Goal: Information Seeking & Learning: Learn about a topic

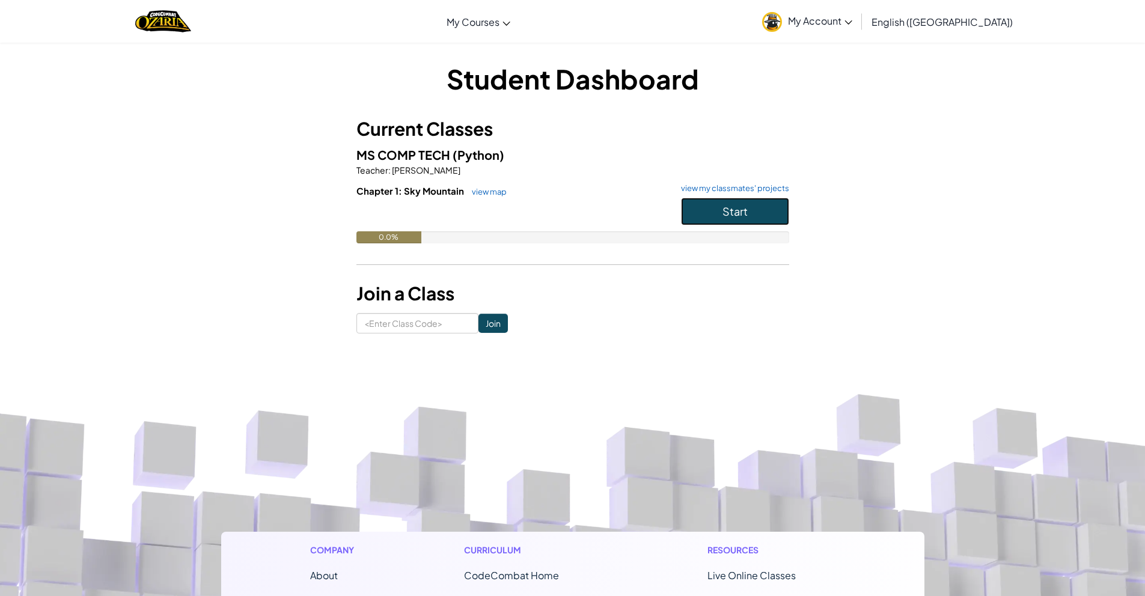
click at [720, 205] on button "Start" at bounding box center [735, 212] width 108 height 28
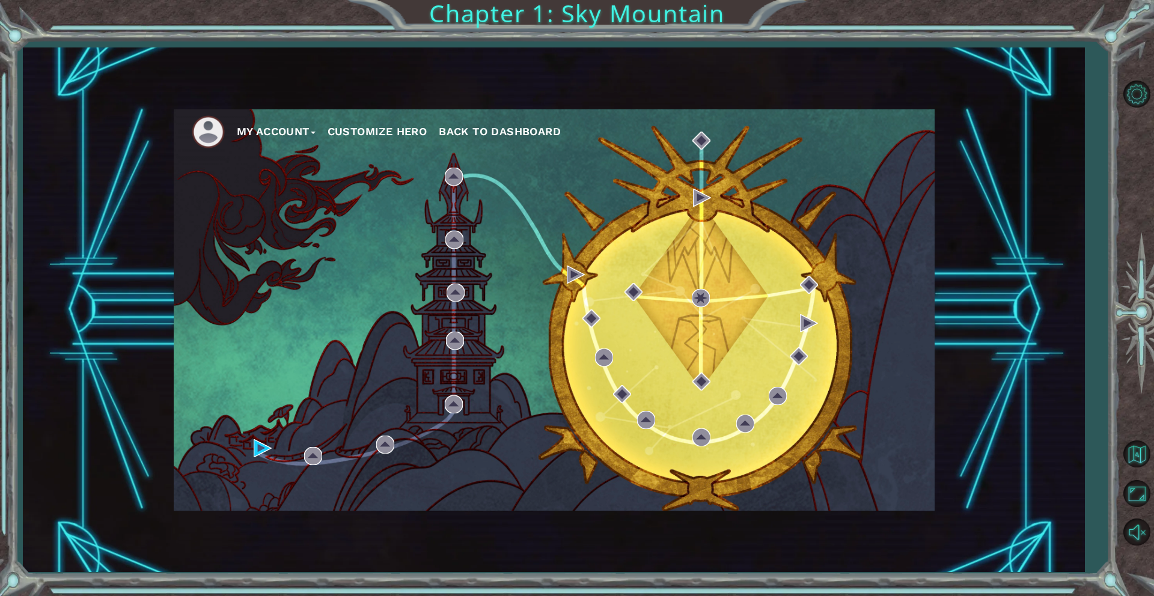
click at [406, 127] on button "Customize Hero" at bounding box center [378, 132] width 100 height 18
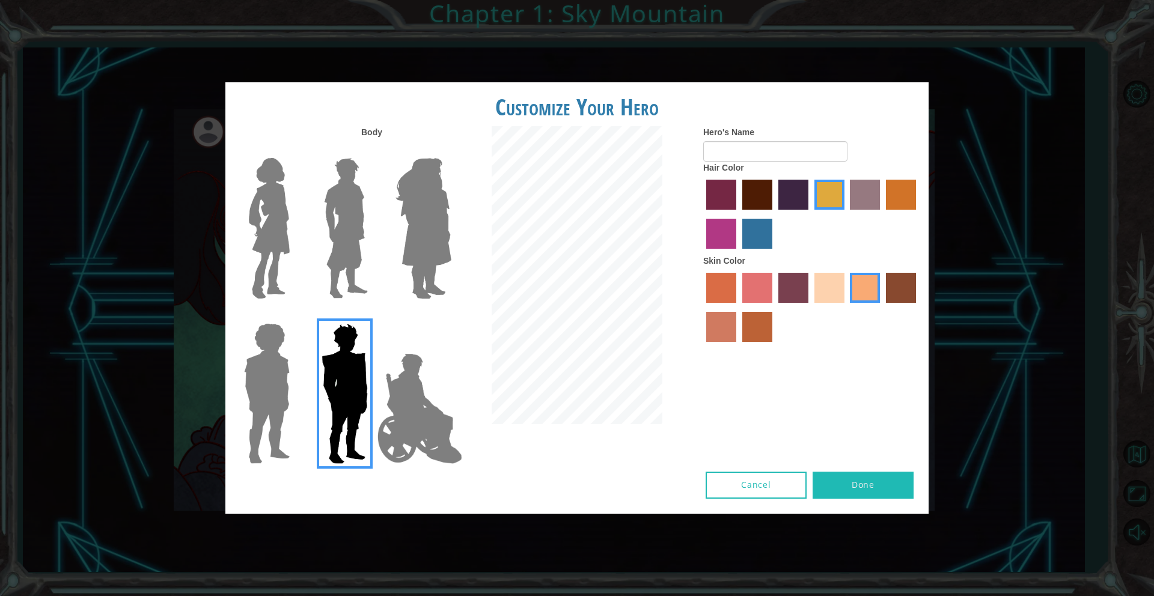
click at [276, 247] on img at bounding box center [269, 228] width 50 height 150
click at [294, 150] on input "Hero Connie" at bounding box center [294, 150] width 0 height 0
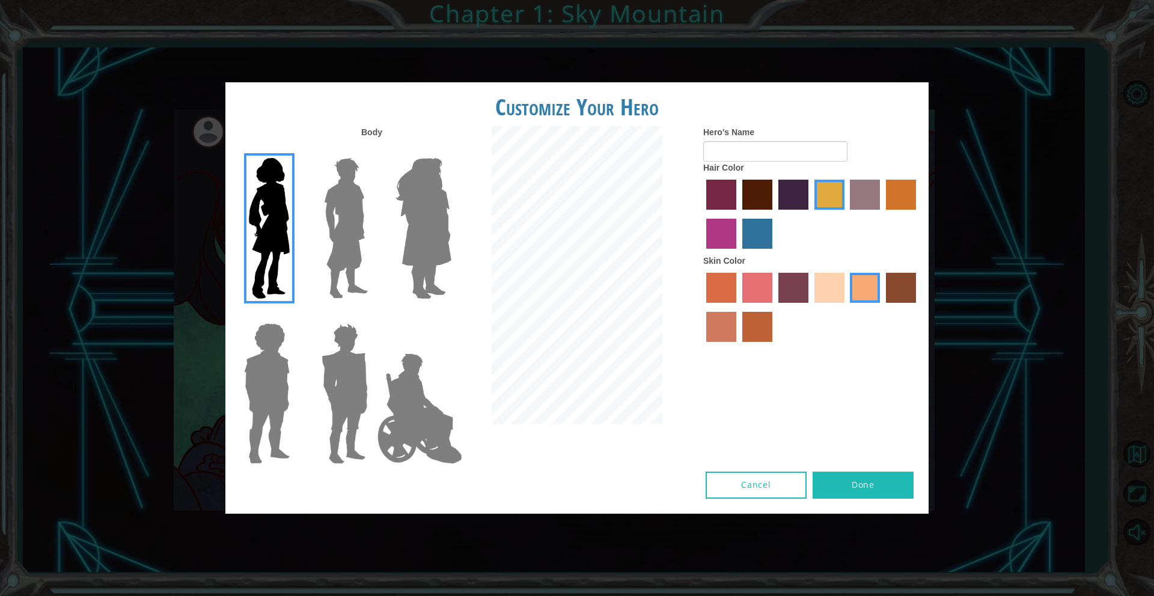
click at [871, 194] on label "bazaar hair color" at bounding box center [865, 195] width 30 height 30
click at [846, 214] on input "bazaar hair color" at bounding box center [846, 214] width 0 height 0
click at [757, 192] on label "maroon hair color" at bounding box center [757, 195] width 30 height 30
click at [738, 214] on input "maroon hair color" at bounding box center [738, 214] width 0 height 0
click at [755, 157] on input "Hero's Name" at bounding box center [775, 151] width 144 height 20
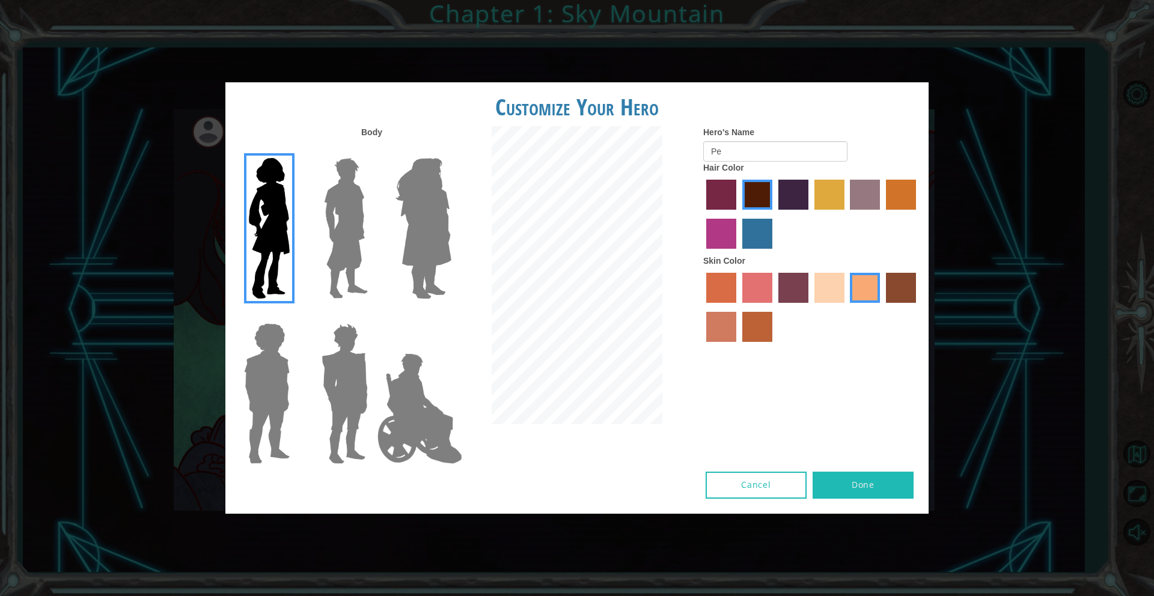
click at [281, 371] on img at bounding box center [266, 394] width 55 height 150
click at [294, 316] on input "Hero Steven" at bounding box center [294, 316] width 0 height 0
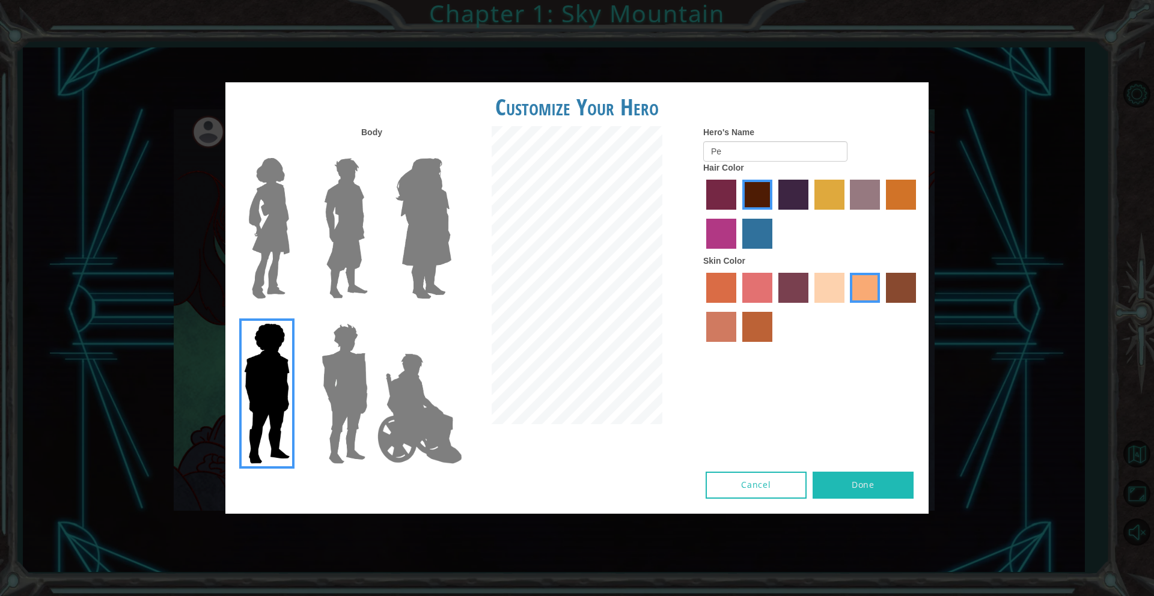
click at [341, 363] on img at bounding box center [345, 394] width 56 height 150
click at [373, 316] on input "Hero Garnet" at bounding box center [373, 316] width 0 height 0
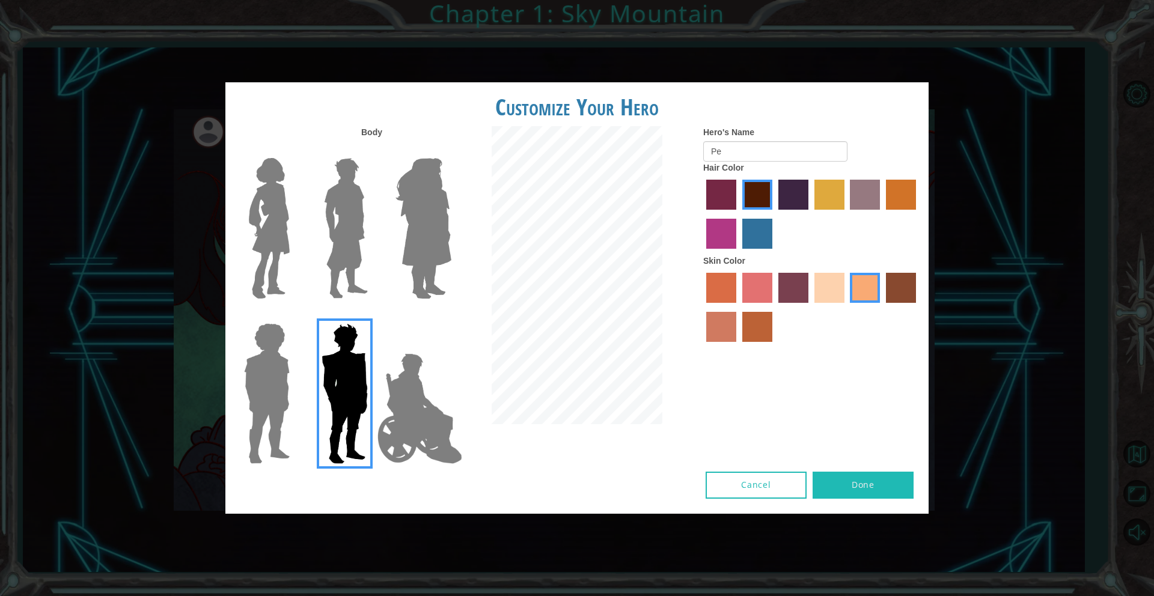
click at [343, 263] on img at bounding box center [345, 228] width 53 height 150
click at [373, 150] on input "Hero Lars" at bounding box center [373, 150] width 0 height 0
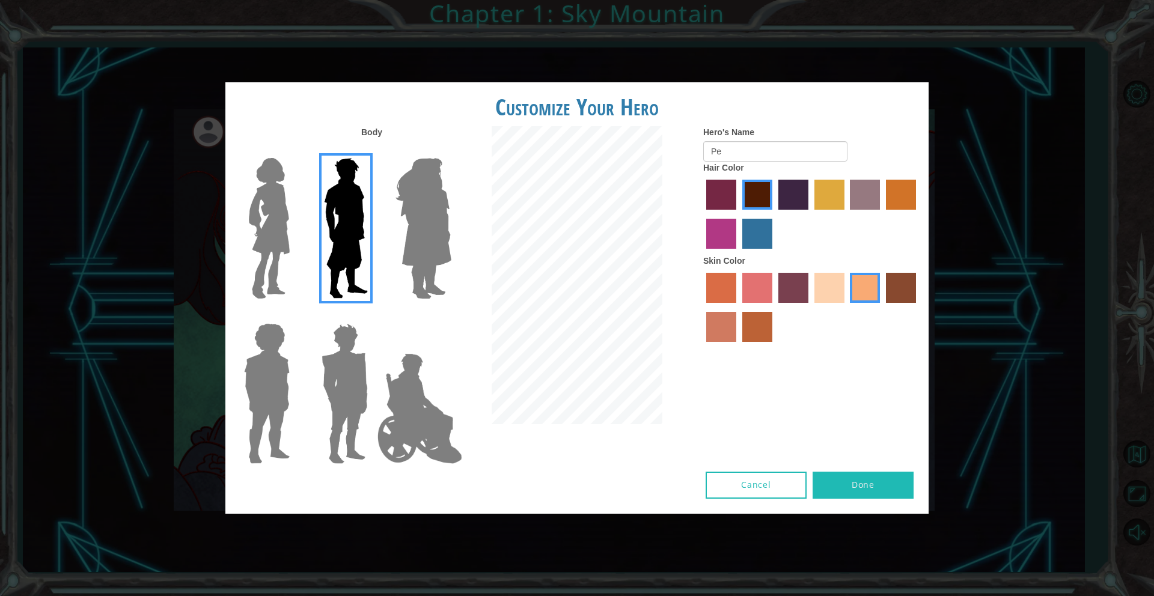
click at [287, 246] on img at bounding box center [269, 228] width 50 height 150
click at [294, 150] on input "Hero Connie" at bounding box center [294, 150] width 0 height 0
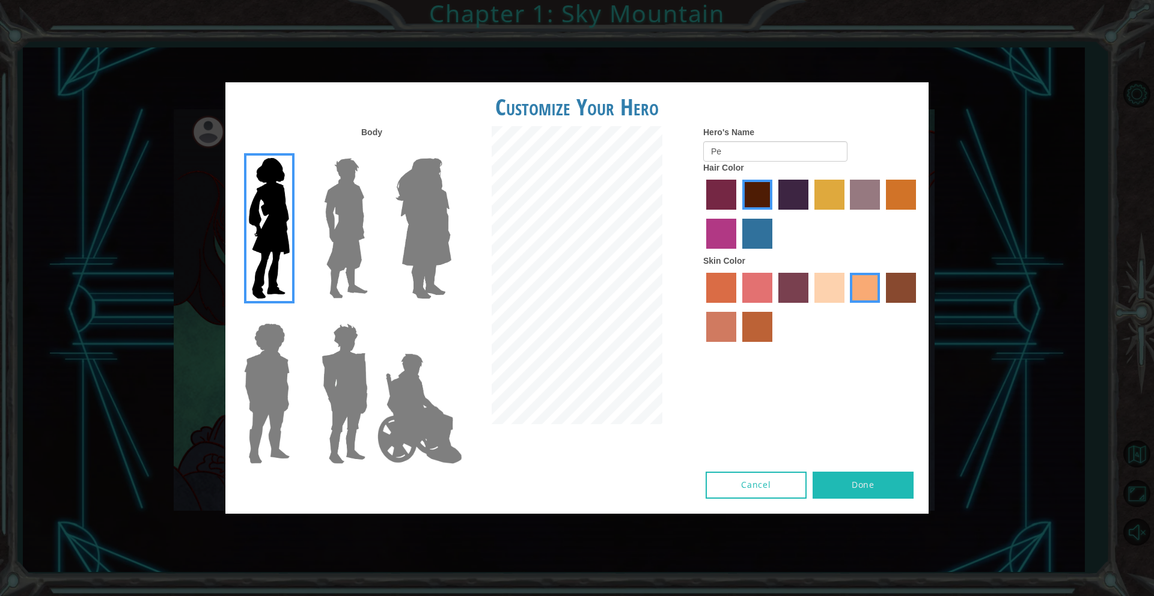
click at [838, 205] on label "tulip tree hair color" at bounding box center [829, 195] width 30 height 30
click at [810, 214] on input "tulip tree hair color" at bounding box center [810, 214] width 0 height 0
click at [766, 206] on label "maroon hair color" at bounding box center [757, 195] width 30 height 30
click at [738, 214] on input "maroon hair color" at bounding box center [738, 214] width 0 height 0
click at [733, 197] on label "paprika hair color" at bounding box center [721, 195] width 30 height 30
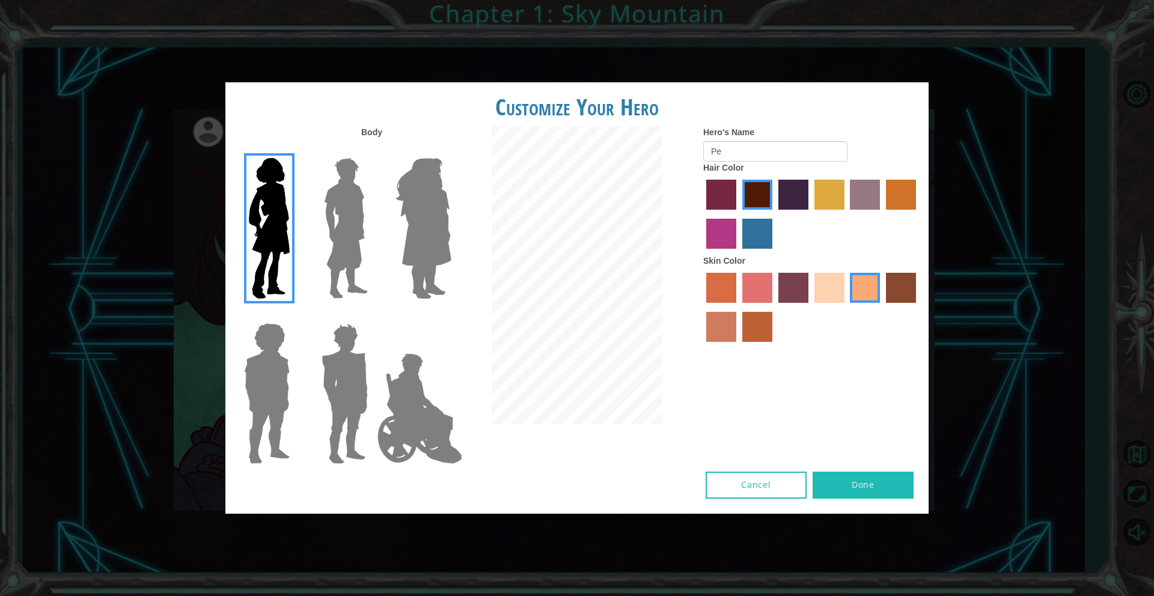
click at [702, 214] on input "paprika hair color" at bounding box center [702, 214] width 0 height 0
click at [716, 230] on label "medium red violet hair color" at bounding box center [721, 234] width 30 height 30
click at [918, 214] on input "medium red violet hair color" at bounding box center [918, 214] width 0 height 0
click at [749, 233] on label "lachmara hair color" at bounding box center [757, 234] width 30 height 30
click at [738, 253] on input "lachmara hair color" at bounding box center [738, 253] width 0 height 0
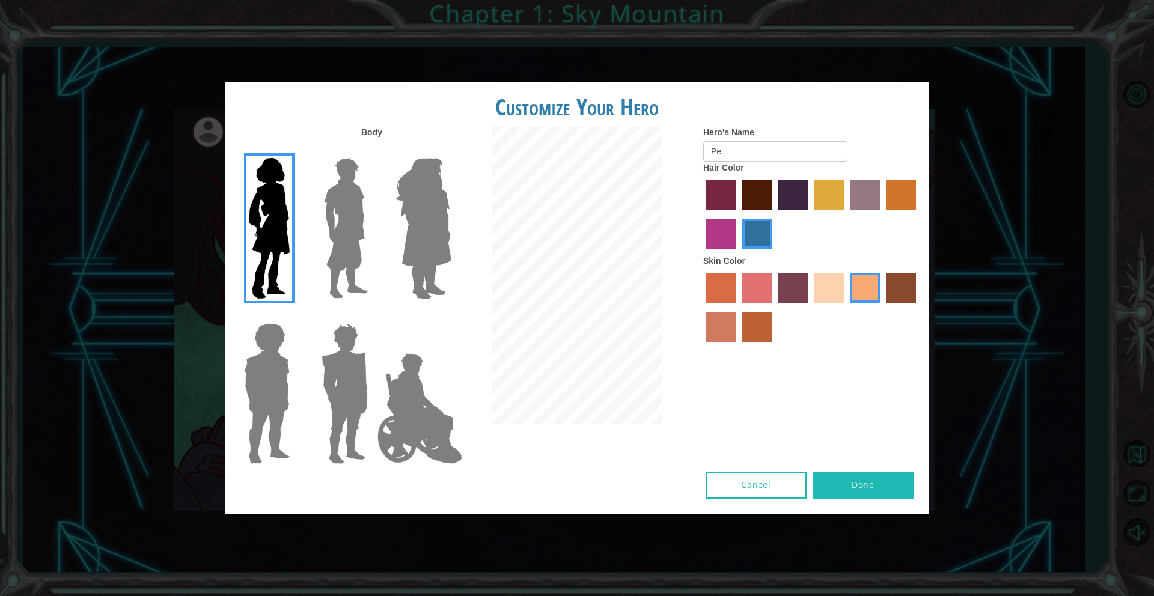
click at [755, 203] on label "maroon hair color" at bounding box center [757, 195] width 30 height 30
click at [738, 214] on input "maroon hair color" at bounding box center [738, 214] width 0 height 0
click at [823, 195] on label "tulip tree hair color" at bounding box center [829, 195] width 30 height 30
click at [810, 214] on input "tulip tree hair color" at bounding box center [810, 214] width 0 height 0
click at [802, 191] on label "hot purple hair color" at bounding box center [793, 195] width 30 height 30
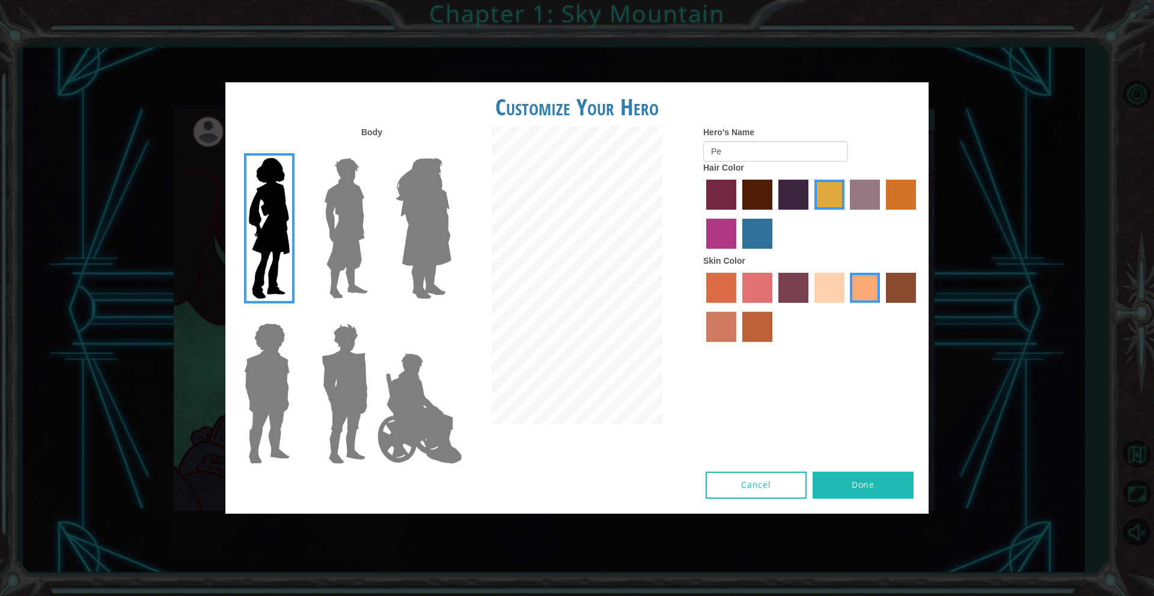
click at [774, 214] on input "hot purple hair color" at bounding box center [774, 214] width 0 height 0
click at [856, 185] on label "bazaar hair color" at bounding box center [865, 195] width 30 height 30
click at [846, 214] on input "bazaar hair color" at bounding box center [846, 214] width 0 height 0
click at [896, 191] on label "gold drop hair color" at bounding box center [901, 195] width 30 height 30
click at [882, 214] on input "gold drop hair color" at bounding box center [882, 214] width 0 height 0
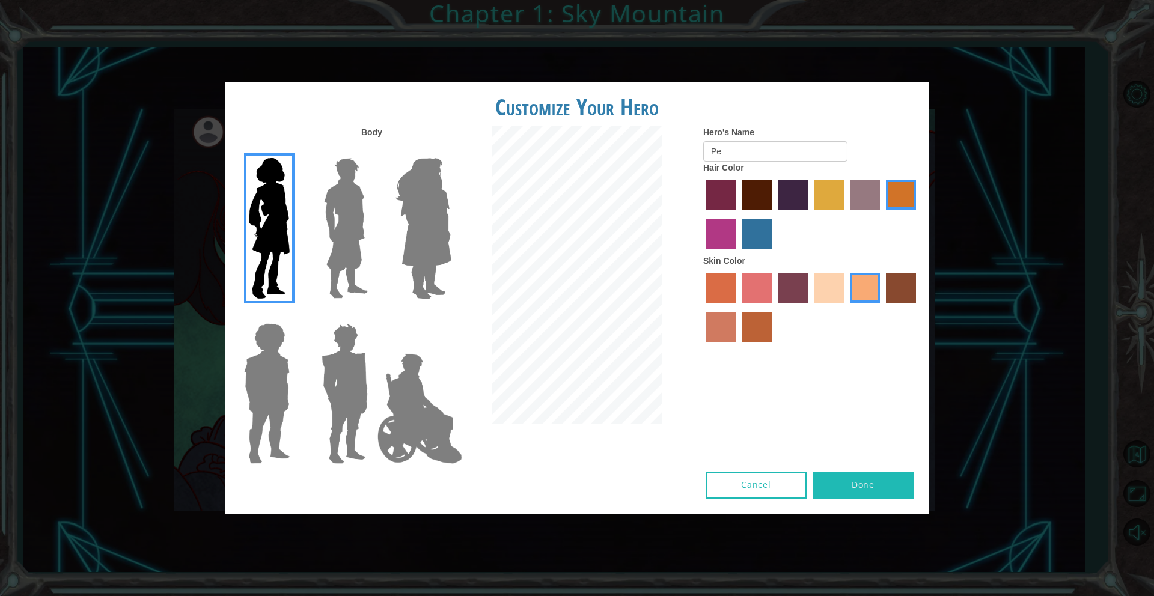
click at [753, 200] on label "maroon hair color" at bounding box center [757, 195] width 30 height 30
click at [738, 214] on input "maroon hair color" at bounding box center [738, 214] width 0 height 0
click at [736, 153] on input "Pe" at bounding box center [775, 151] width 144 height 20
type input "P"
click at [716, 295] on label "sorbus skin color" at bounding box center [721, 288] width 30 height 30
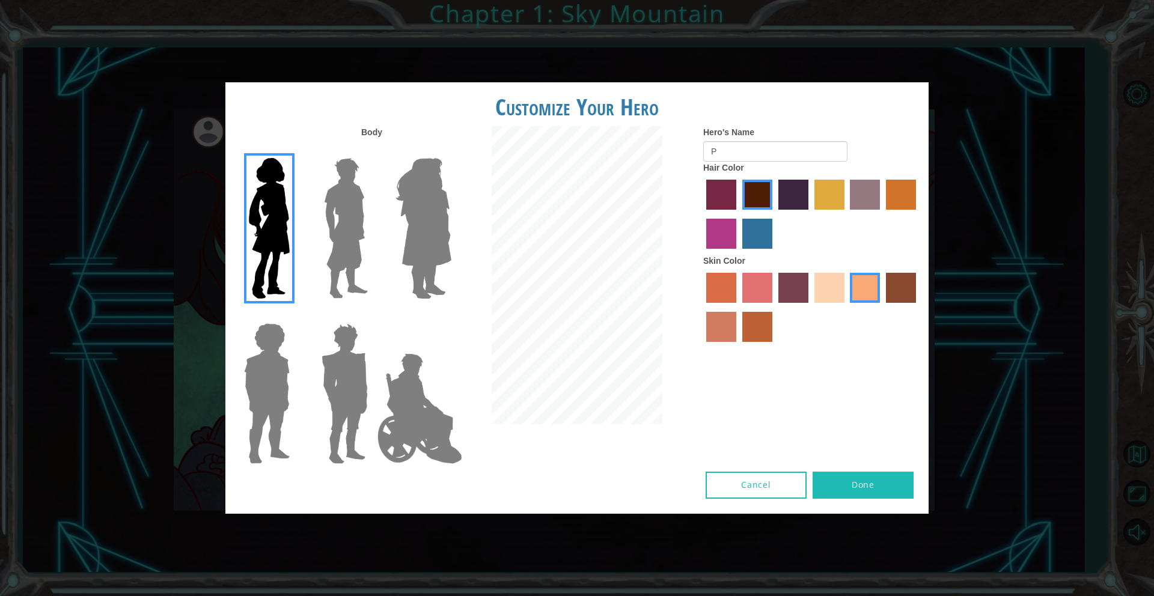
click at [702, 307] on input "sorbus skin color" at bounding box center [702, 307] width 0 height 0
click at [752, 292] on label "froly skin color" at bounding box center [757, 288] width 30 height 30
click at [738, 307] on input "froly skin color" at bounding box center [738, 307] width 0 height 0
click at [834, 294] on label "sandy beach skin color" at bounding box center [829, 288] width 30 height 30
click at [810, 307] on input "sandy beach skin color" at bounding box center [810, 307] width 0 height 0
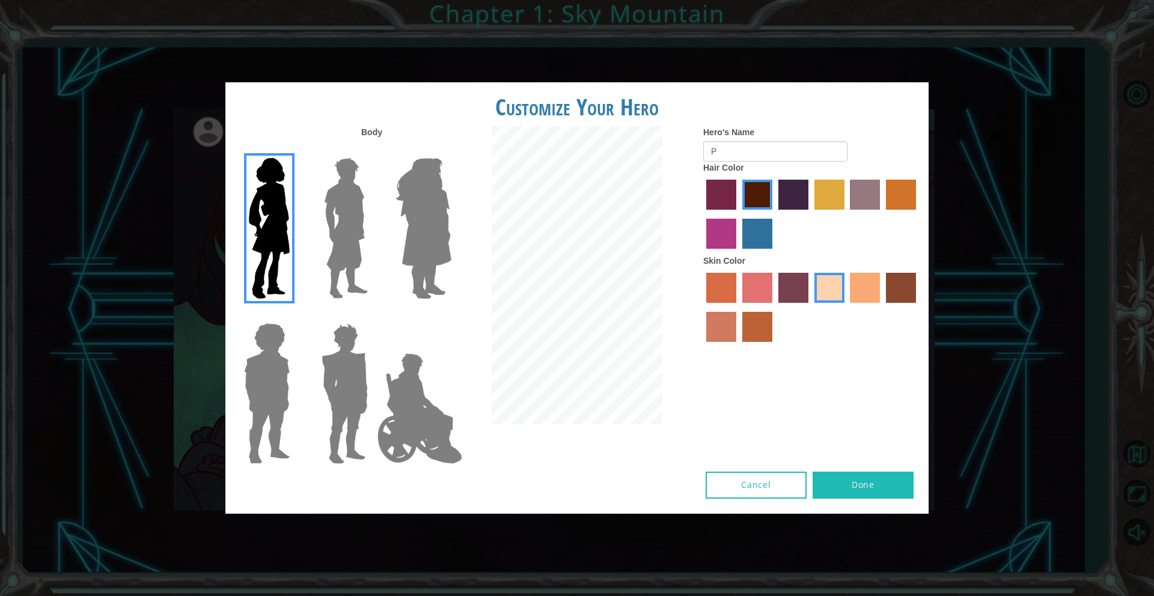
click at [877, 288] on label "tacao skin color" at bounding box center [865, 288] width 30 height 30
click at [846, 307] on input "tacao skin color" at bounding box center [846, 307] width 0 height 0
click at [867, 487] on button "Done" at bounding box center [862, 485] width 101 height 27
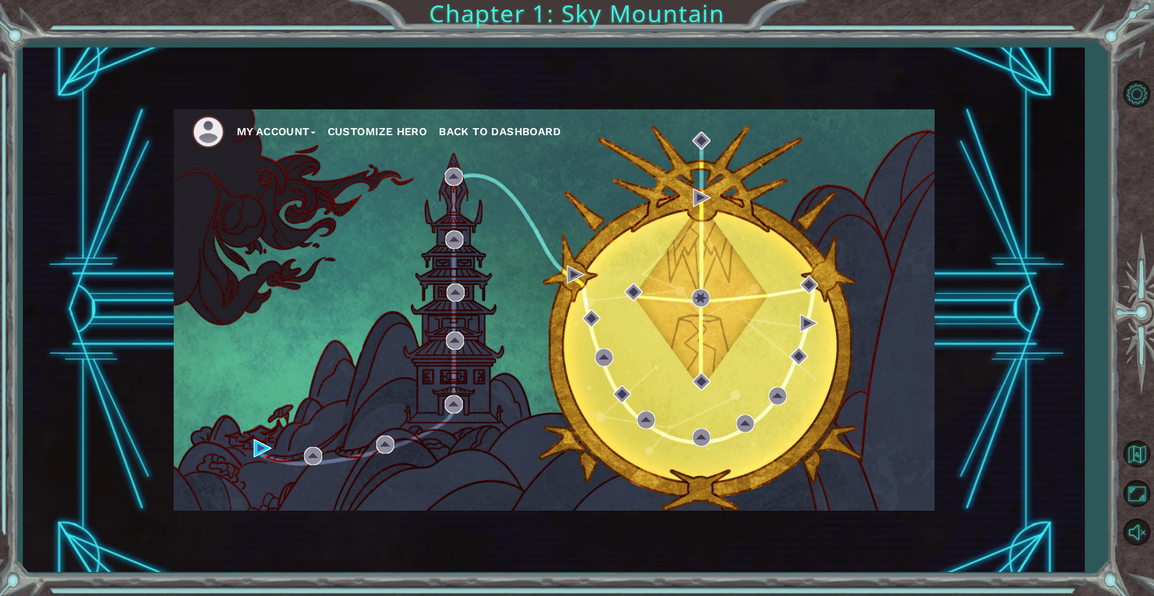
click at [525, 135] on span "Back to Dashboard" at bounding box center [500, 131] width 122 height 13
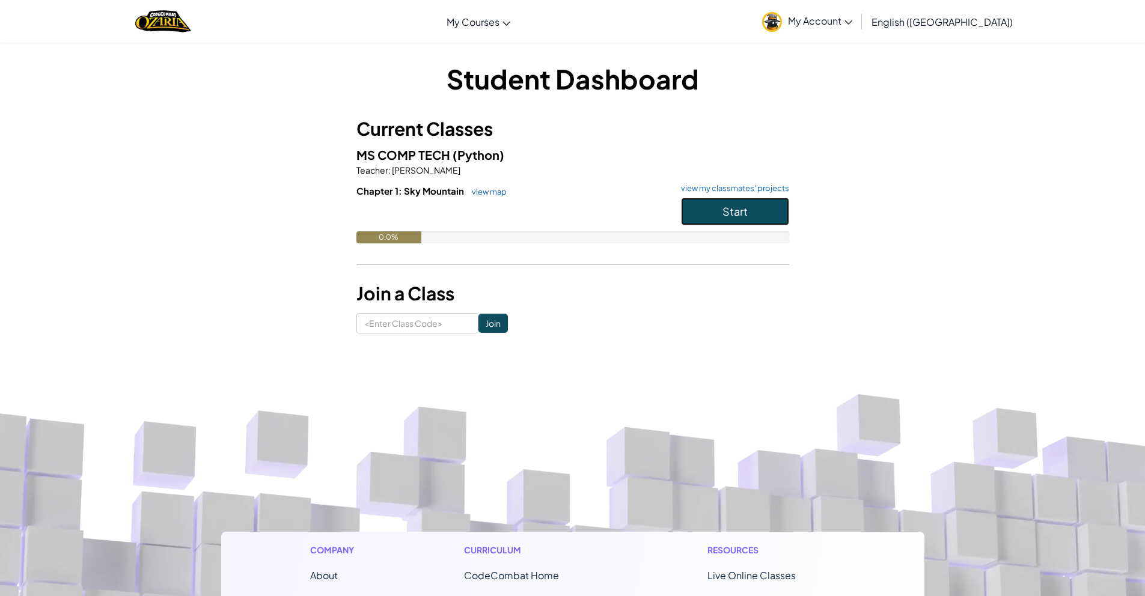
click at [742, 198] on button "Start" at bounding box center [735, 212] width 108 height 28
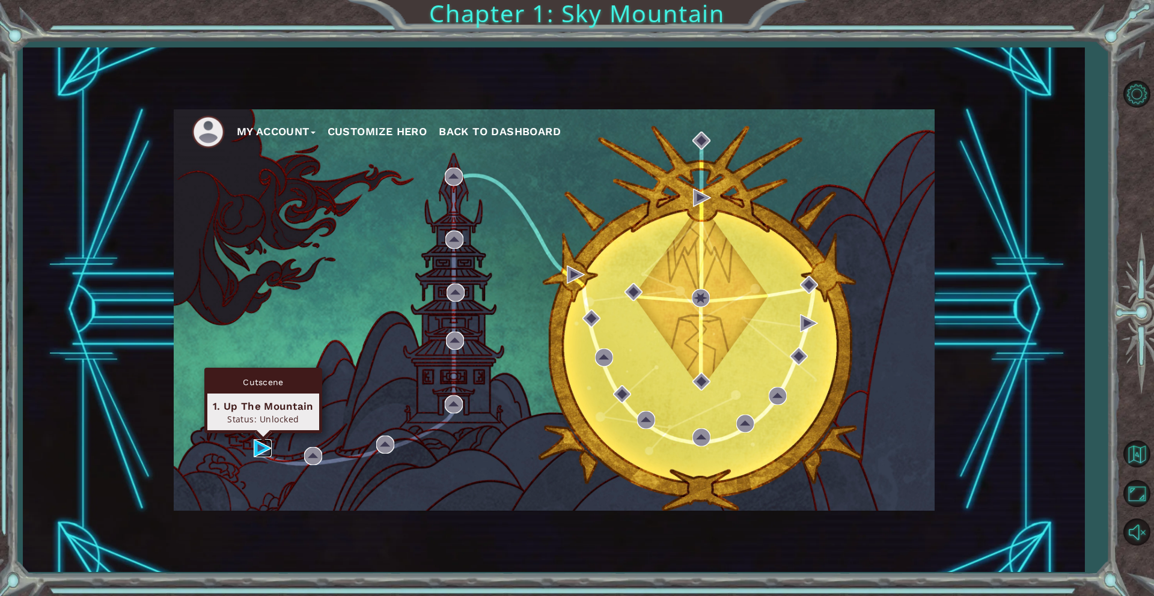
click at [266, 451] on img at bounding box center [263, 448] width 18 height 18
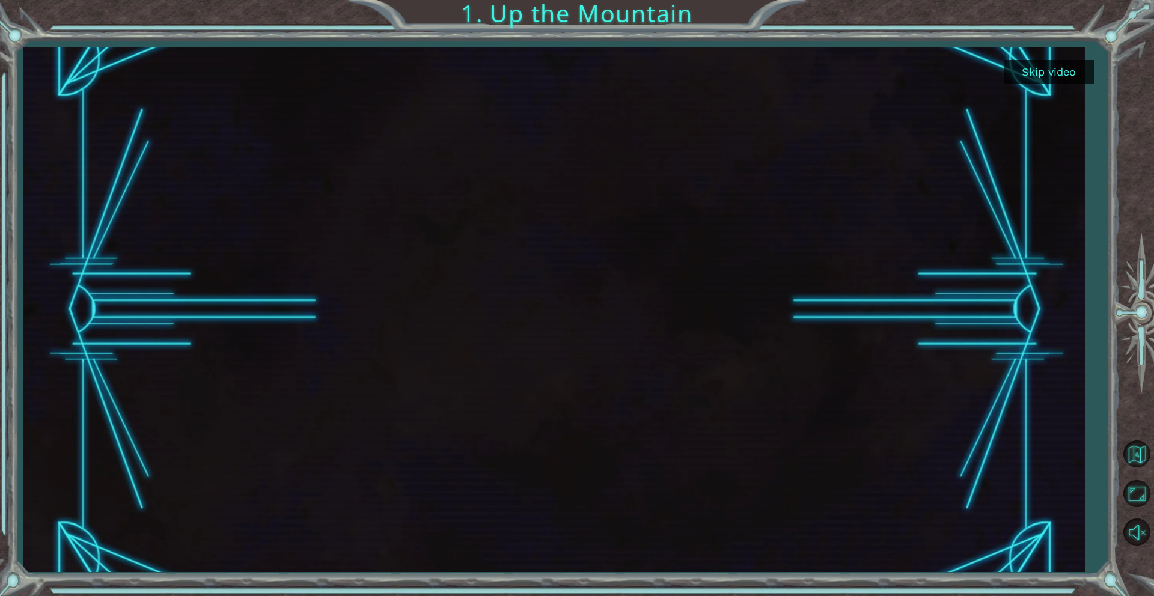
click at [1041, 75] on button "Skip video" at bounding box center [1049, 71] width 90 height 23
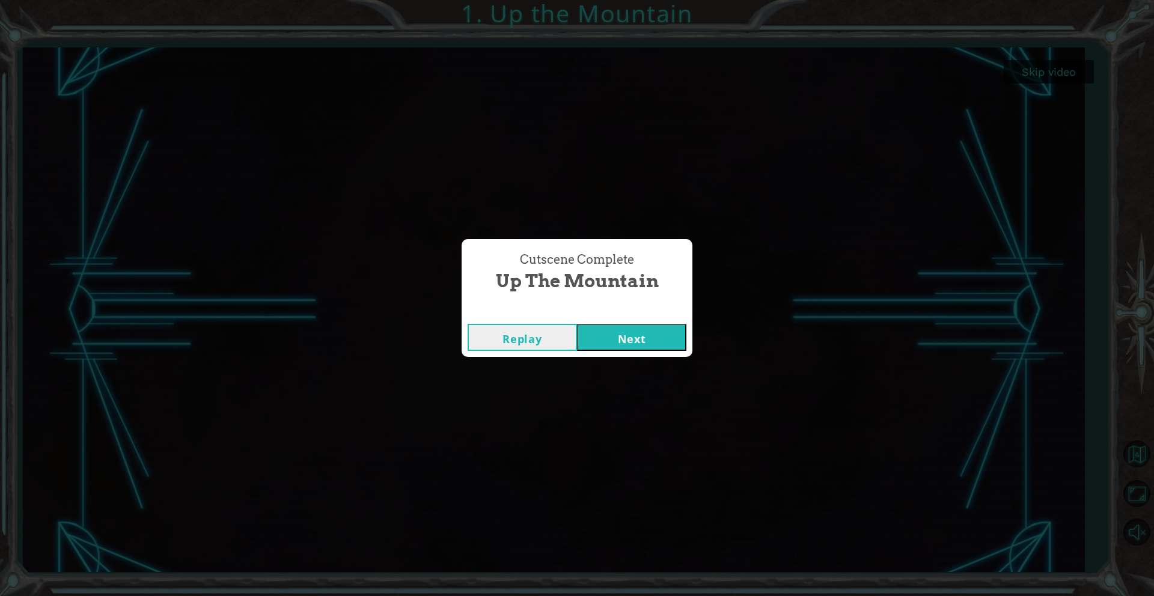
click at [648, 342] on button "Next" at bounding box center [631, 337] width 109 height 27
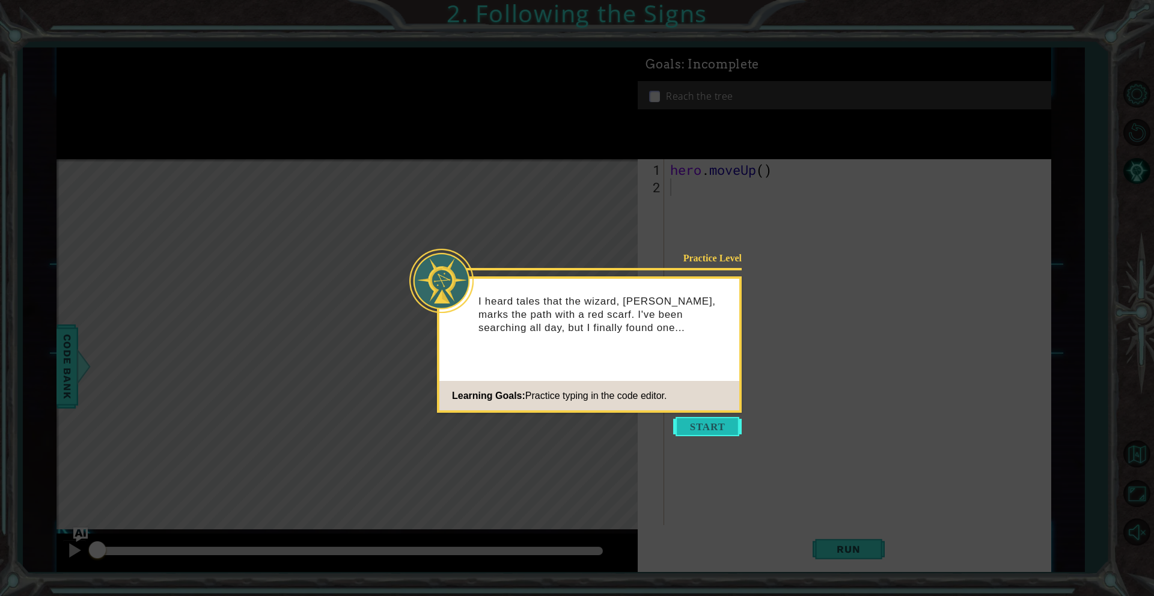
click at [687, 423] on button "Start" at bounding box center [707, 426] width 69 height 19
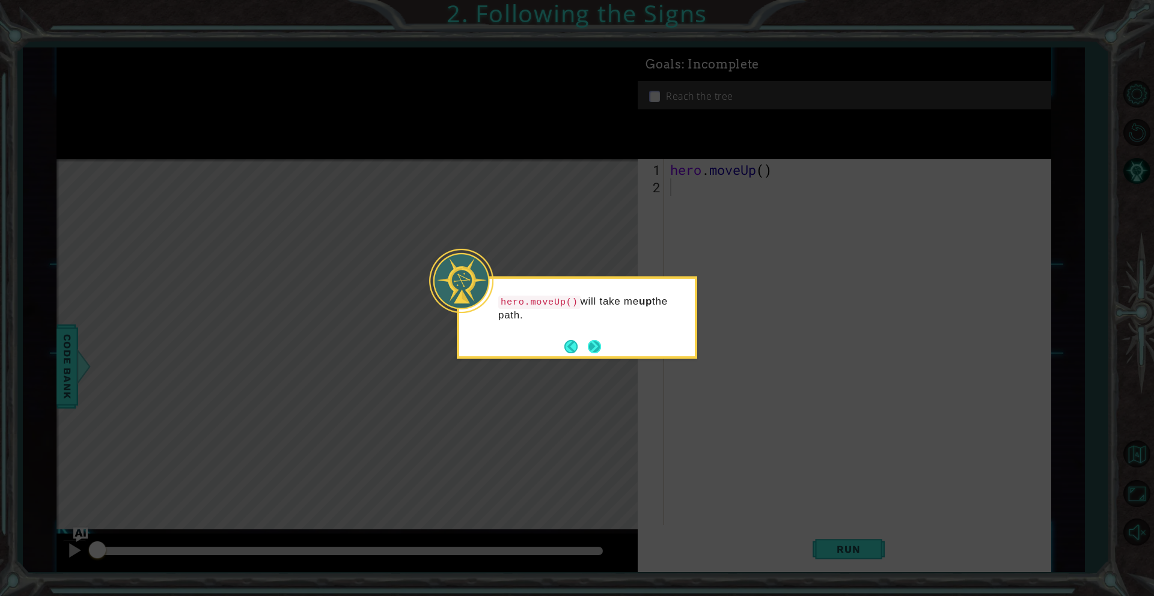
click at [596, 347] on button "Next" at bounding box center [594, 346] width 13 height 13
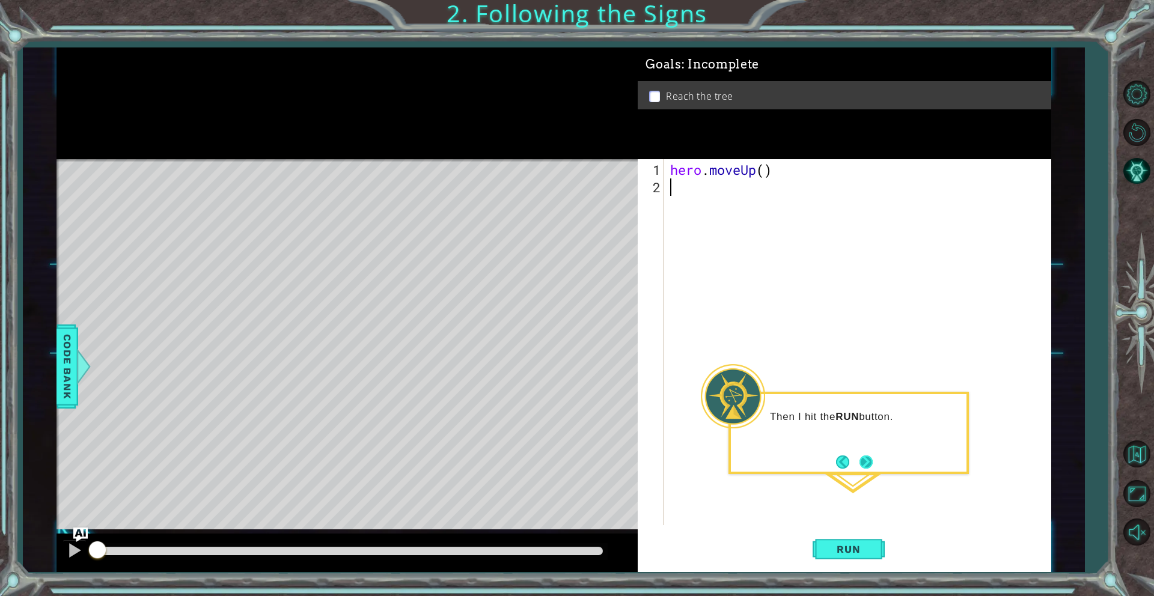
click at [869, 457] on button "Next" at bounding box center [865, 462] width 13 height 13
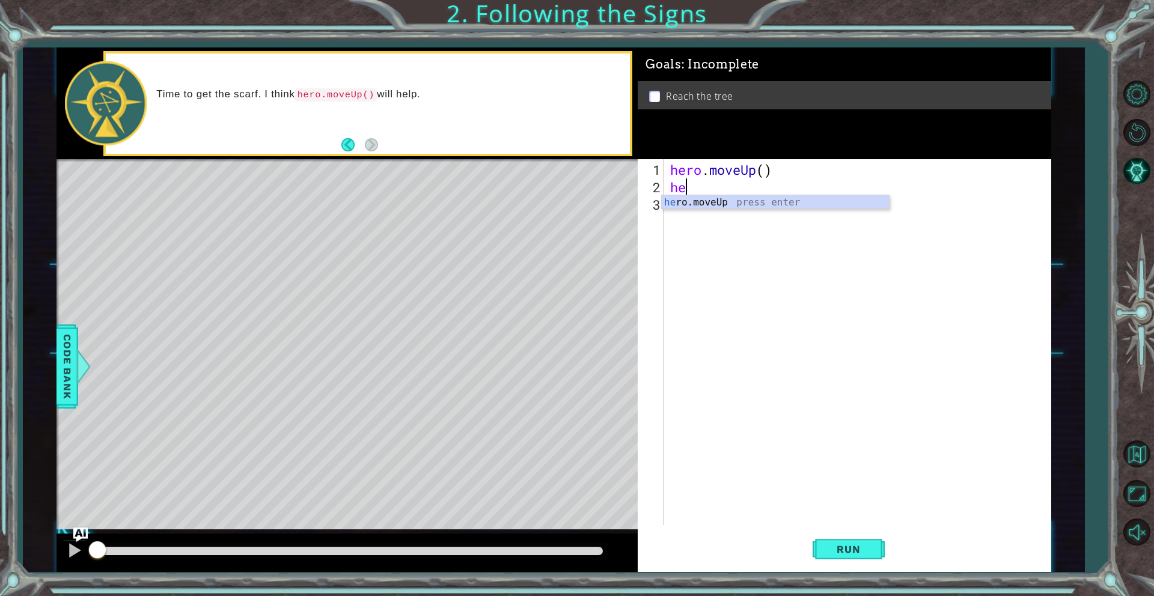
type textarea "her"
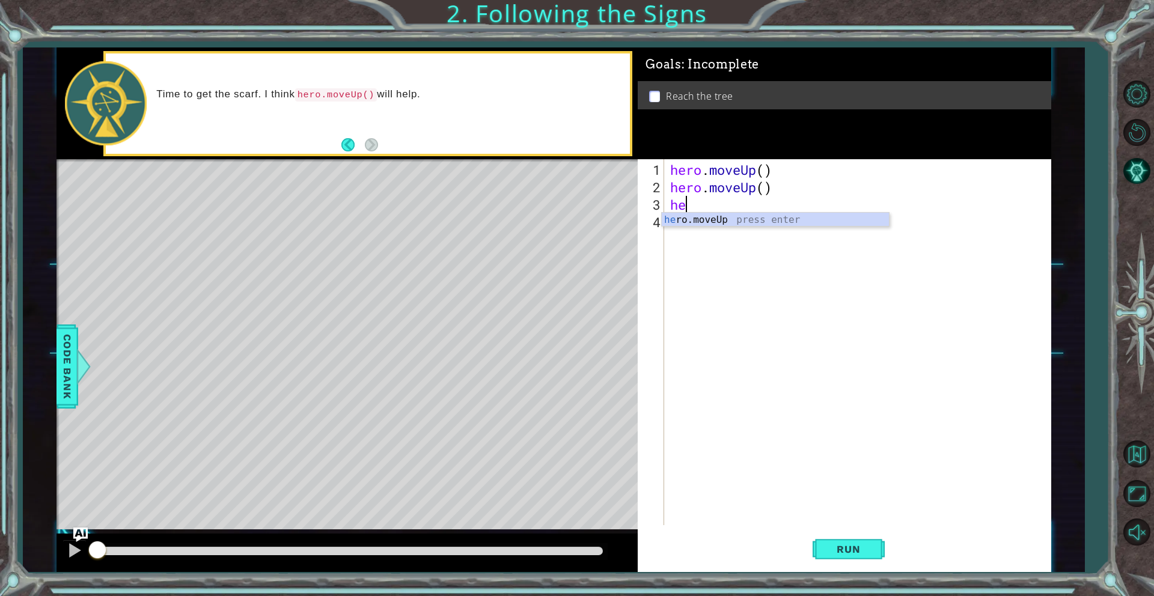
type textarea "her"
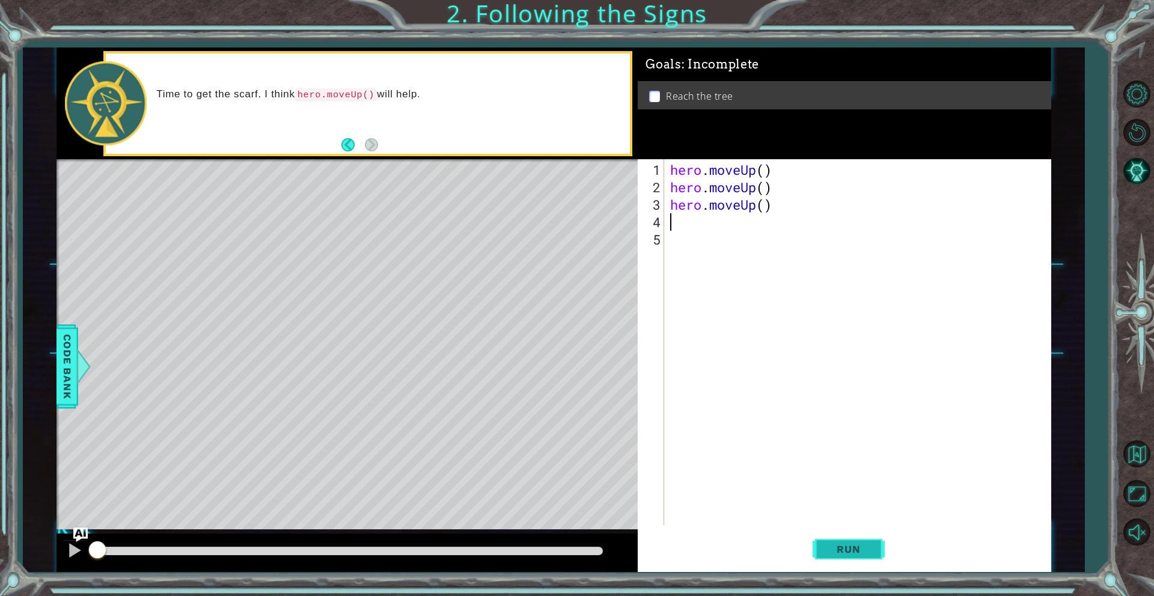
click at [856, 549] on span "Run" at bounding box center [848, 549] width 47 height 12
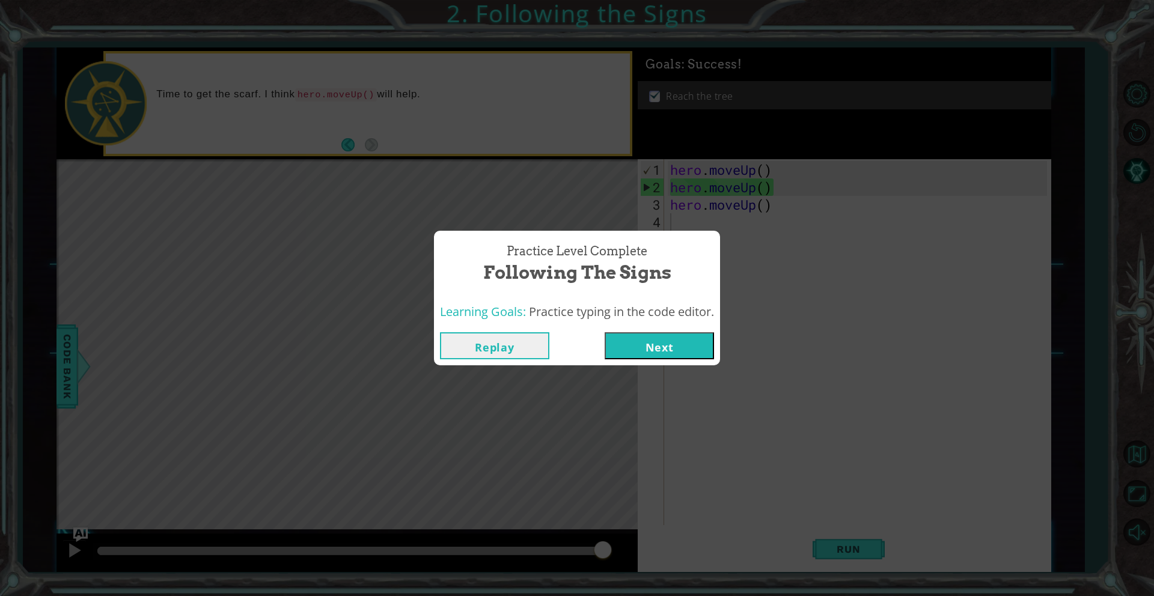
click at [672, 352] on button "Next" at bounding box center [659, 345] width 109 height 27
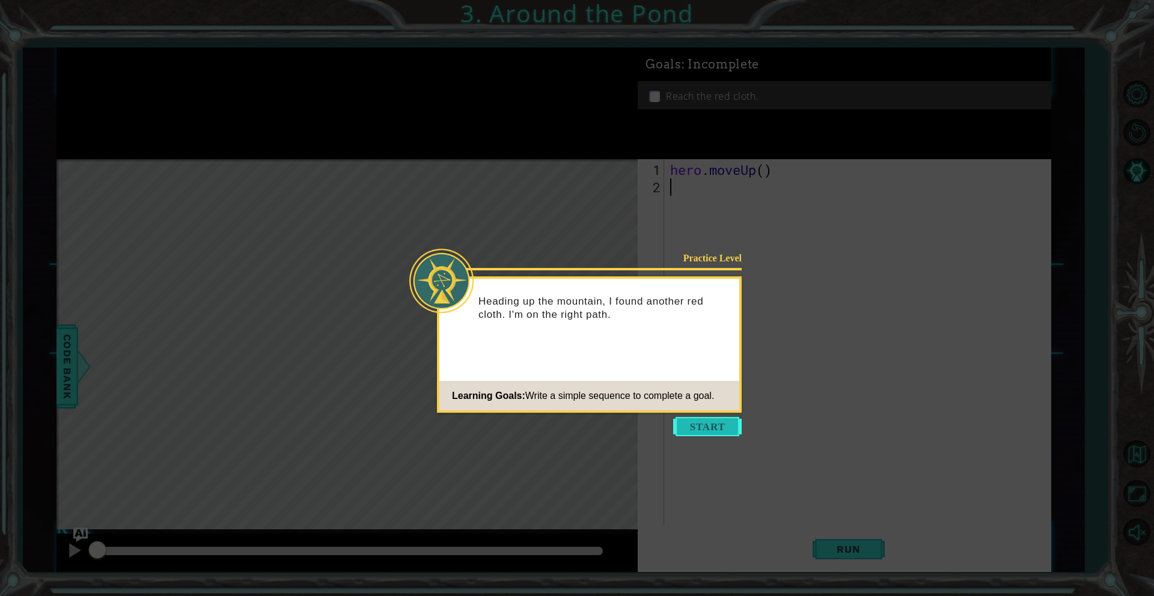
click at [686, 430] on button "Start" at bounding box center [707, 426] width 69 height 19
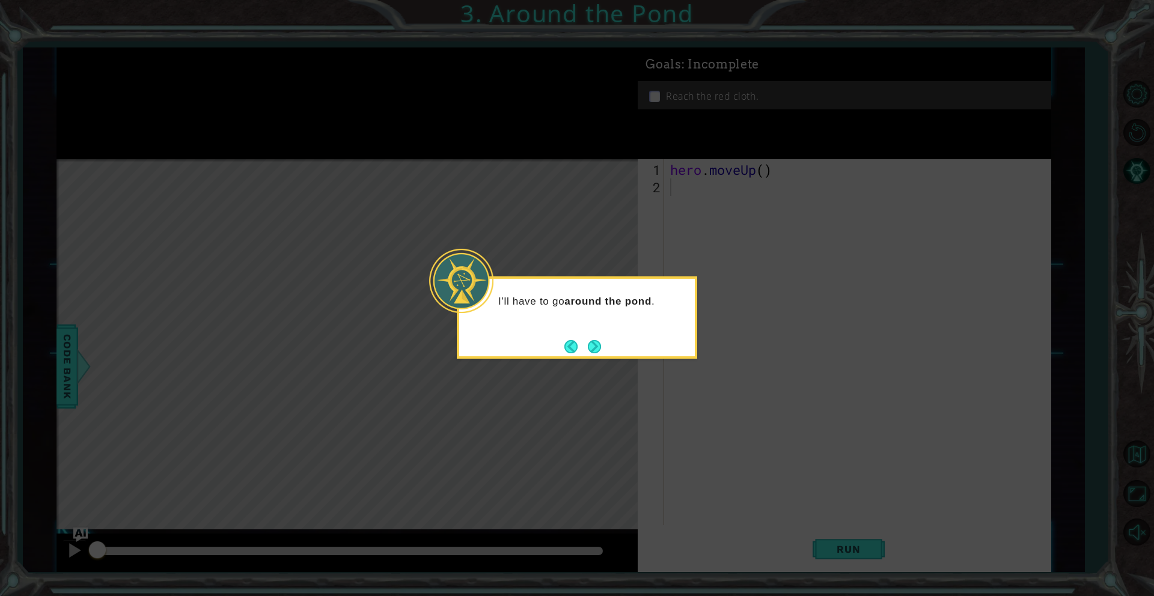
click at [603, 350] on div "I'll have to go around the pond ." at bounding box center [577, 317] width 240 height 82
click at [600, 348] on button "Next" at bounding box center [594, 346] width 13 height 13
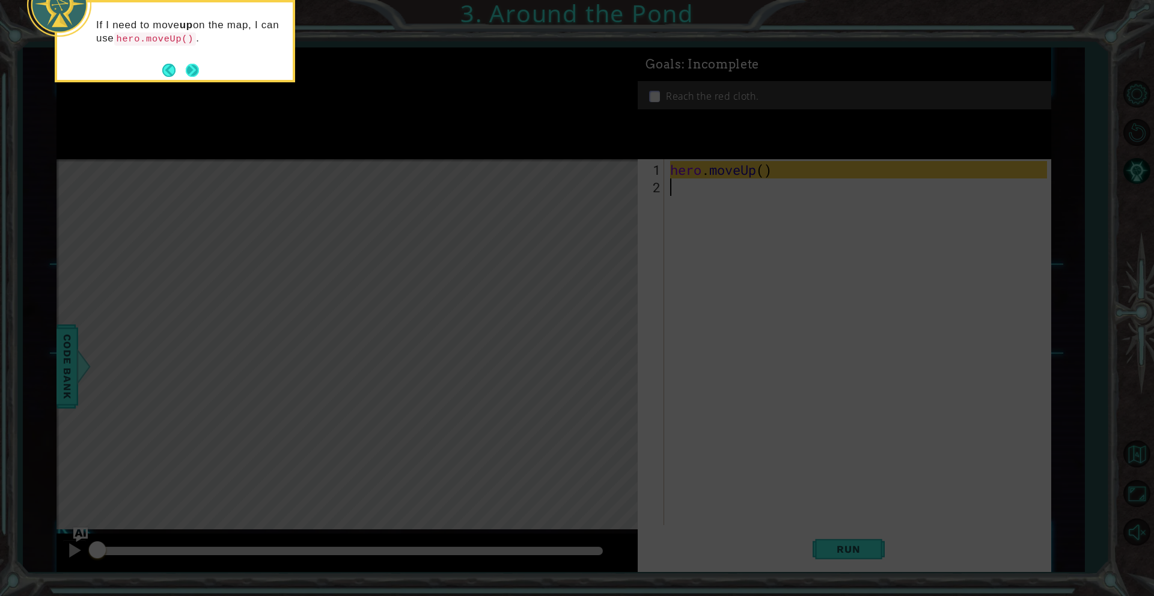
click at [190, 72] on button "Next" at bounding box center [192, 70] width 13 height 13
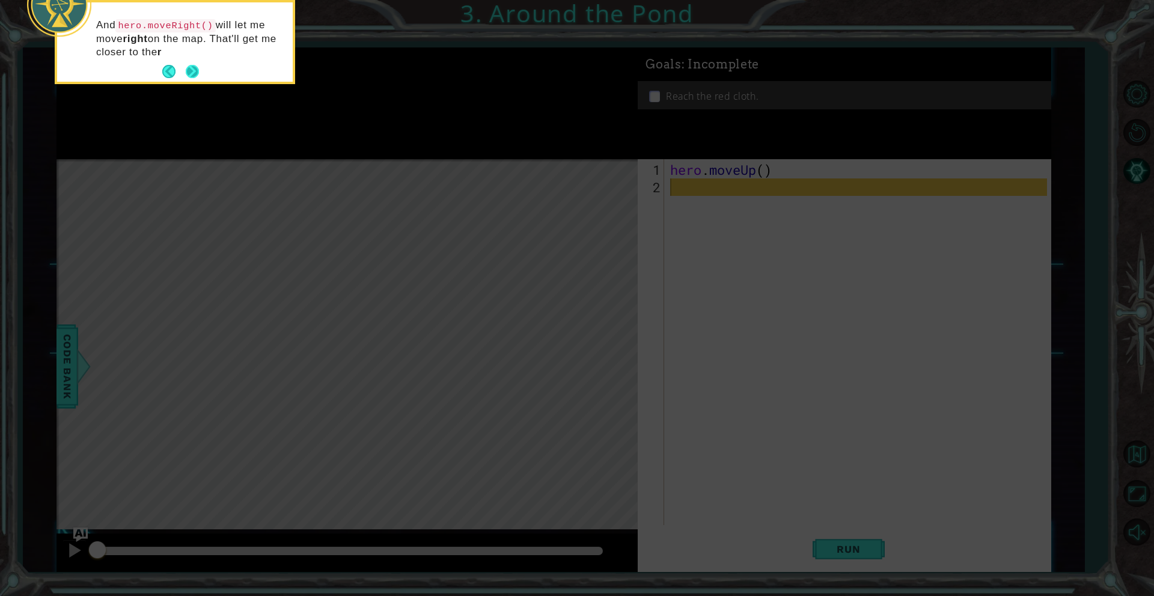
click at [191, 72] on button "Next" at bounding box center [192, 71] width 13 height 13
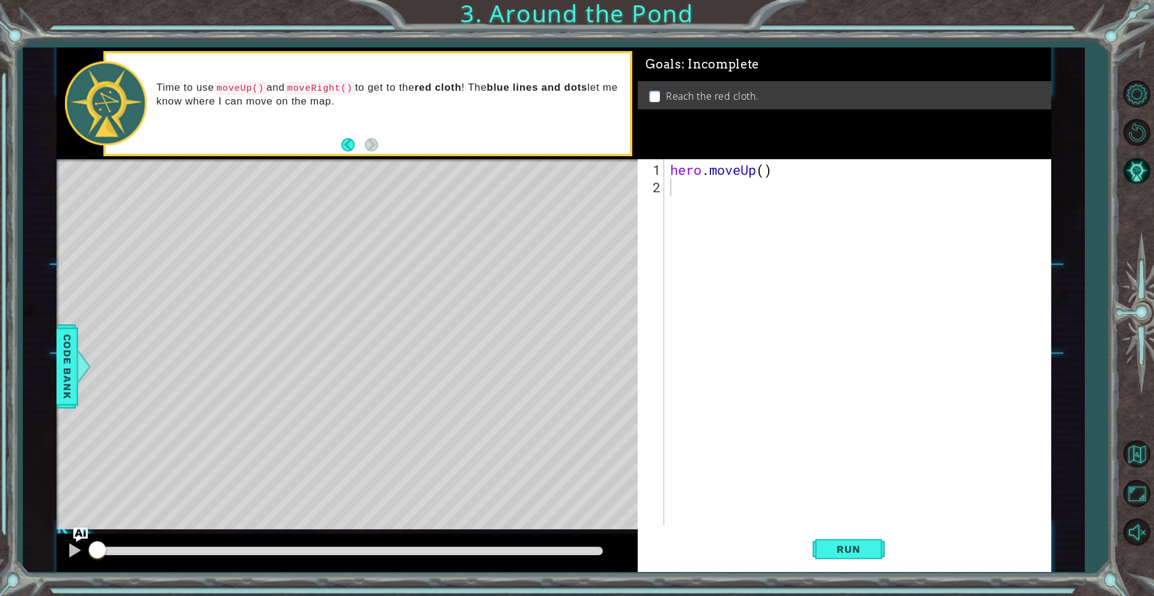
click at [683, 183] on div "hero . moveUp ( )" at bounding box center [860, 361] width 385 height 401
type textarea "hero"
click at [790, 196] on div "hero .moveUp press enter hero .moveRight press enter hero .moveDown press enter…" at bounding box center [775, 238] width 227 height 87
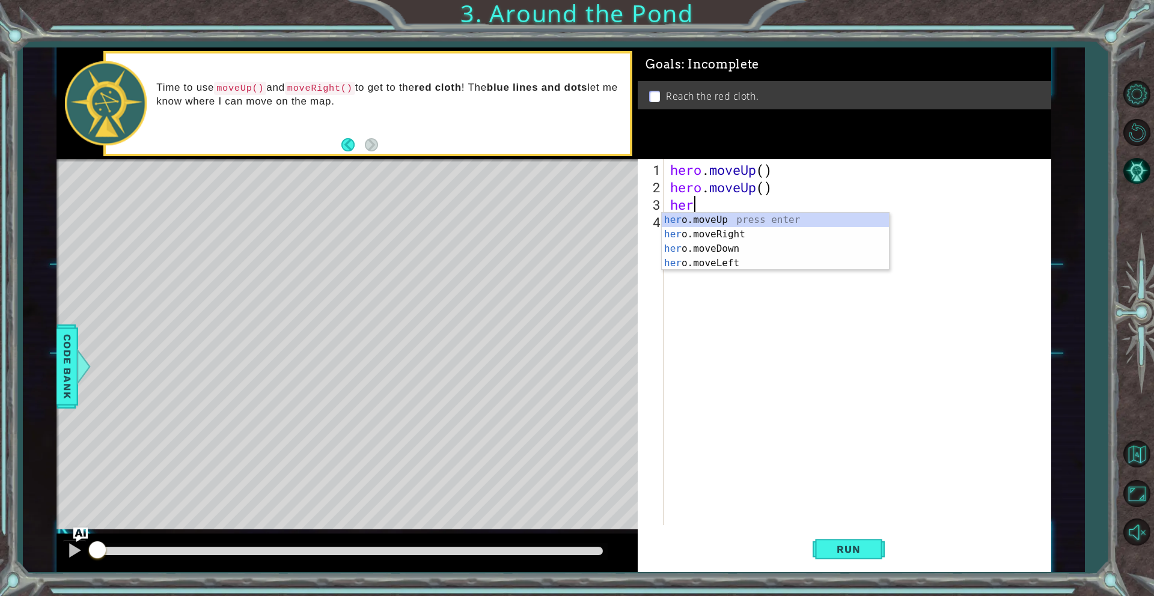
scroll to position [0, 0]
type textarea "hero"
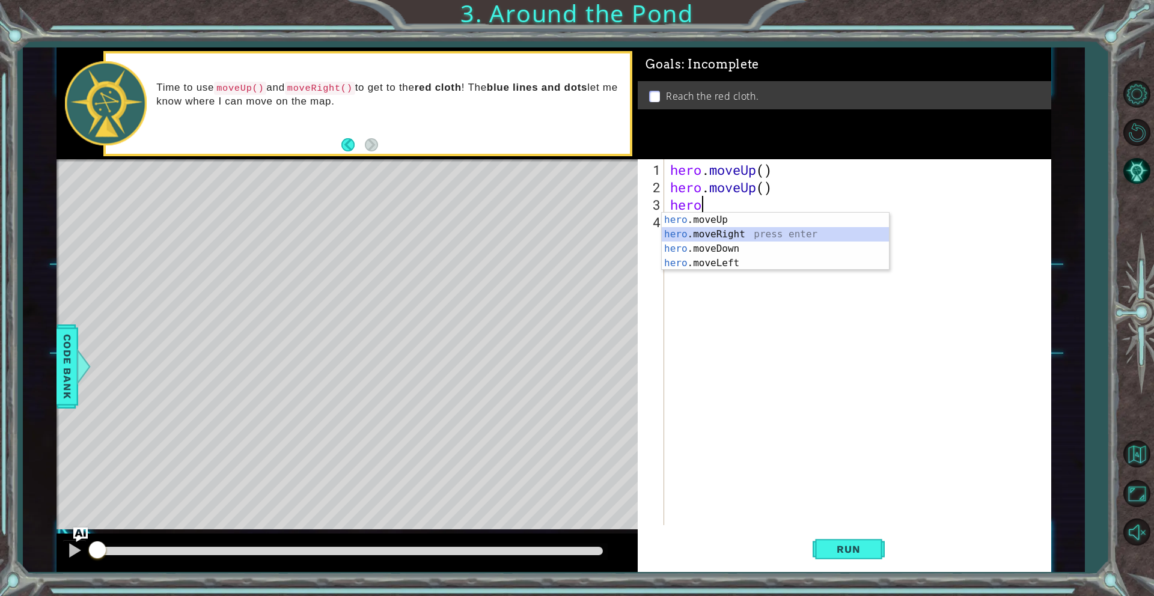
click at [737, 235] on div "hero .moveUp press enter hero .moveRight press enter hero .moveDown press enter…" at bounding box center [775, 256] width 227 height 87
type textarea "hero"
click at [718, 230] on div "hero .moveUp press enter hero .moveRight press enter hero .moveDown press enter…" at bounding box center [775, 273] width 227 height 87
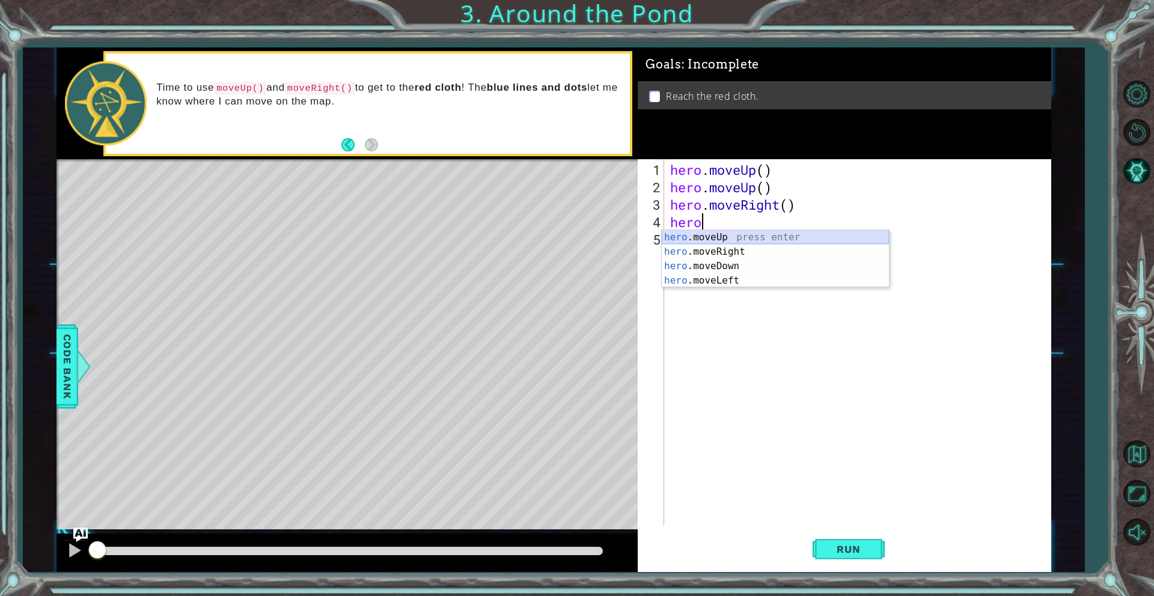
scroll to position [0, 0]
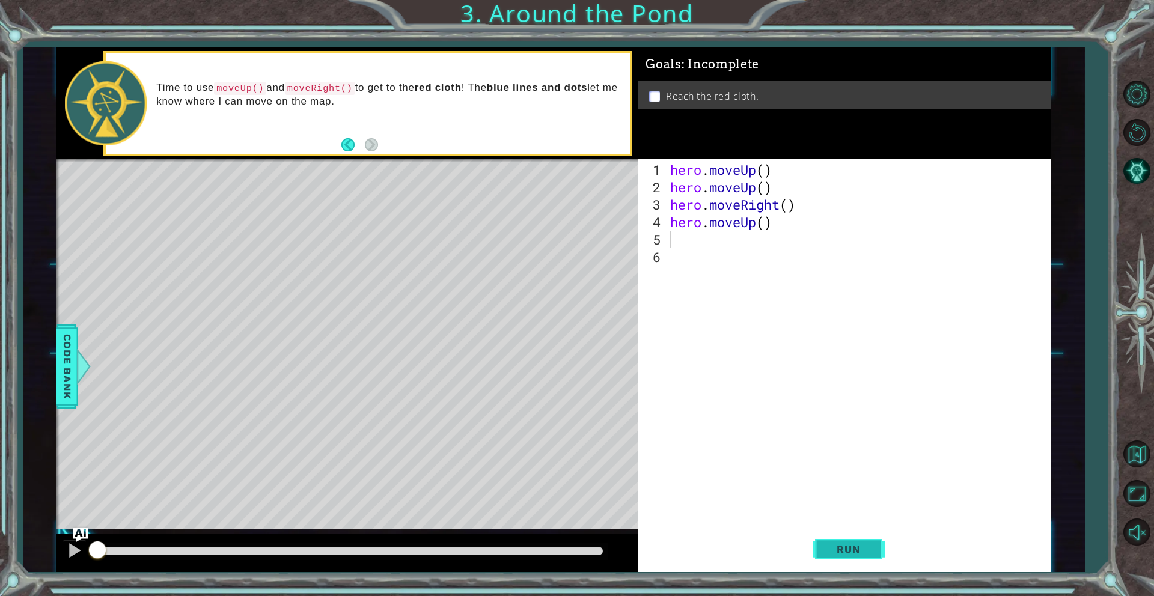
click at [873, 549] on button "Run" at bounding box center [848, 549] width 72 height 41
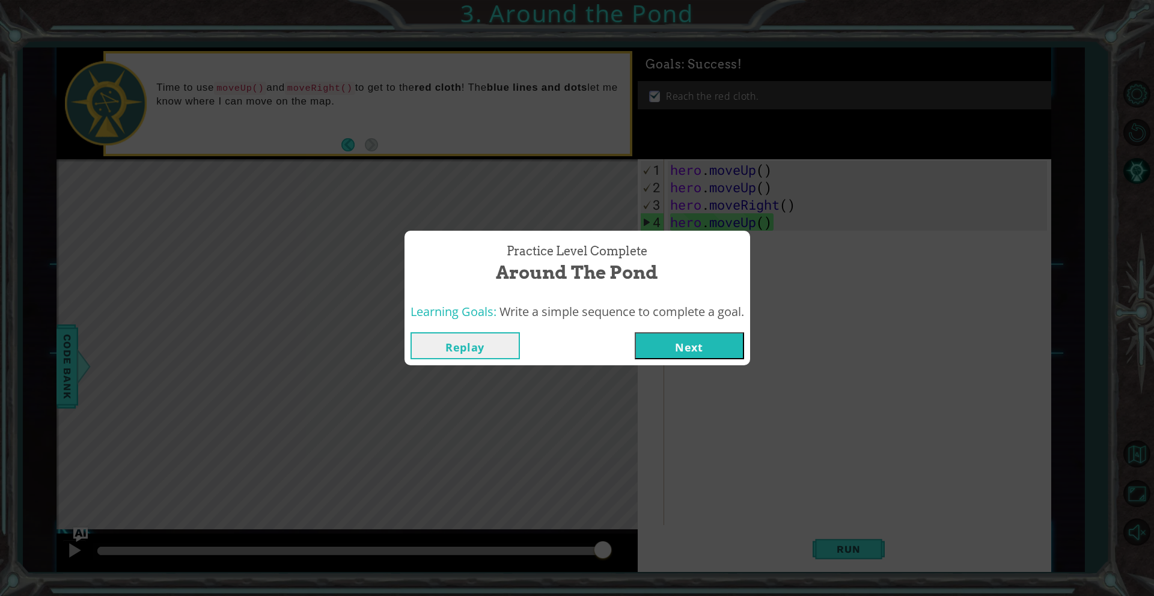
click at [670, 355] on button "Next" at bounding box center [689, 345] width 109 height 27
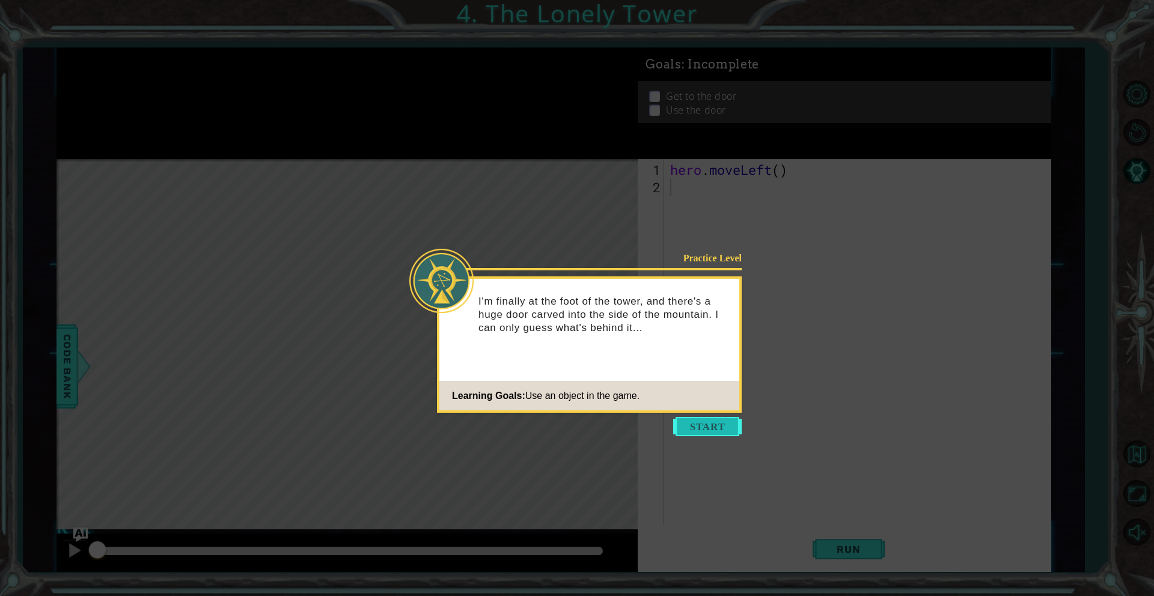
click at [715, 429] on button "Start" at bounding box center [707, 426] width 69 height 19
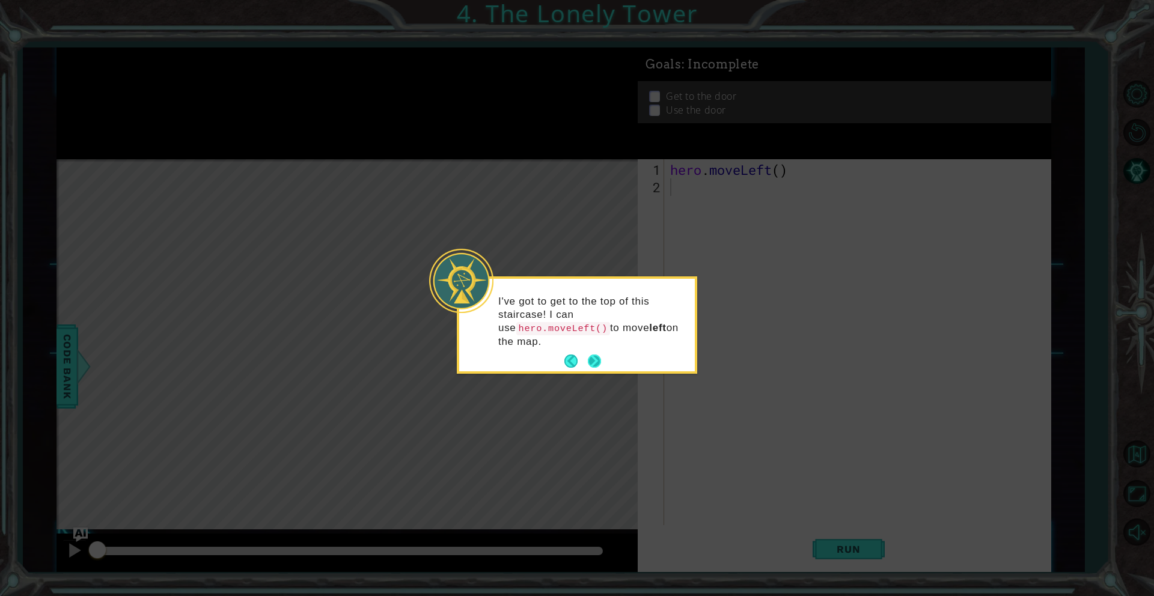
click at [597, 361] on button "Next" at bounding box center [594, 361] width 13 height 13
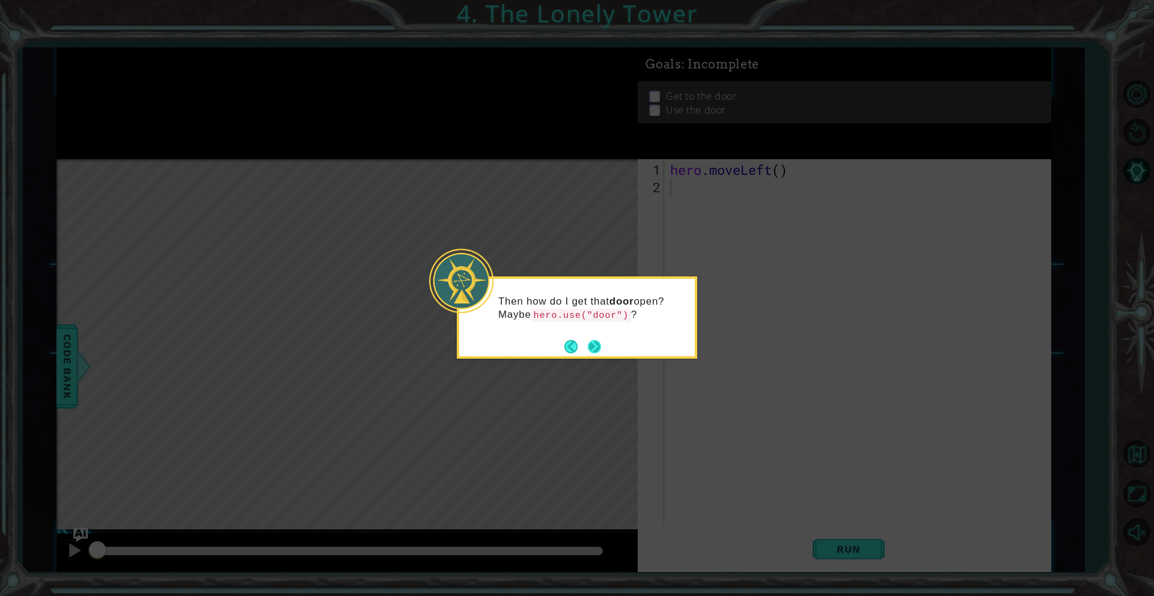
click at [590, 347] on button "Next" at bounding box center [594, 346] width 13 height 13
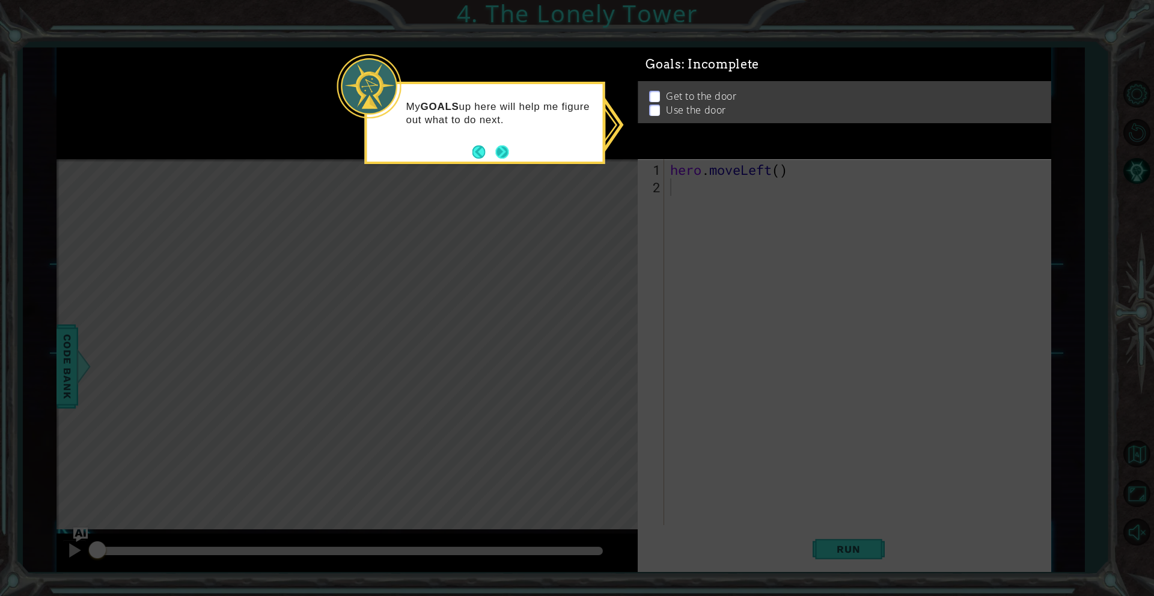
click at [501, 145] on button "Next" at bounding box center [501, 151] width 13 height 13
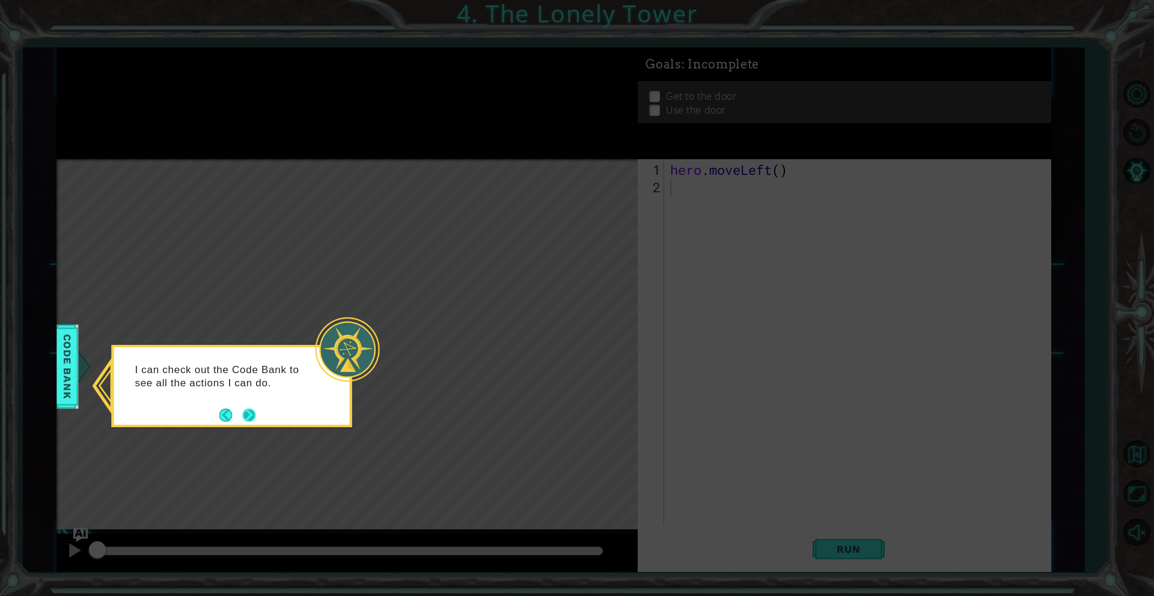
click at [251, 410] on button "Next" at bounding box center [249, 415] width 13 height 13
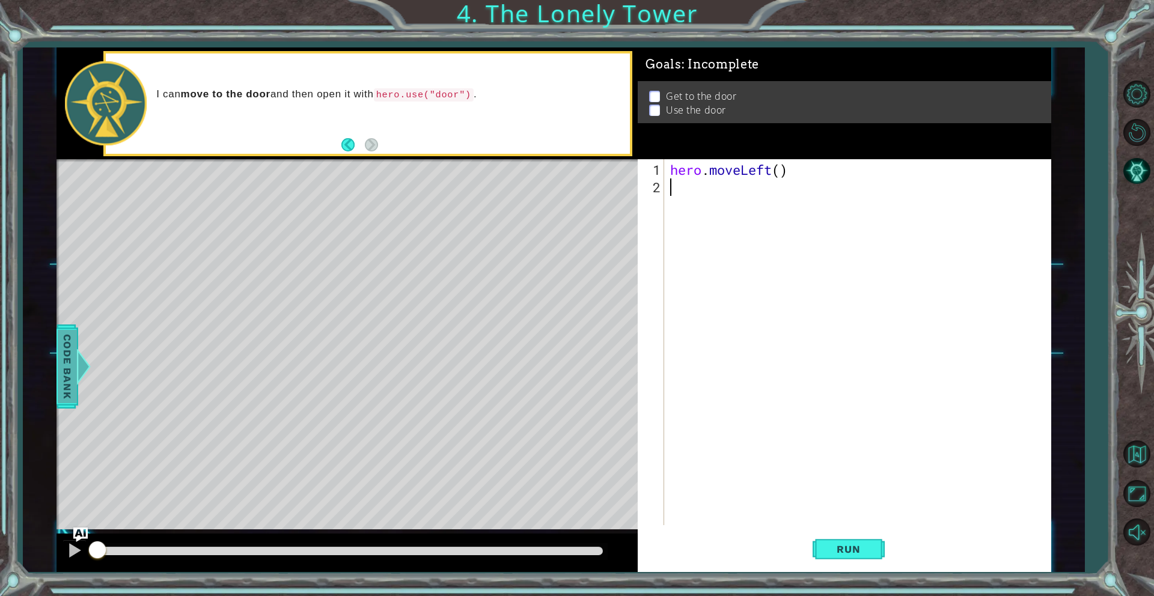
click at [77, 352] on div at bounding box center [83, 367] width 15 height 36
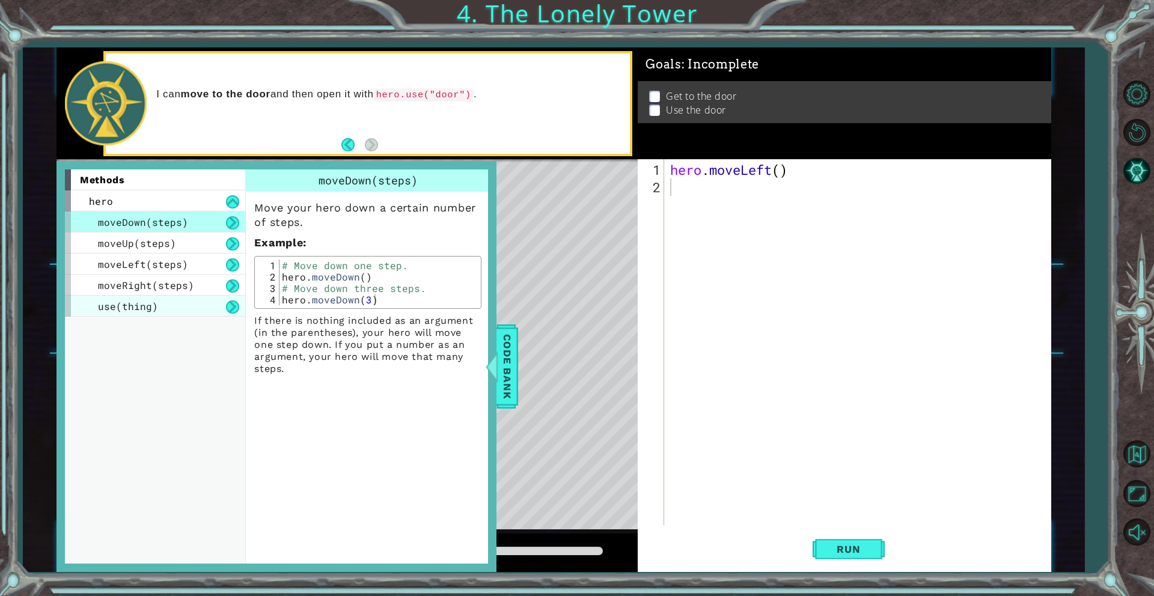
click at [160, 307] on div "use(thing)" at bounding box center [155, 306] width 180 height 21
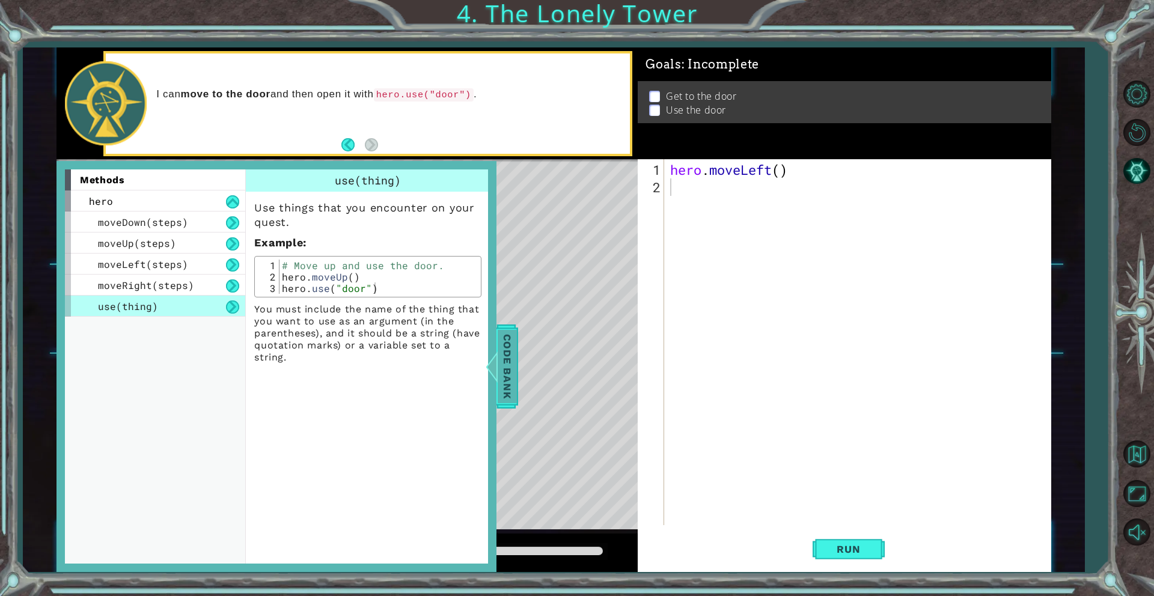
click at [498, 361] on div at bounding box center [491, 367] width 15 height 36
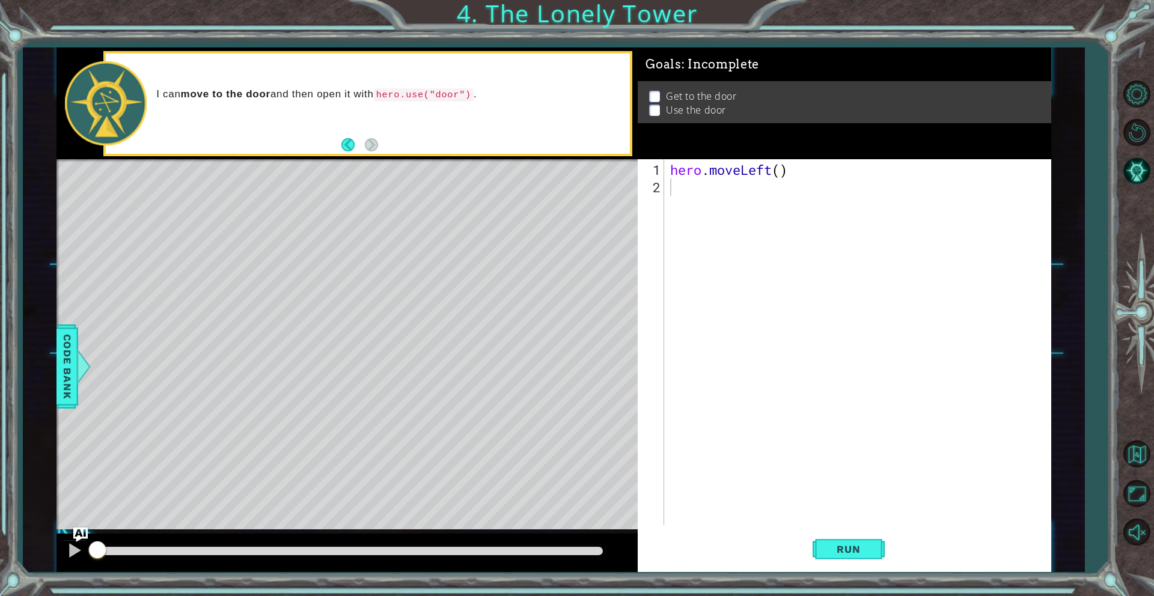
click at [680, 194] on div "hero . moveLeft ( )" at bounding box center [860, 361] width 385 height 401
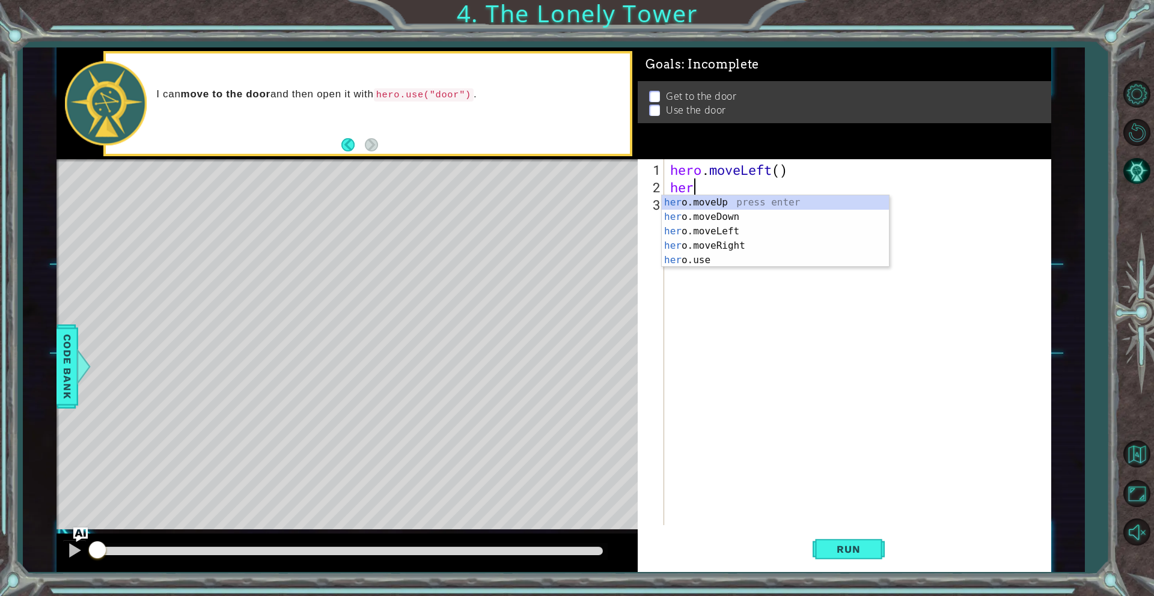
type textarea "hero"
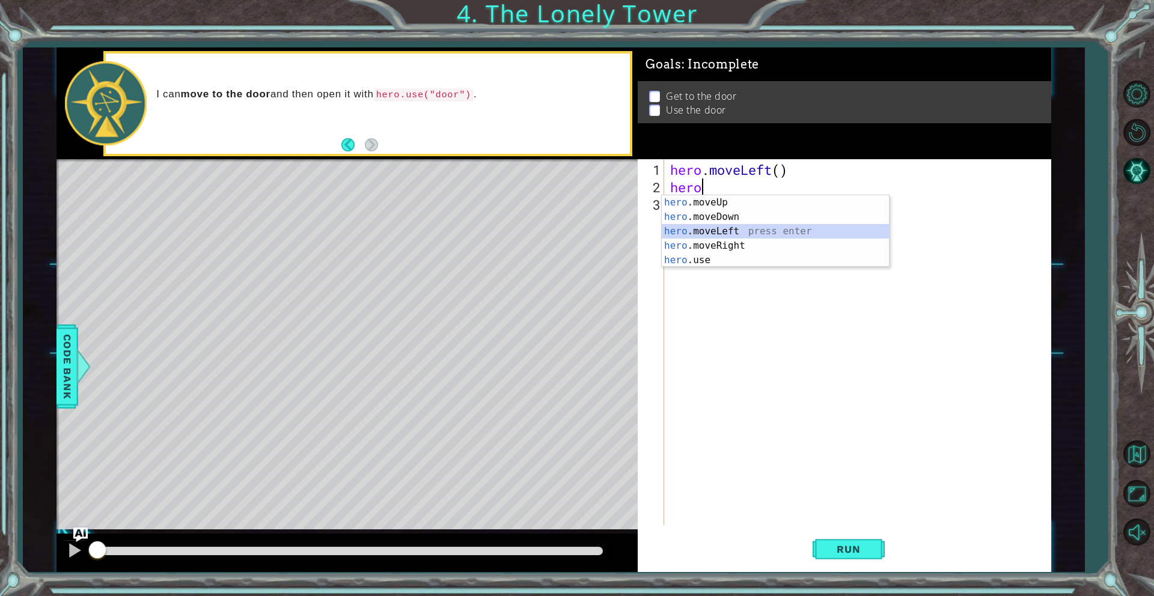
click at [742, 230] on div "hero .moveUp press enter hero .moveDown press enter hero .moveLeft press enter …" at bounding box center [775, 245] width 227 height 101
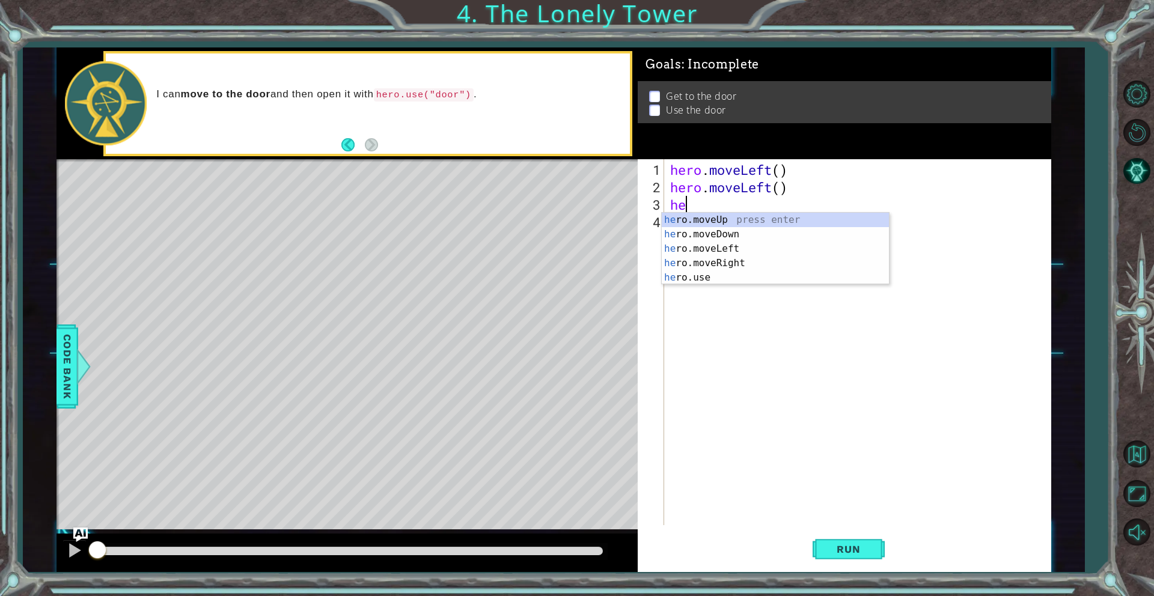
scroll to position [0, 0]
type textarea "hero"
click at [752, 222] on div "hero .moveUp press enter hero .moveDown press enter hero .moveLeft press enter …" at bounding box center [775, 263] width 227 height 101
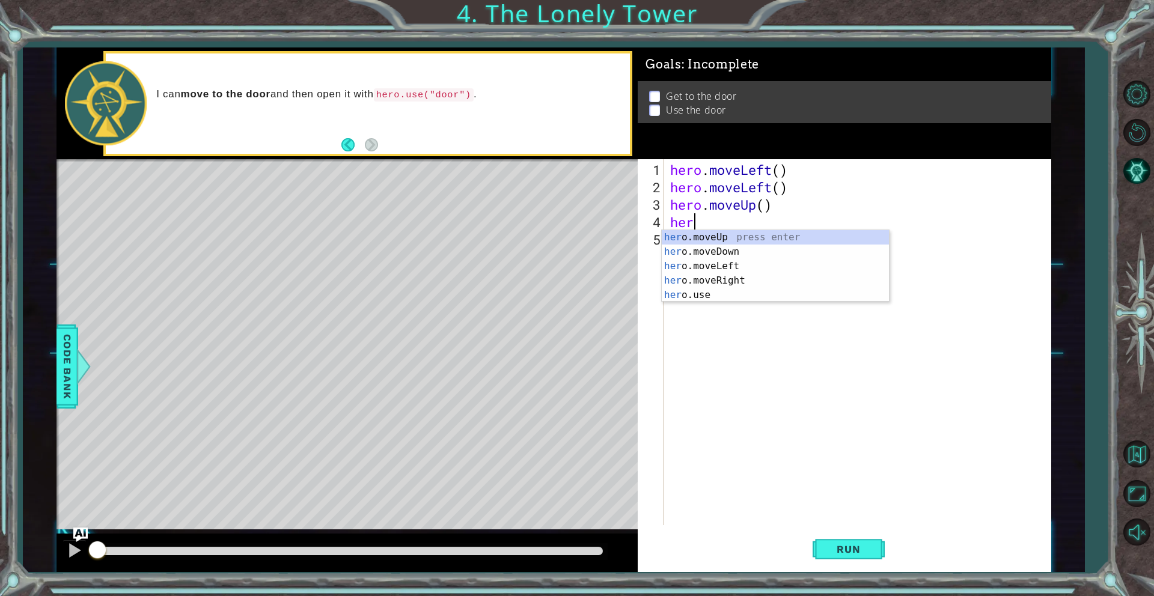
scroll to position [0, 0]
type textarea "hero"
click at [796, 239] on div "hero .moveUp press enter hero .moveDown press enter hero .moveLeft press enter …" at bounding box center [775, 280] width 227 height 101
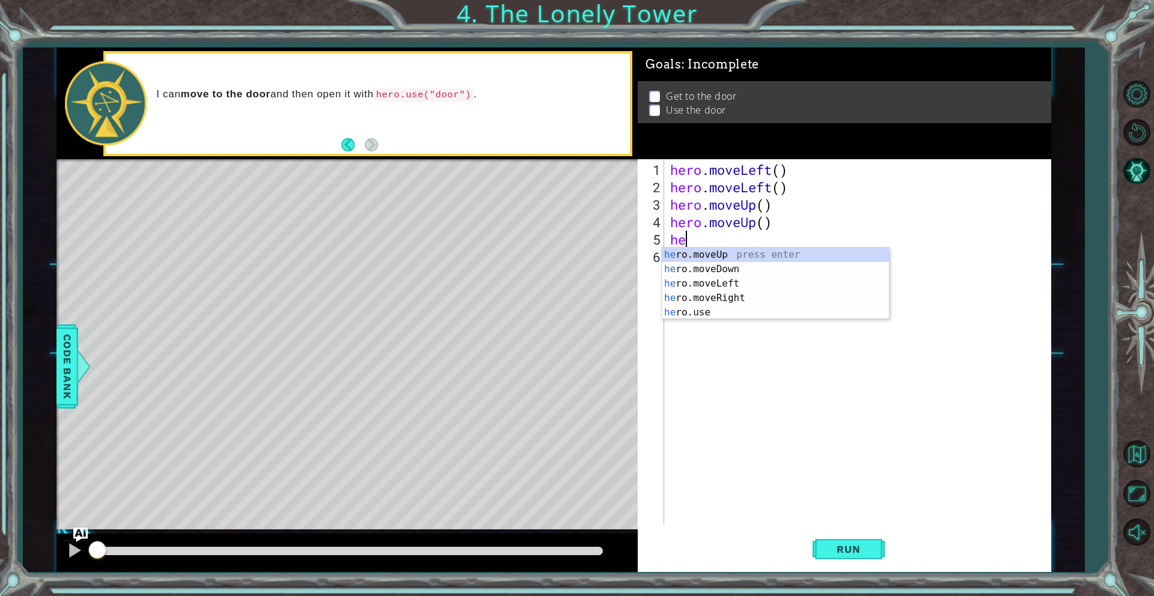
scroll to position [0, 0]
type textarea "hero"
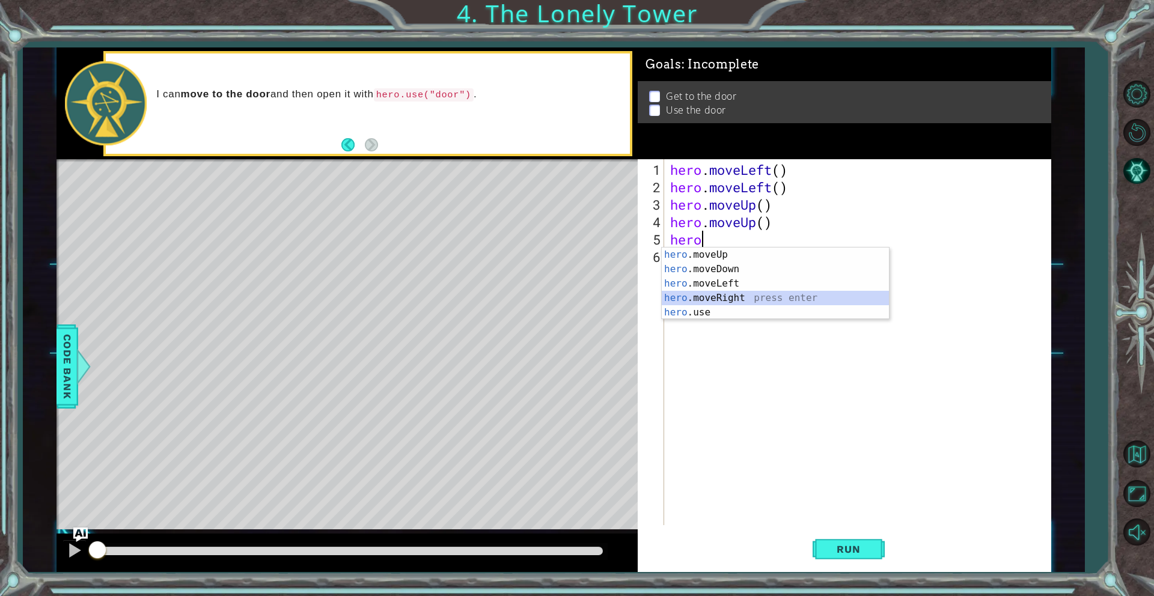
click at [706, 297] on div "hero .moveUp press enter hero .moveDown press enter hero .moveLeft press enter …" at bounding box center [775, 298] width 227 height 101
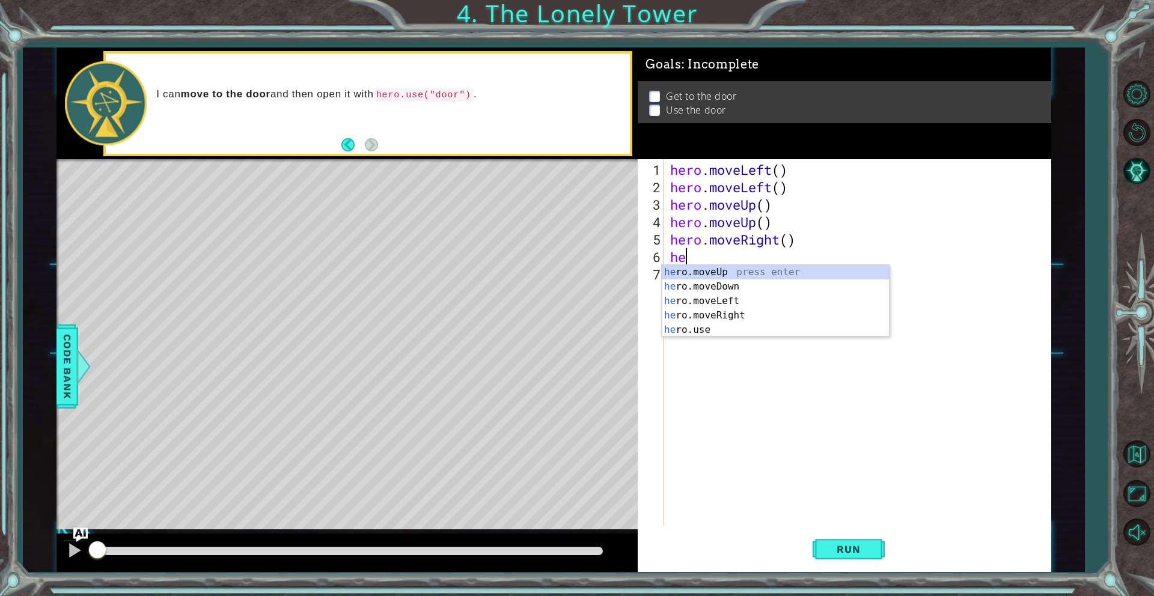
type textarea "hero"
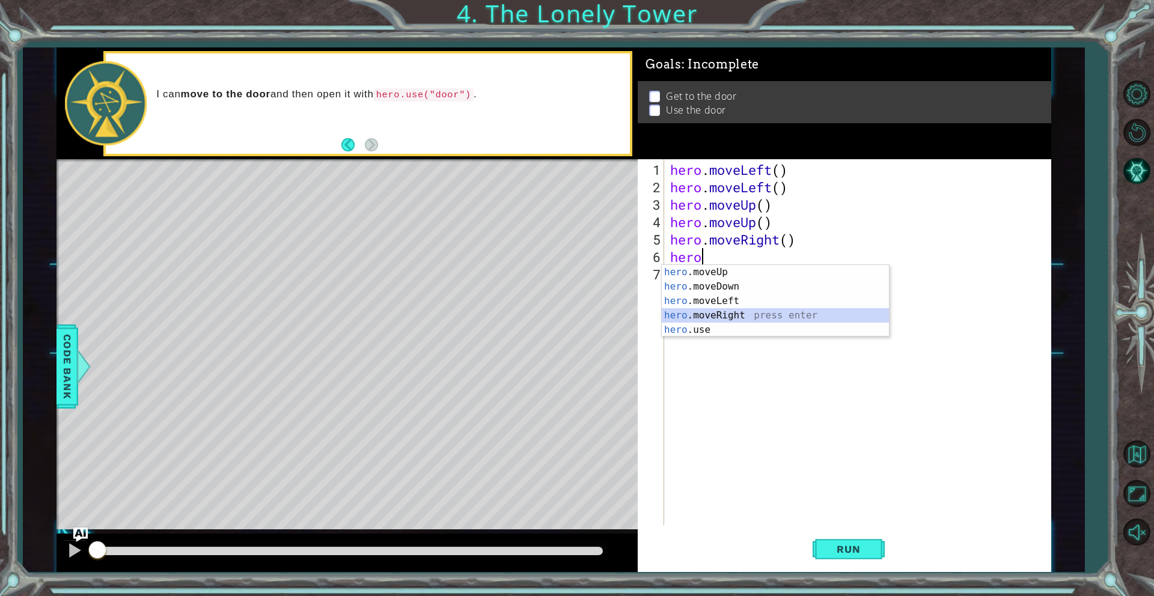
click at [707, 311] on div "hero .moveUp press enter hero .moveDown press enter hero .moveLeft press enter …" at bounding box center [775, 315] width 227 height 101
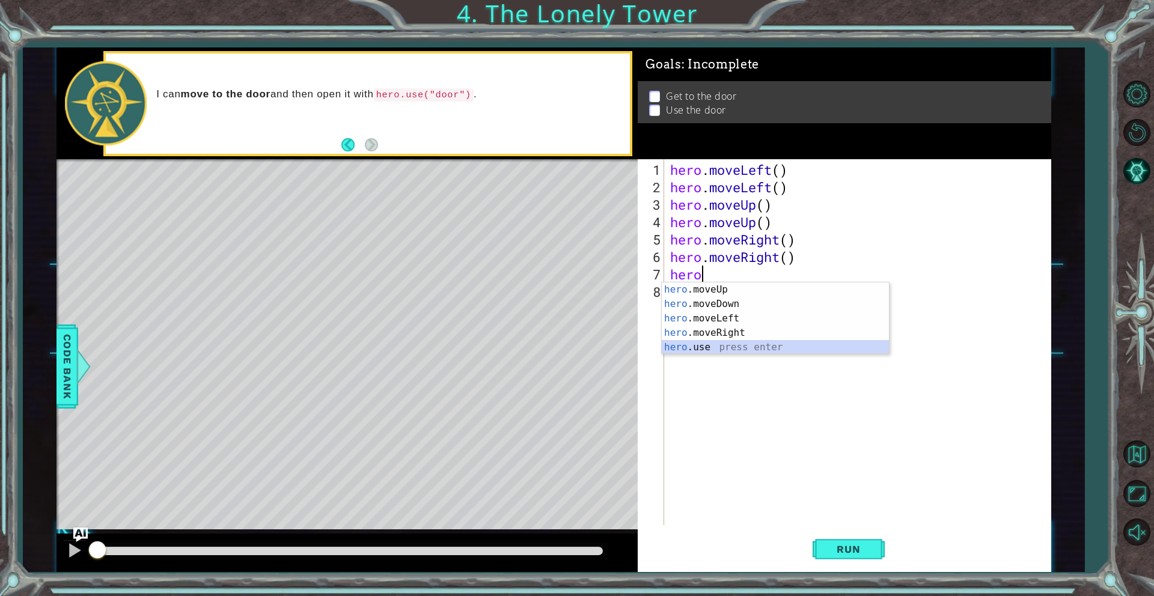
click at [712, 349] on div "hero .moveUp press enter hero .moveDown press enter hero .moveLeft press enter …" at bounding box center [775, 332] width 227 height 101
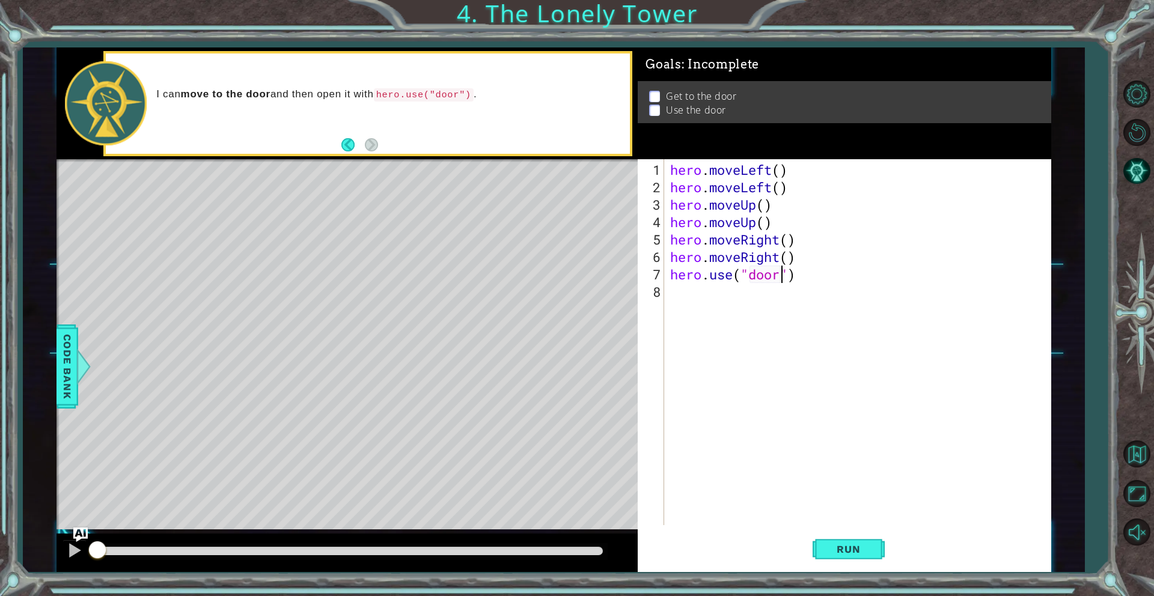
scroll to position [0, 5]
type textarea "hero.use("door")"
click at [852, 558] on button "Run" at bounding box center [848, 549] width 72 height 41
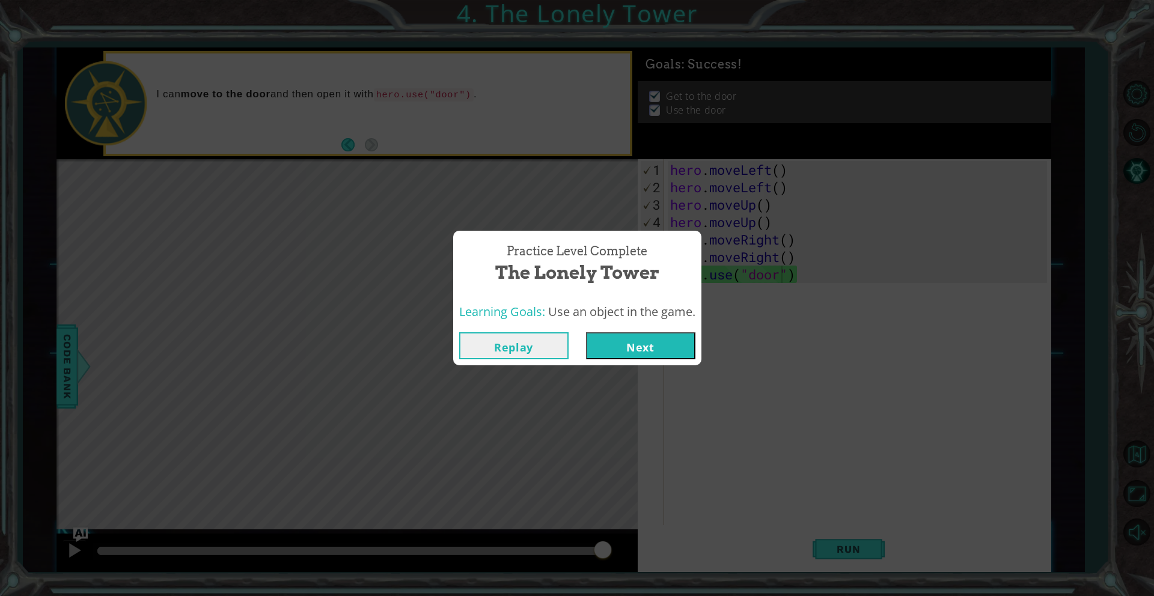
click at [674, 349] on button "Next" at bounding box center [640, 345] width 109 height 27
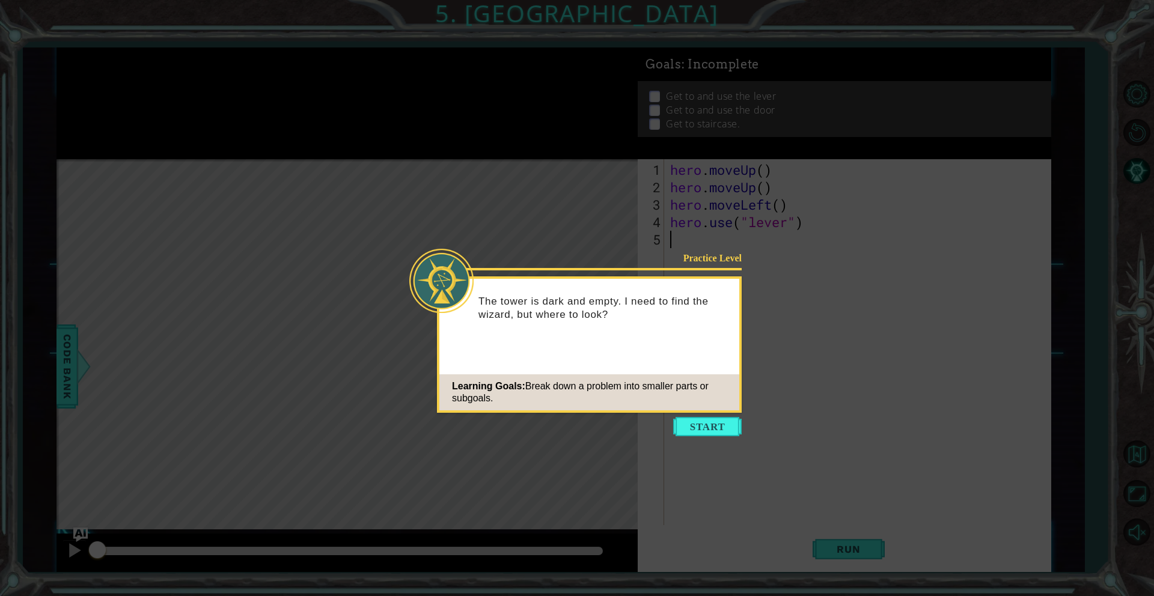
click at [684, 437] on icon at bounding box center [577, 298] width 1154 height 596
click at [689, 425] on button "Start" at bounding box center [707, 426] width 69 height 19
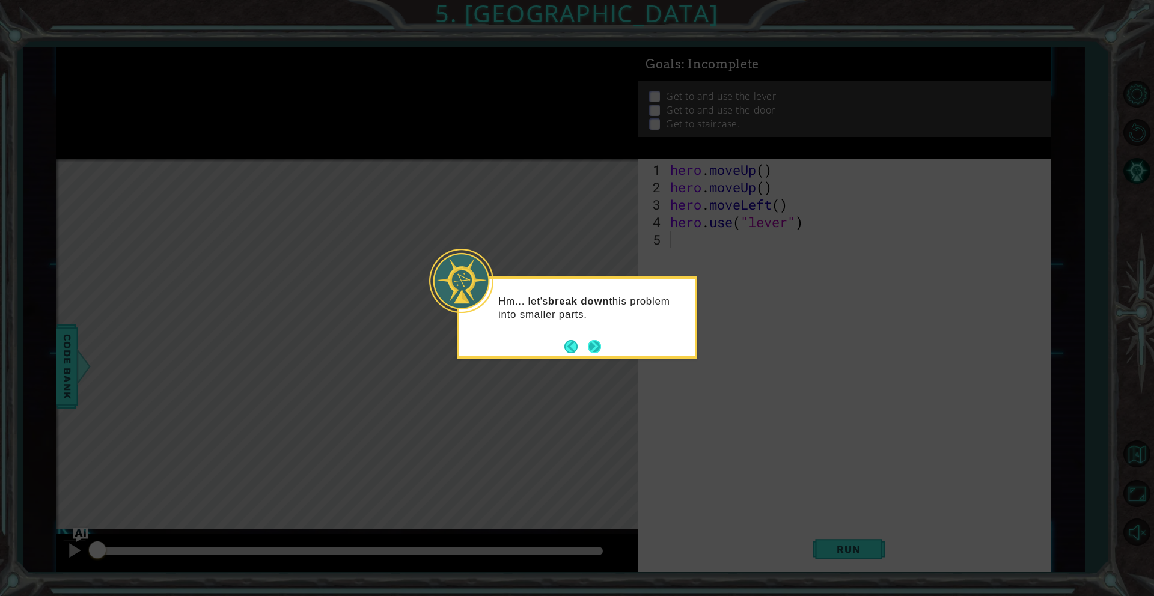
click at [590, 351] on button "Next" at bounding box center [594, 346] width 15 height 15
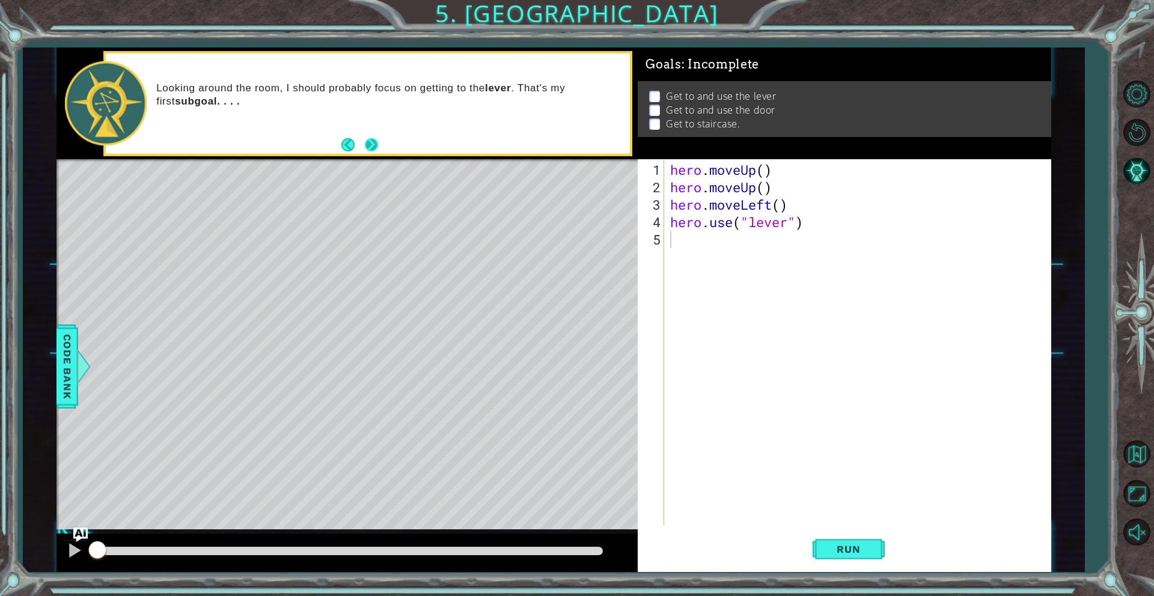
click at [365, 144] on button "Next" at bounding box center [371, 144] width 13 height 13
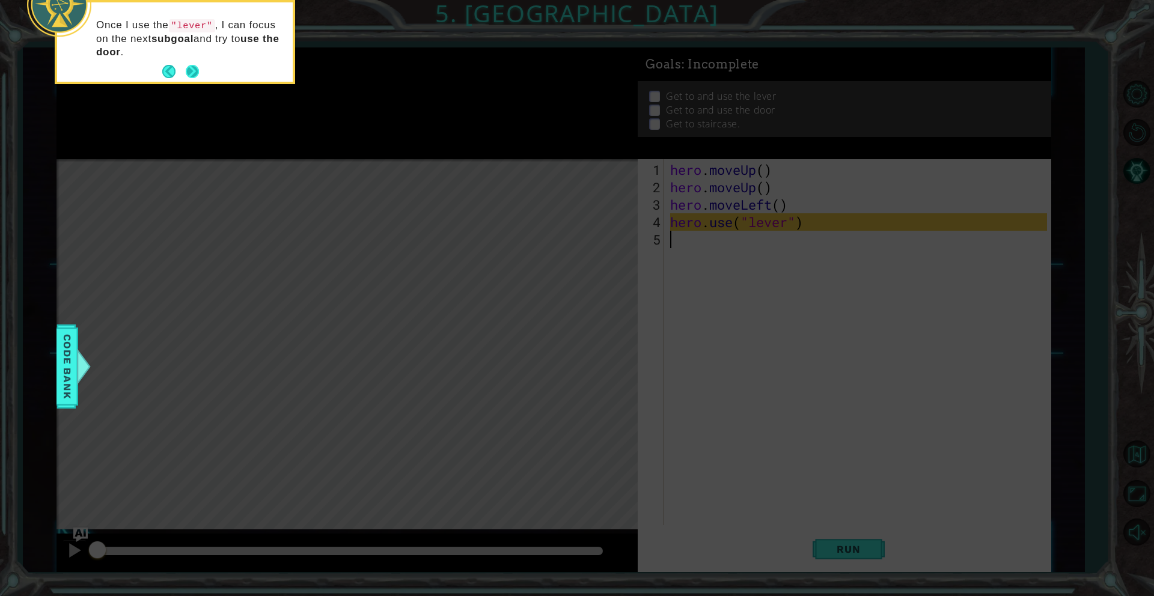
click at [195, 76] on button "Next" at bounding box center [192, 71] width 13 height 13
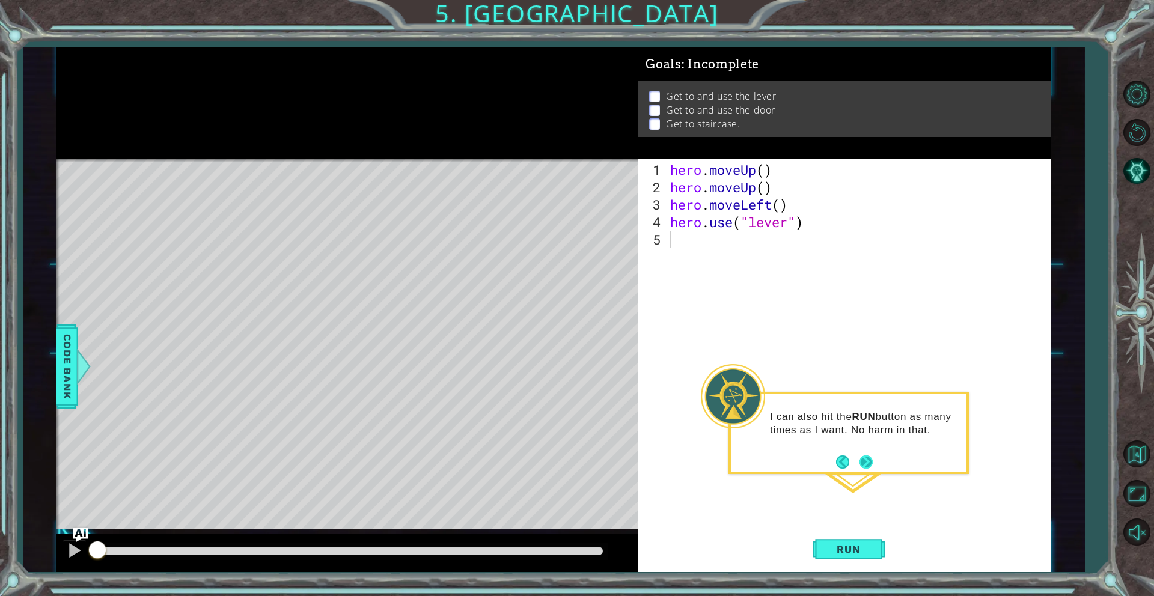
click at [864, 463] on button "Next" at bounding box center [865, 462] width 13 height 13
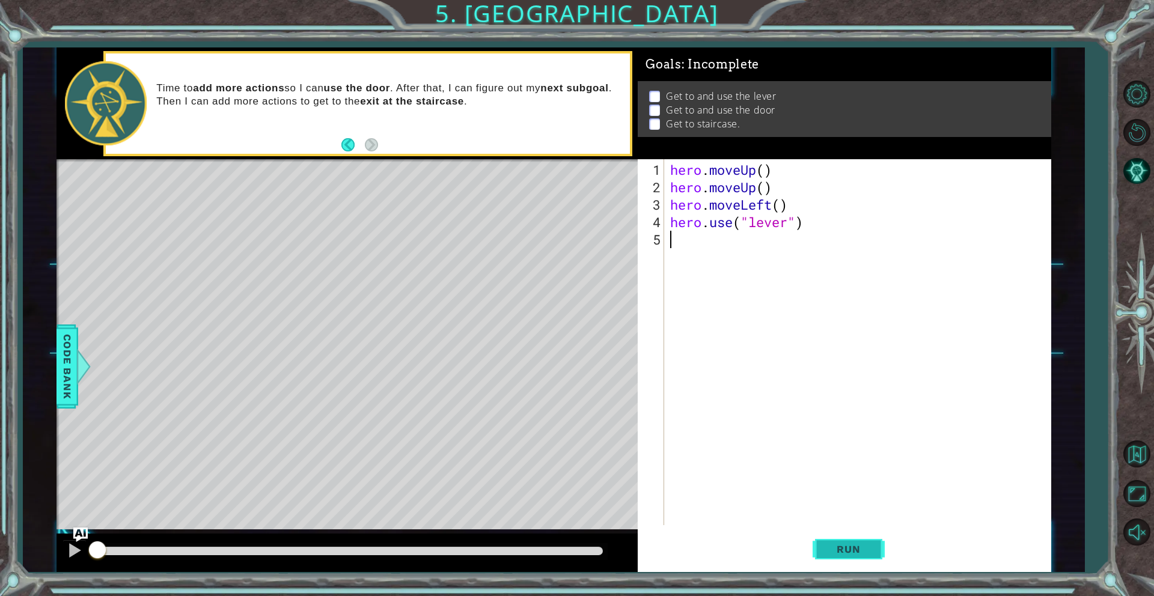
click at [851, 544] on span "Run" at bounding box center [848, 549] width 47 height 12
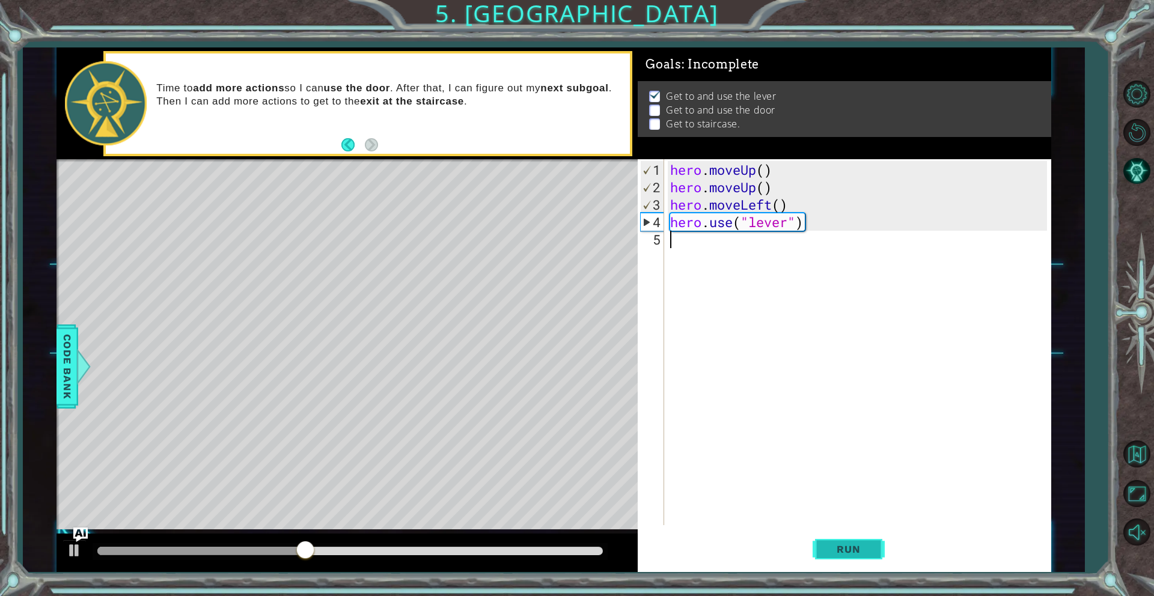
click at [841, 539] on button "Run" at bounding box center [848, 549] width 72 height 41
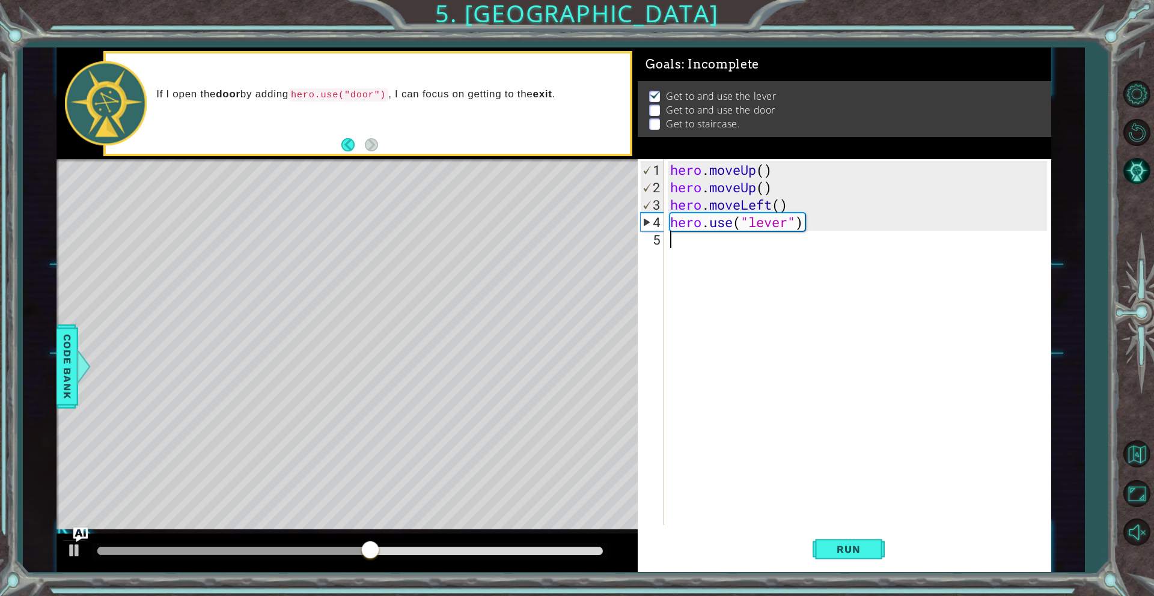
click at [675, 249] on div "hero . moveUp ( ) hero . moveUp ( ) hero . moveLeft ( ) hero . use ( "lever" )" at bounding box center [860, 361] width 385 height 401
click at [675, 248] on div "hero . moveUp ( ) hero . moveUp ( ) hero . moveLeft ( ) hero . use ( "lever" )" at bounding box center [860, 361] width 385 height 401
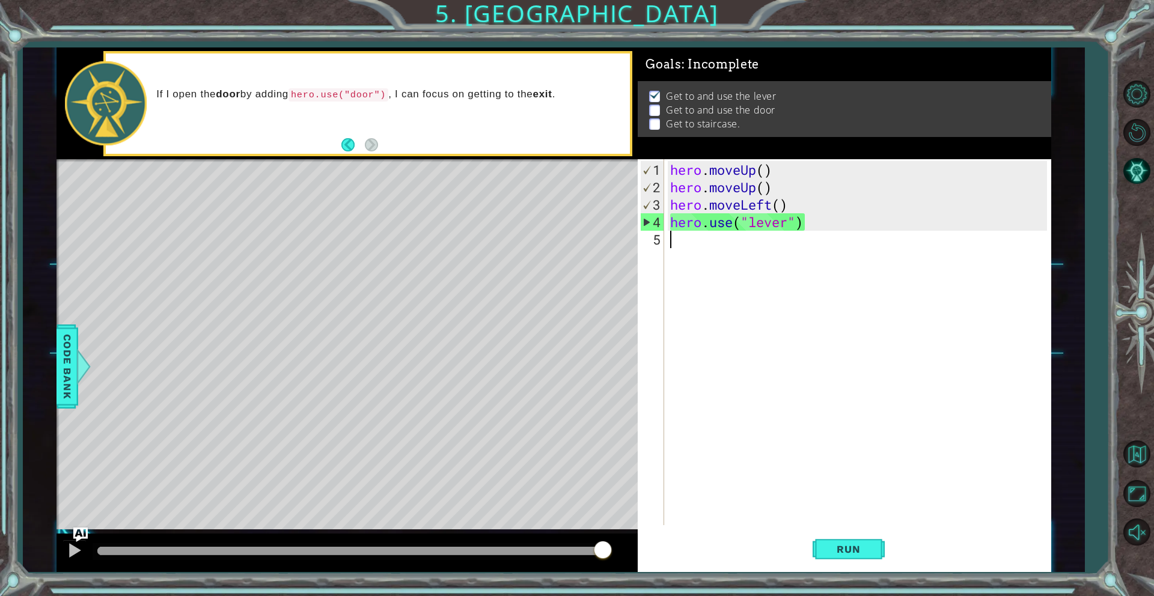
drag, startPoint x: 565, startPoint y: 553, endPoint x: 609, endPoint y: 549, distance: 44.7
click at [609, 549] on div at bounding box center [603, 551] width 22 height 22
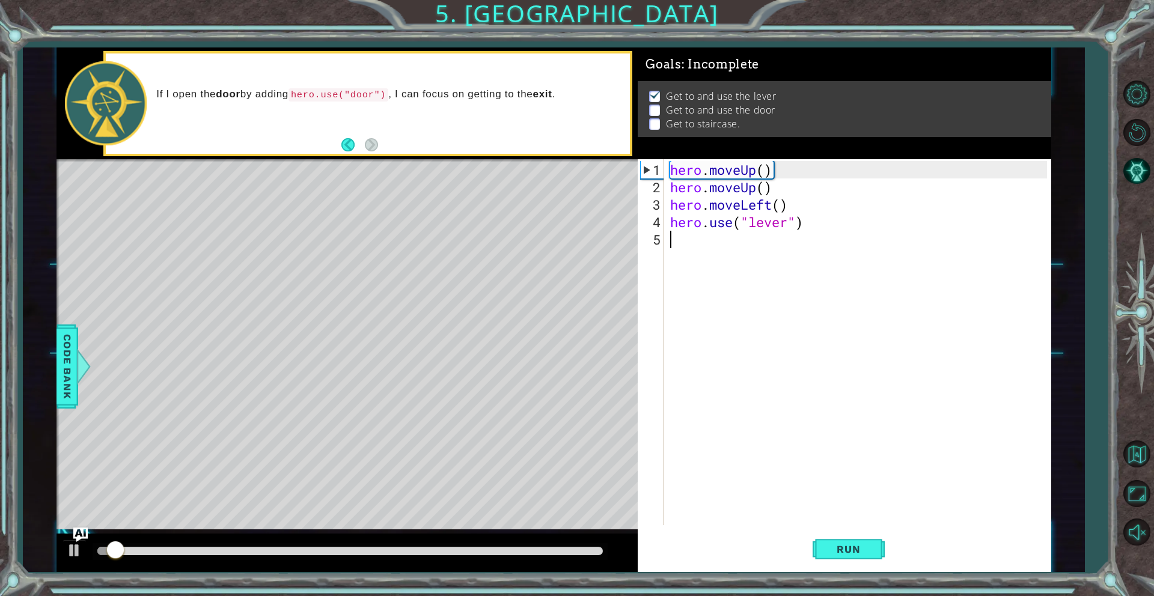
click at [697, 246] on div "hero . moveUp ( ) hero . moveUp ( ) hero . moveLeft ( ) hero . use ( "lever" )" at bounding box center [860, 361] width 385 height 401
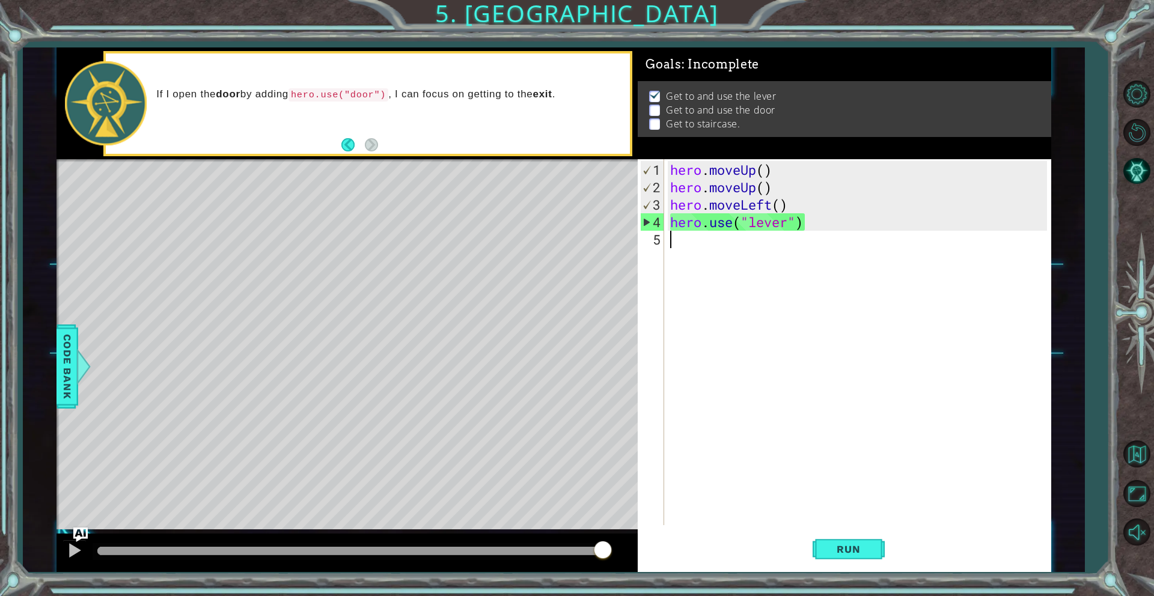
drag, startPoint x: 147, startPoint y: 549, endPoint x: 605, endPoint y: 562, distance: 458.1
click at [605, 562] on div at bounding box center [346, 553] width 581 height 38
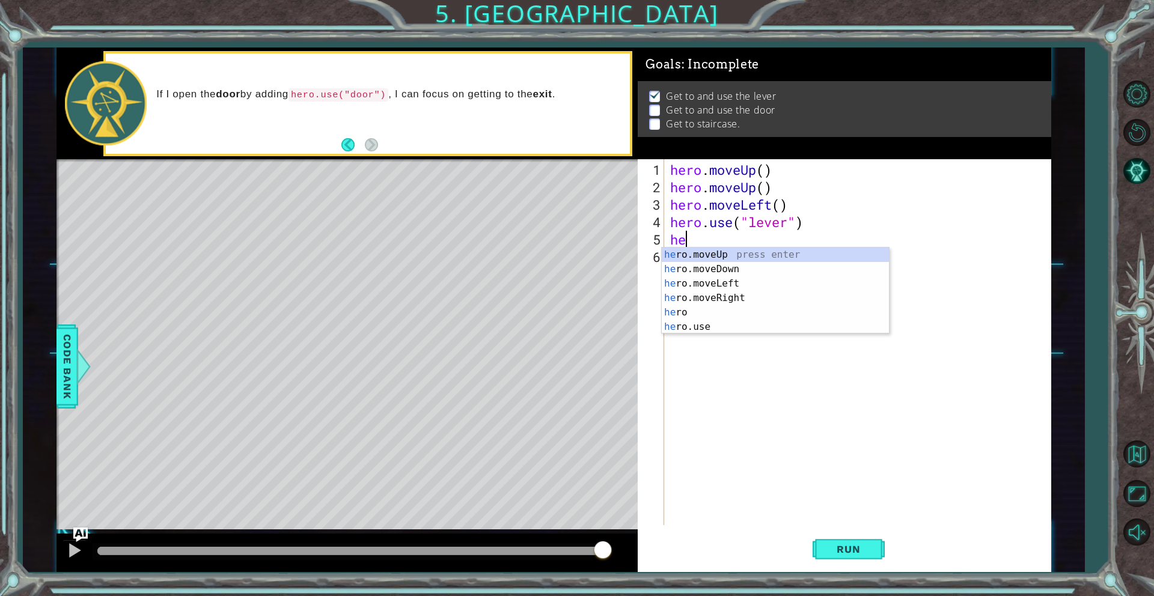
type textarea "hero"
click at [716, 310] on div "hero press enter hero .moveUp press enter hero .moveDown press enter hero .move…" at bounding box center [775, 305] width 227 height 115
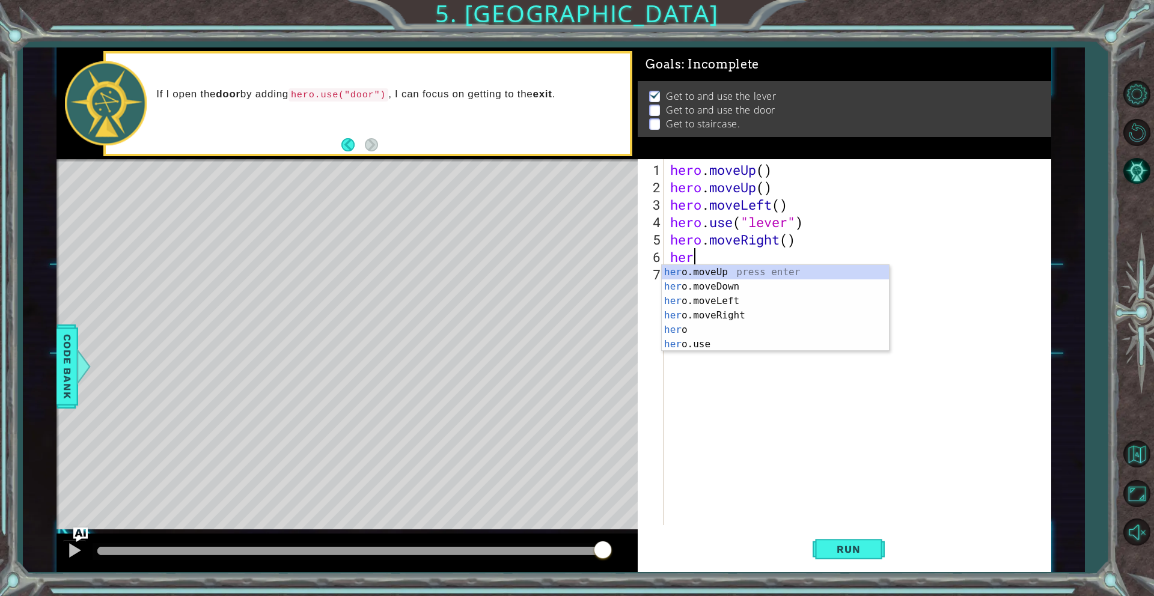
scroll to position [0, 0]
type textarea "hero"
click at [740, 329] on div "hero press enter hero .moveUp press enter hero .moveDown press enter hero .move…" at bounding box center [775, 322] width 227 height 115
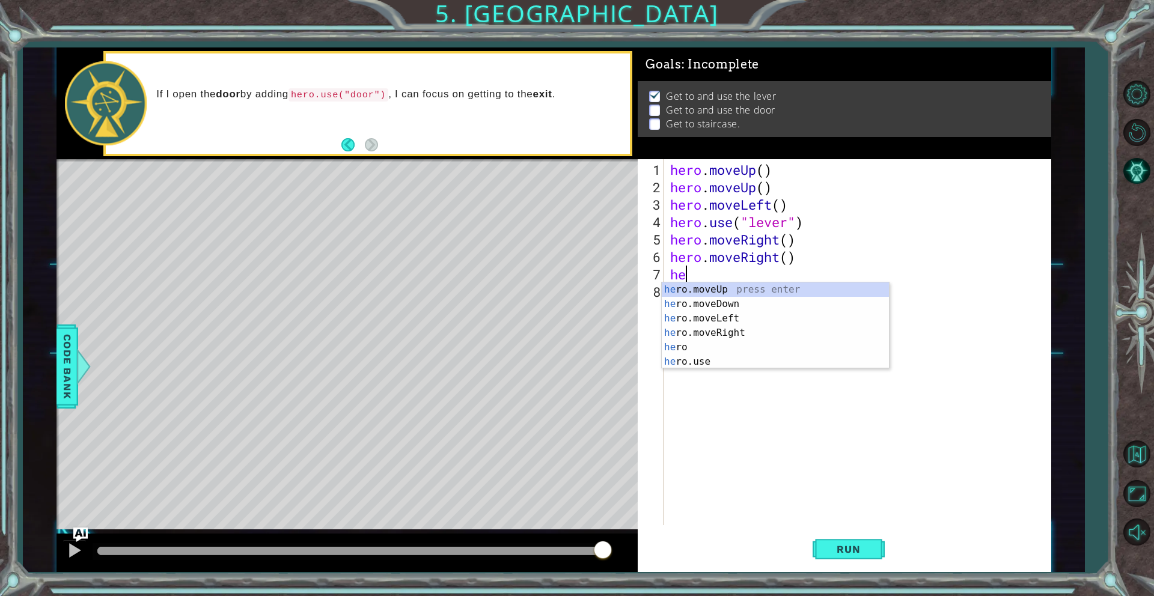
scroll to position [0, 0]
type textarea "hero"
click at [769, 351] on div "hero press enter hero .moveUp press enter hero .moveDown press enter hero .move…" at bounding box center [775, 339] width 227 height 115
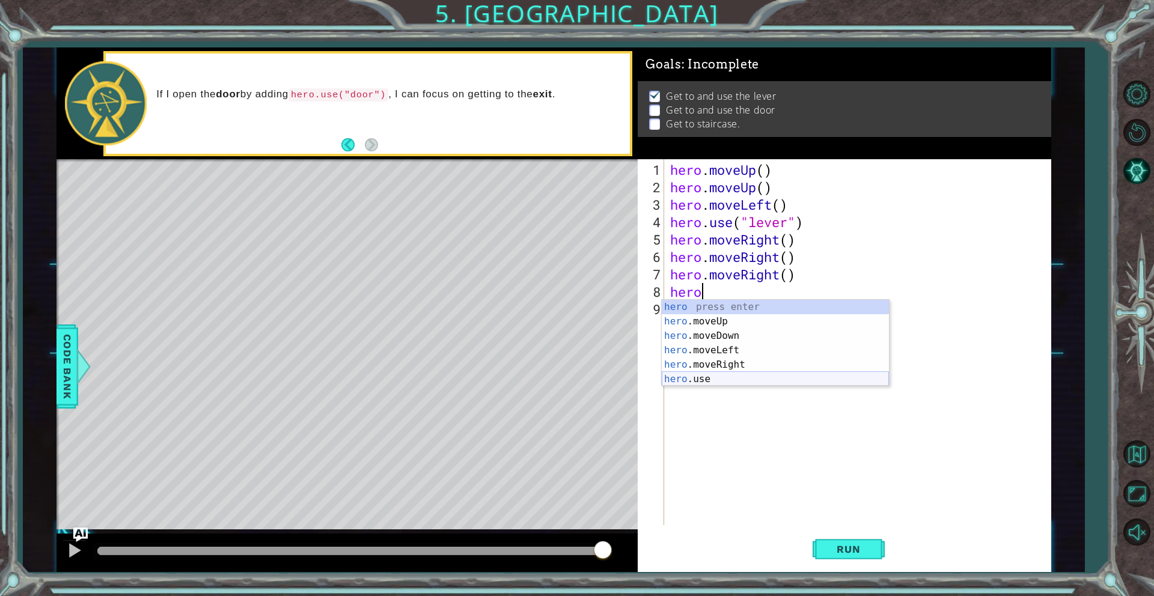
click at [722, 376] on div "hero press enter hero .moveUp press enter hero .moveDown press enter hero .move…" at bounding box center [775, 357] width 227 height 115
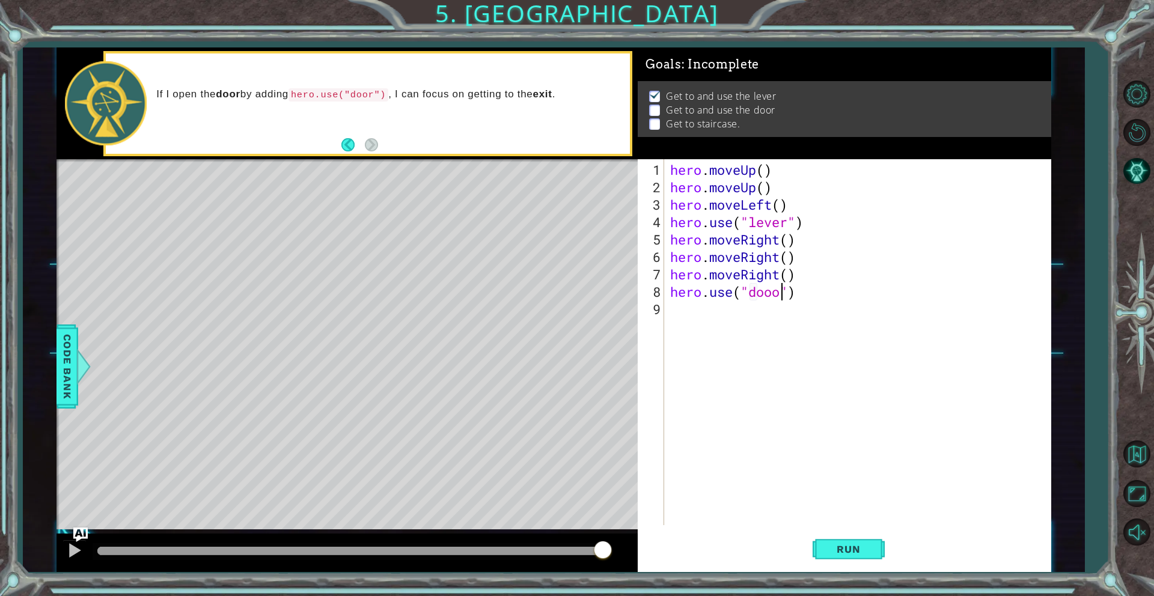
scroll to position [0, 5]
click at [838, 542] on button "Run" at bounding box center [848, 549] width 72 height 41
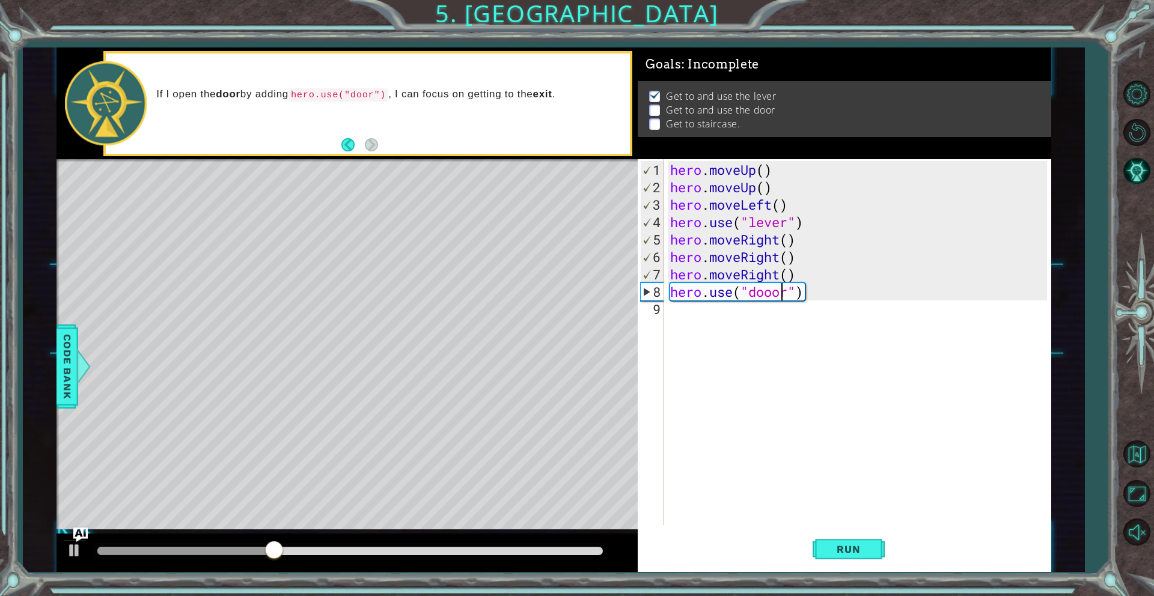
click at [781, 295] on div "hero . moveUp ( ) hero . moveUp ( ) hero . moveLeft ( ) hero . use ( "lever" ) …" at bounding box center [860, 361] width 385 height 401
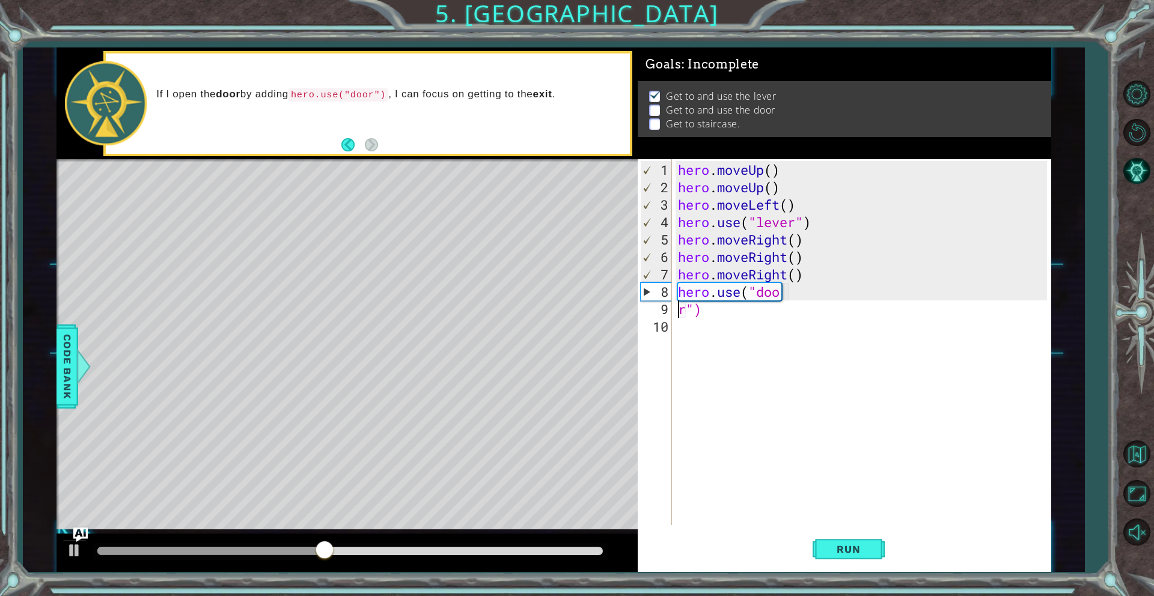
type textarea "hero.use("door")"
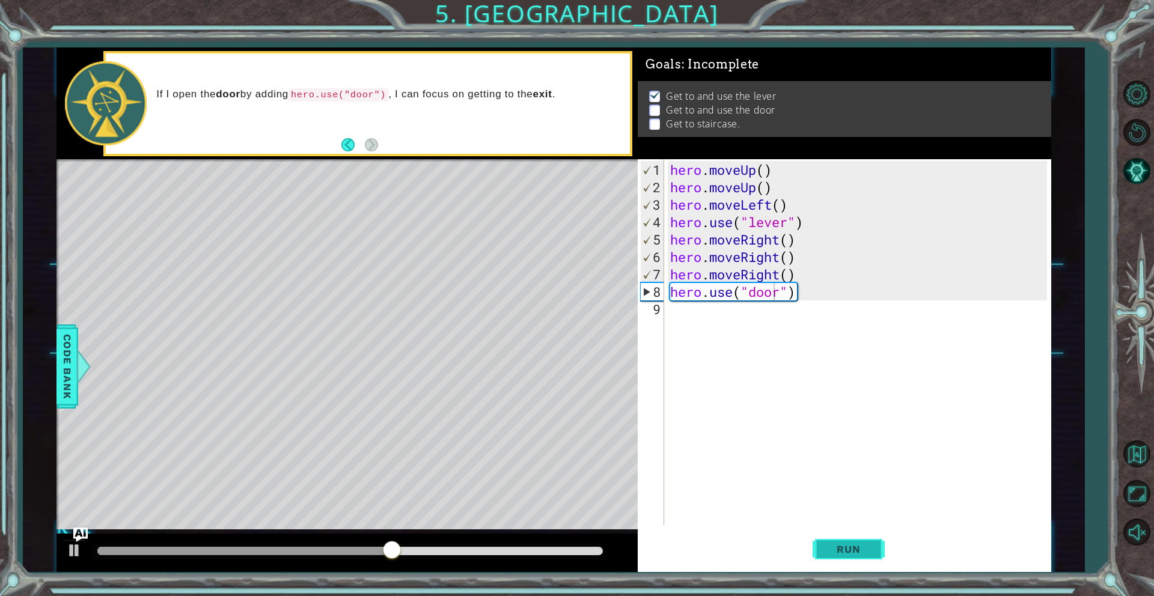
click at [841, 544] on span "Run" at bounding box center [848, 549] width 47 height 12
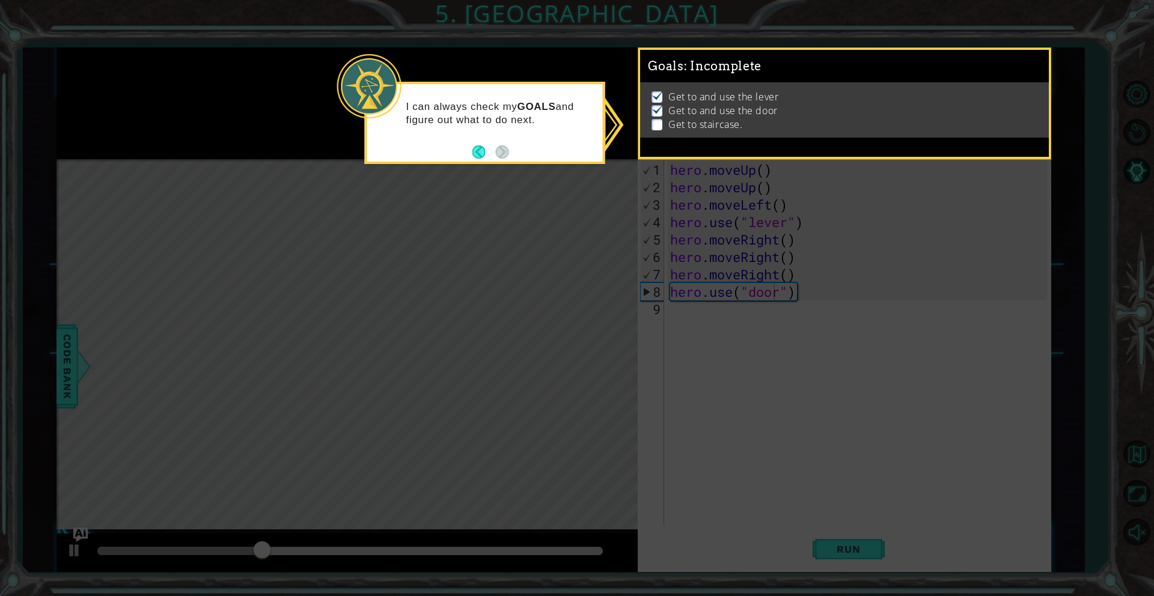
click at [476, 144] on footer at bounding box center [490, 152] width 37 height 18
click at [477, 151] on button "Back" at bounding box center [483, 151] width 23 height 13
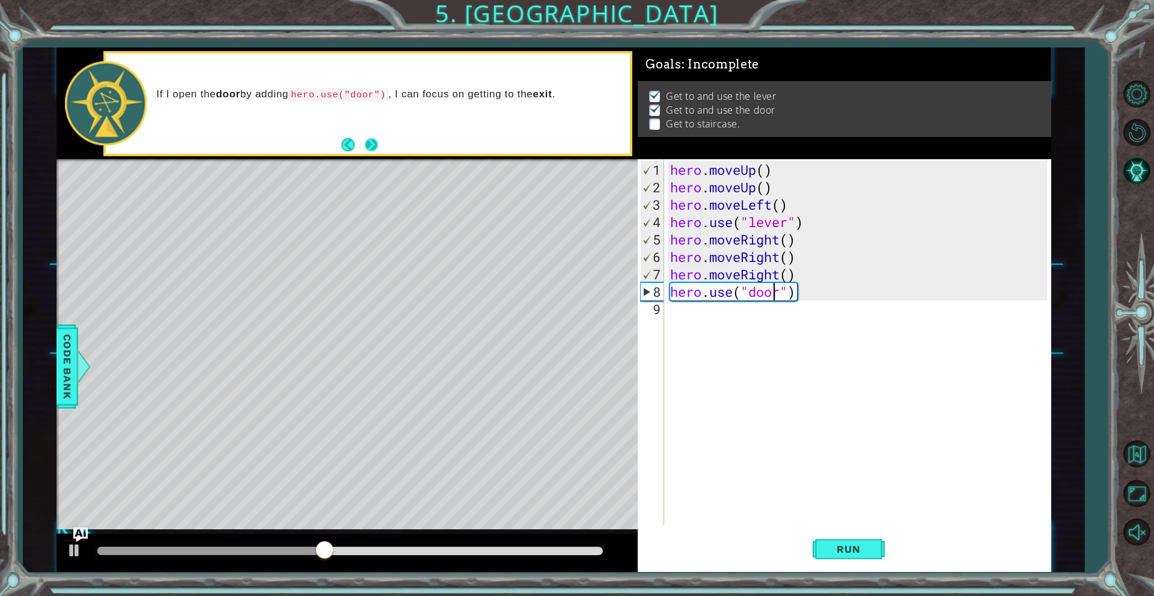
click at [368, 150] on button "Next" at bounding box center [371, 144] width 13 height 13
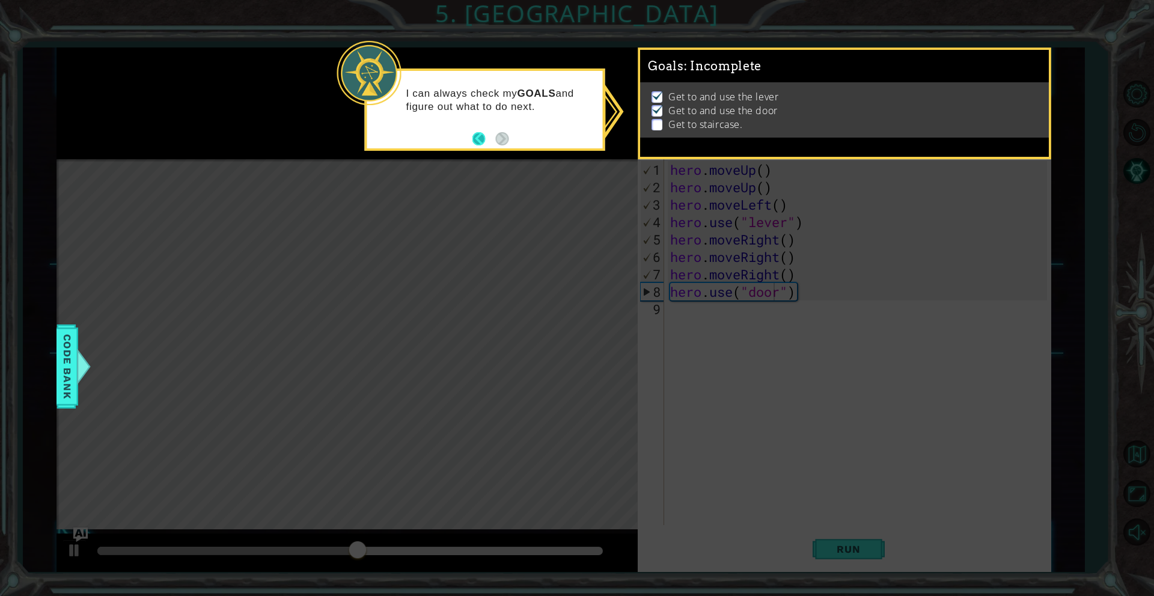
click at [477, 135] on button "Back" at bounding box center [483, 138] width 23 height 13
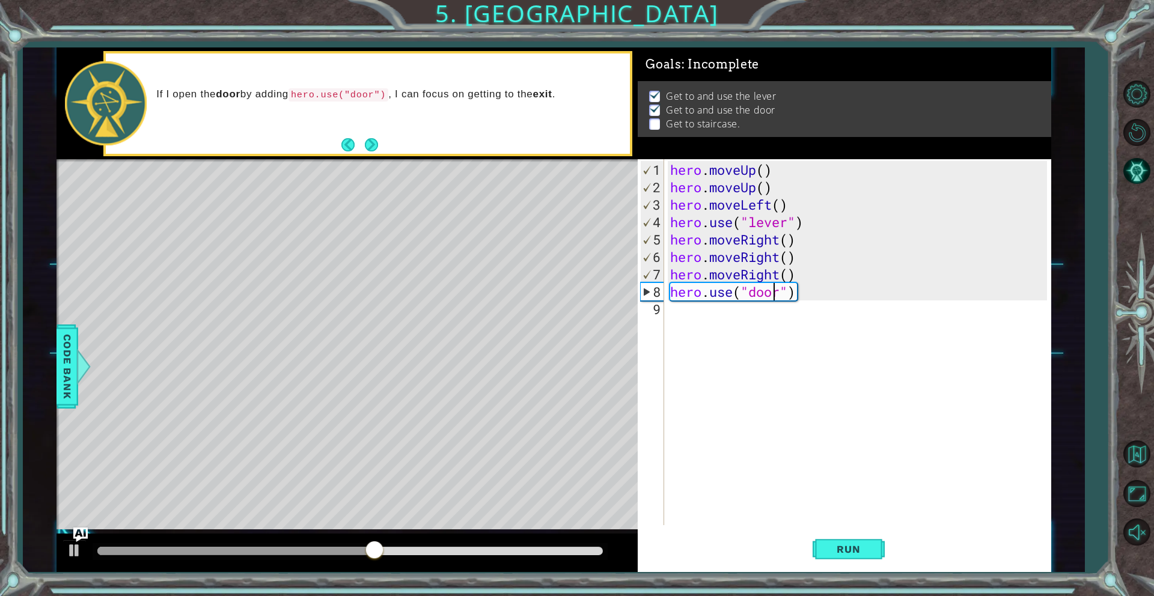
click at [382, 141] on div "If I open the door by adding hero.use("door") , I can focus on getting to the e…" at bounding box center [368, 103] width 524 height 100
click at [373, 145] on button "Next" at bounding box center [371, 144] width 13 height 13
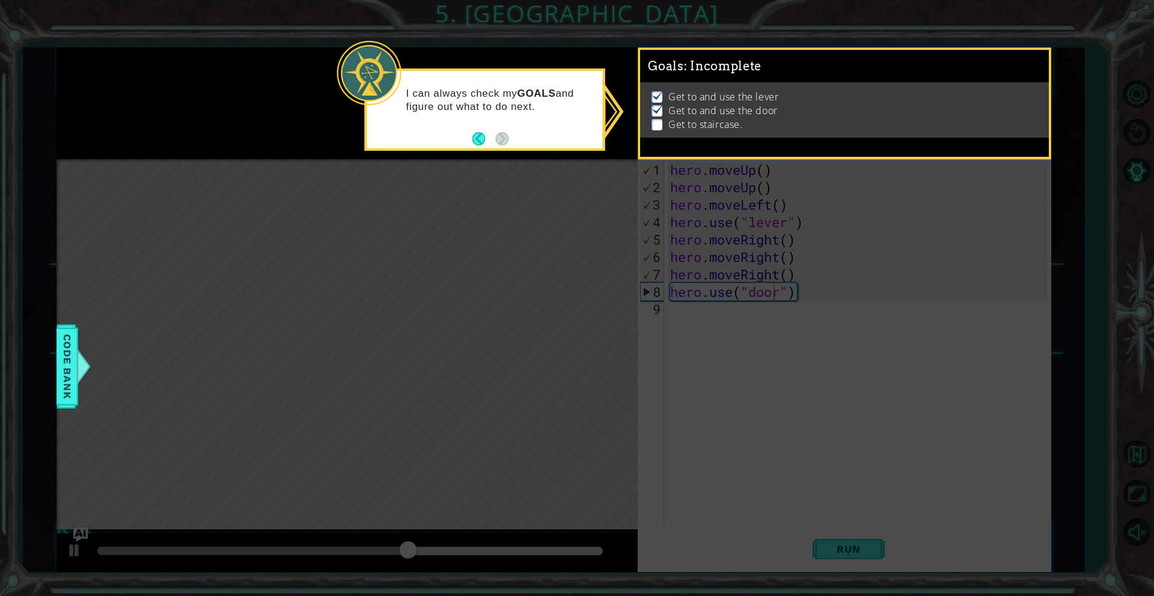
click at [555, 164] on icon at bounding box center [577, 298] width 1154 height 596
click at [654, 120] on p at bounding box center [656, 124] width 11 height 11
click at [483, 136] on button "Back" at bounding box center [483, 138] width 23 height 13
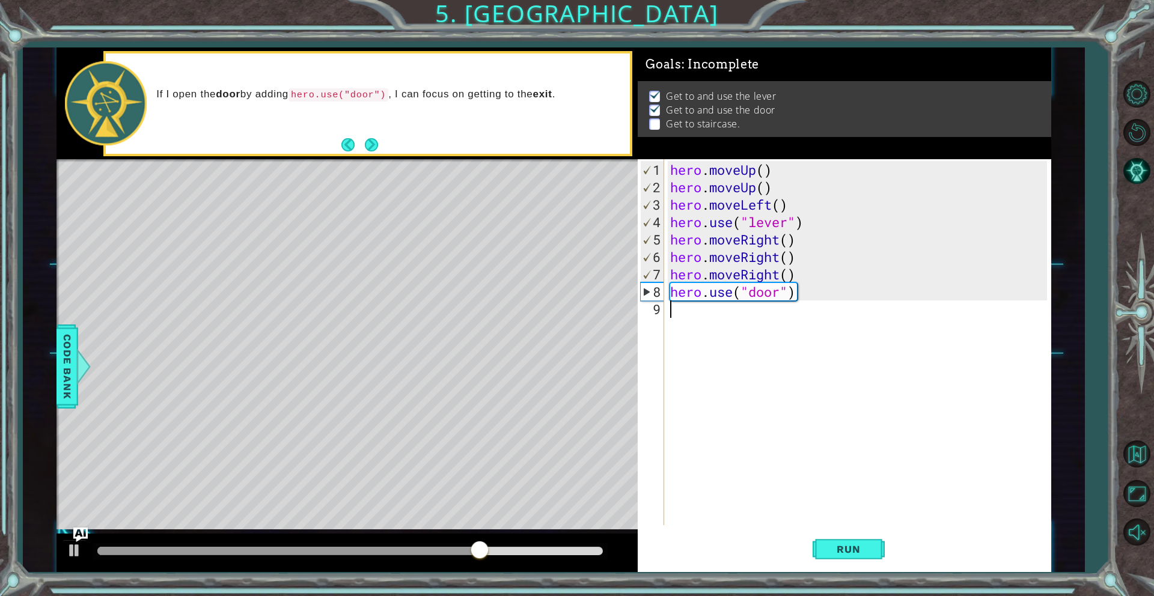
click at [716, 323] on div "hero . moveUp ( ) hero . moveUp ( ) hero . moveLeft ( ) hero . use ( "lever" ) …" at bounding box center [860, 361] width 385 height 401
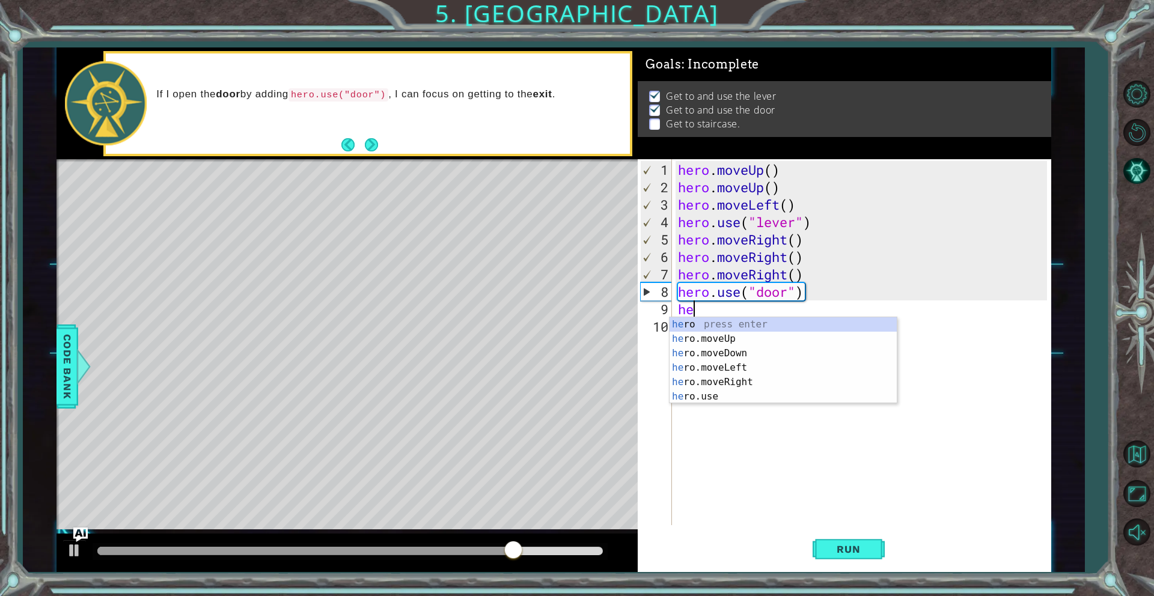
scroll to position [0, 0]
type textarea "hero"
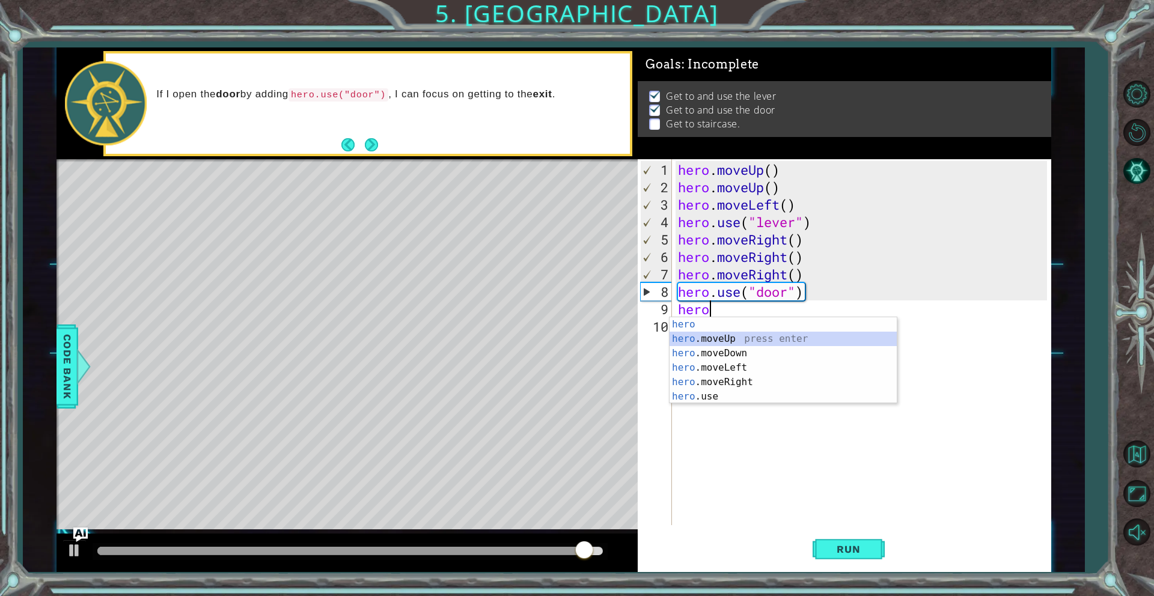
click at [733, 340] on div "hero press enter hero .moveUp press enter hero .moveDown press enter hero .move…" at bounding box center [782, 374] width 227 height 115
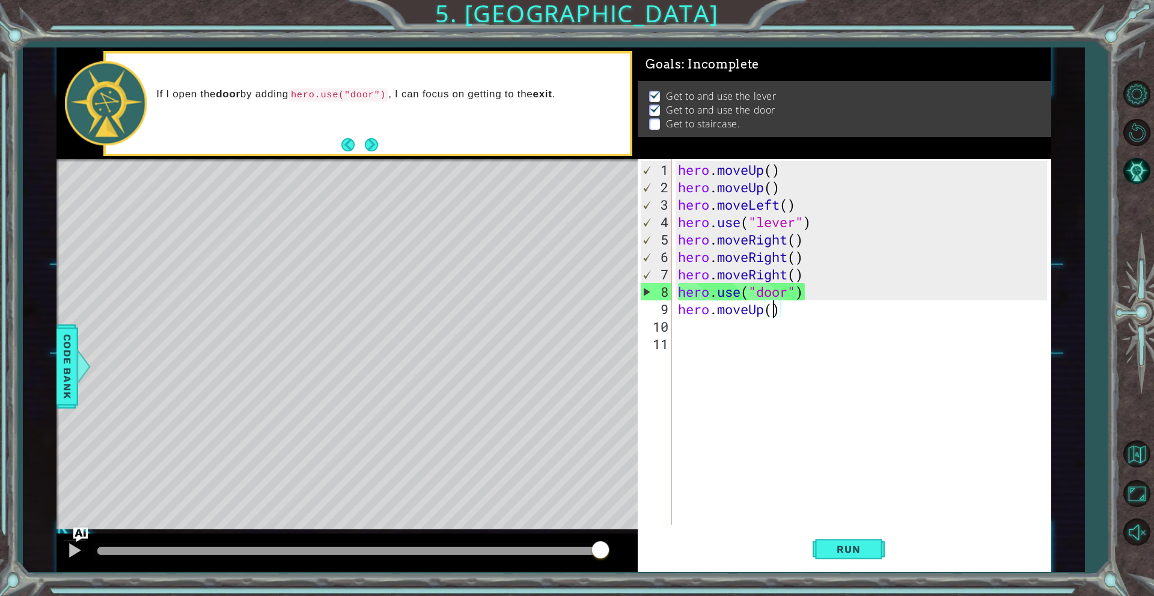
click at [776, 314] on div "hero . moveUp ( ) hero . moveUp ( ) hero . moveLeft ( ) hero . use ( "lever" ) …" at bounding box center [863, 361] width 377 height 401
type textarea "hero.moveUp(2)"
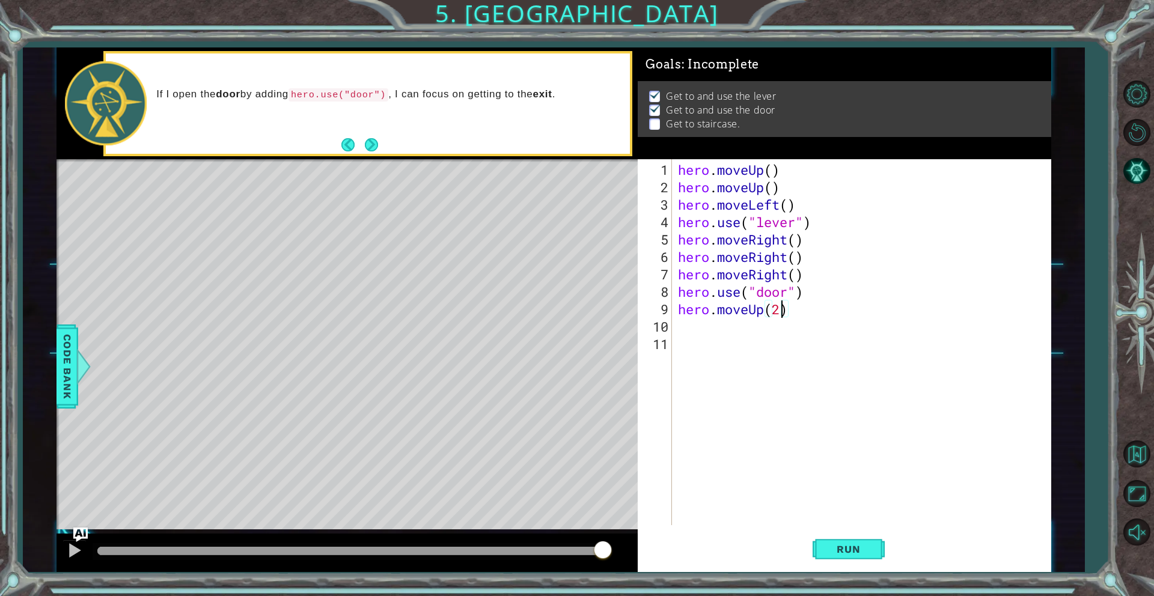
click at [683, 327] on div "hero . moveUp ( ) hero . moveUp ( ) hero . moveLeft ( ) hero . use ( "lever" ) …" at bounding box center [863, 361] width 377 height 401
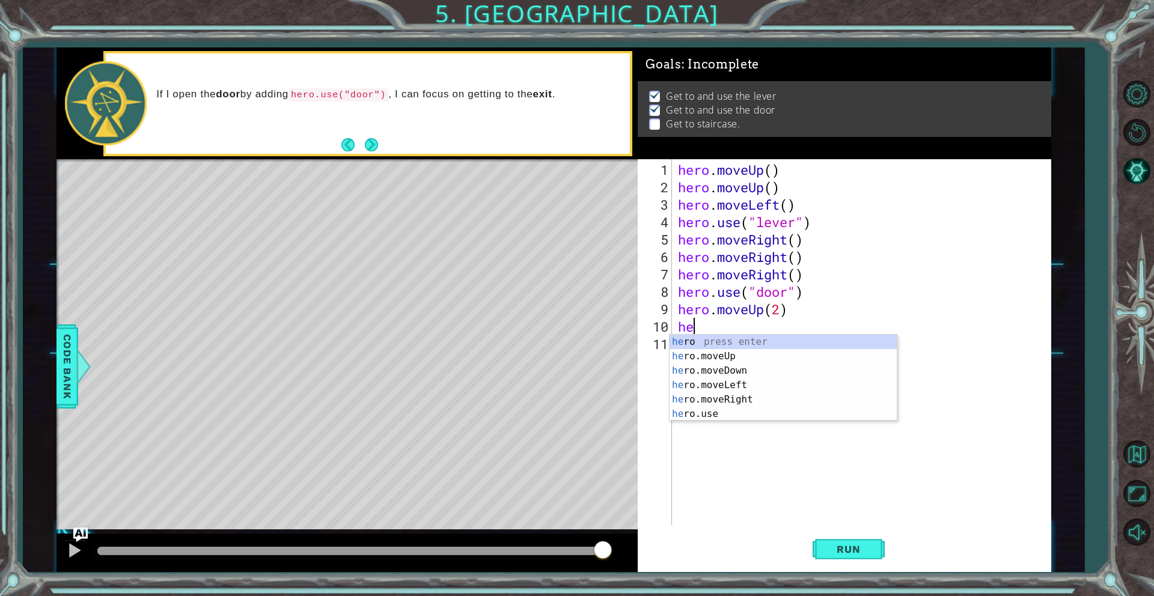
scroll to position [0, 0]
type textarea "hero"
click at [771, 381] on div "hero press enter hero .moveUp press enter hero .moveDown press enter hero .move…" at bounding box center [782, 392] width 227 height 115
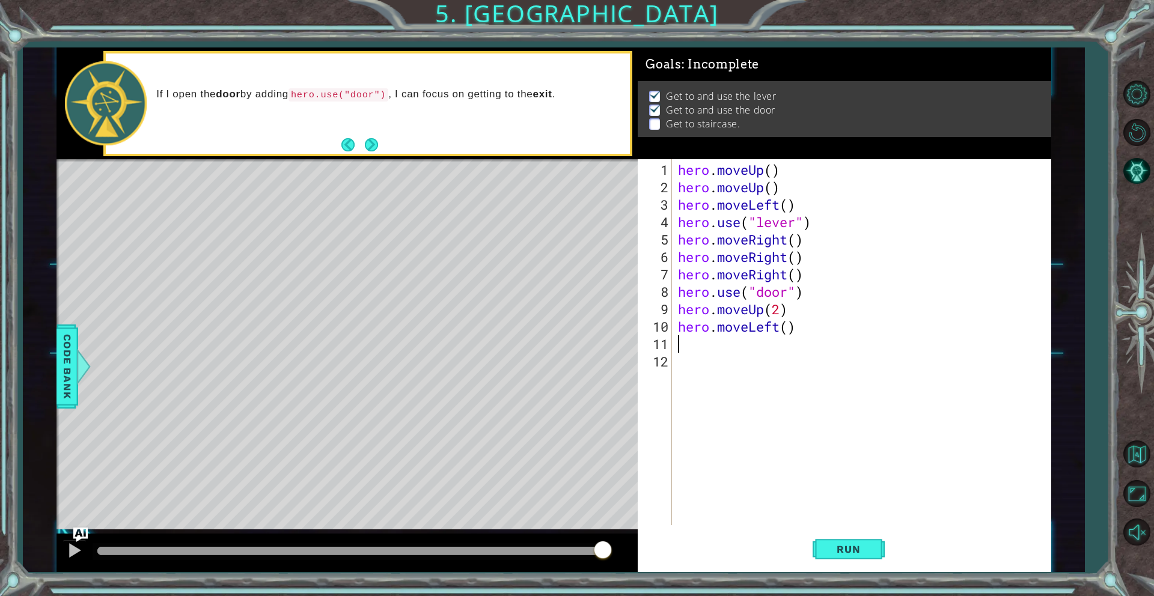
click at [793, 329] on div "hero . moveUp ( ) hero . moveUp ( ) hero . moveLeft ( ) hero . use ( "lever" ) …" at bounding box center [863, 361] width 377 height 401
click at [784, 329] on div "hero . moveUp ( ) hero . moveUp ( ) hero . moveLeft ( ) hero . use ( "lever" ) …" at bounding box center [863, 361] width 377 height 401
click at [785, 329] on div "hero . moveUp ( ) hero . moveUp ( ) hero . moveLeft ( ) hero . use ( "lever" ) …" at bounding box center [863, 361] width 377 height 401
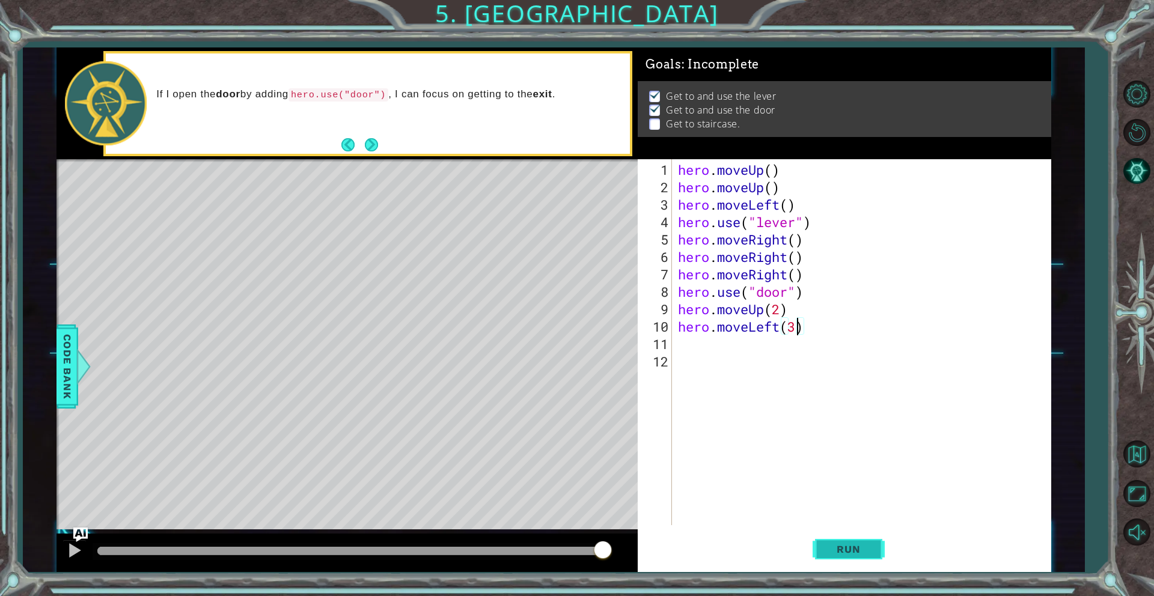
type textarea "hero.moveLeft(3)"
click at [874, 555] on button "Run" at bounding box center [848, 549] width 72 height 41
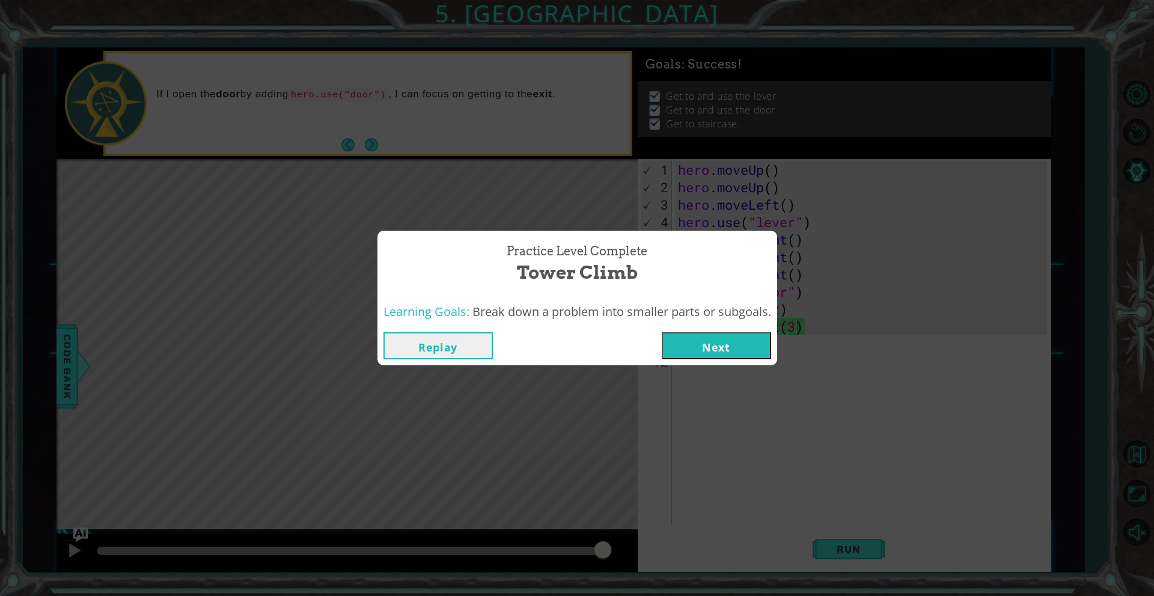
click at [733, 343] on button "Next" at bounding box center [716, 345] width 109 height 27
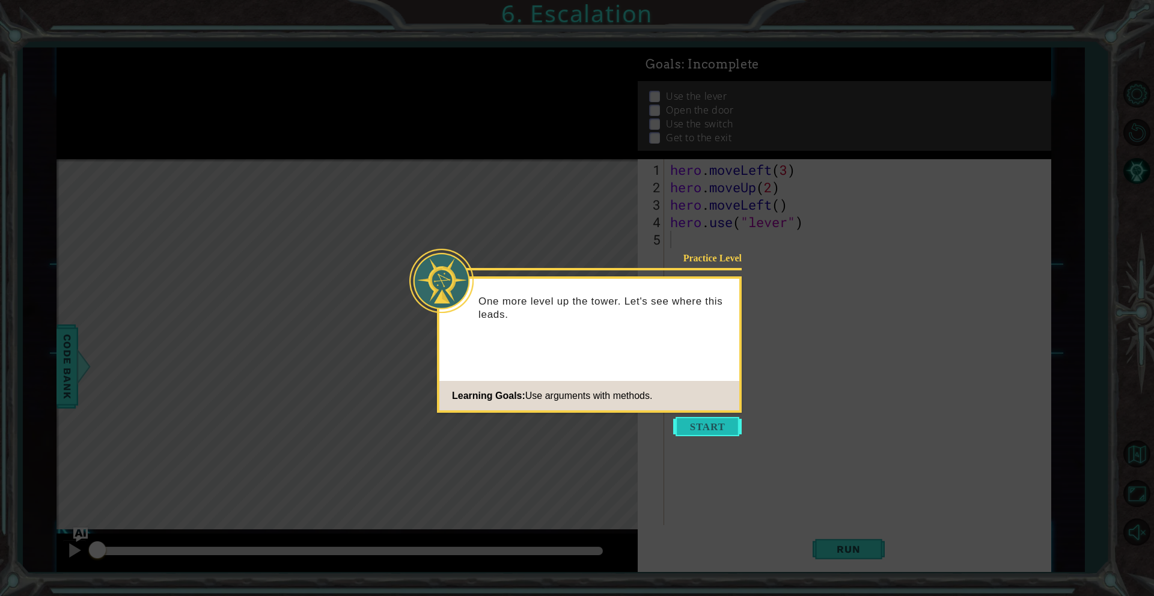
click at [736, 424] on button "Start" at bounding box center [707, 426] width 69 height 19
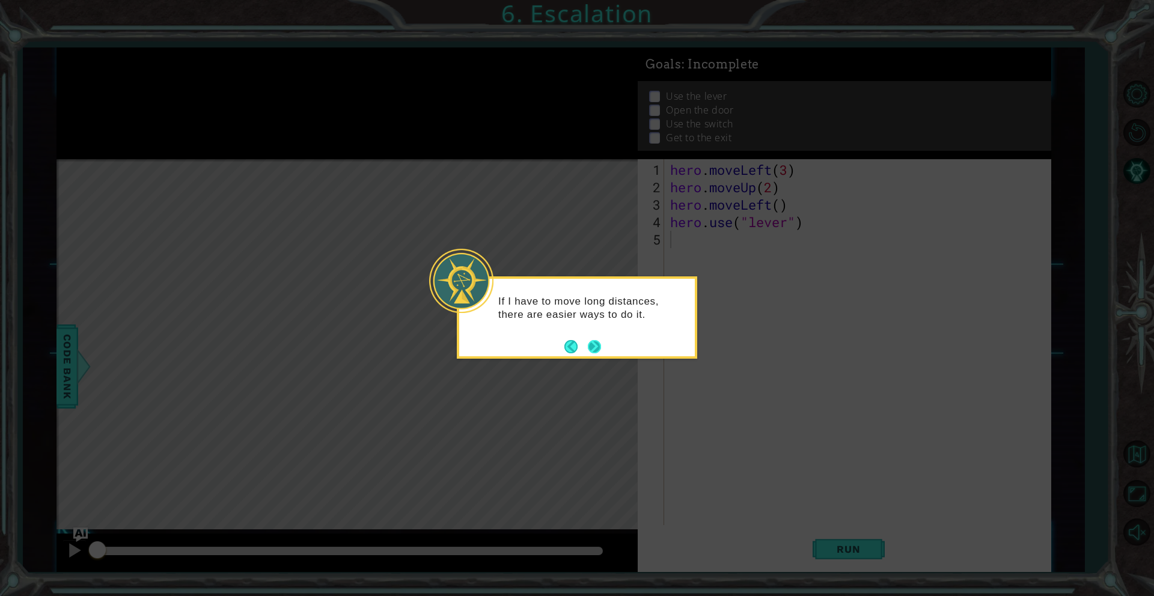
click at [591, 344] on button "Next" at bounding box center [594, 346] width 13 height 13
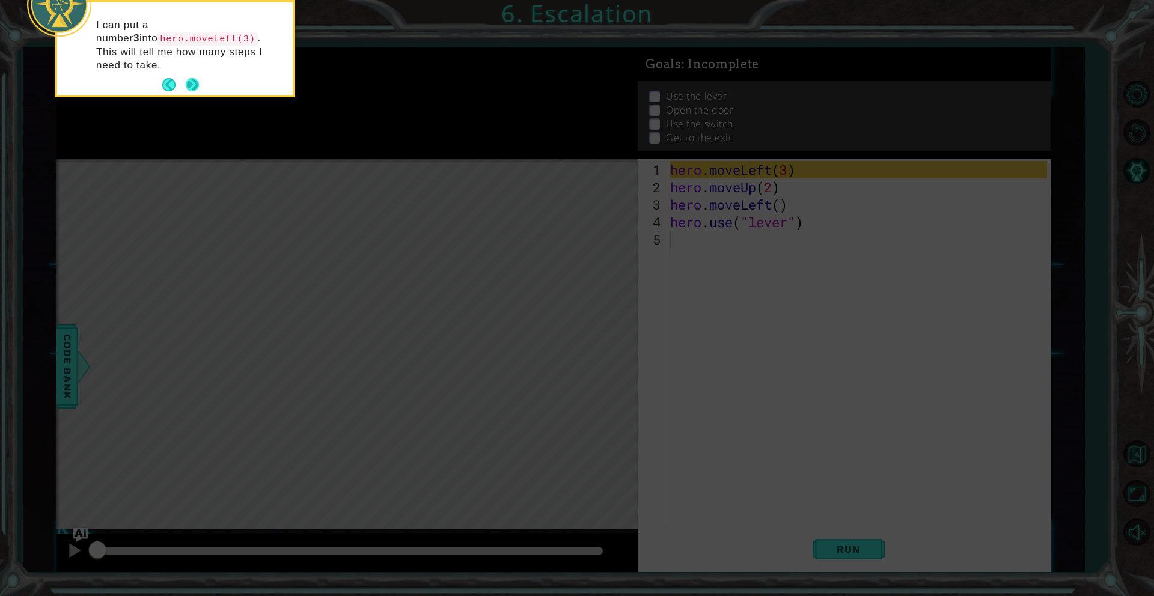
click at [188, 78] on button "Next" at bounding box center [192, 84] width 13 height 13
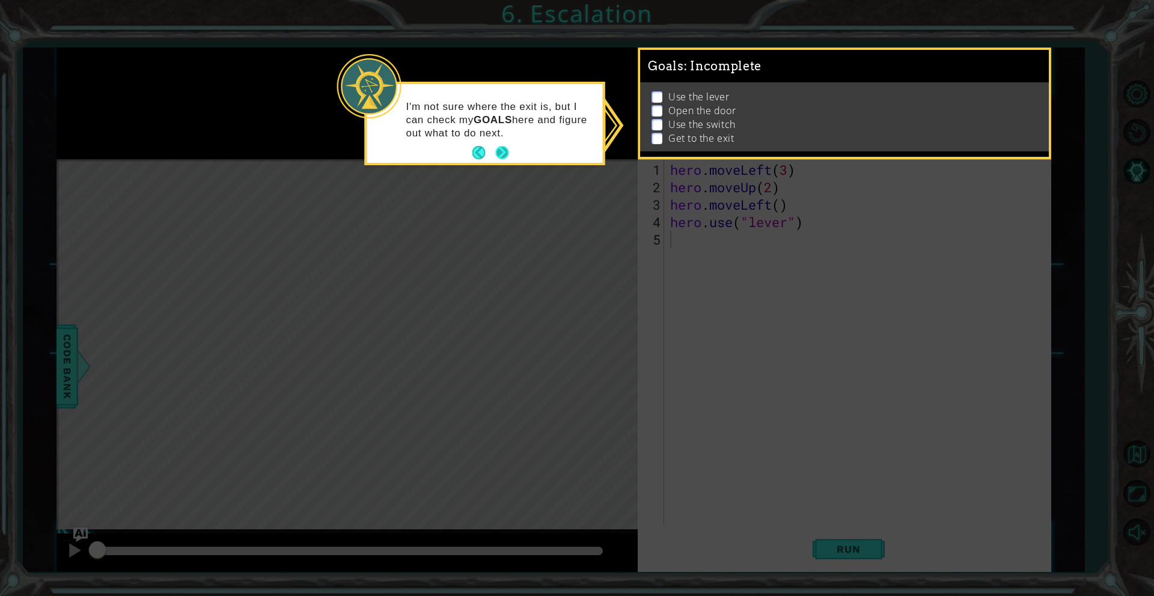
click at [505, 150] on button "Next" at bounding box center [501, 152] width 13 height 13
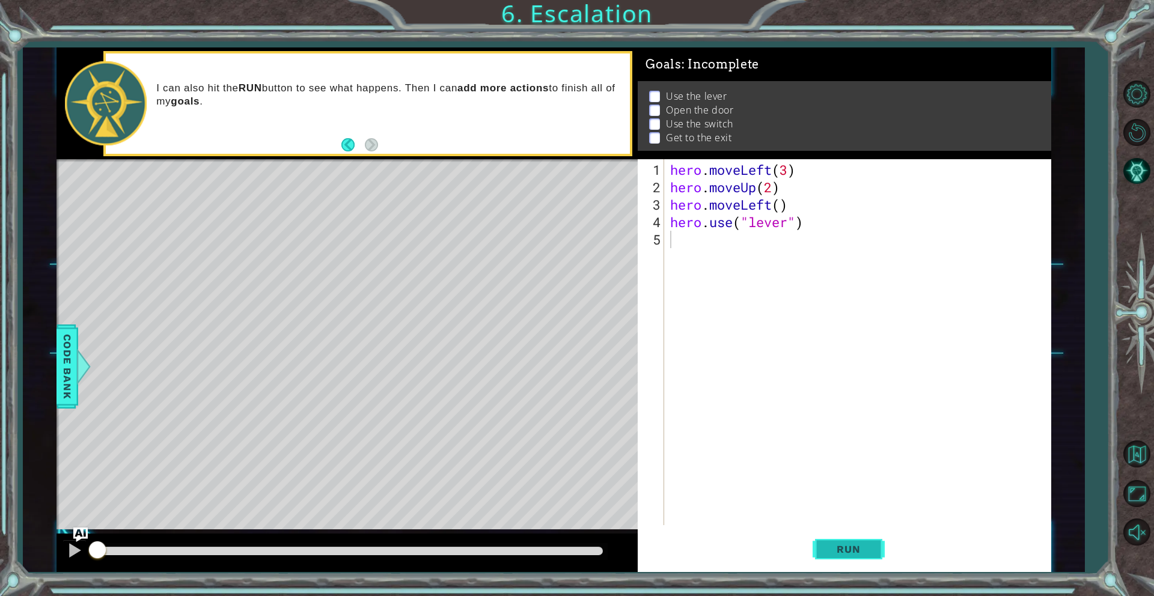
click at [870, 556] on button "Run" at bounding box center [848, 549] width 72 height 41
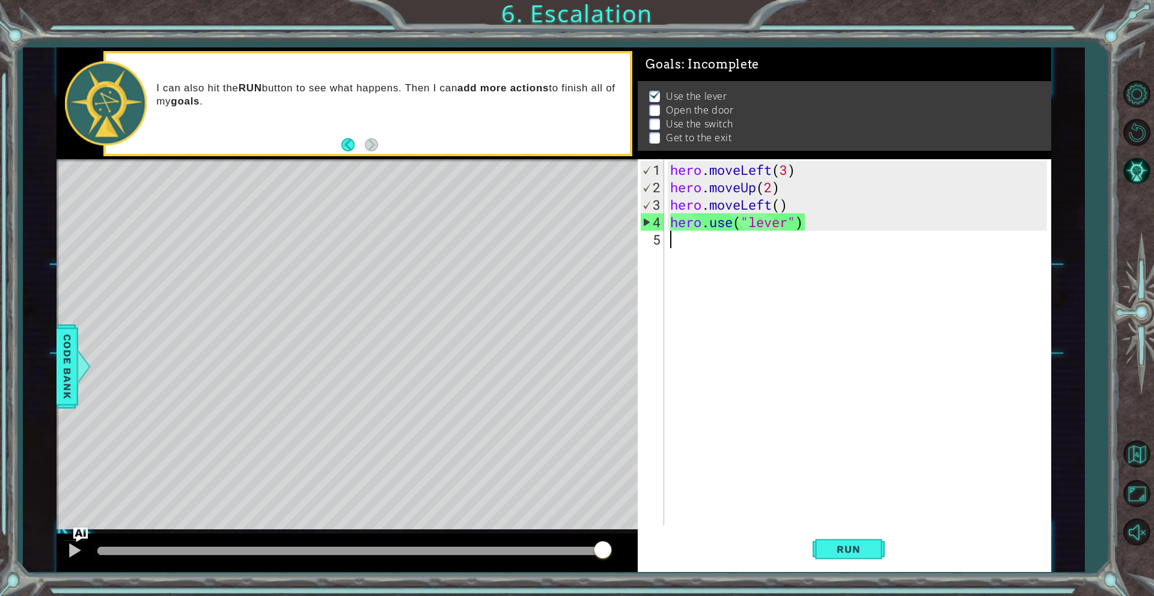
click at [692, 246] on div "hero . moveLeft ( 3 ) hero . moveUp ( 2 ) hero . moveLeft ( ) hero . use ( "lev…" at bounding box center [860, 361] width 385 height 401
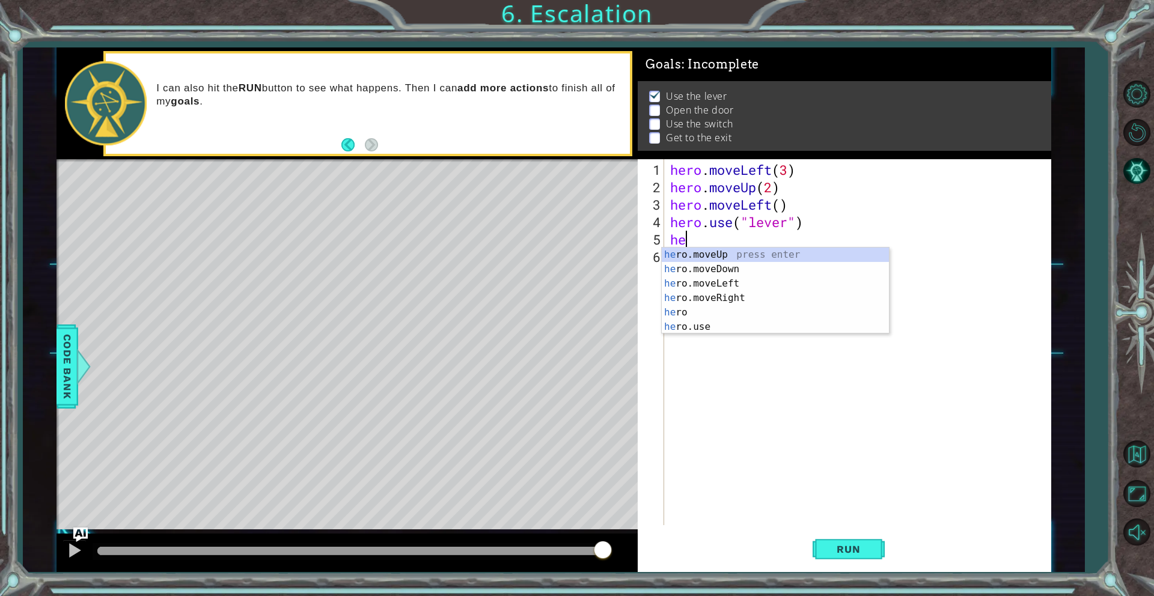
scroll to position [0, 1]
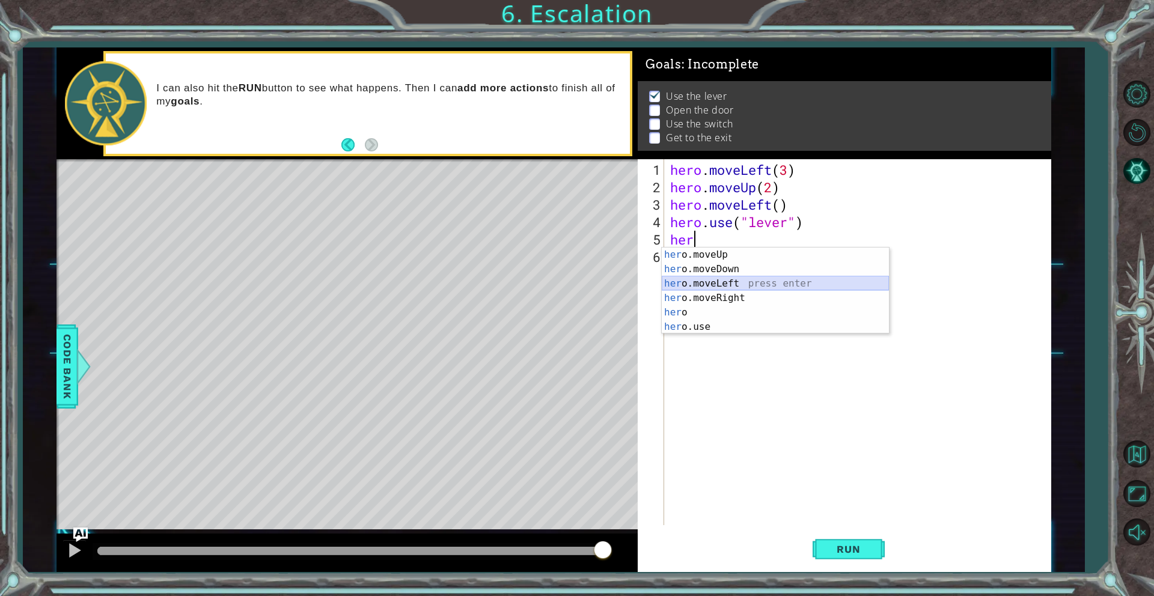
click at [716, 285] on div "her o.moveUp press enter her o.moveDown press enter her o.moveLeft press enter …" at bounding box center [775, 305] width 227 height 115
type textarea "hero.moveLeft(1)"
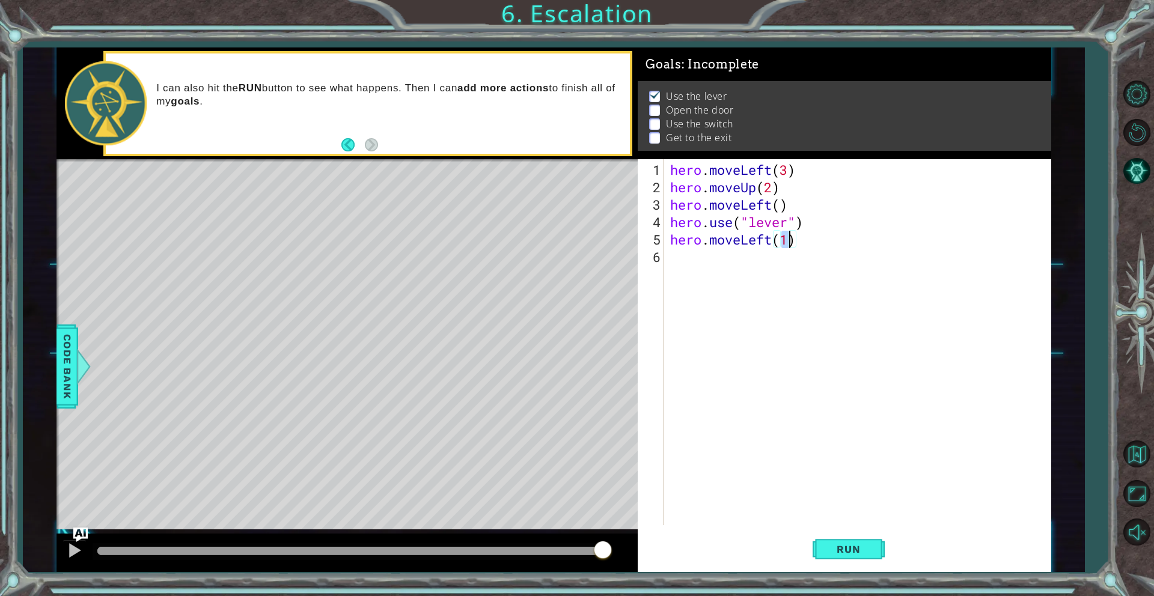
click at [716, 264] on div "hero . moveLeft ( 3 ) hero . moveUp ( 2 ) hero . moveLeft ( ) hero . use ( "lev…" at bounding box center [860, 361] width 385 height 401
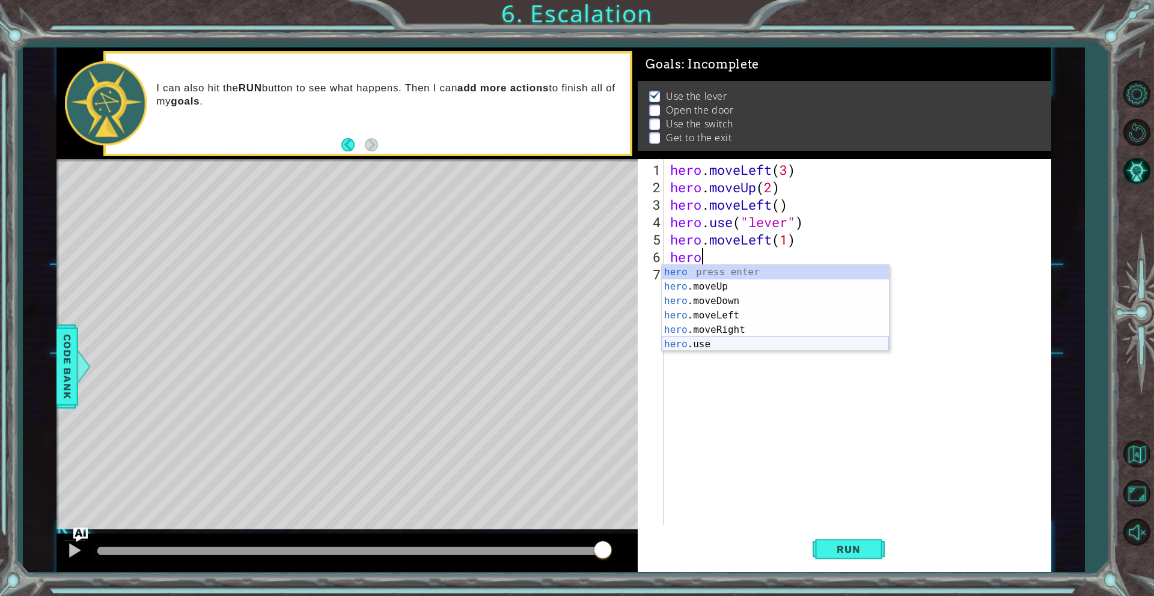
click at [703, 345] on div "hero press enter hero .moveUp press enter hero .moveDown press enter hero .move…" at bounding box center [775, 322] width 227 height 115
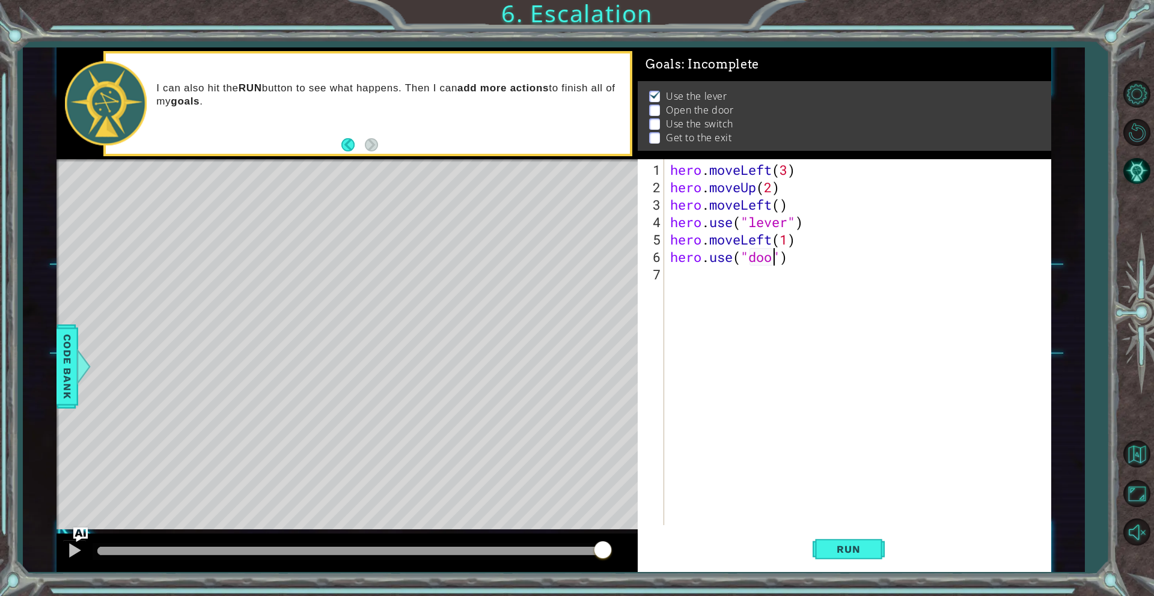
scroll to position [0, 5]
type textarea "hero.use("door")"
click at [698, 279] on div "hero . moveLeft ( 3 ) hero . moveUp ( 2 ) hero . moveLeft ( ) hero . use ( "lev…" at bounding box center [860, 361] width 385 height 401
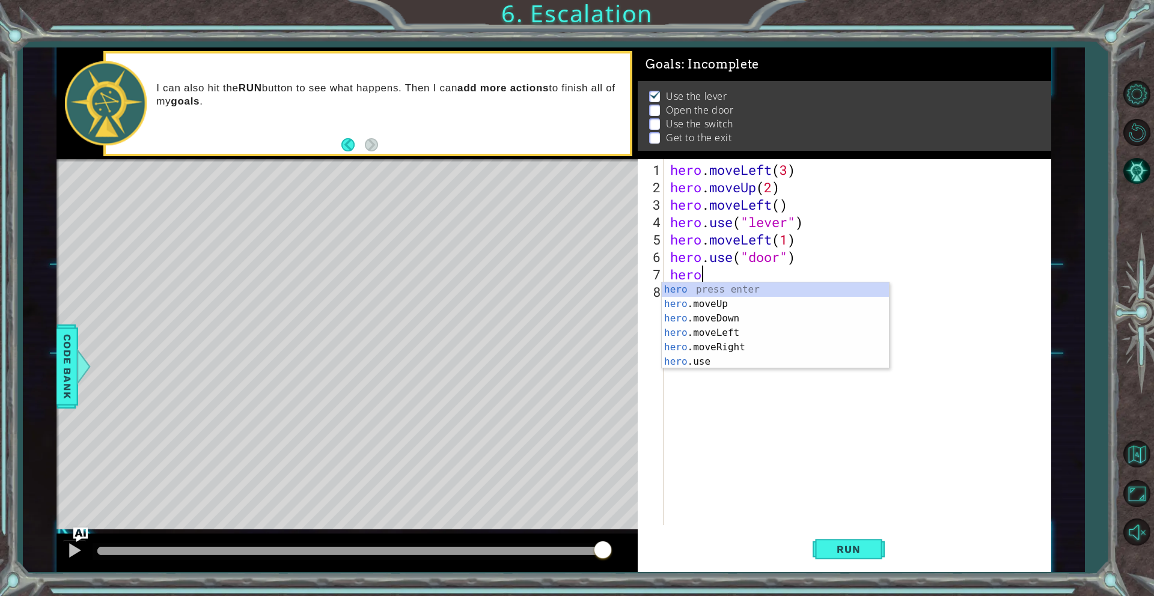
scroll to position [0, 1]
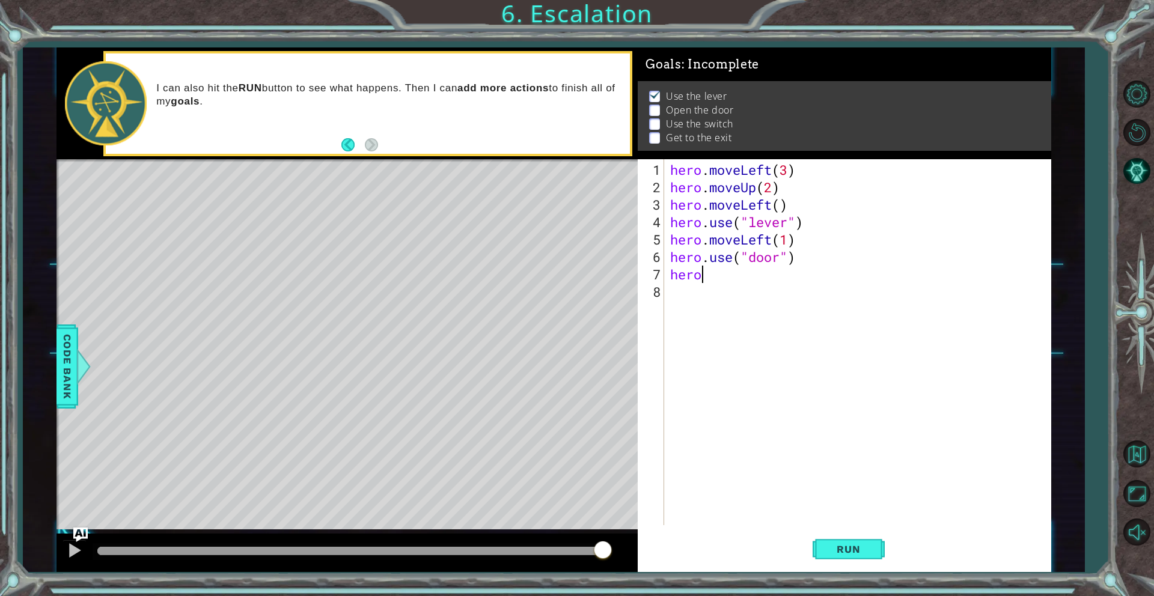
click at [709, 273] on div "hero . moveLeft ( 3 ) hero . moveUp ( 2 ) hero . moveLeft ( ) hero . use ( "lev…" at bounding box center [860, 361] width 385 height 401
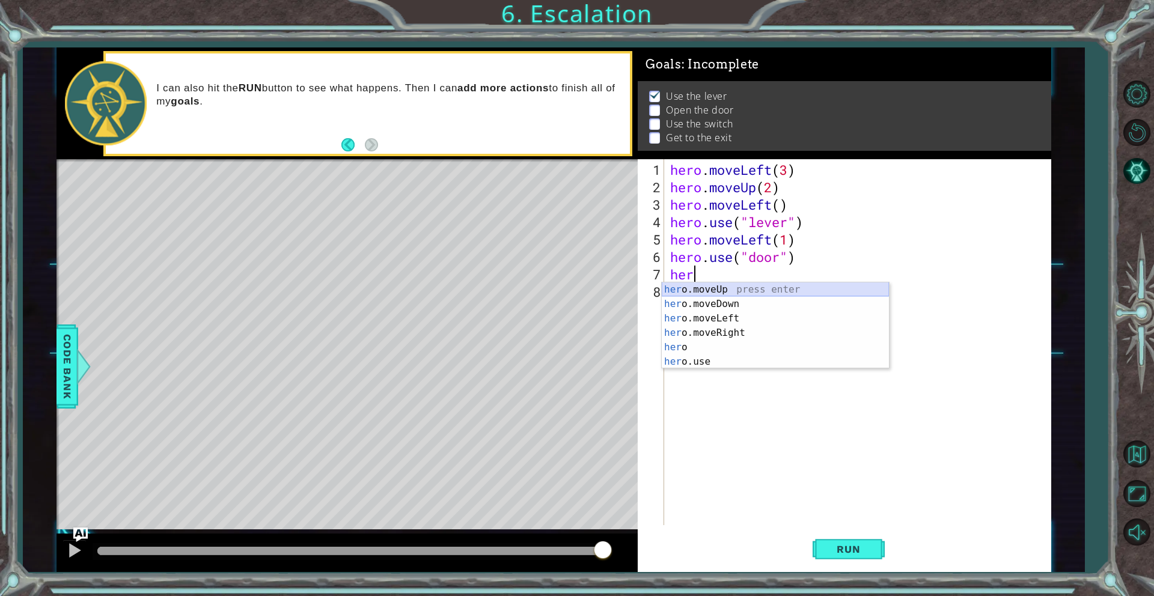
click at [722, 294] on div "her o.moveUp press enter her o.moveDown press enter her o.moveLeft press enter …" at bounding box center [775, 339] width 227 height 115
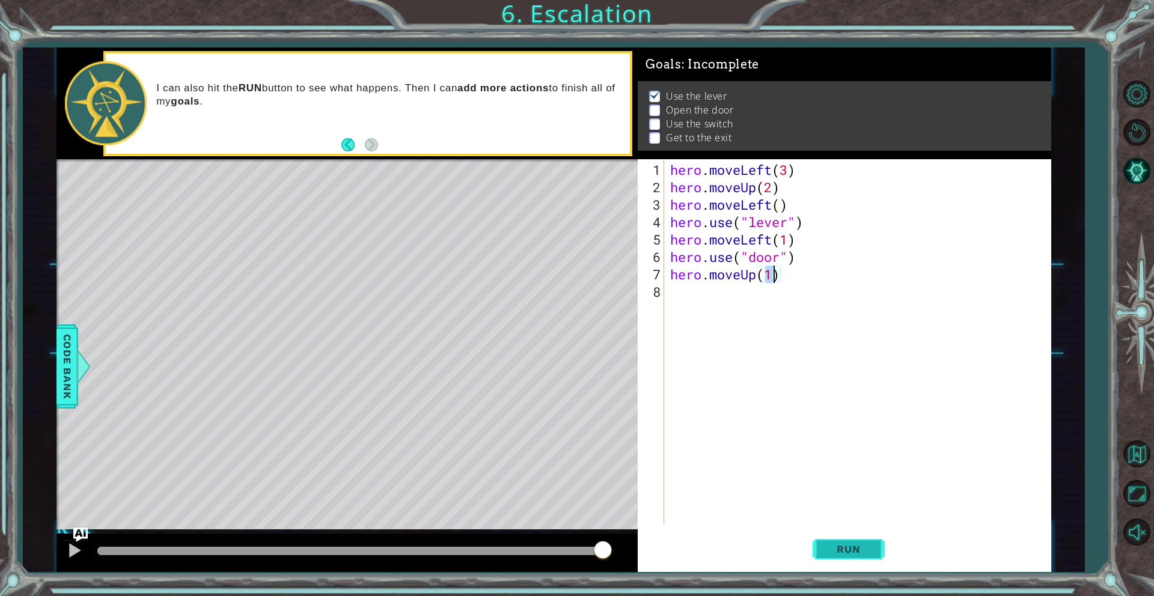
type textarea "hero.moveUp(1)"
click at [841, 538] on button "Run" at bounding box center [848, 549] width 72 height 41
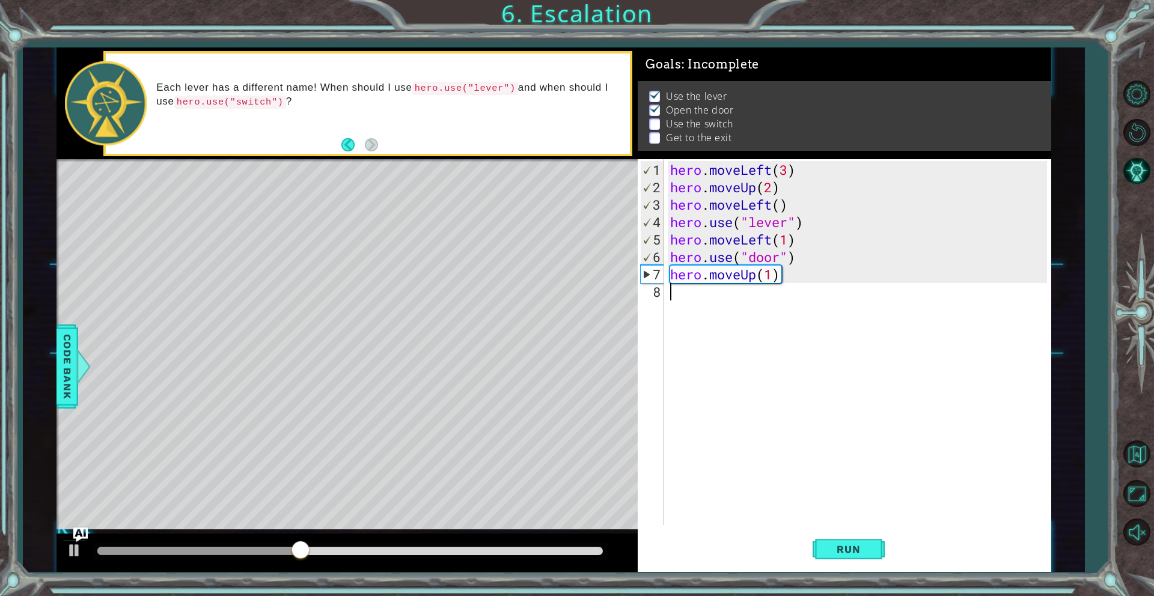
click at [725, 312] on div "hero . moveLeft ( 3 ) hero . moveUp ( 2 ) hero . moveLeft ( ) hero . use ( "lev…" at bounding box center [860, 361] width 385 height 401
drag, startPoint x: 357, startPoint y: 561, endPoint x: 377, endPoint y: 559, distance: 20.0
drag, startPoint x: 379, startPoint y: 559, endPoint x: 403, endPoint y: 560, distance: 24.7
click at [403, 560] on div at bounding box center [346, 553] width 581 height 38
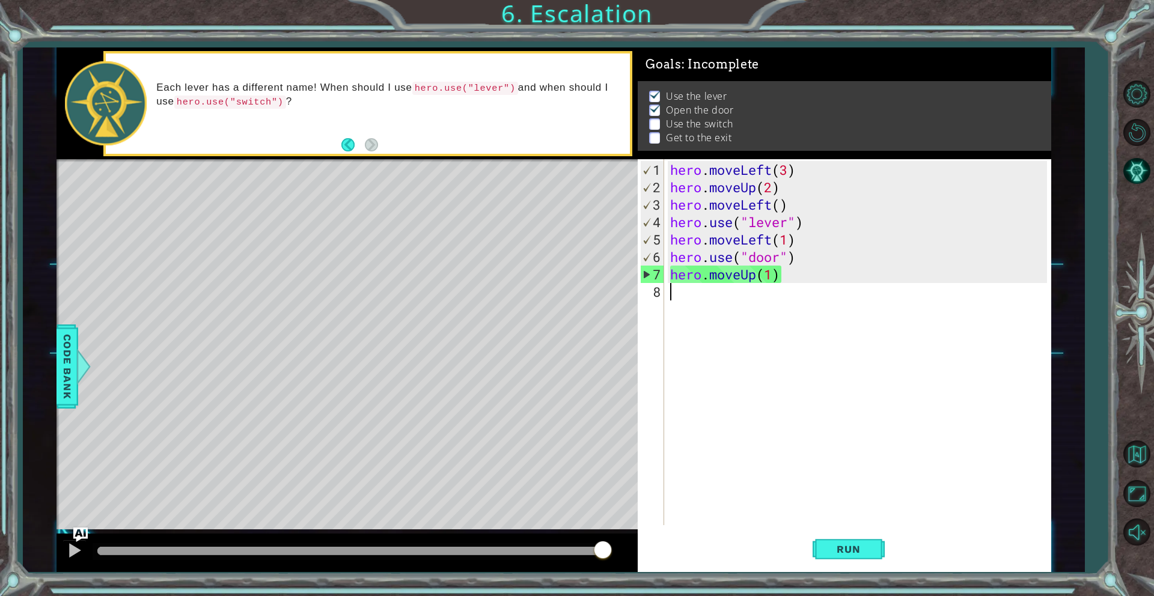
drag, startPoint x: 365, startPoint y: 552, endPoint x: 617, endPoint y: 575, distance: 252.2
click at [617, 575] on div "1 ההההההההההההההההההההההההההההההההההההההההההההההההההההההההההההההההההההההההההההה…" at bounding box center [577, 298] width 1154 height 596
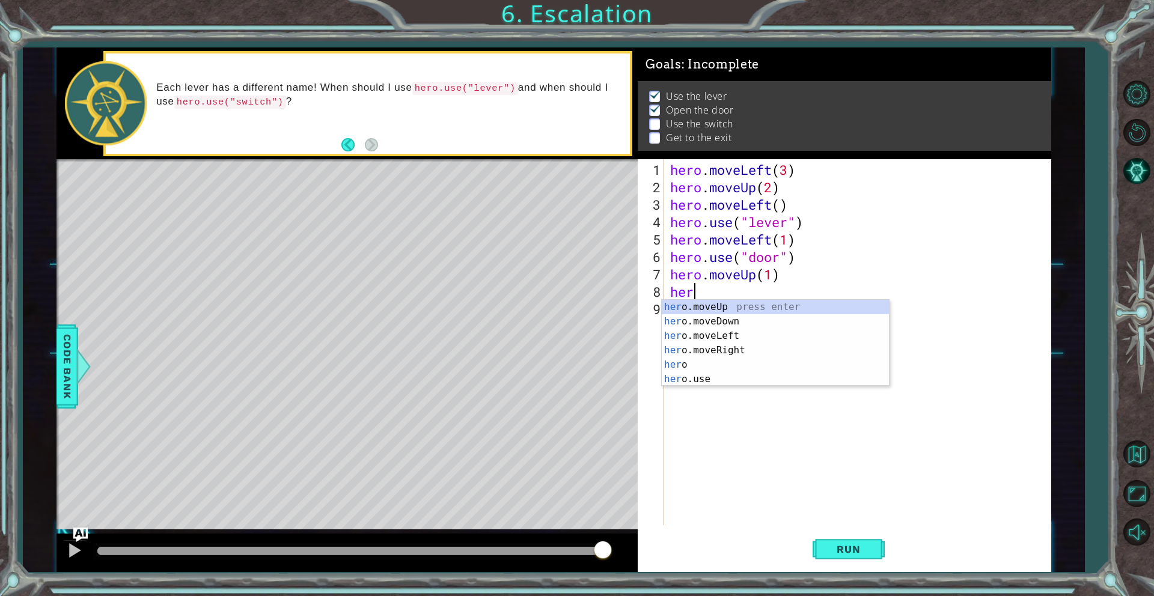
scroll to position [0, 1]
click at [710, 316] on div "hero press enter hero .moveUp press enter hero .moveDown press enter hero .move…" at bounding box center [775, 357] width 227 height 115
type textarea "hero.moveUp(1)"
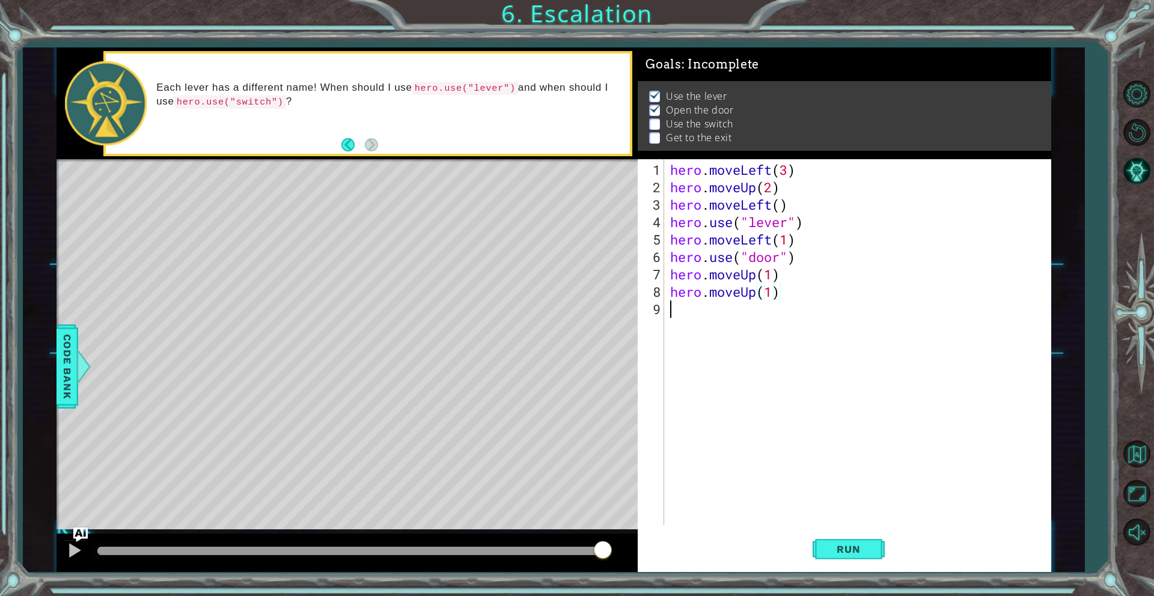
click at [707, 305] on div "hero . moveLeft ( 3 ) hero . moveUp ( 2 ) hero . moveLeft ( ) hero . use ( "lev…" at bounding box center [860, 361] width 385 height 401
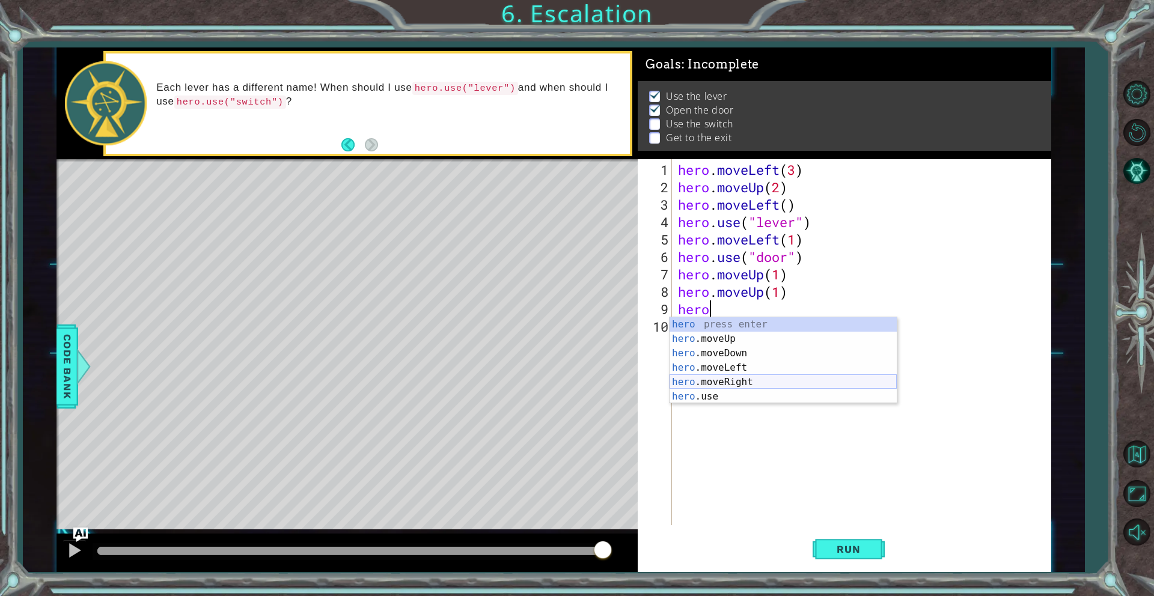
click at [715, 380] on div "hero press enter hero .moveUp press enter hero .moveDown press enter hero .move…" at bounding box center [782, 374] width 227 height 115
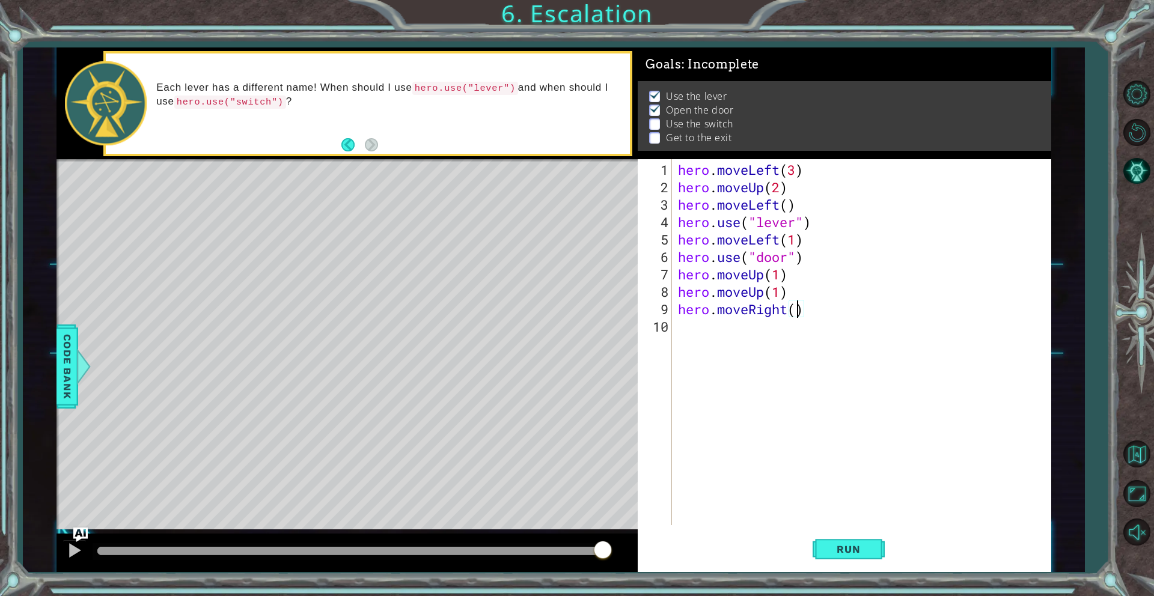
type textarea "hero.moveRight(2)"
click at [699, 337] on div "hero . moveLeft ( 3 ) hero . moveUp ( 2 ) hero . moveLeft ( ) hero . use ( "lev…" at bounding box center [863, 361] width 377 height 401
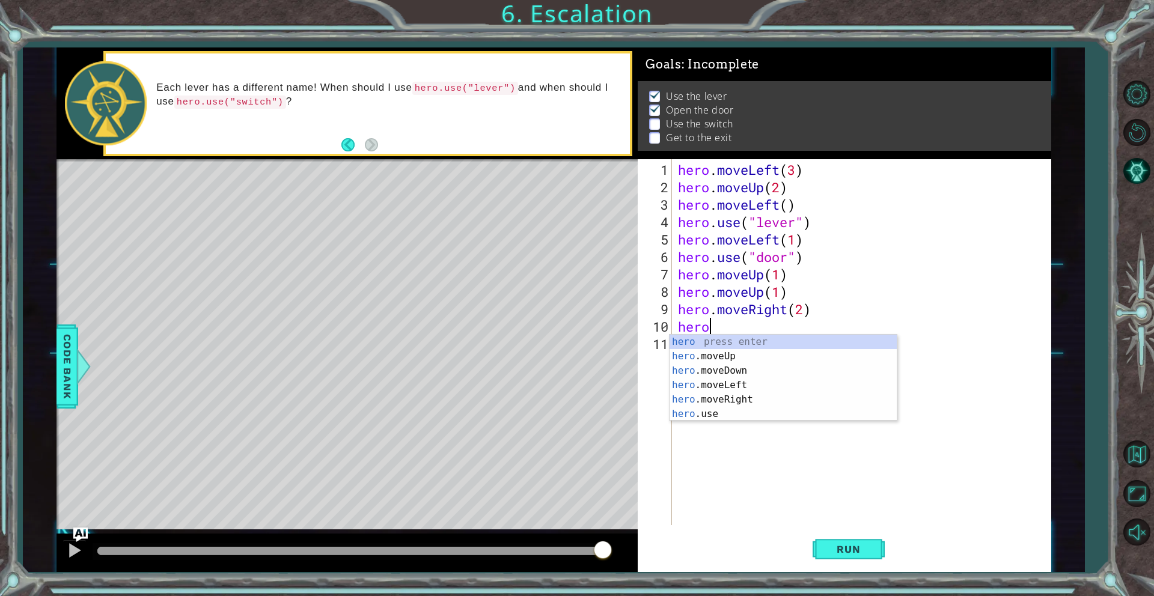
scroll to position [0, 1]
click at [715, 407] on div "hero press enter hero .moveUp press enter hero .moveDown press enter hero .move…" at bounding box center [782, 392] width 227 height 115
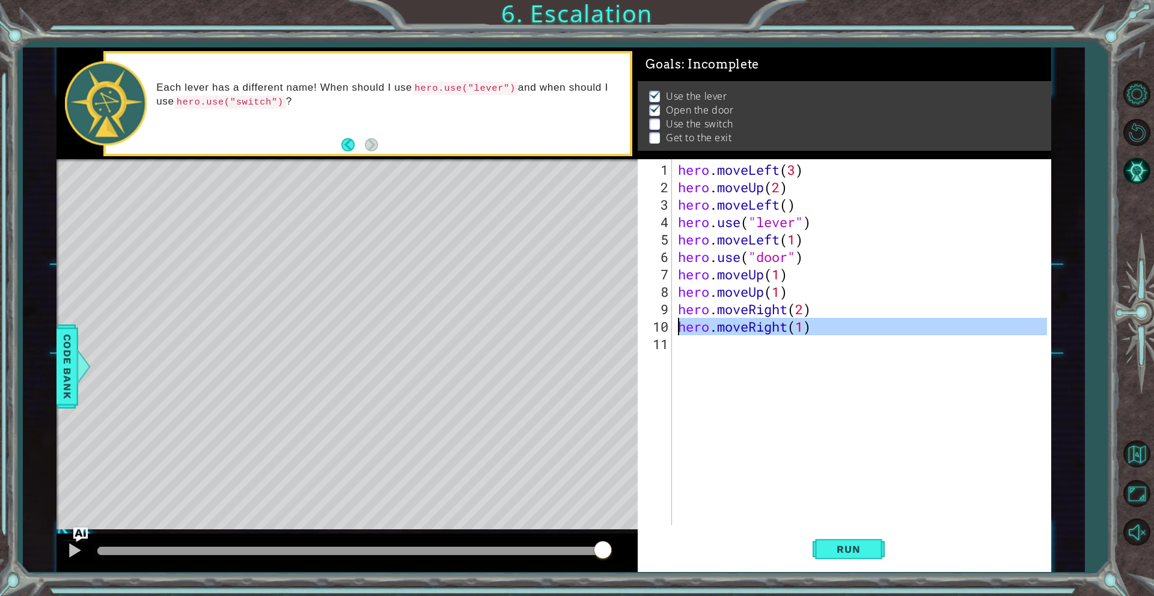
drag, startPoint x: 814, startPoint y: 334, endPoint x: 674, endPoint y: 331, distance: 139.5
click at [674, 331] on div "hero.moveRight(1) 1 2 3 4 5 6 7 8 9 10 11 hero . moveLeft ( 3 ) hero . moveUp (…" at bounding box center [842, 342] width 409 height 366
type textarea "hero.moveRight(1)"
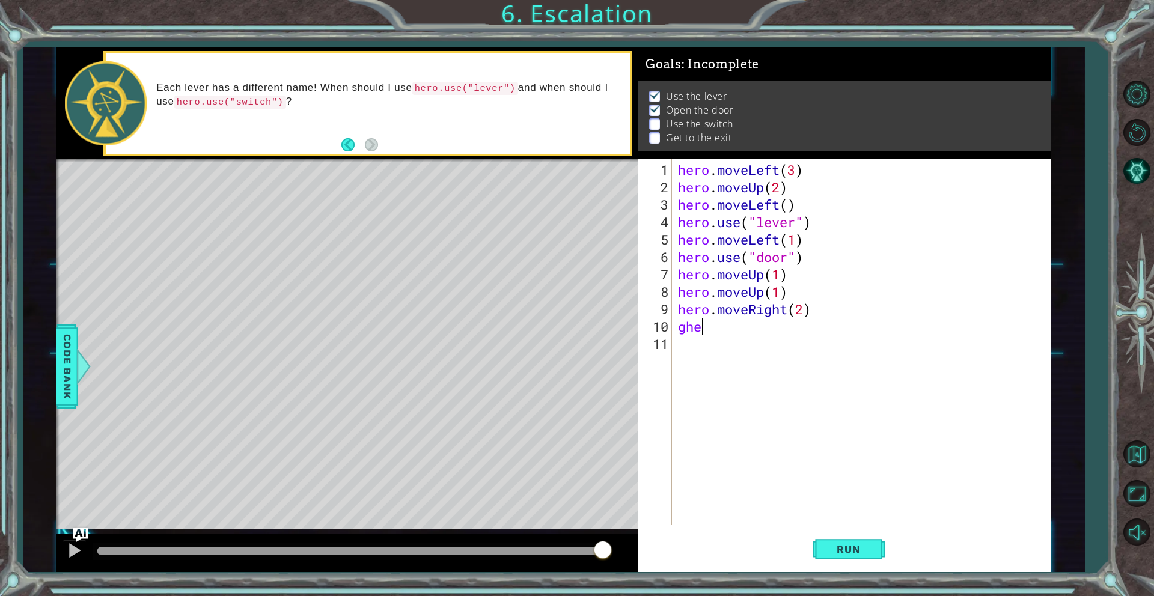
scroll to position [0, 0]
type textarea "g"
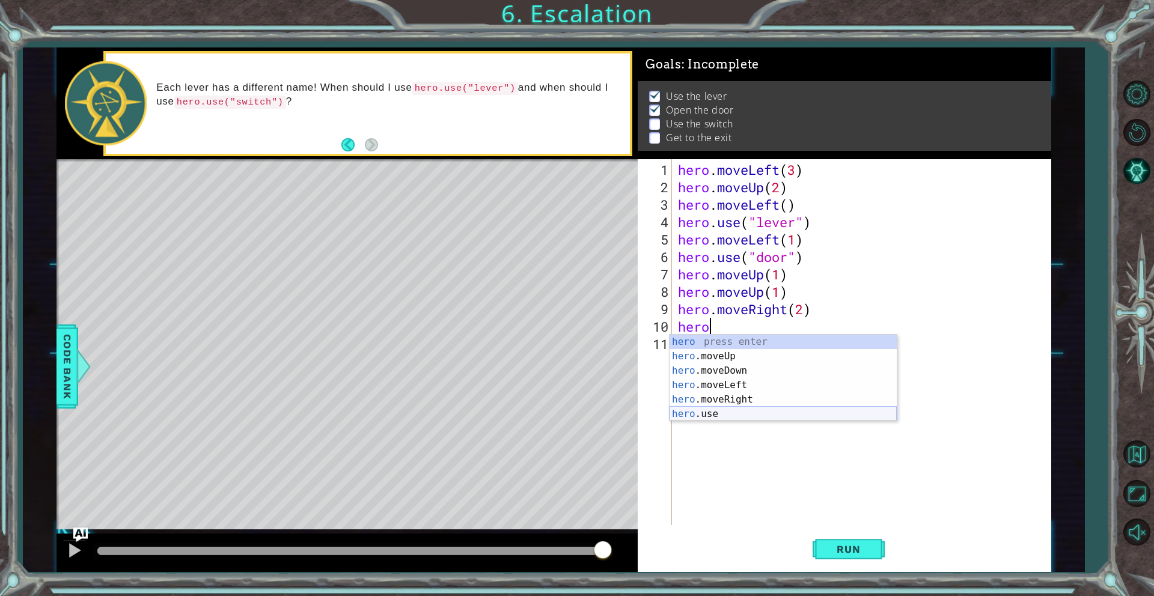
click at [727, 415] on div "hero press enter hero .moveUp press enter hero .moveDown press enter hero .move…" at bounding box center [782, 392] width 227 height 115
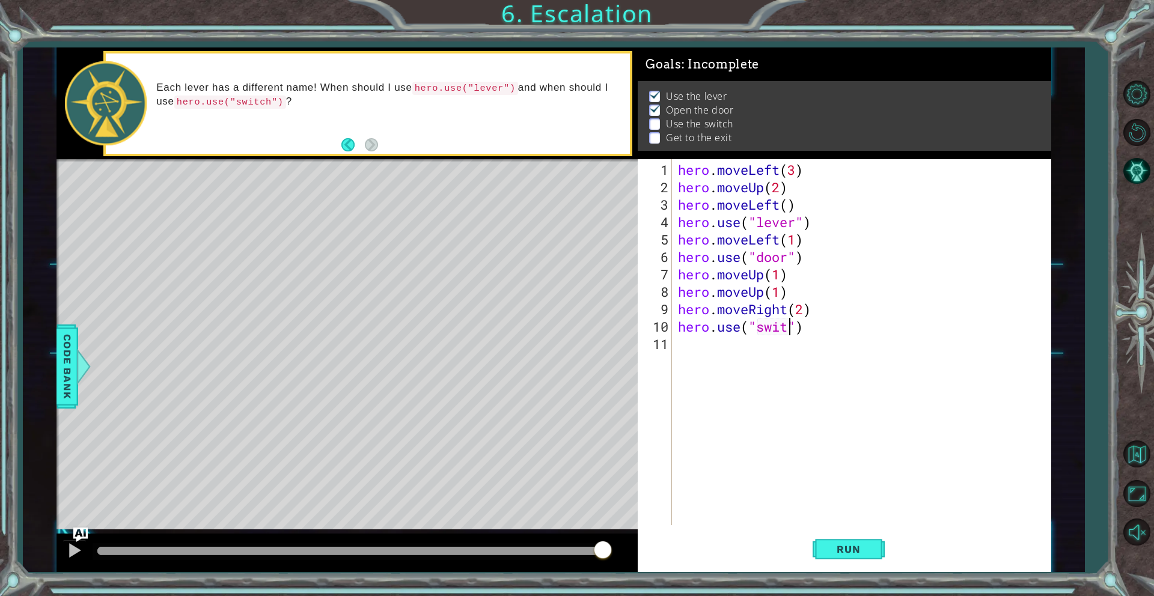
scroll to position [0, 5]
type textarea "hero.use("switch")"
click at [862, 540] on button "Run" at bounding box center [848, 549] width 72 height 41
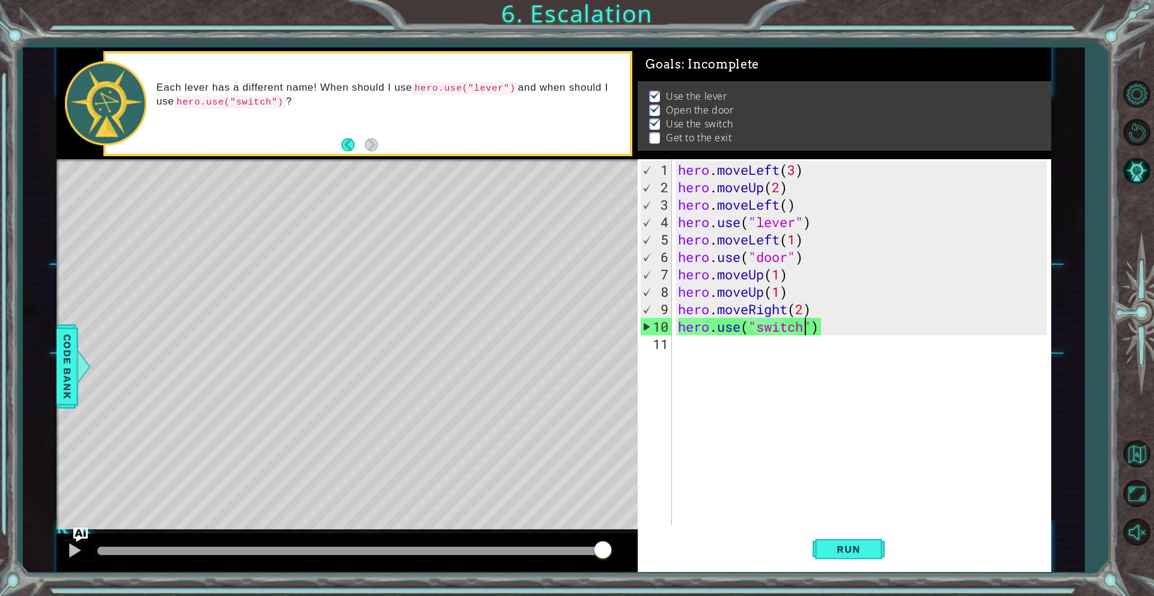
click at [694, 359] on div "hero . moveLeft ( 3 ) hero . moveUp ( 2 ) hero . moveLeft ( ) hero . use ( "lev…" at bounding box center [863, 361] width 377 height 401
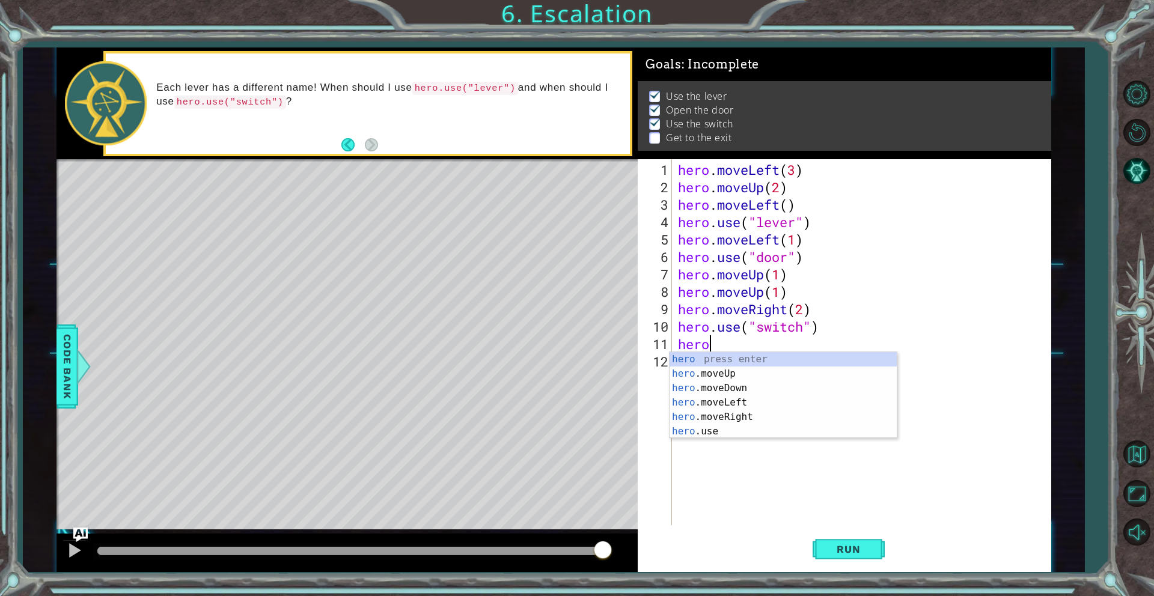
scroll to position [0, 1]
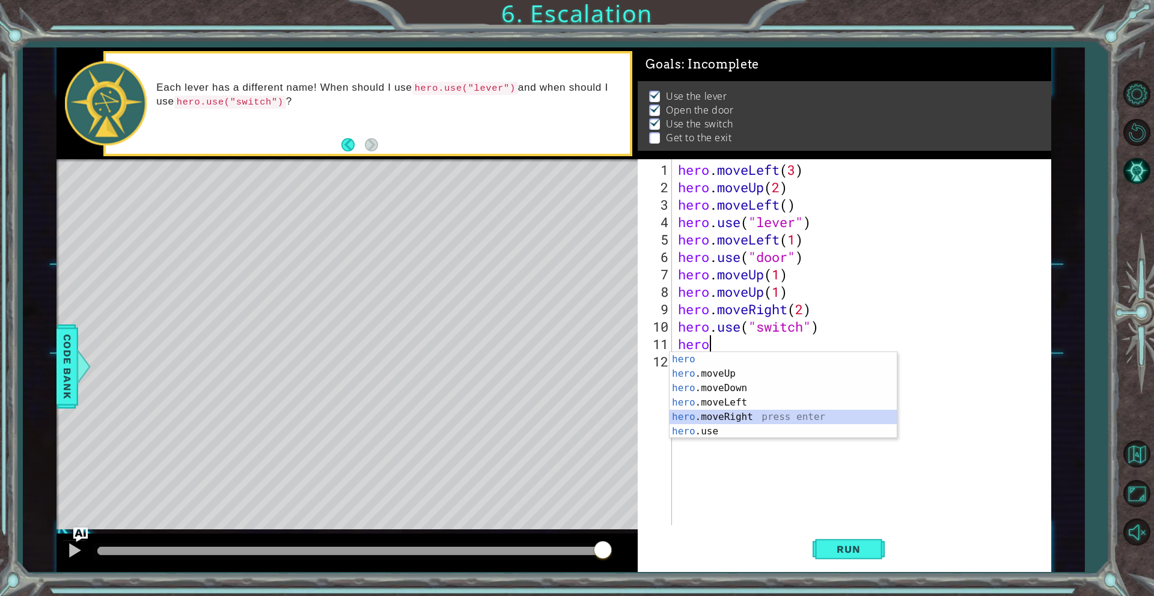
click at [778, 420] on div "hero press enter hero .moveUp press enter hero .moveDown press enter hero .move…" at bounding box center [782, 409] width 227 height 115
type textarea "hero.moveRight(1)"
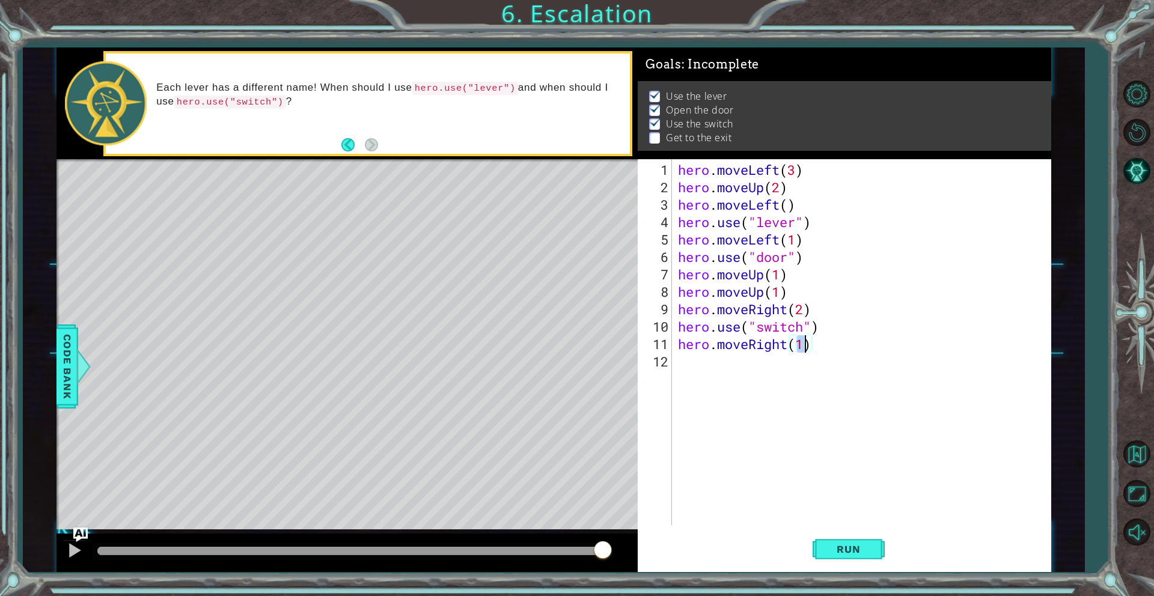
click at [733, 368] on div "hero . moveLeft ( 3 ) hero . moveUp ( 2 ) hero . moveLeft ( ) hero . use ( "lev…" at bounding box center [863, 361] width 377 height 401
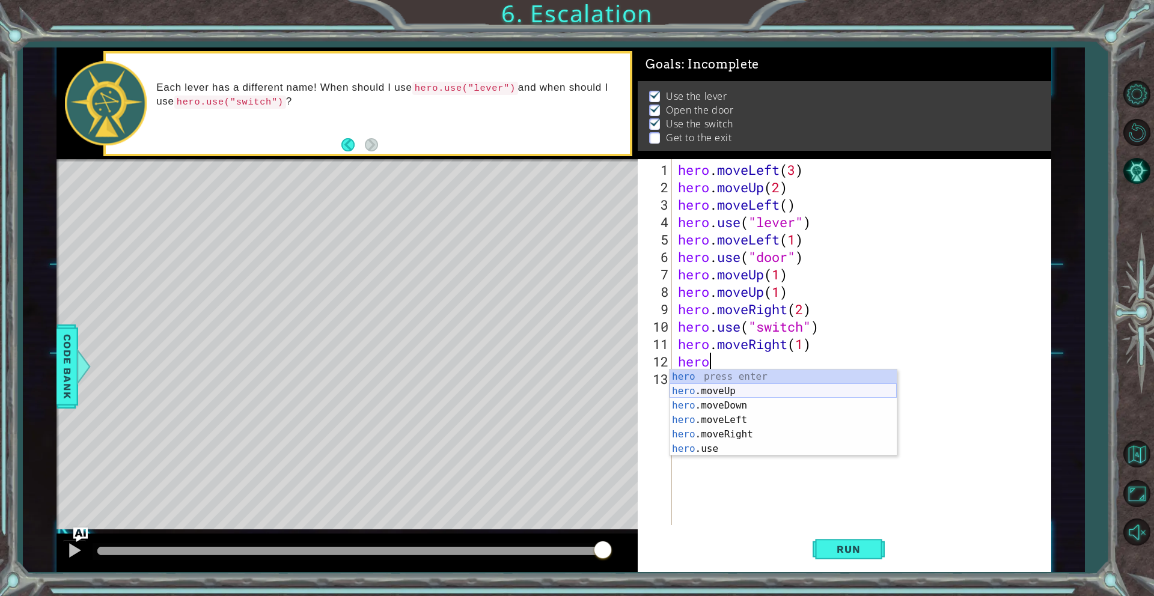
click at [760, 395] on div "hero press enter hero .moveUp press enter hero .moveDown press enter hero .move…" at bounding box center [782, 427] width 227 height 115
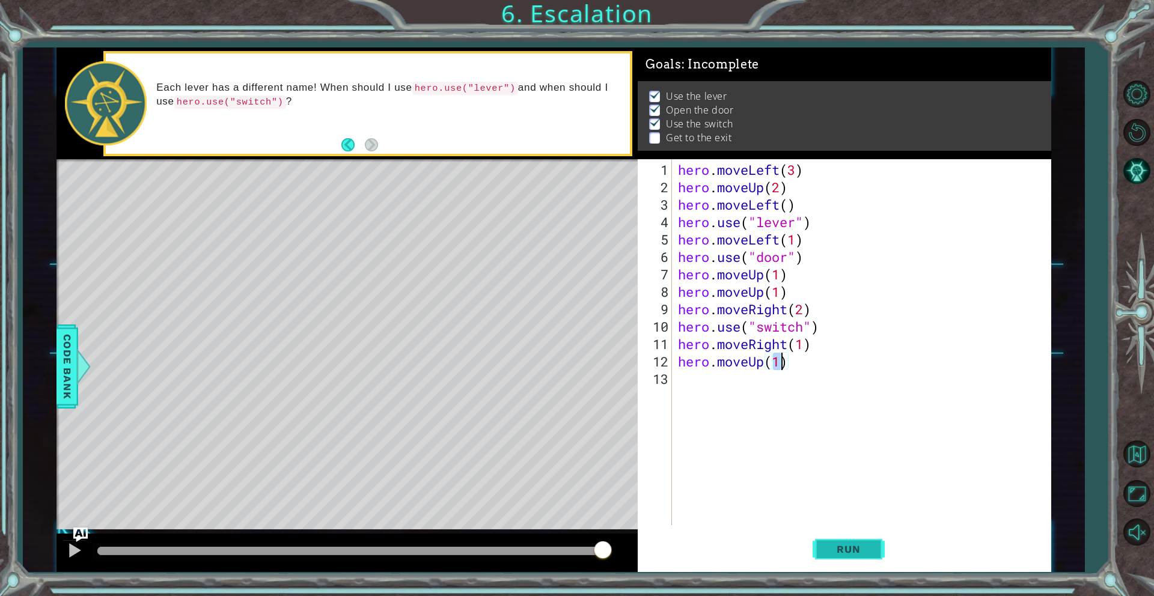
type textarea "hero.moveUp(1)"
click at [877, 552] on button "Run" at bounding box center [848, 549] width 72 height 41
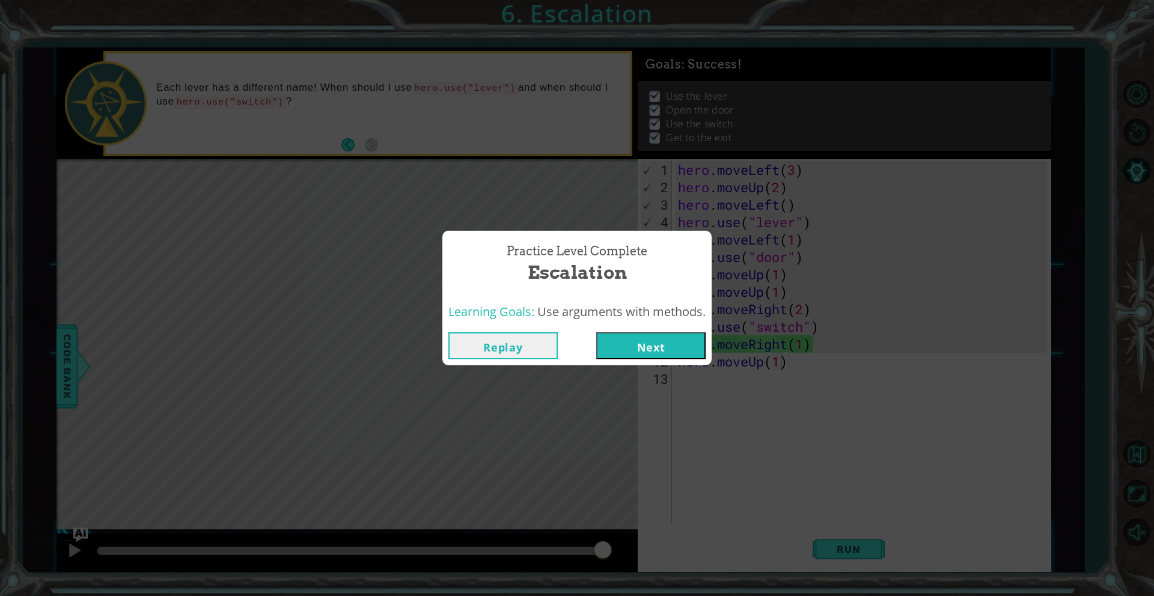
click at [672, 353] on button "Next" at bounding box center [650, 345] width 109 height 27
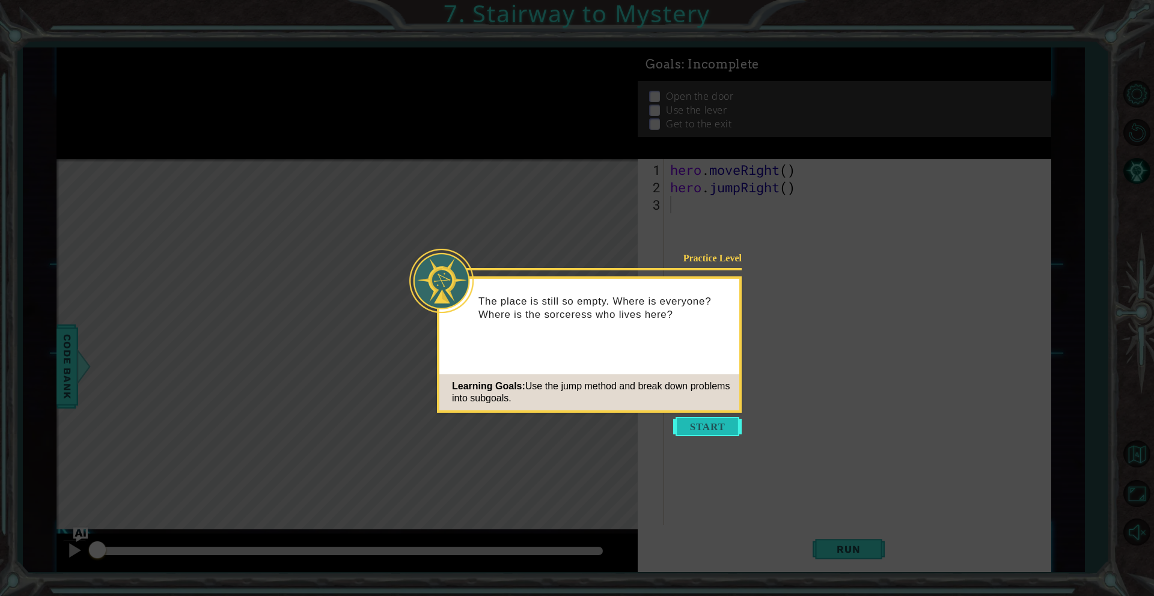
click at [723, 428] on button "Start" at bounding box center [707, 426] width 69 height 19
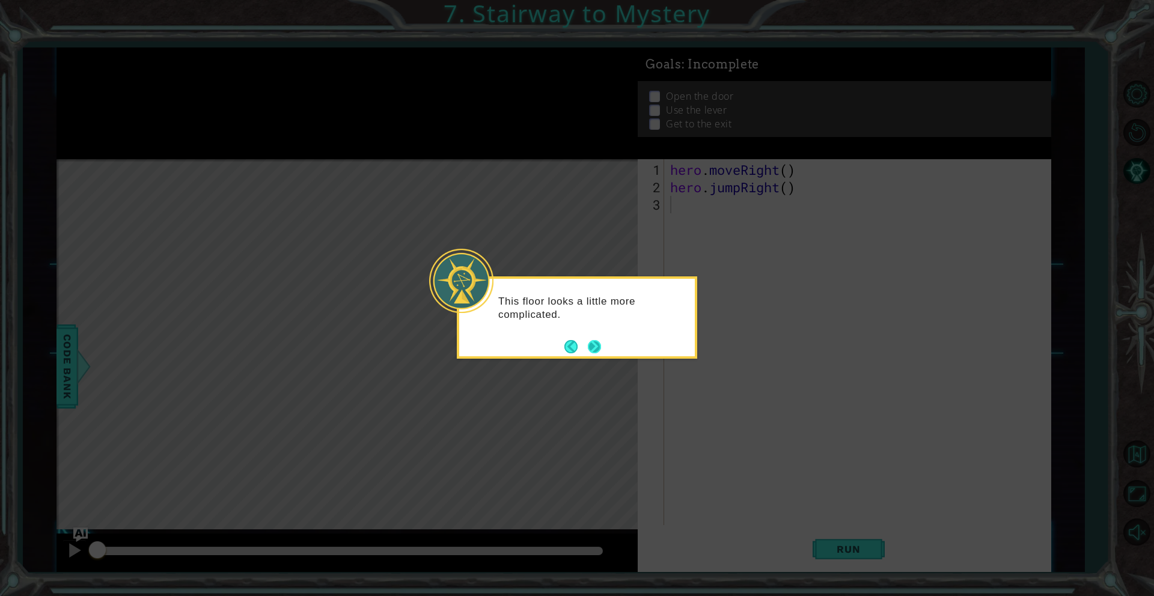
click at [598, 349] on button "Next" at bounding box center [594, 346] width 13 height 13
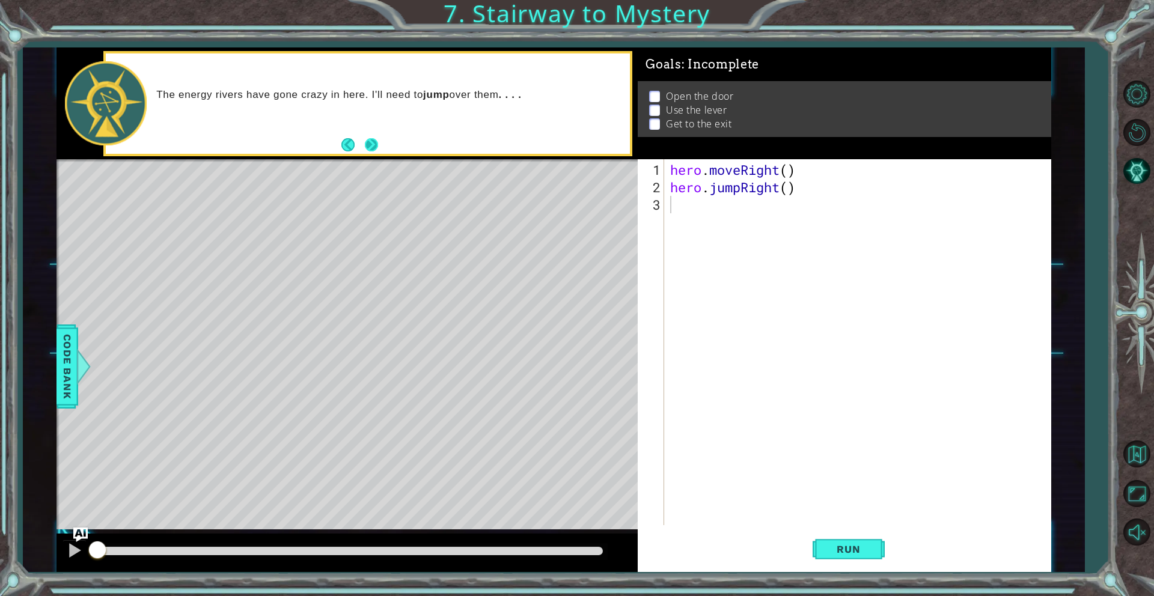
click at [368, 149] on button "Next" at bounding box center [371, 144] width 13 height 13
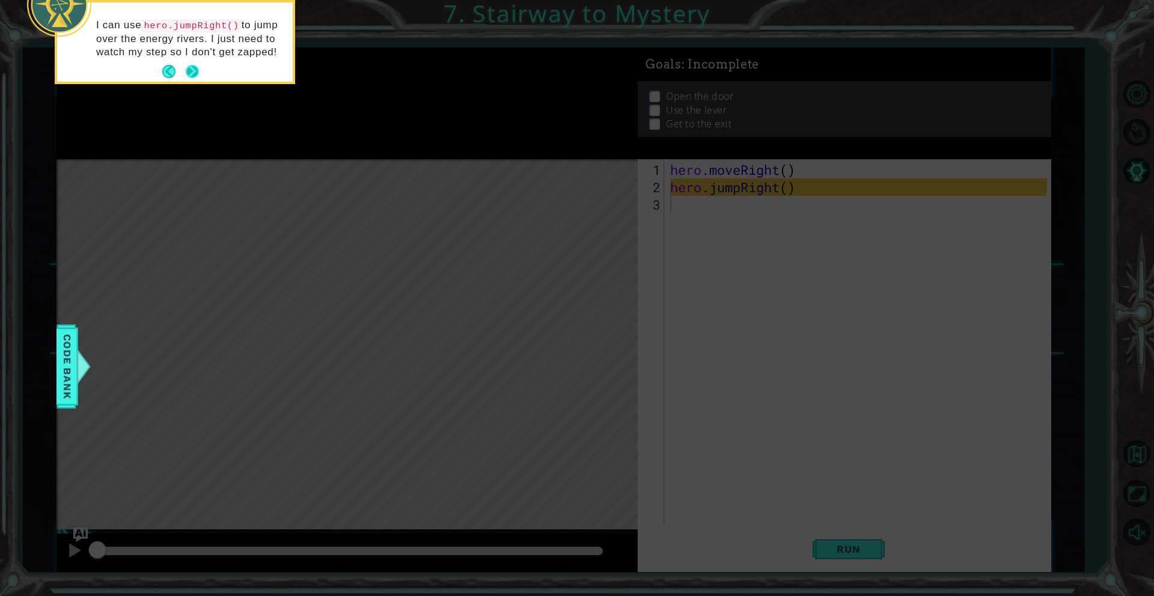
click at [194, 74] on button "Next" at bounding box center [192, 71] width 13 height 13
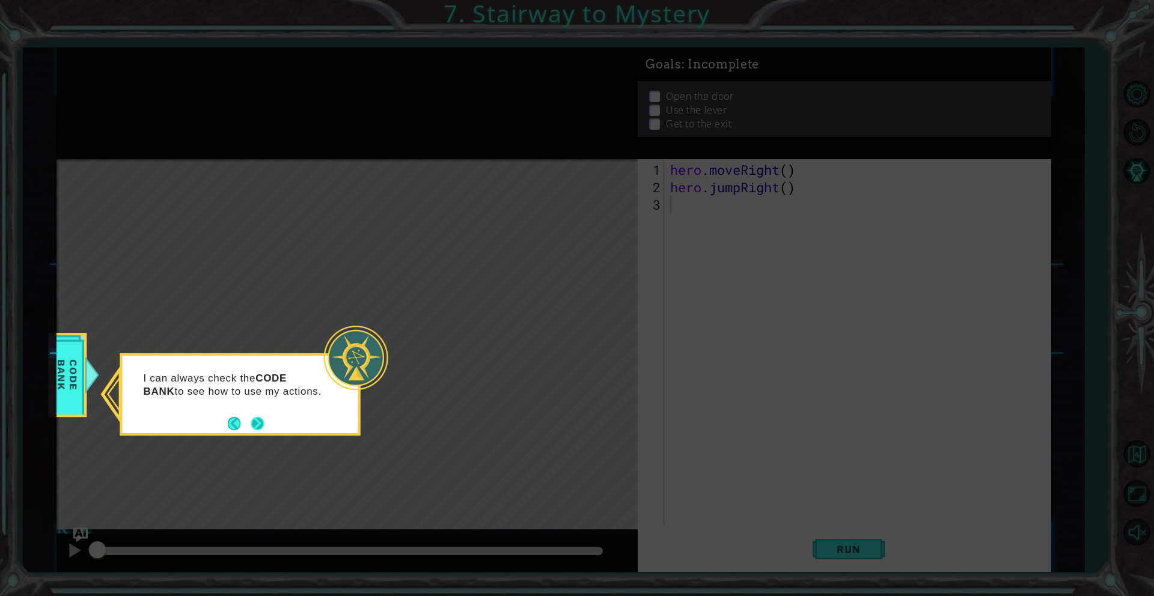
click at [257, 418] on button "Next" at bounding box center [257, 423] width 13 height 13
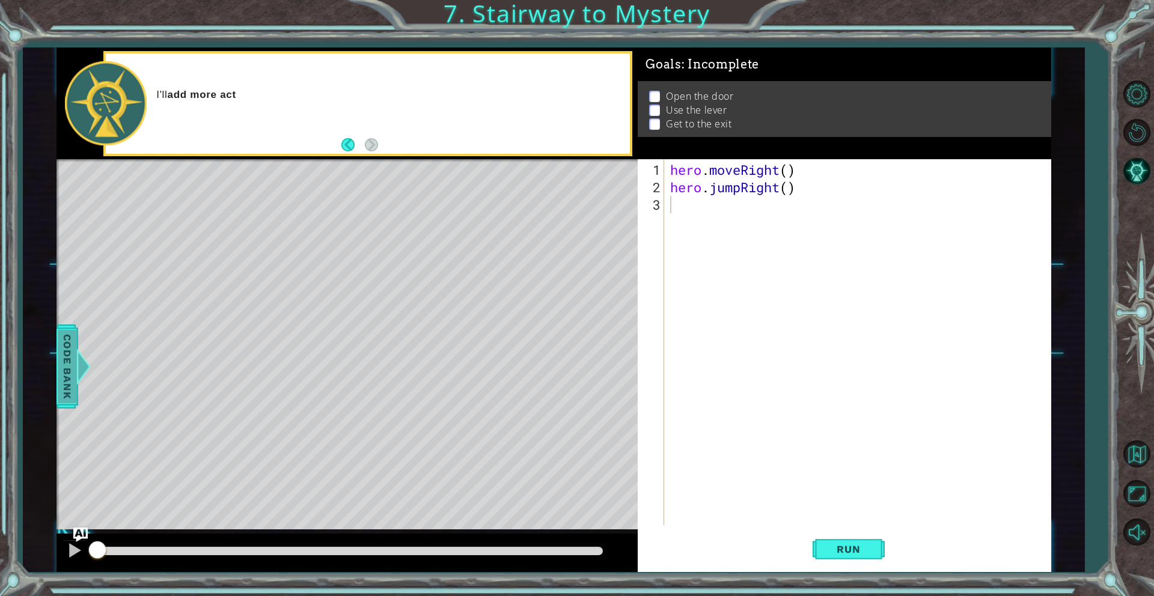
click at [76, 353] on div at bounding box center [83, 367] width 15 height 36
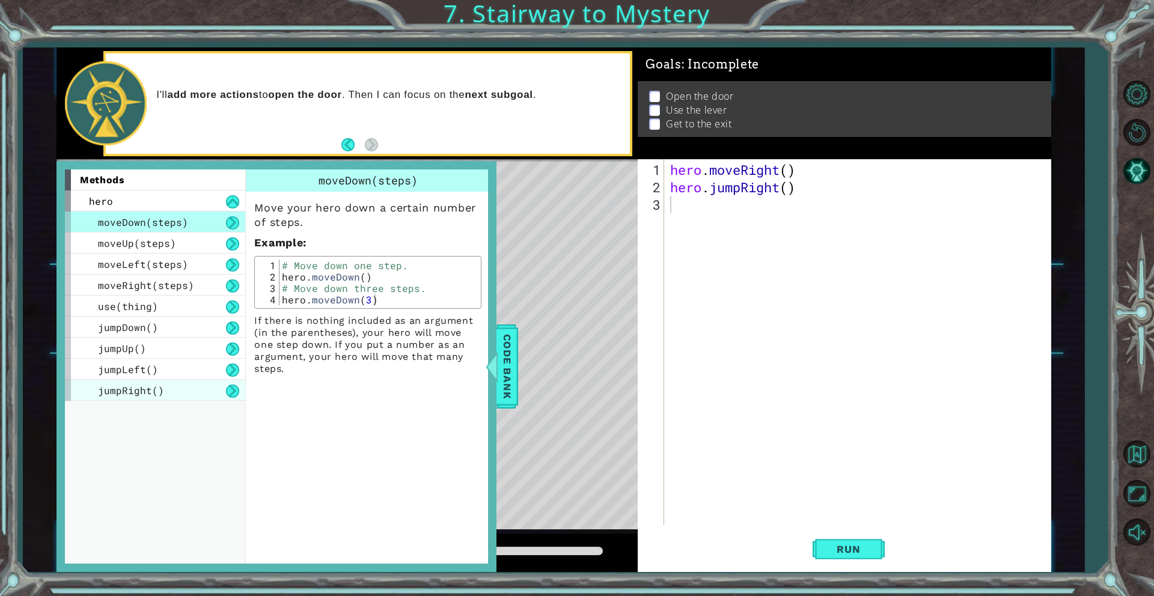
click at [169, 398] on div "jumpRight()" at bounding box center [155, 390] width 180 height 21
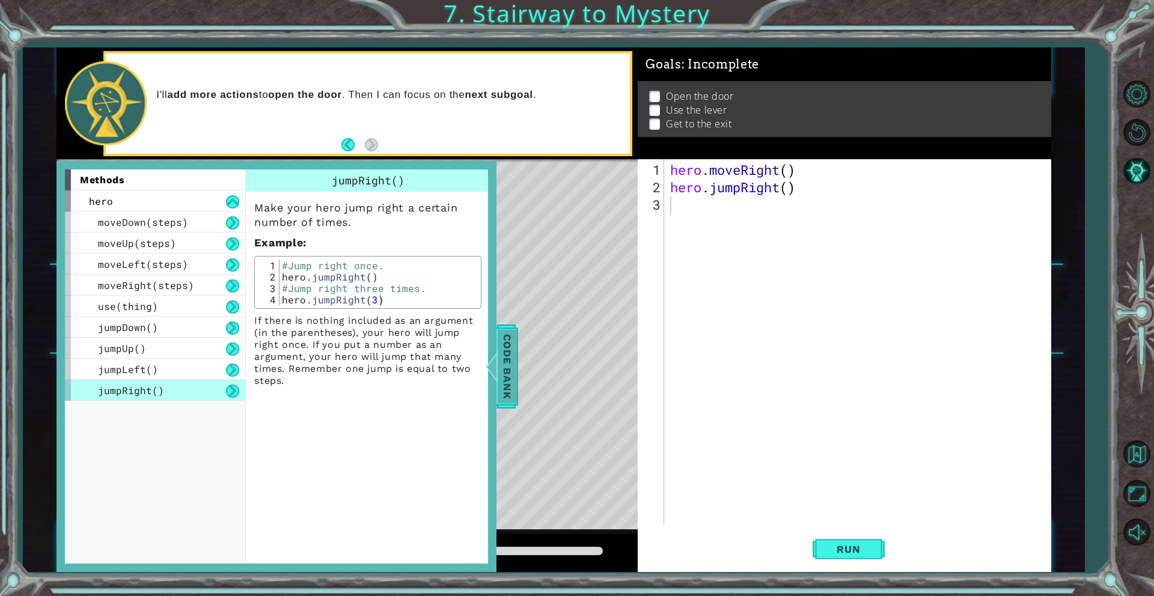
click at [498, 366] on div at bounding box center [491, 367] width 15 height 36
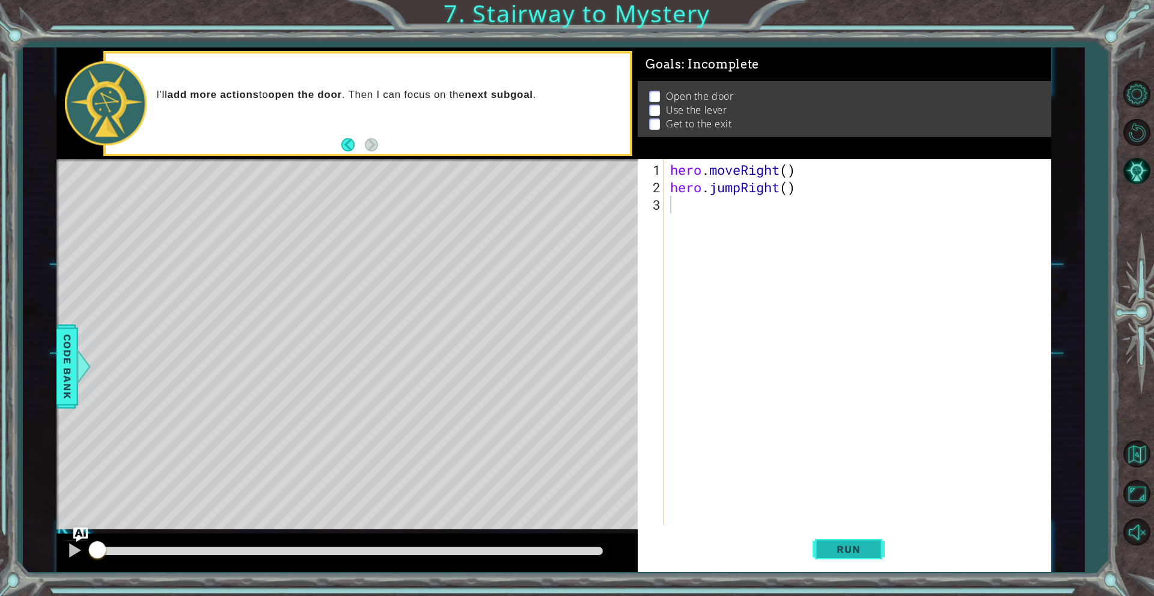
click at [853, 551] on span "Run" at bounding box center [848, 549] width 47 height 12
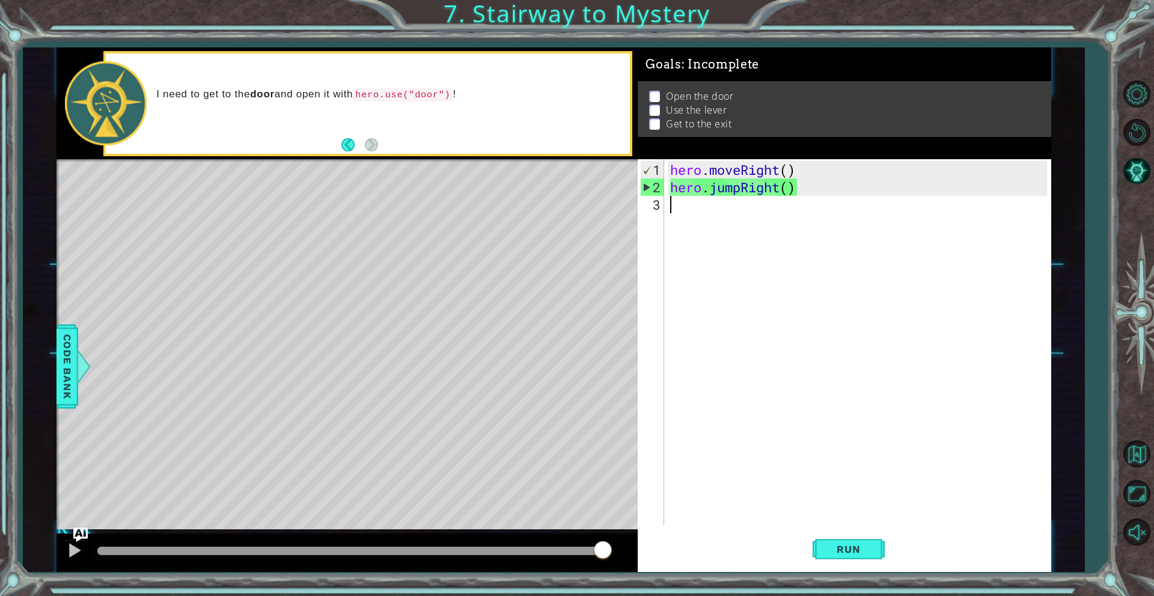
drag, startPoint x: 222, startPoint y: 552, endPoint x: 735, endPoint y: 587, distance: 513.8
click at [736, 590] on div "1 ההההההההההההההההההההההההההההההההההההההההההההההההההההההההההההההההההההההההההההה…" at bounding box center [577, 298] width 1154 height 596
drag, startPoint x: 131, startPoint y: 556, endPoint x: 593, endPoint y: 596, distance: 463.2
click at [593, 596] on div "1 ההההההההההההההההההההההההההההההההההההההההההההההההההההההההההההההההההההההההההההה…" at bounding box center [577, 298] width 1154 height 596
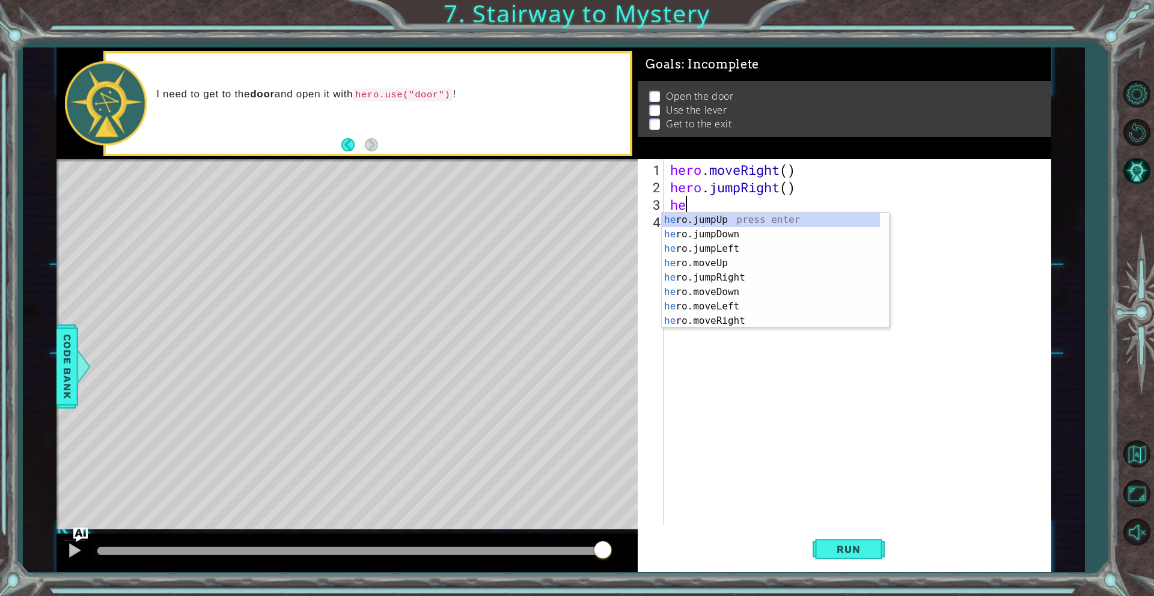
scroll to position [0, 1]
click at [737, 314] on div "hero .jumpUp press enter hero .jumpDown press enter hero .jumpLeft press enter …" at bounding box center [771, 285] width 218 height 144
type textarea "hero.moveLeft(1)"
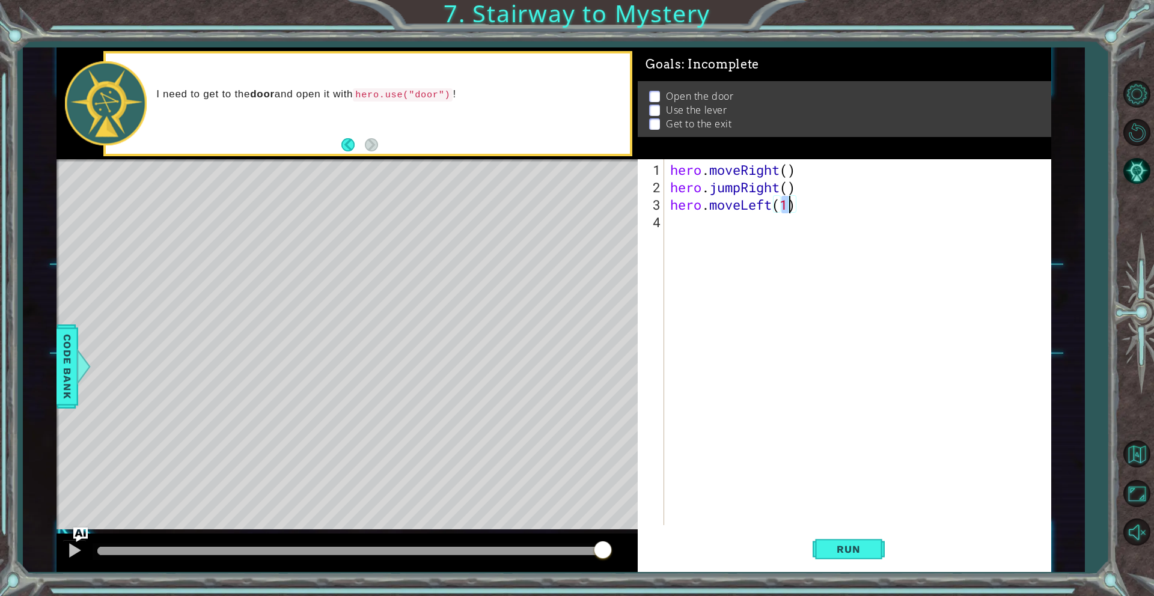
click at [725, 226] on div "hero . moveRight ( ) hero . jumpRight ( ) hero . moveLeft ( 1 )" at bounding box center [860, 361] width 385 height 401
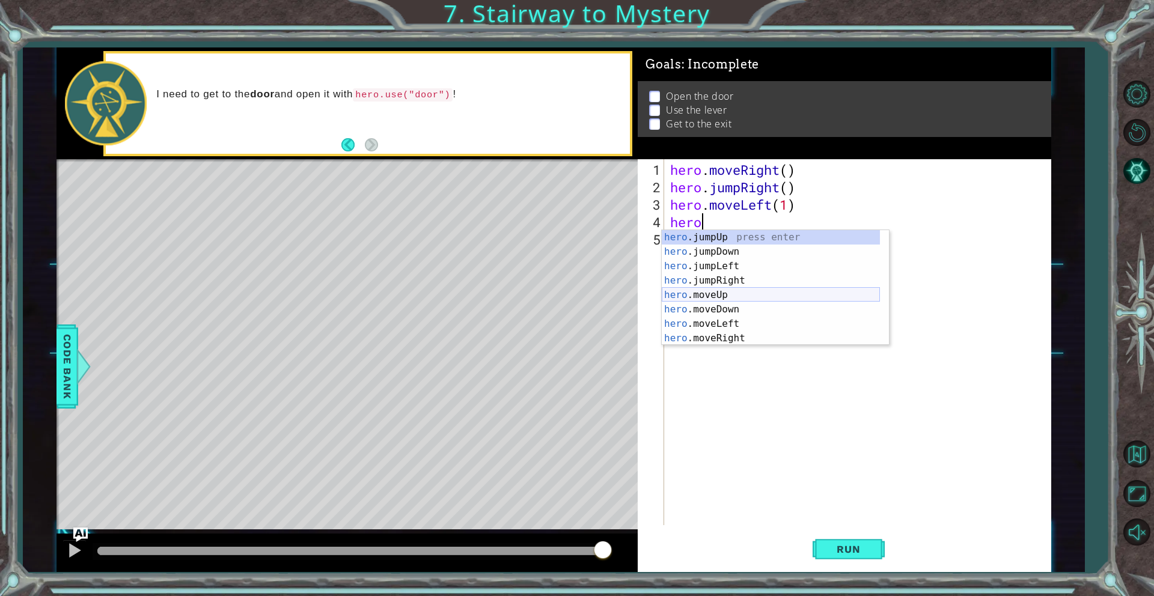
click at [734, 300] on div "hero .jumpUp press enter hero .jumpDown press enter hero .jumpLeft press enter …" at bounding box center [771, 302] width 218 height 144
type textarea "hero.moveUp(1)"
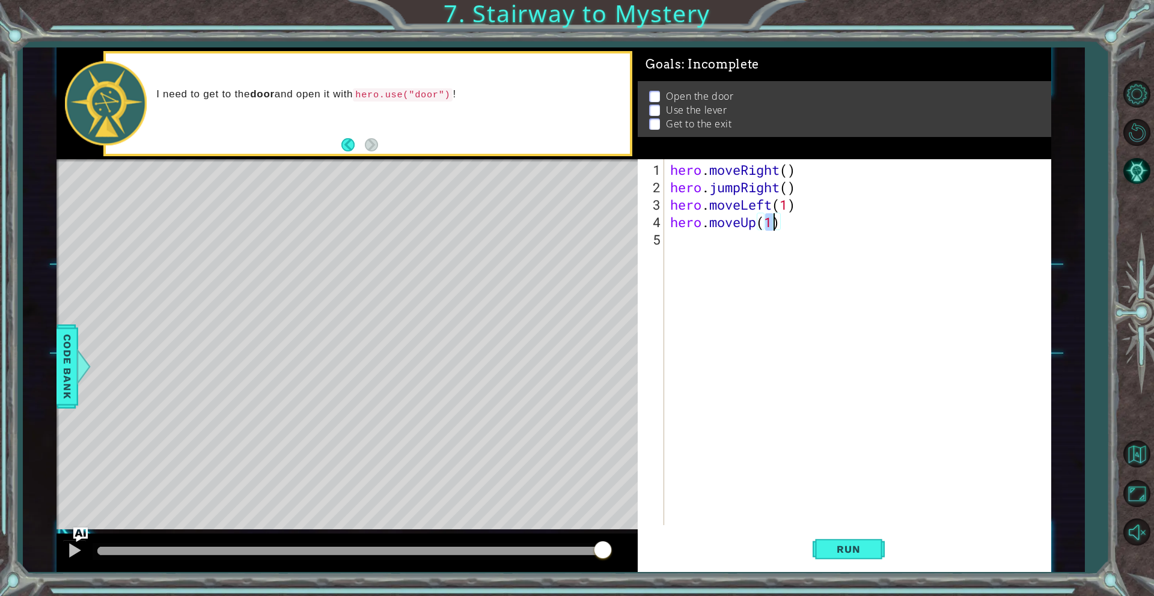
click at [689, 243] on div "hero . moveRight ( ) hero . jumpRight ( ) hero . moveLeft ( 1 ) hero . moveUp (…" at bounding box center [860, 361] width 385 height 401
click at [755, 257] on div "hero . use press enter" at bounding box center [775, 269] width 227 height 43
type textarea "hero.use(")"
click at [769, 248] on div "hero . moveRight ( ) hero . jumpRight ( ) hero . moveLeft ( 1 ) hero . moveUp (…" at bounding box center [860, 361] width 385 height 401
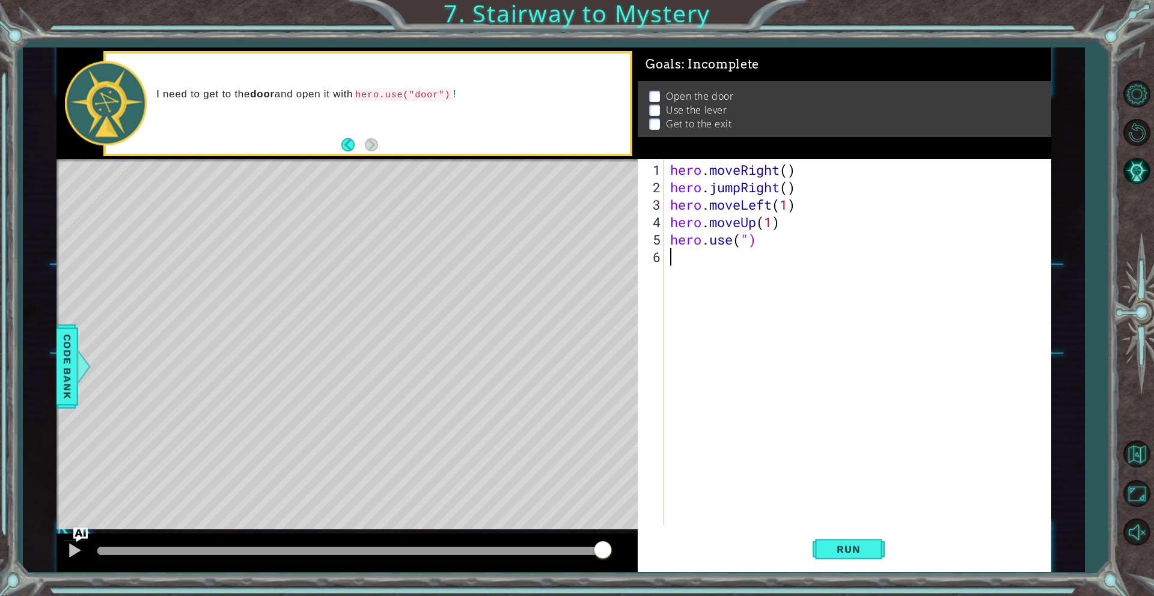
scroll to position [0, 0]
click at [768, 247] on div "hero . moveRight ( ) hero . jumpRight ( ) hero . moveLeft ( 1 ) hero . moveUp (…" at bounding box center [860, 361] width 385 height 401
click at [755, 241] on div "hero . moveRight ( ) hero . jumpRight ( ) hero . moveLeft ( 1 ) hero . moveUp (…" at bounding box center [860, 361] width 385 height 401
drag, startPoint x: 752, startPoint y: 240, endPoint x: 741, endPoint y: 241, distance: 11.4
click at [741, 241] on div "hero . moveRight ( ) hero . jumpRight ( ) hero . moveLeft ( 1 ) hero . moveUp (…" at bounding box center [860, 361] width 385 height 401
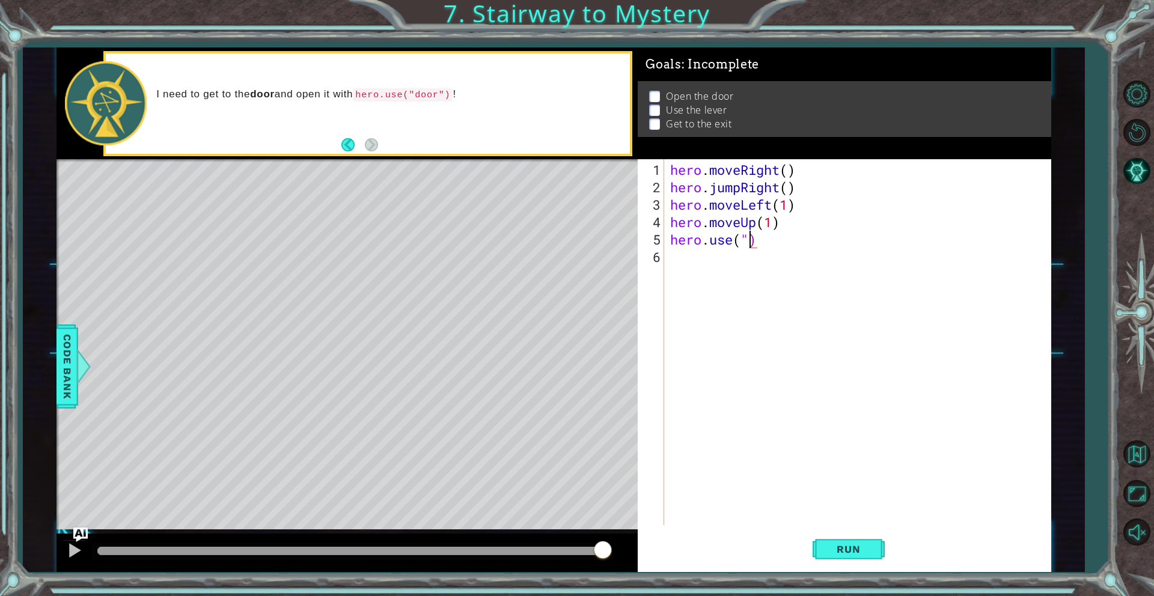
click at [750, 240] on div "hero . moveRight ( ) hero . jumpRight ( ) hero . moveLeft ( 1 ) hero . moveUp (…" at bounding box center [860, 361] width 385 height 401
click at [754, 240] on div "hero . moveRight ( ) hero . jumpRight ( ) hero . moveLeft ( 1 ) hero . moveUp (…" at bounding box center [860, 361] width 385 height 401
click at [739, 256] on div "hero.use press enter" at bounding box center [775, 269] width 227 height 43
click at [863, 558] on button "Run" at bounding box center [848, 549] width 72 height 41
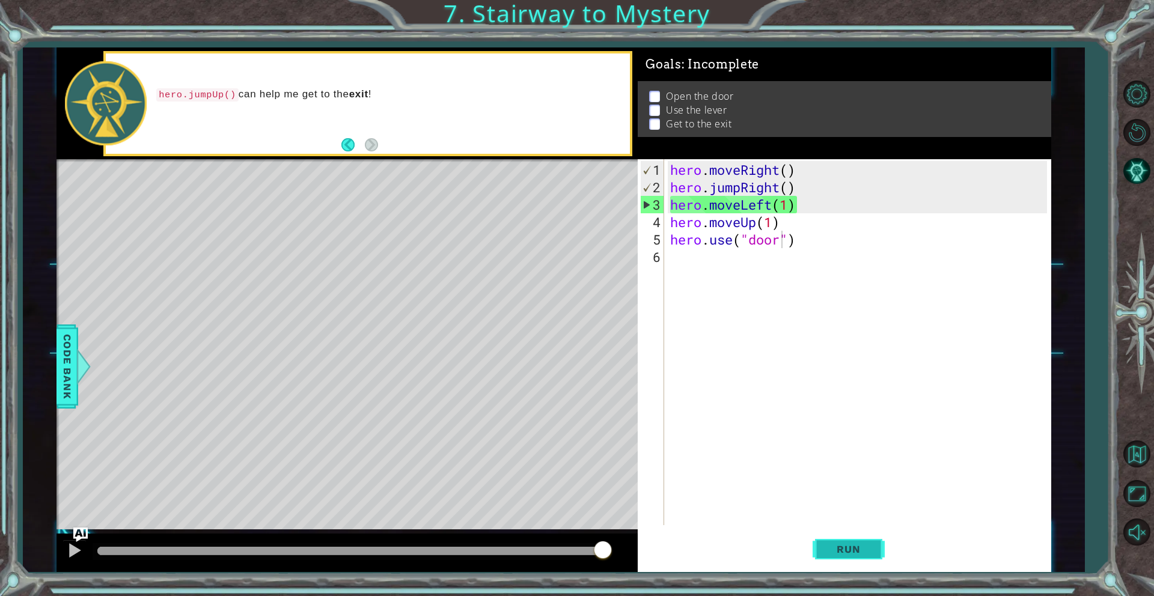
click at [857, 553] on span "Run" at bounding box center [848, 549] width 47 height 12
click at [768, 208] on div "hero . moveRight ( ) hero . jumpRight ( ) hero . moveLeft ( 1 ) hero . moveUp (…" at bounding box center [860, 361] width 385 height 401
click at [774, 207] on div "hero . moveRight ( ) hero . jumpRight ( ) hero . moveLeft ( 1 ) hero . moveUp (…" at bounding box center [860, 361] width 385 height 401
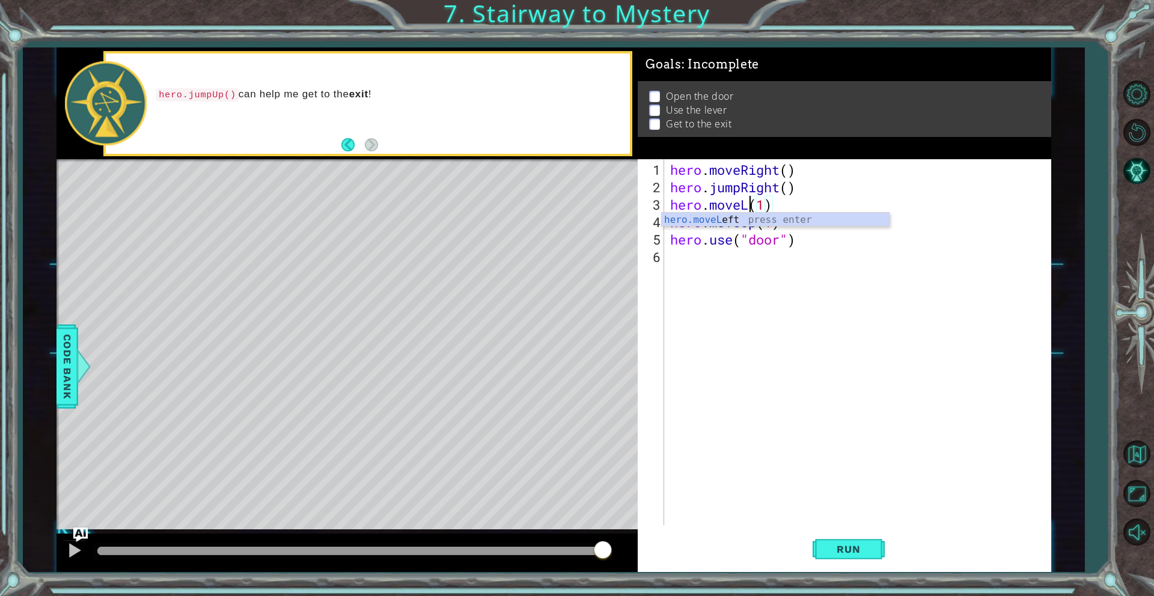
type textarea "hero.move(1)"
click at [776, 270] on div "hero . moveRight ( ) hero . jumpRight ( ) hero . move ( 1 ) hero . moveUp ( 1 )…" at bounding box center [860, 361] width 385 height 401
click at [744, 201] on div "hero . moveRight ( ) hero . jumpRight ( ) hero . move ( 1 ) hero . moveUp ( 1 )…" at bounding box center [860, 361] width 385 height 401
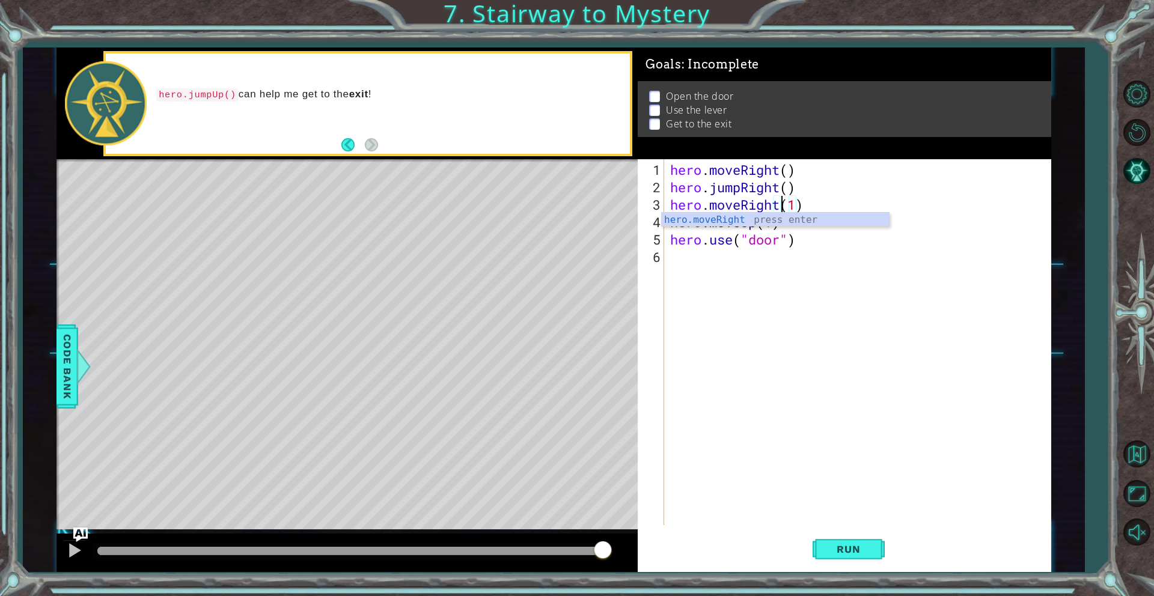
scroll to position [0, 5]
click at [760, 214] on div "hero.moveRight press enter" at bounding box center [775, 234] width 227 height 43
click at [858, 544] on span "Run" at bounding box center [848, 549] width 47 height 12
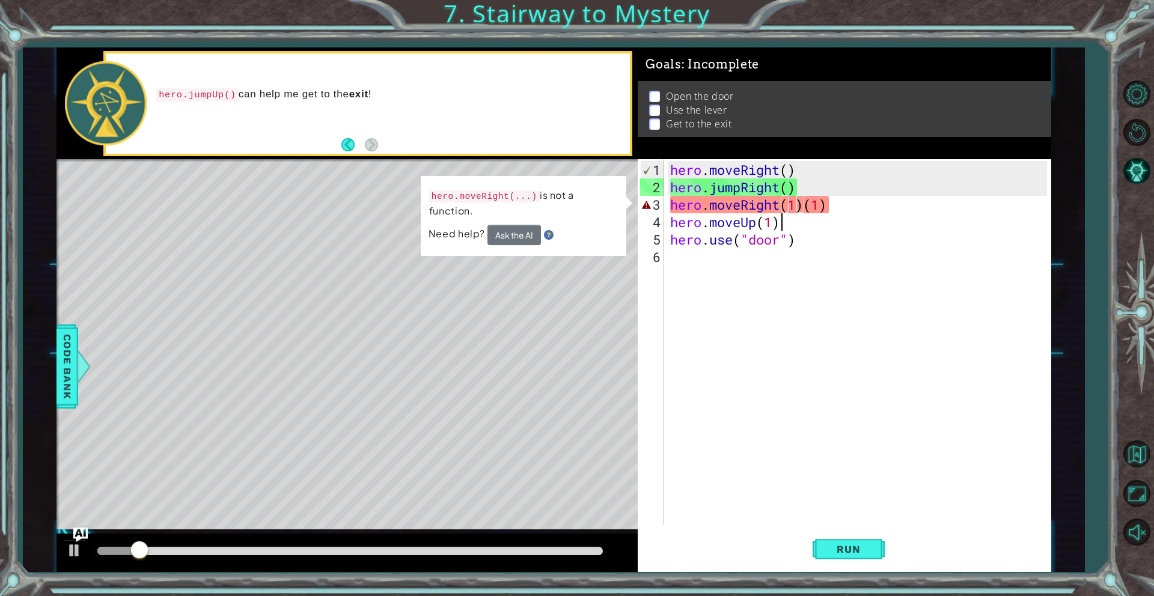
click at [806, 212] on div "hero . moveRight ( ) hero . jumpRight ( ) hero . moveRight ( 1 ) ( 1 ) hero . m…" at bounding box center [860, 361] width 385 height 401
click at [802, 208] on div "hero . moveRight ( ) hero . jumpRight ( ) hero . moveRight ( 1 ) ( 1 ) hero . m…" at bounding box center [860, 361] width 385 height 401
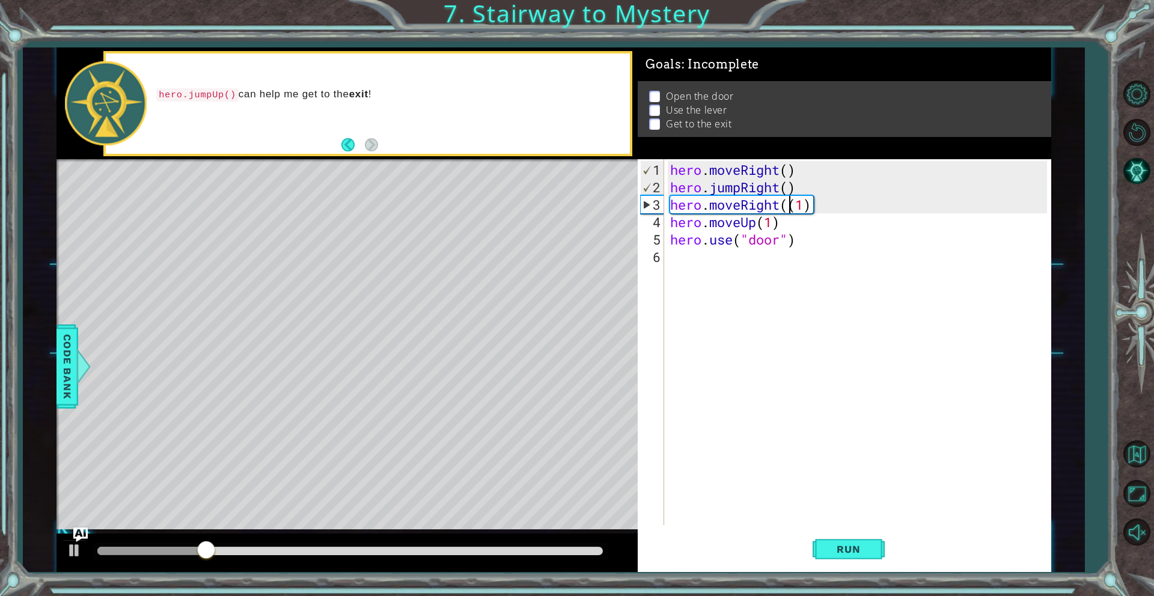
type textarea "hero.moveRight(1)"
click at [852, 540] on button "Run" at bounding box center [848, 549] width 72 height 41
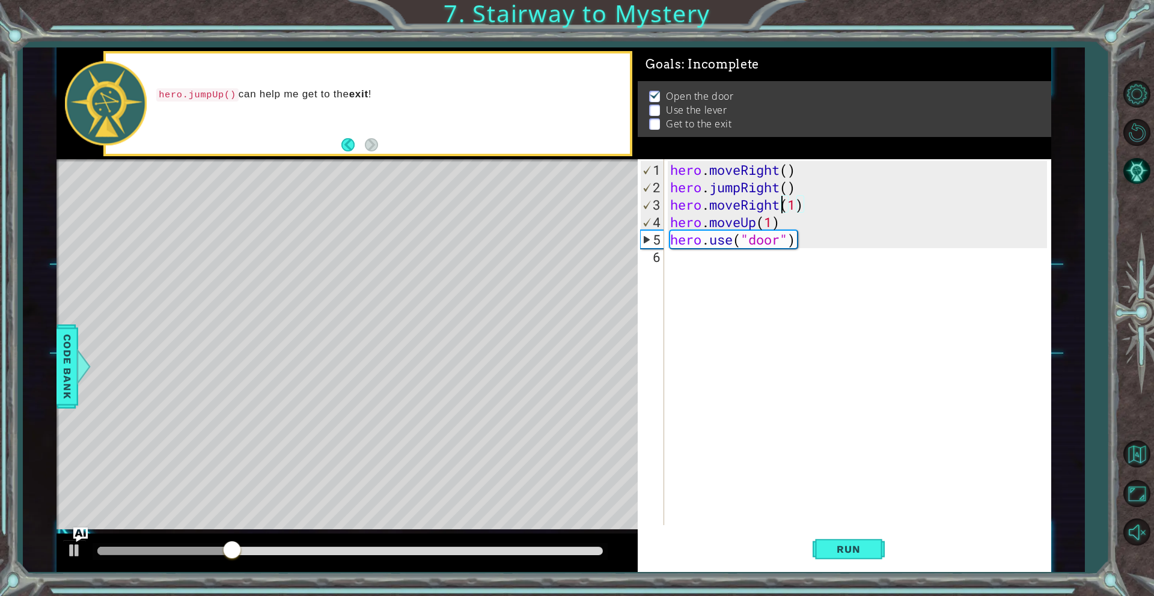
click at [759, 275] on div "hero . moveRight ( ) hero . jumpRight ( ) hero . moveRight ( 1 ) hero . moveUp …" at bounding box center [860, 361] width 385 height 401
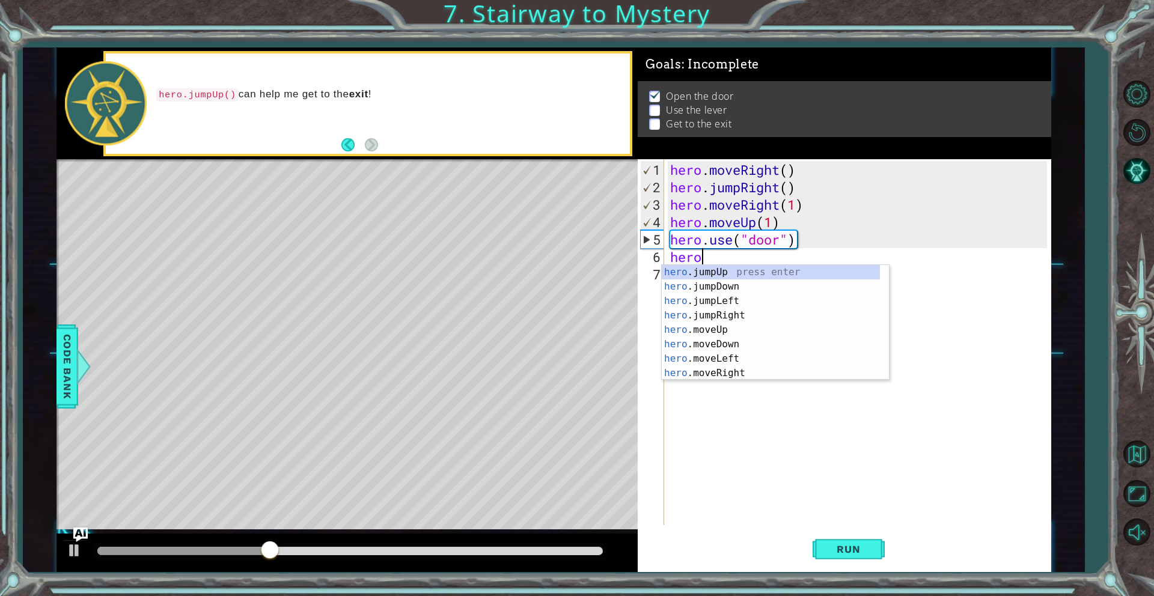
scroll to position [0, 1]
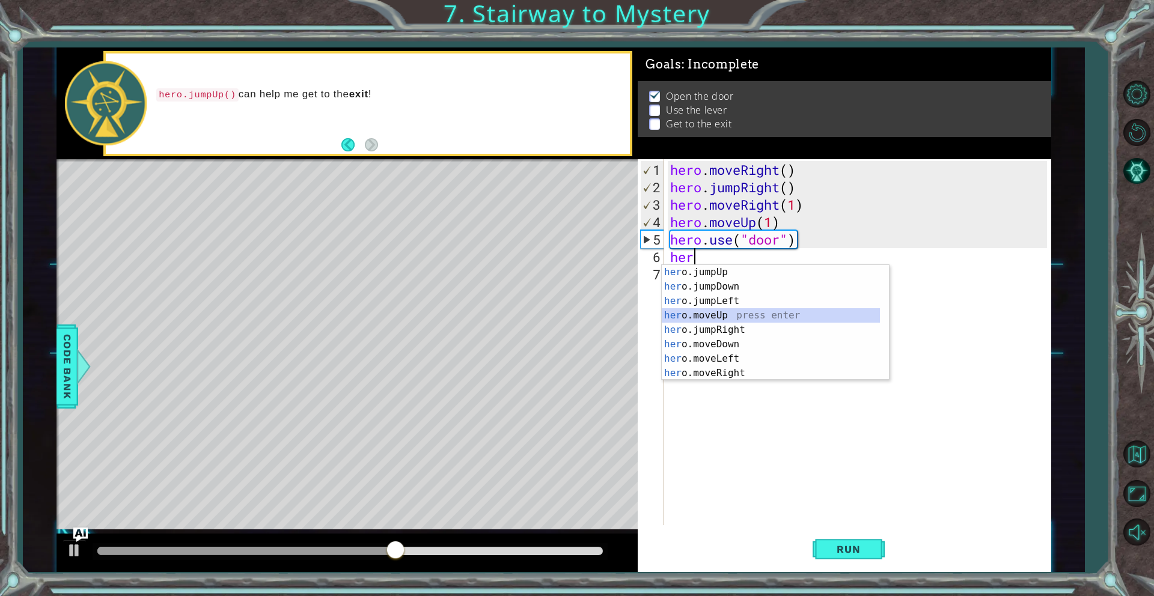
click at [728, 321] on div "her o.jumpUp press enter her o.jumpDown press enter her o.jumpLeft press enter …" at bounding box center [771, 337] width 218 height 144
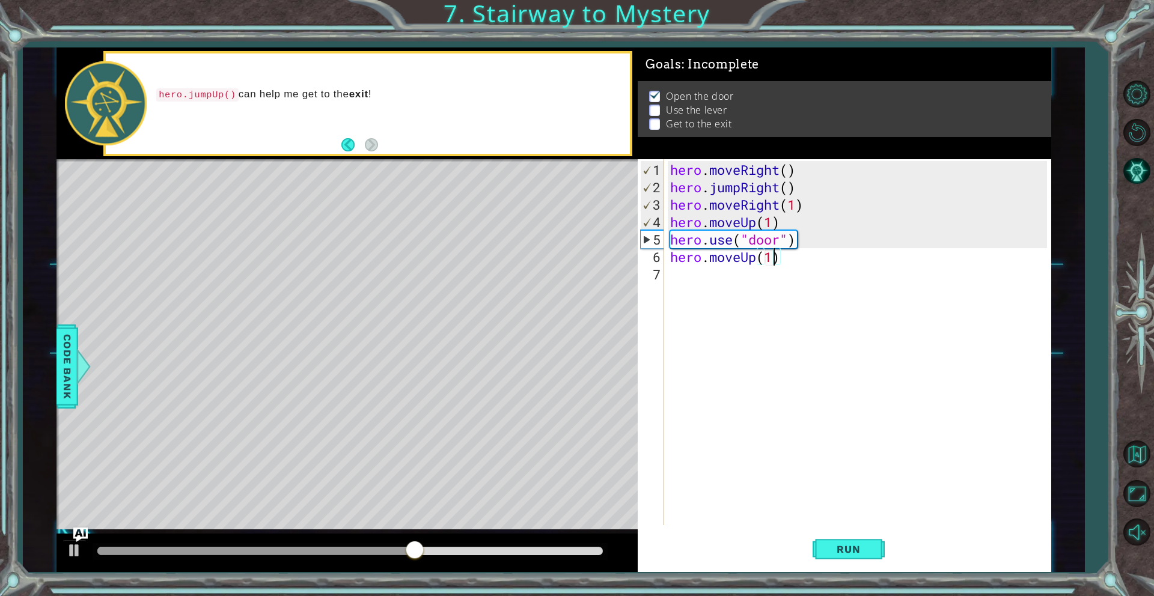
click at [775, 258] on div "hero . moveRight ( ) hero . jumpRight ( ) hero . moveRight ( 1 ) hero . moveUp …" at bounding box center [860, 361] width 385 height 401
click at [772, 258] on div "hero . moveRight ( ) hero . jumpRight ( ) hero . moveRight ( 1 ) hero . moveUp …" at bounding box center [860, 361] width 385 height 401
type textarea "hero.moveUp(2)"
click at [690, 281] on div "hero . moveRight ( ) hero . jumpRight ( ) hero . moveRight ( 1 ) hero . moveUp …" at bounding box center [860, 361] width 385 height 401
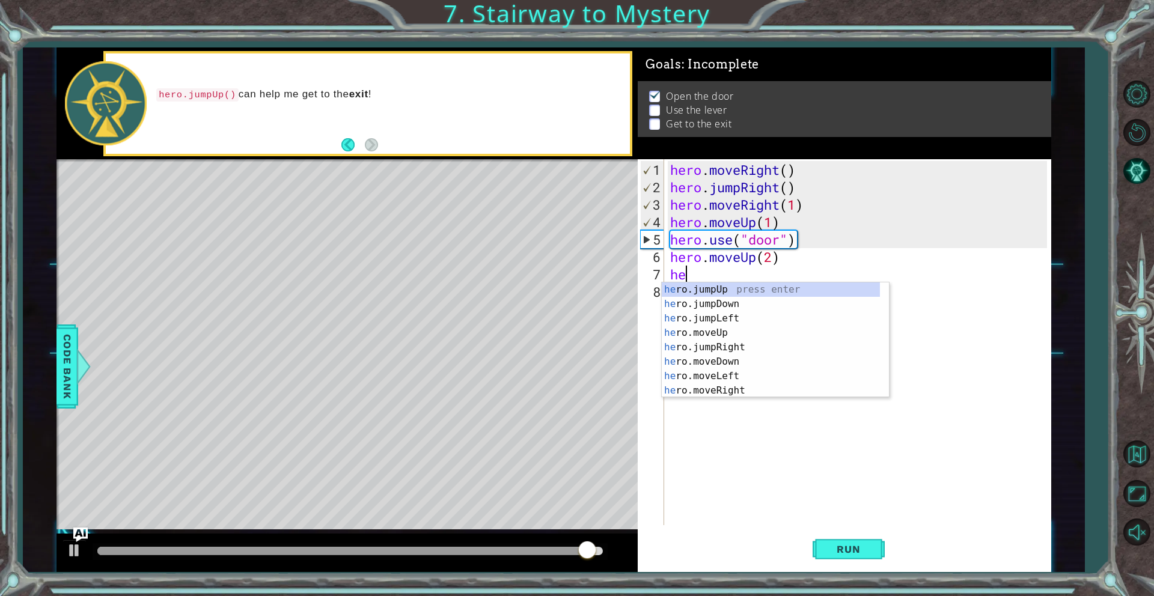
scroll to position [0, 0]
click at [772, 374] on div "her o.jumpUp press enter her o.jumpDown press enter her o.jumpLeft press enter …" at bounding box center [771, 354] width 218 height 144
type textarea "hero.moveLeft(1)"
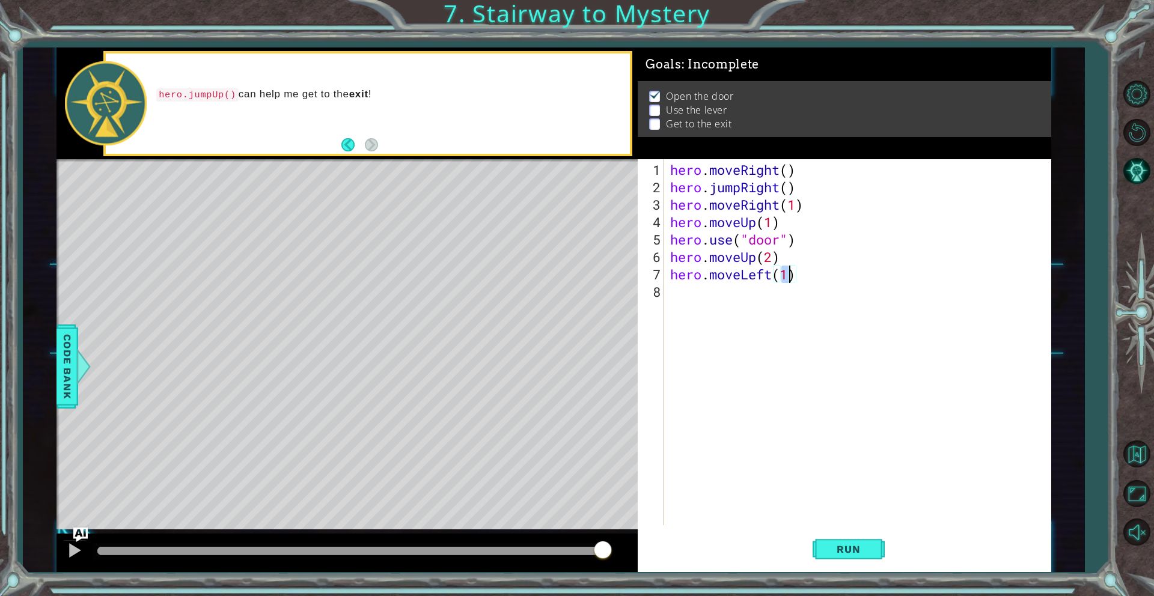
click at [713, 305] on div "hero . moveRight ( ) hero . jumpRight ( ) hero . moveRight ( 1 ) hero . moveUp …" at bounding box center [860, 361] width 385 height 401
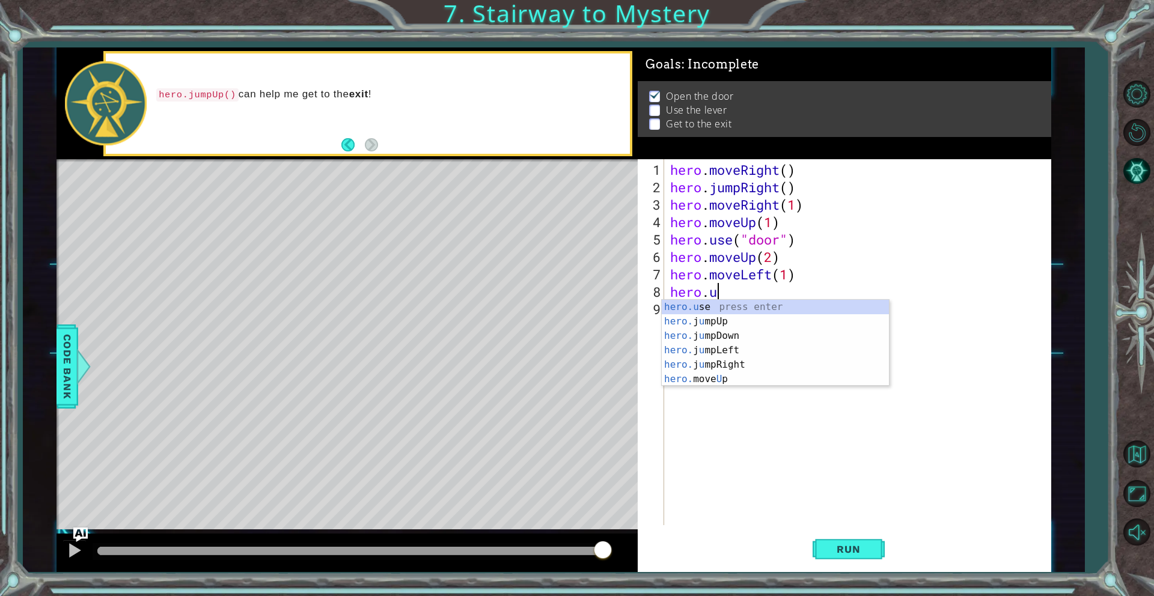
scroll to position [0, 1]
click at [737, 306] on div "hero.u se press enter hero. j u mpUp press enter hero. j u mpDown press enter h…" at bounding box center [775, 357] width 227 height 115
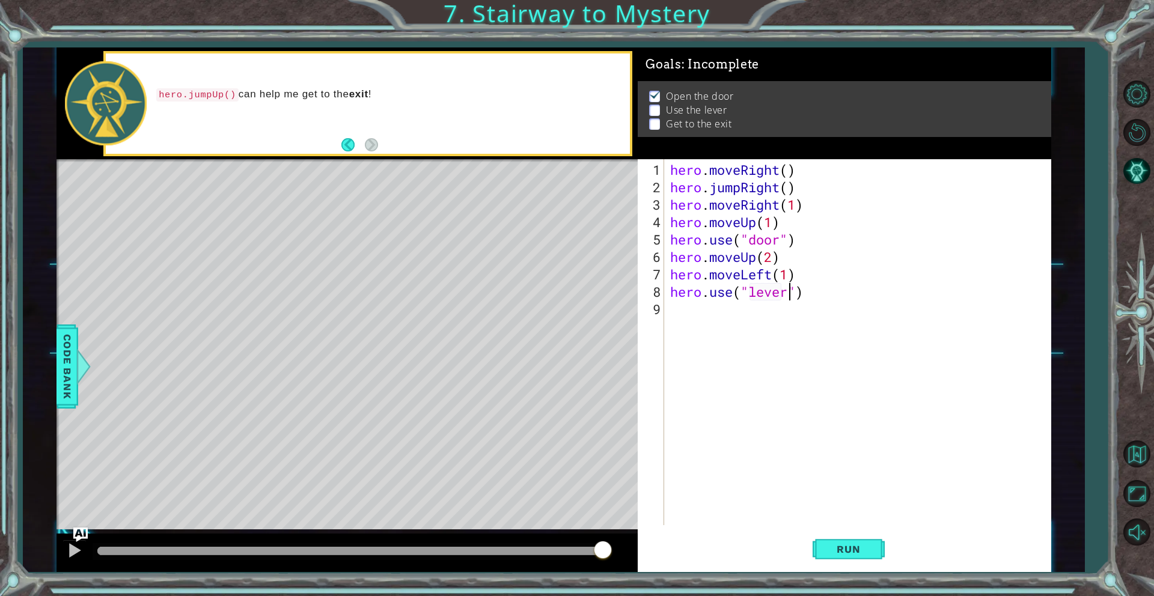
scroll to position [0, 5]
type textarea "hero.use("lever")"
click at [860, 545] on span "Run" at bounding box center [848, 549] width 47 height 12
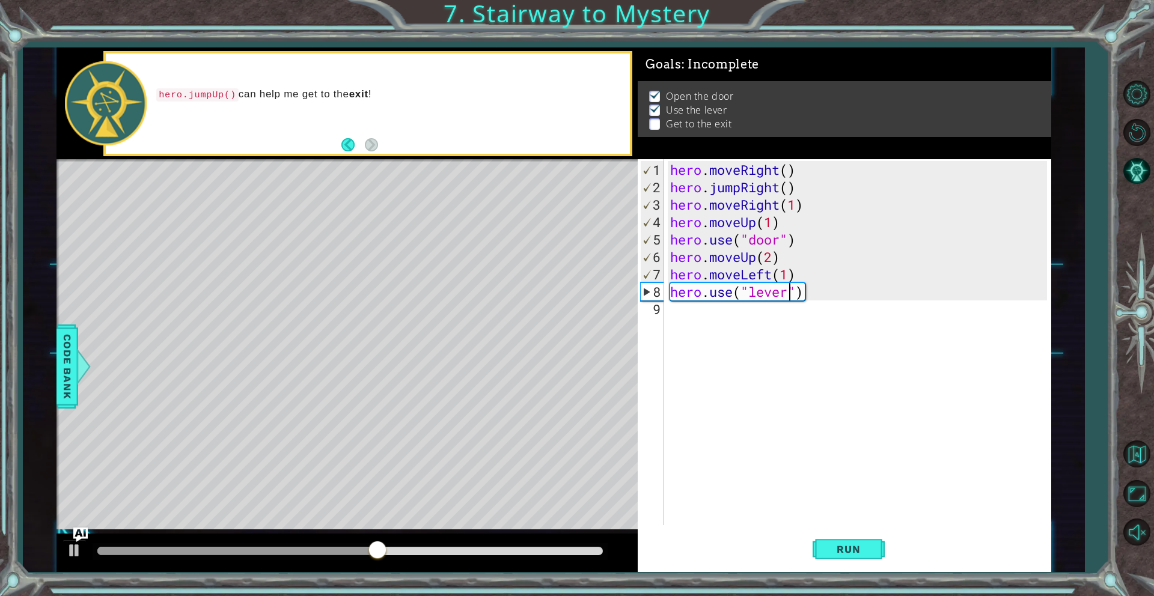
click at [746, 331] on div "hero . moveRight ( ) hero . jumpRight ( ) hero . moveRight ( 1 ) hero . moveUp …" at bounding box center [860, 361] width 385 height 401
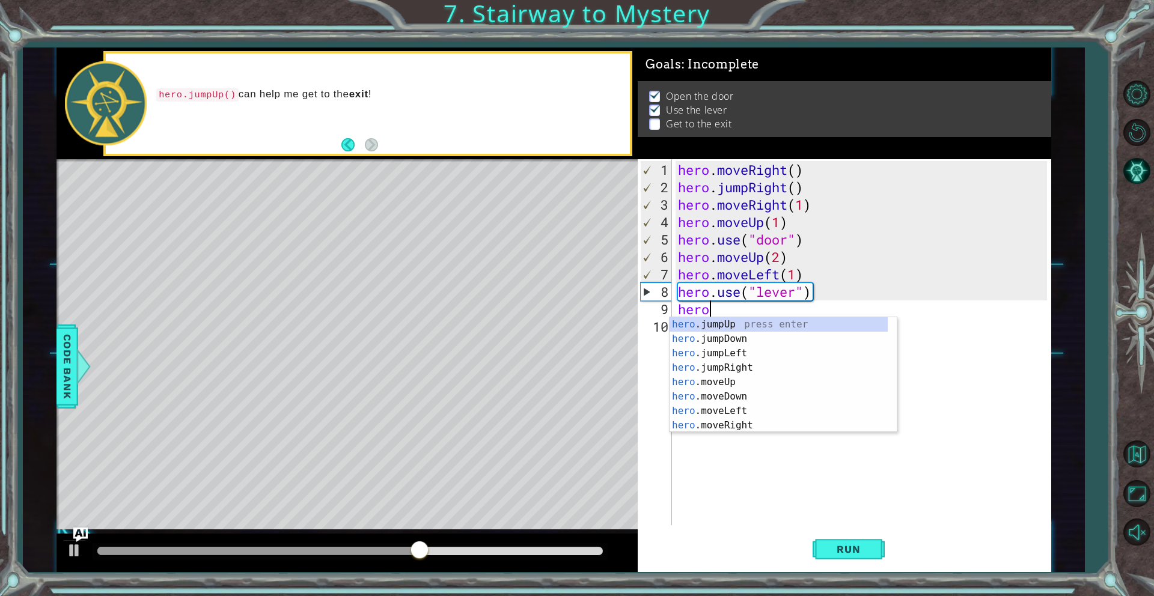
scroll to position [0, 1]
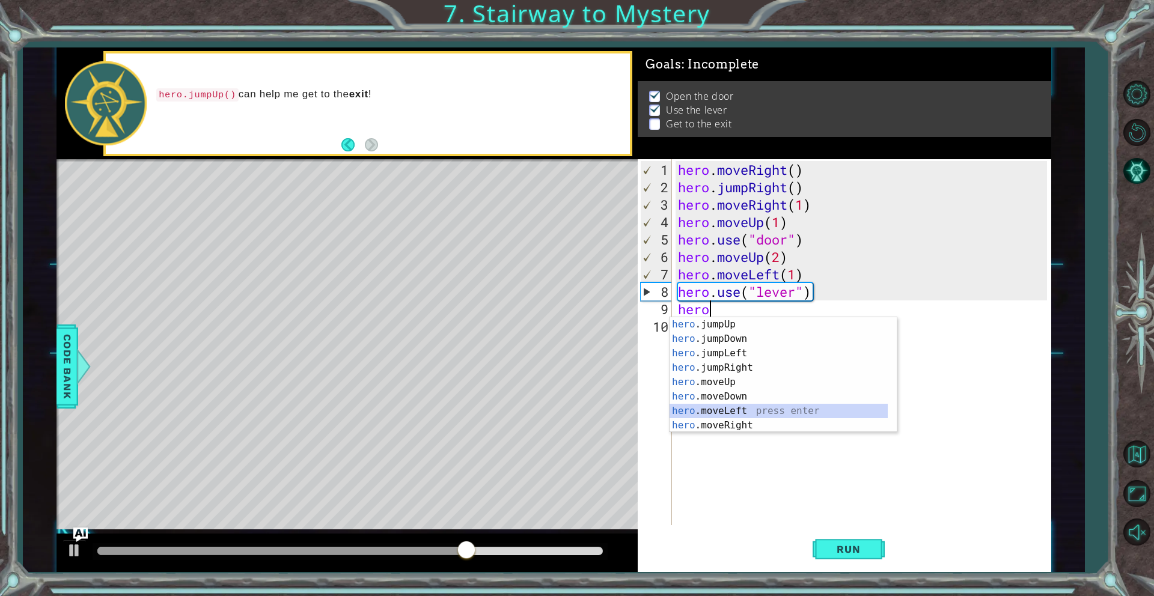
click at [731, 415] on div "hero .jumpUp press enter hero .jumpDown press enter hero .jumpLeft press enter …" at bounding box center [778, 389] width 218 height 144
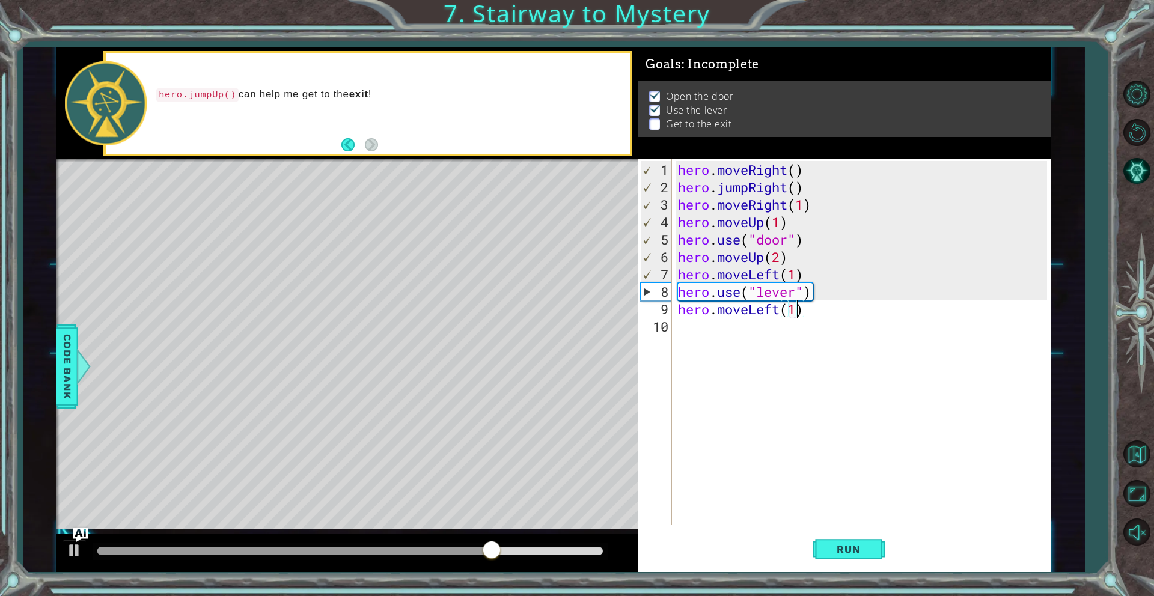
click at [794, 314] on div "hero . moveRight ( ) hero . jumpRight ( ) hero . moveRight ( 1 ) hero . moveUp …" at bounding box center [863, 361] width 377 height 401
type textarea "hero.moveLeft(2)"
click at [734, 328] on div "hero . moveRight ( ) hero . jumpRight ( ) hero . moveRight ( 1 ) hero . moveUp …" at bounding box center [863, 361] width 377 height 401
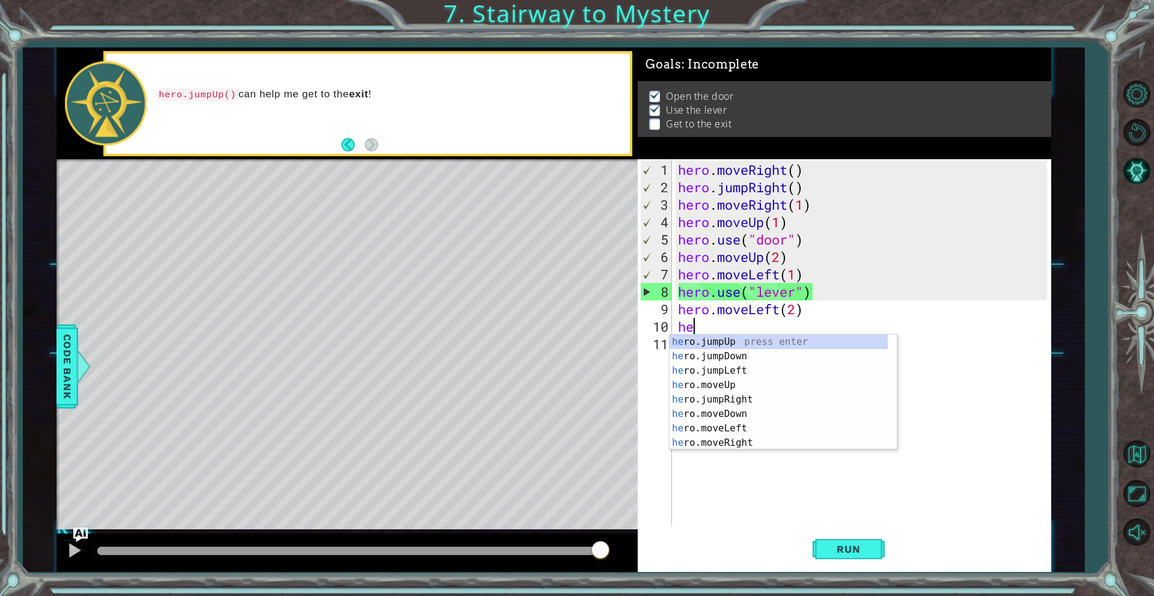
type textarea "her"
click at [736, 344] on div "her o.jumpUp press enter her o.jumpDown press enter her o.jumpLeft press enter …" at bounding box center [778, 407] width 218 height 144
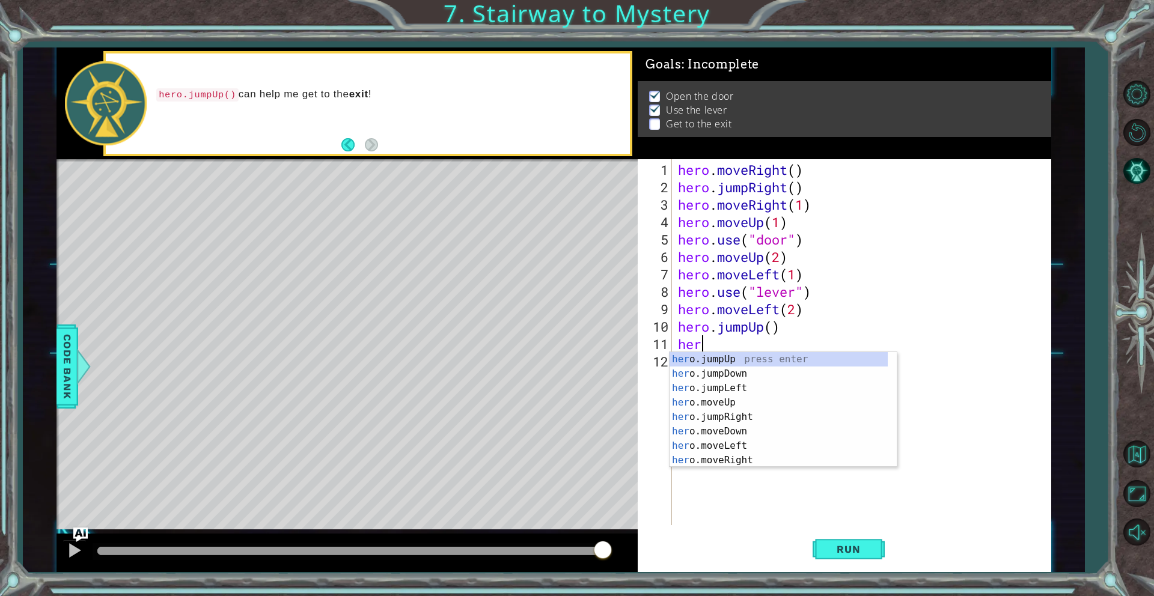
scroll to position [0, 1]
click at [771, 456] on div "hero .jumpUp press enter hero .jumpDown press enter hero .jumpLeft press enter …" at bounding box center [778, 424] width 218 height 144
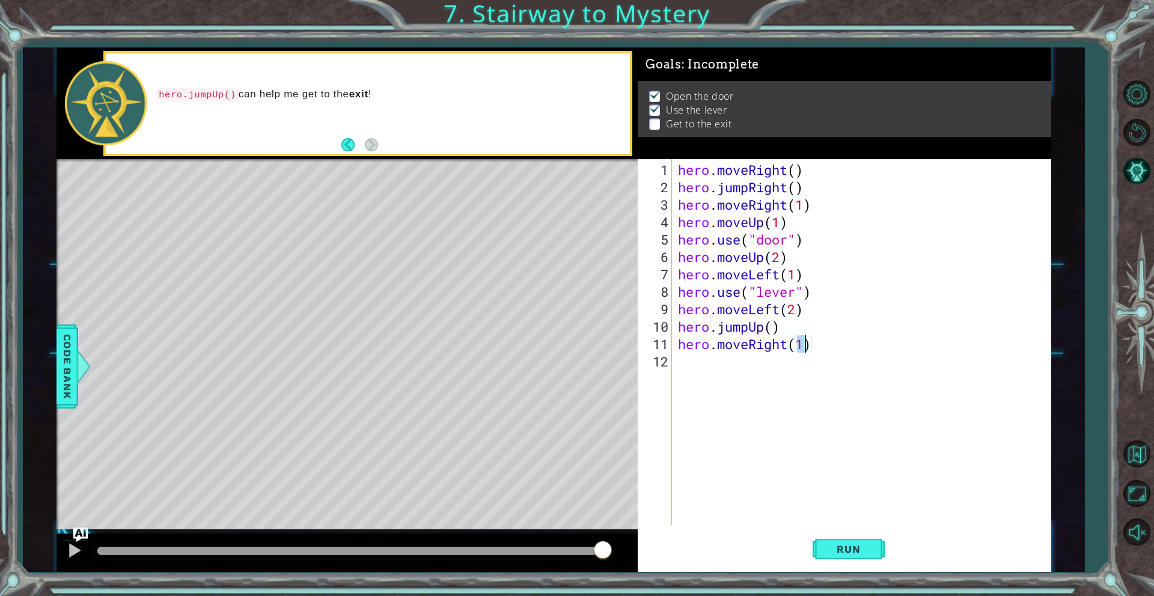
type textarea "hero.moveRight(2)"
click at [837, 550] on span "Run" at bounding box center [848, 549] width 47 height 12
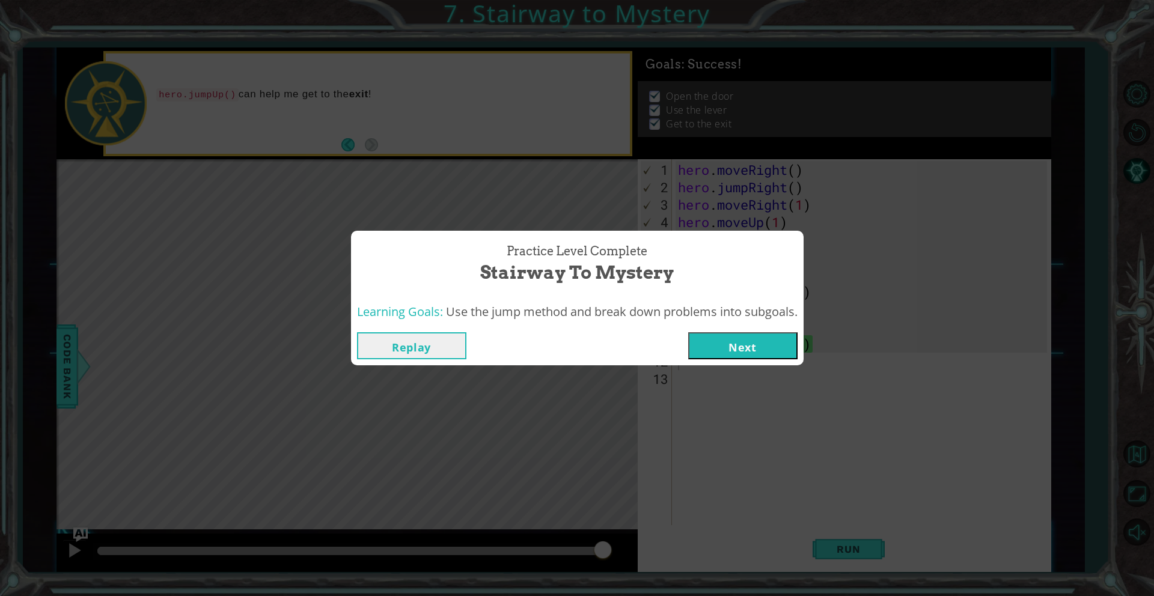
click at [748, 349] on button "Next" at bounding box center [742, 345] width 109 height 27
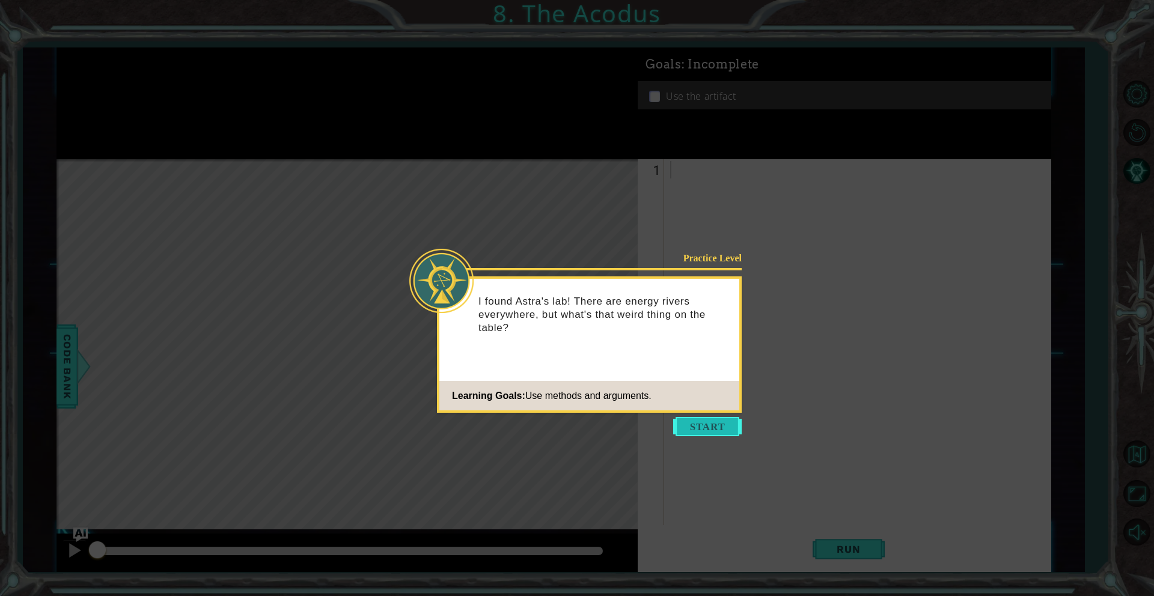
click at [691, 429] on button "Start" at bounding box center [707, 426] width 69 height 19
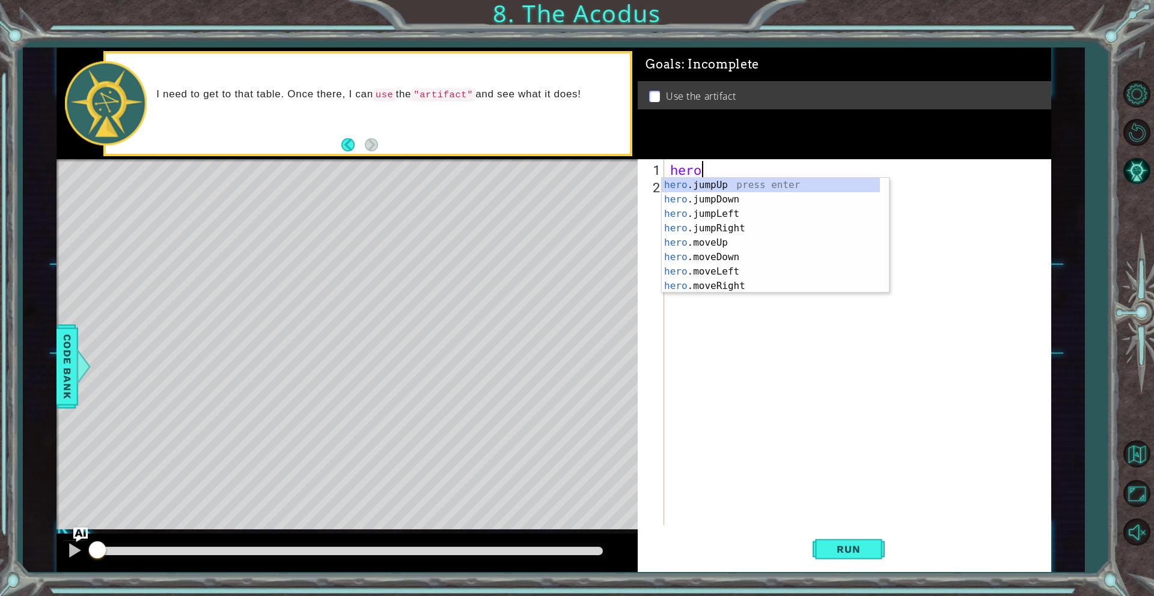
scroll to position [0, 1]
click at [724, 246] on div "hero .jumpUp press enter hero .jumpDown press enter hero .jumpLeft press enter …" at bounding box center [771, 250] width 218 height 144
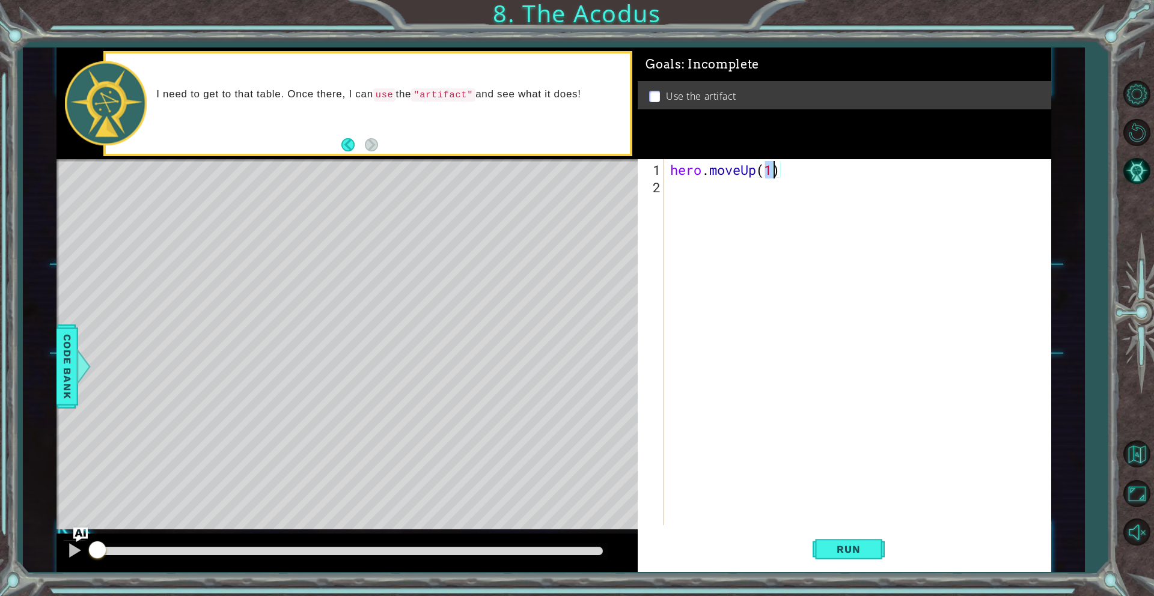
type textarea "hero.moveUp(2)"
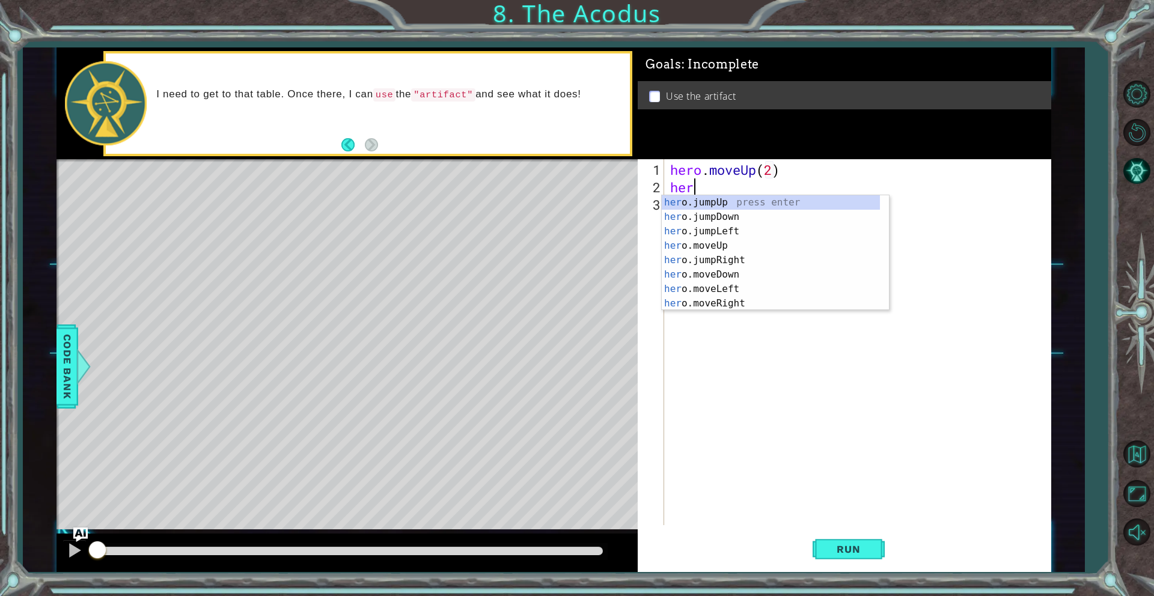
scroll to position [0, 0]
click at [730, 288] on div "her o.jumpUp press enter her o.jumpDown press enter her o.jumpLeft press enter …" at bounding box center [771, 267] width 218 height 144
type textarea "hero.moveLeft(1)"
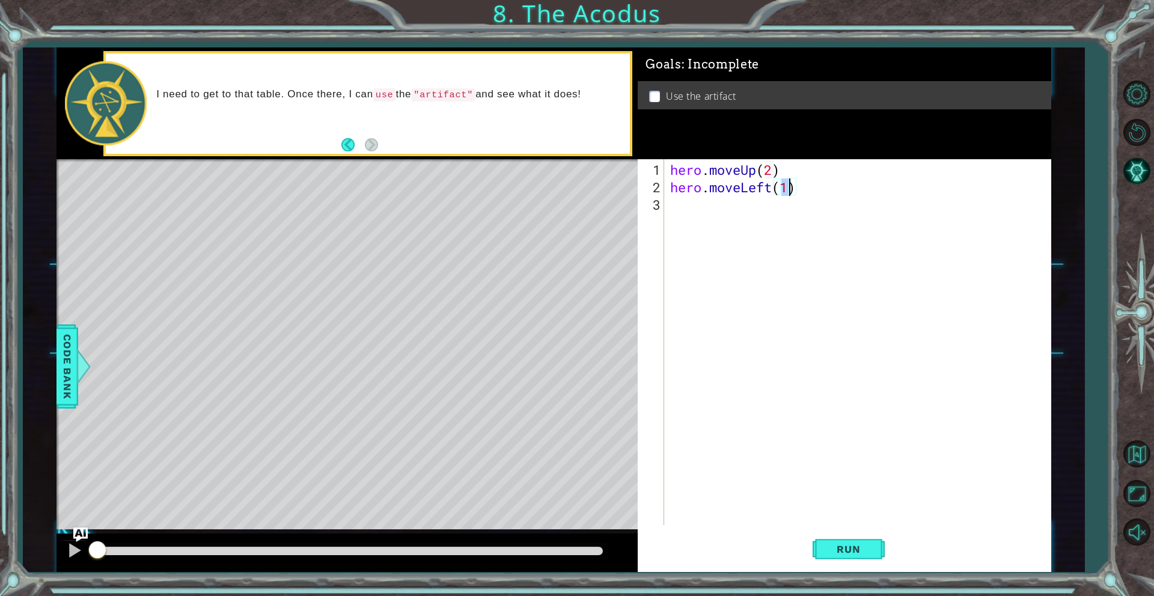
click at [692, 209] on div "hero . moveUp ( 2 ) hero . moveLeft ( 1 )" at bounding box center [860, 361] width 385 height 401
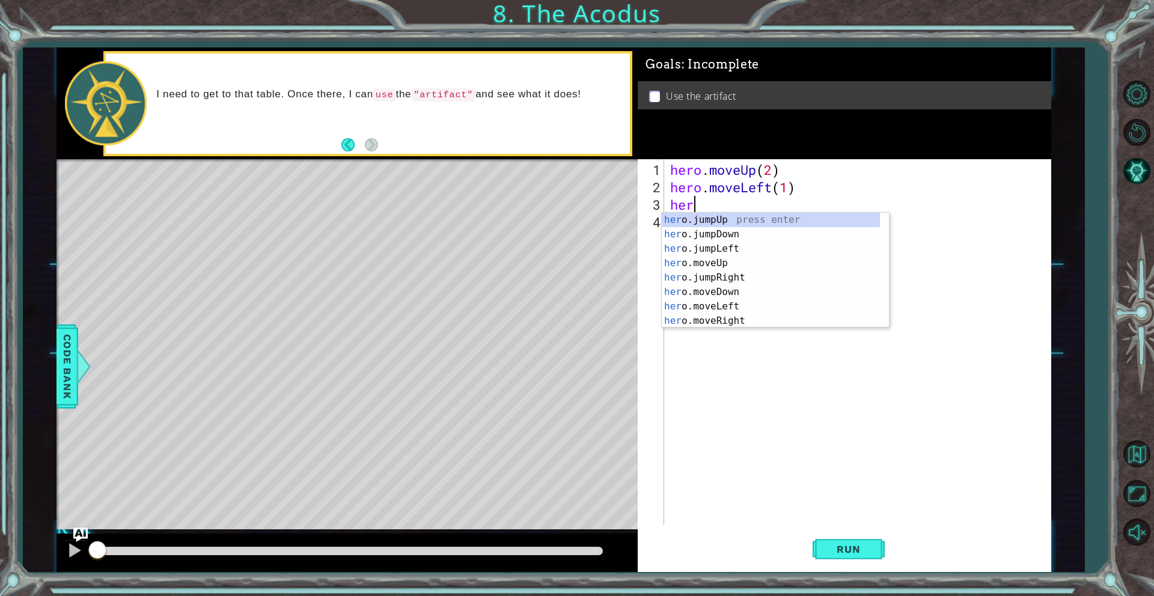
scroll to position [0, 1]
click at [712, 295] on div "hero .jumpUp press enter hero .jumpDown press enter hero .jumpLeft press enter …" at bounding box center [771, 285] width 218 height 144
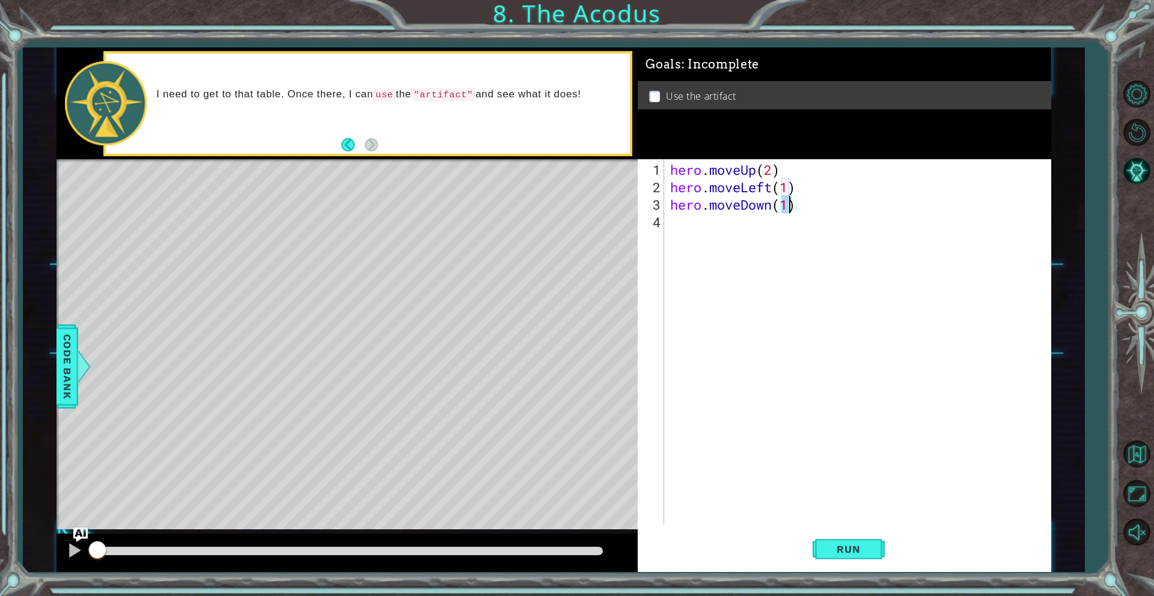
type textarea "hero.moveDown(2)"
click at [698, 224] on div "hero . moveUp ( 2 ) hero . moveLeft ( 1 ) hero . moveDown ( 2 )" at bounding box center [860, 361] width 385 height 401
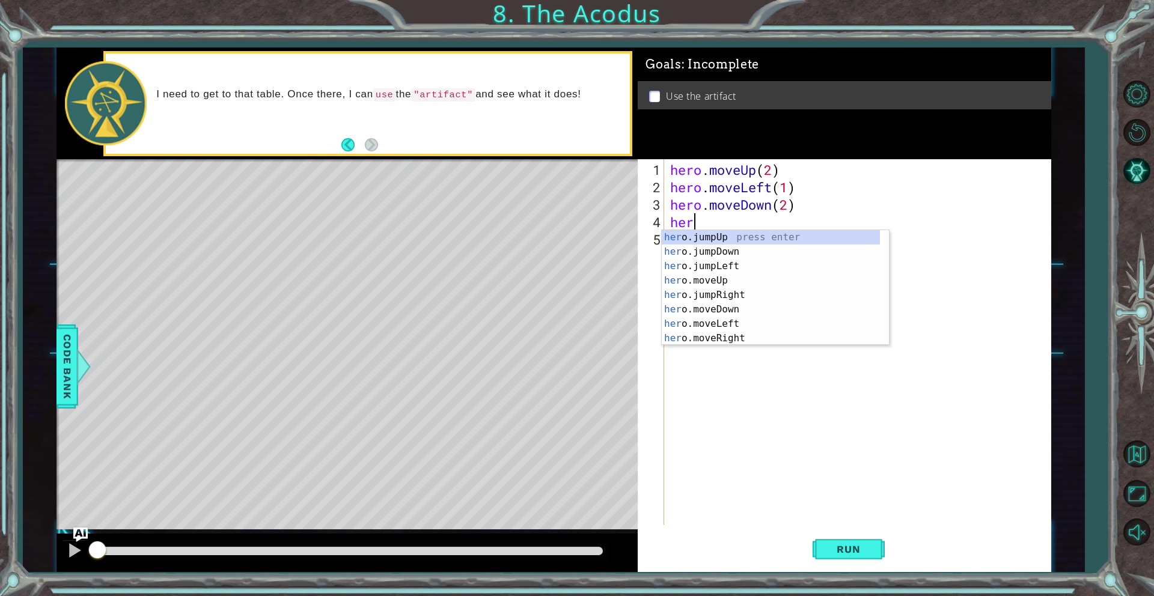
scroll to position [0, 0]
type textarea "hero"
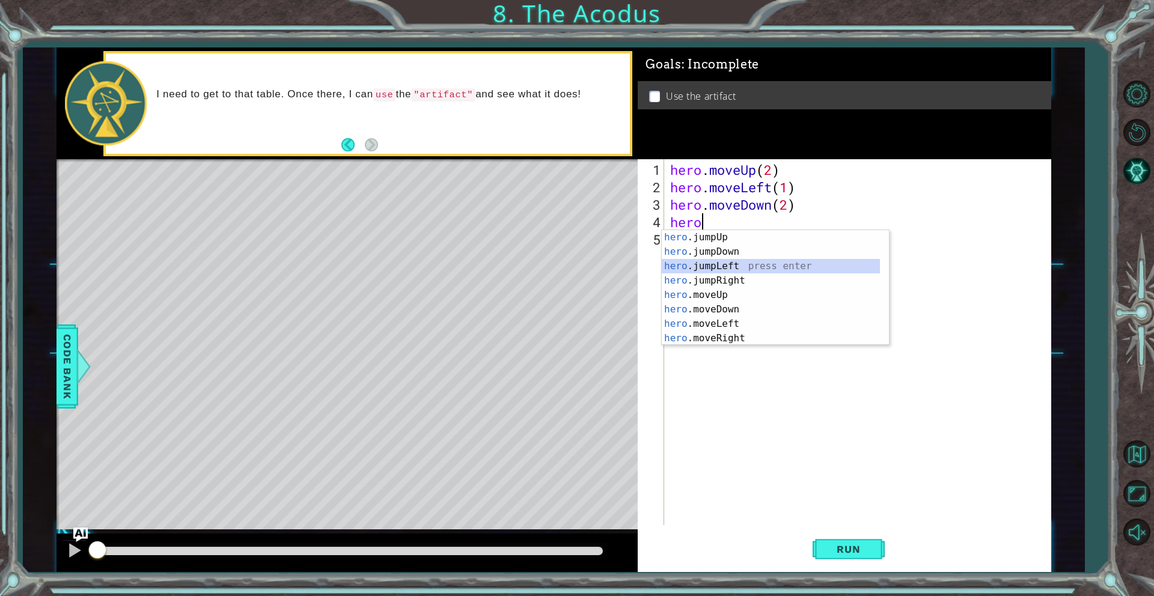
click at [728, 261] on div "hero .jumpUp press enter hero .jumpDown press enter hero .jumpLeft press enter …" at bounding box center [771, 302] width 218 height 144
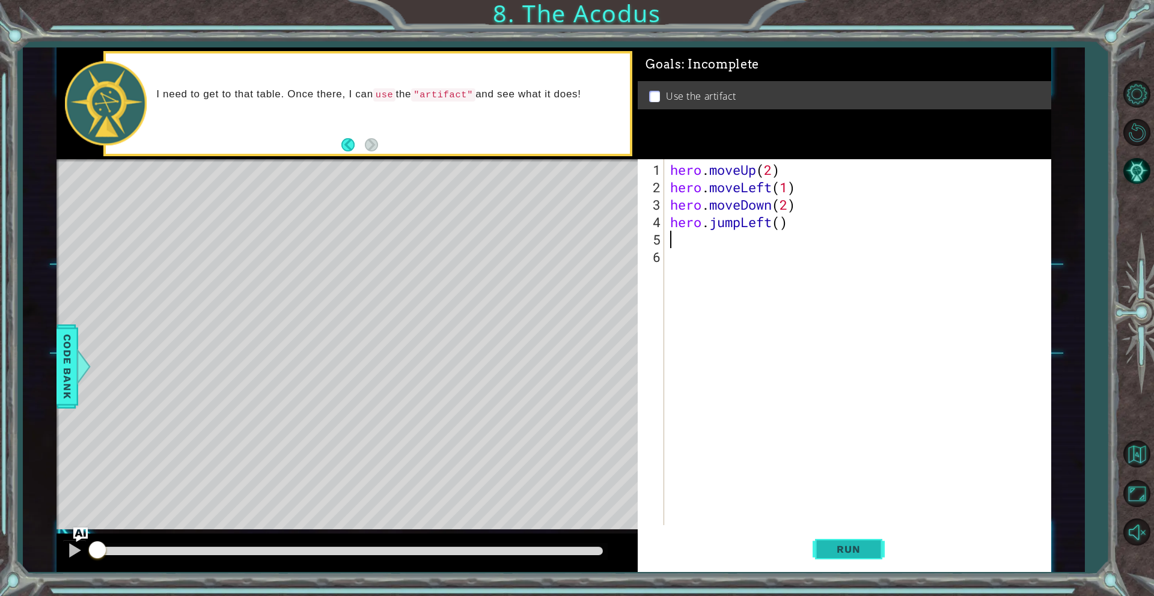
click at [838, 541] on button "Run" at bounding box center [848, 549] width 72 height 41
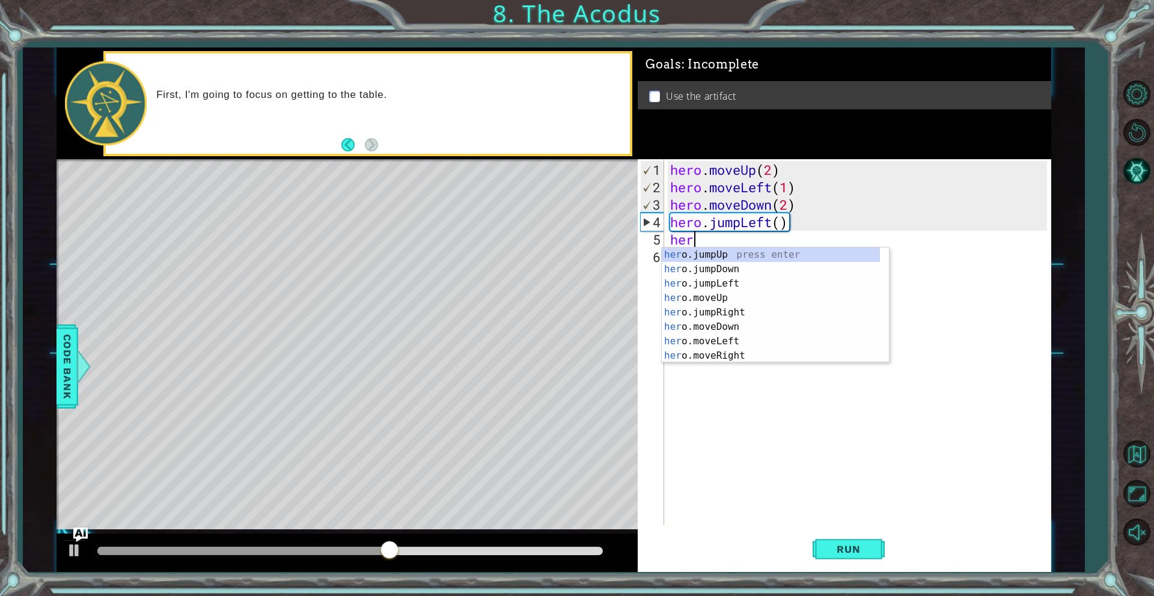
scroll to position [0, 1]
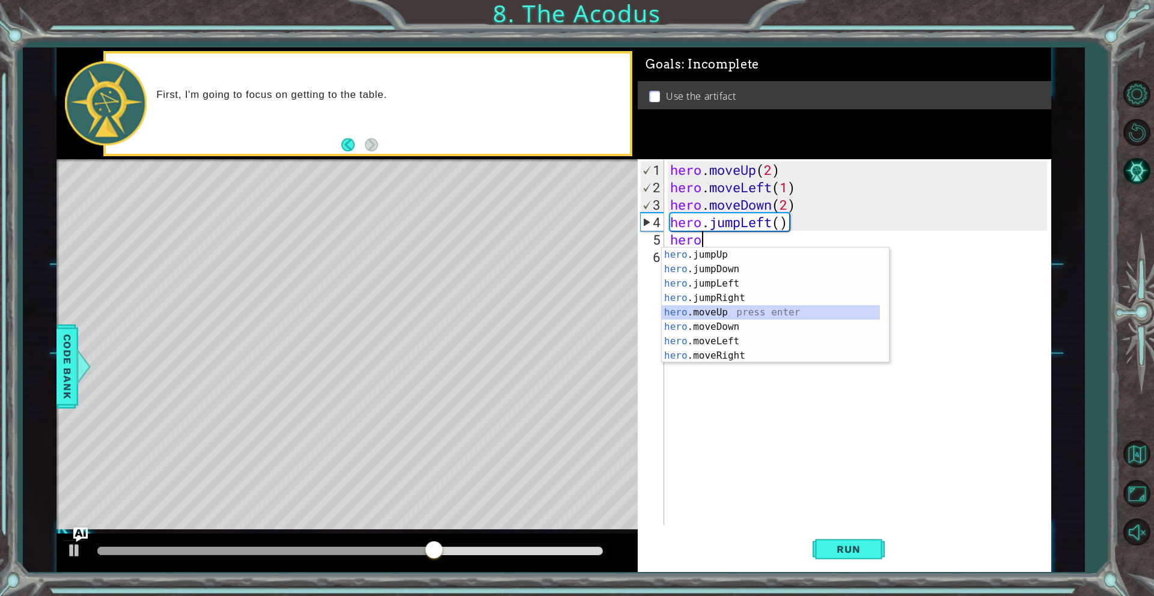
click at [727, 308] on div "hero .jumpUp press enter hero .jumpDown press enter hero .jumpLeft press enter …" at bounding box center [771, 320] width 218 height 144
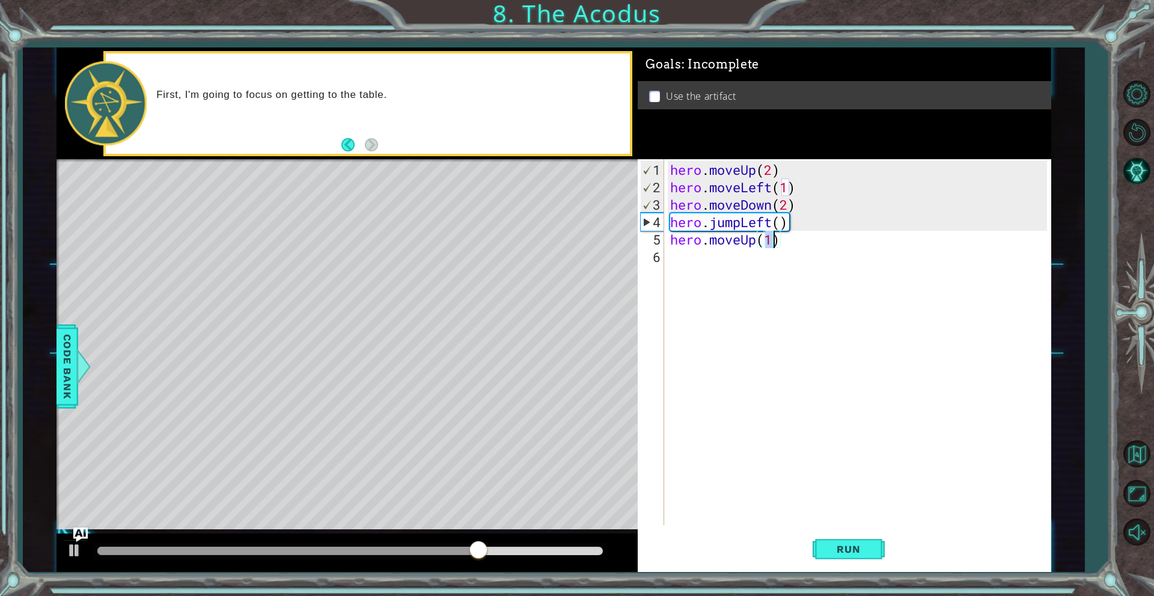
type textarea "hero.moveUp(2)"
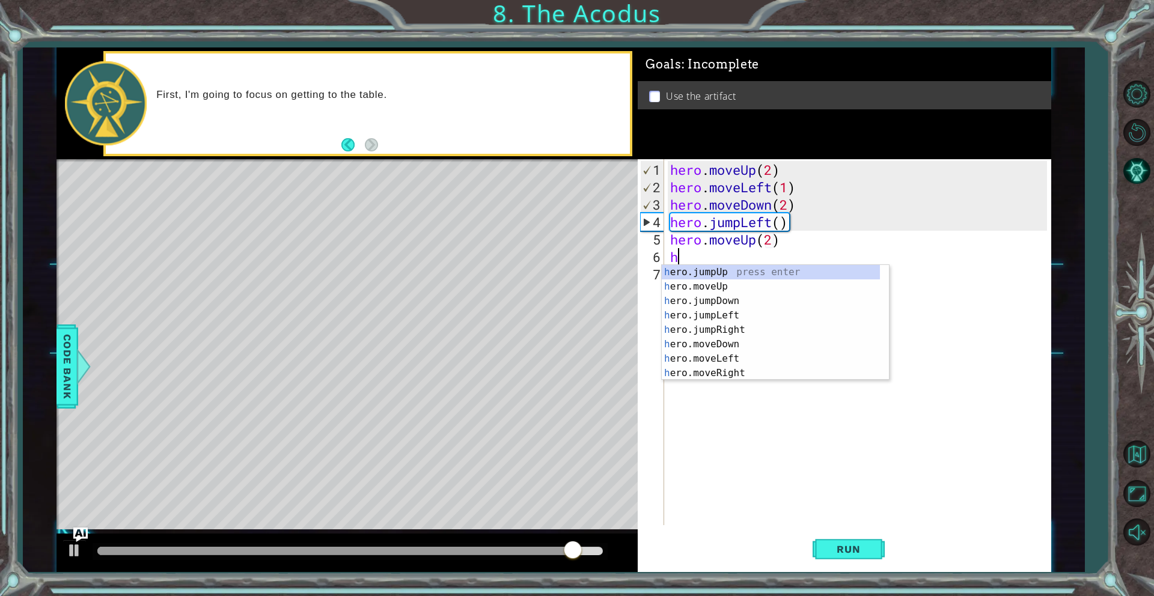
scroll to position [0, 0]
type textarea "hero"
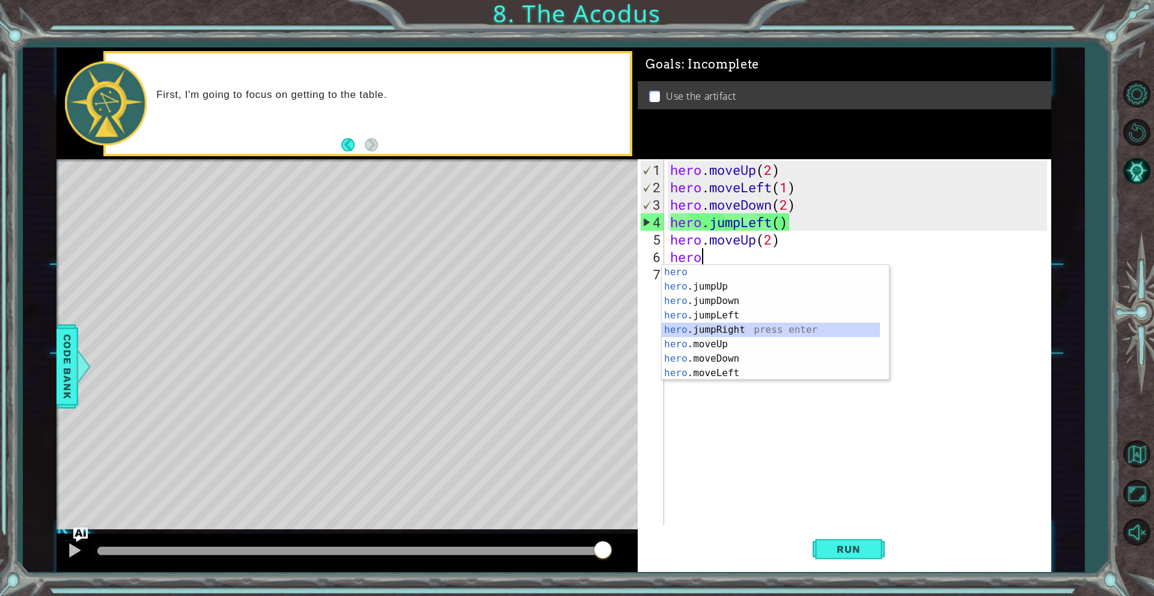
click at [747, 332] on div "hero press enter hero .jumpUp press enter hero .jumpDown press enter hero .jump…" at bounding box center [771, 337] width 218 height 144
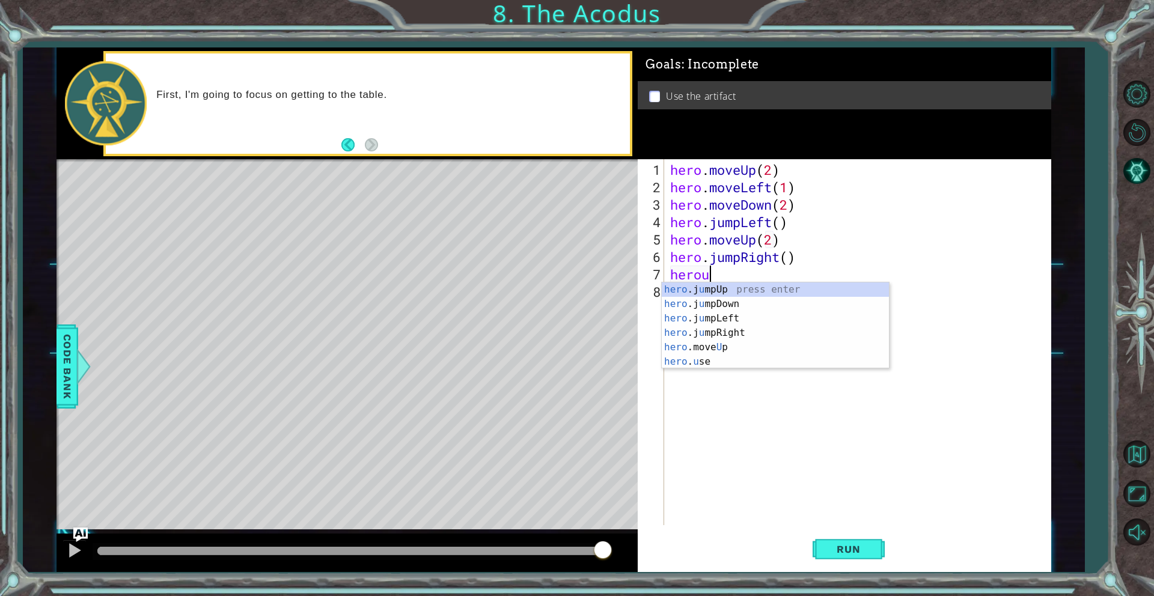
scroll to position [0, 1]
click at [722, 359] on div "hero .j u mpUp press enter hero .j u mpDown press enter hero .j u mpLeft press …" at bounding box center [775, 339] width 227 height 115
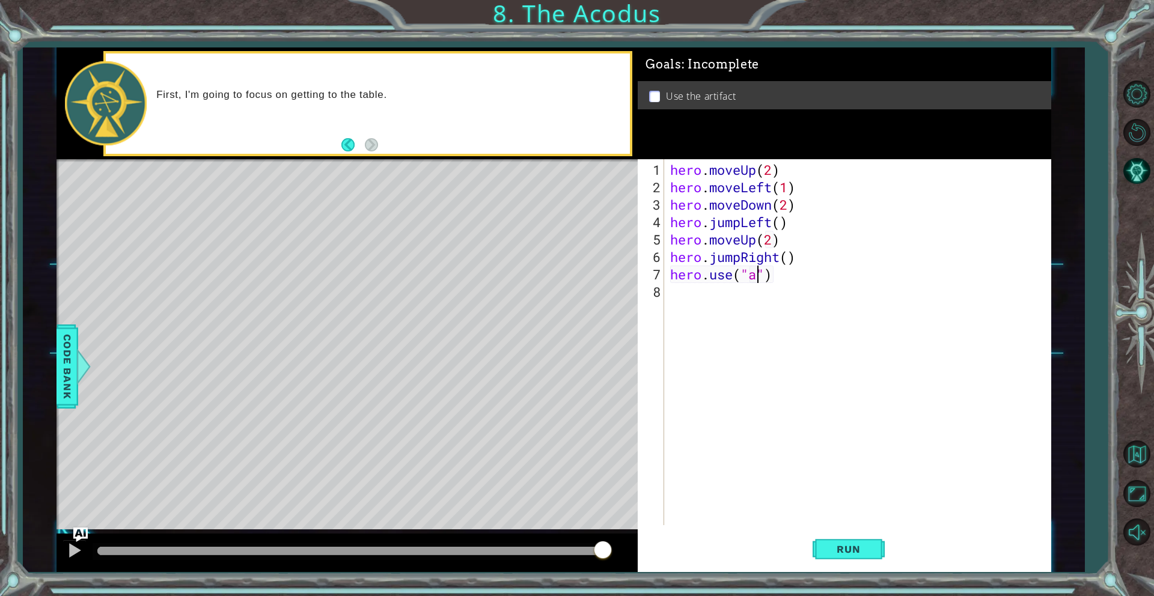
scroll to position [0, 4]
type textarea "hero.use("artifact")"
click at [858, 538] on button "Run" at bounding box center [848, 549] width 72 height 41
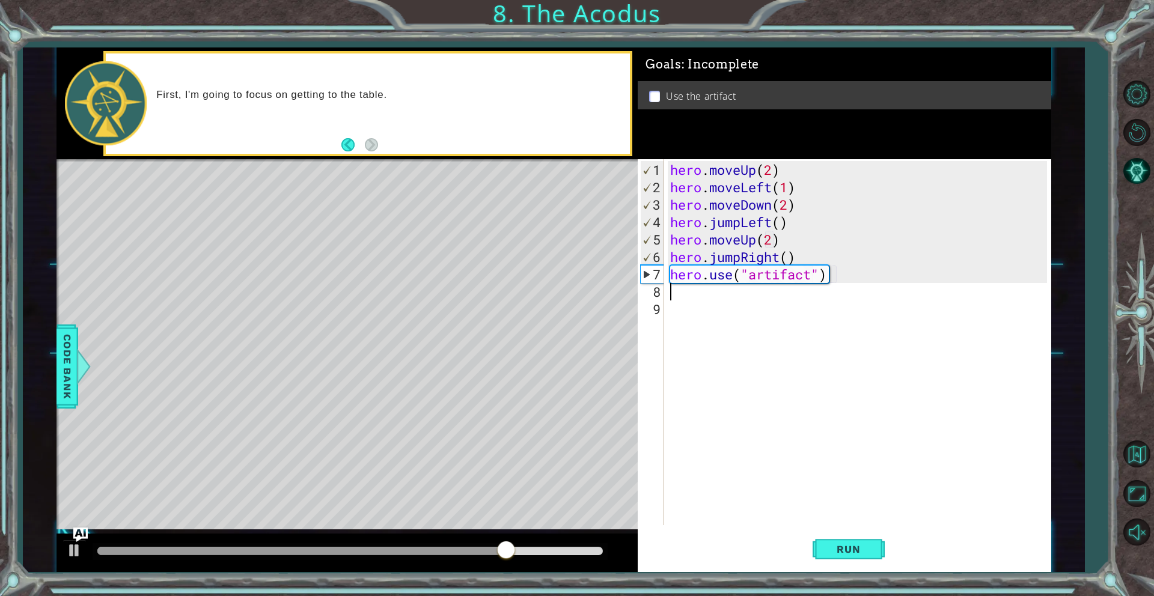
click at [792, 258] on div "hero . moveUp ( 2 ) hero . moveLeft ( 1 ) hero . moveDown ( 2 ) hero . jumpLeft…" at bounding box center [860, 361] width 385 height 401
type textarea "hero.jumpRight(2)"
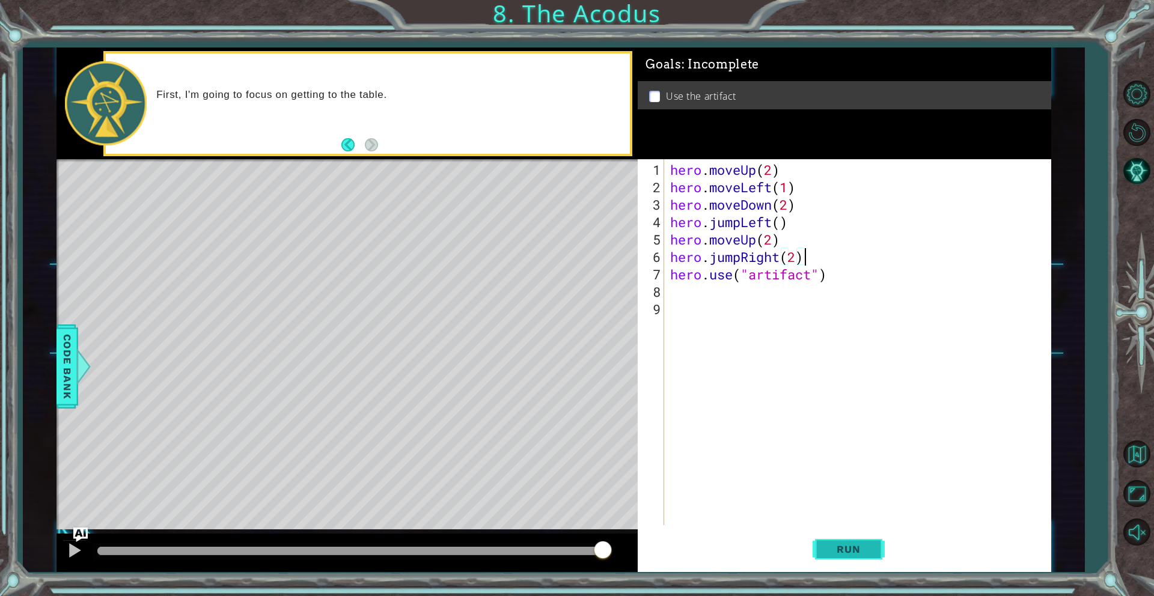
click at [849, 547] on span "Run" at bounding box center [848, 549] width 47 height 12
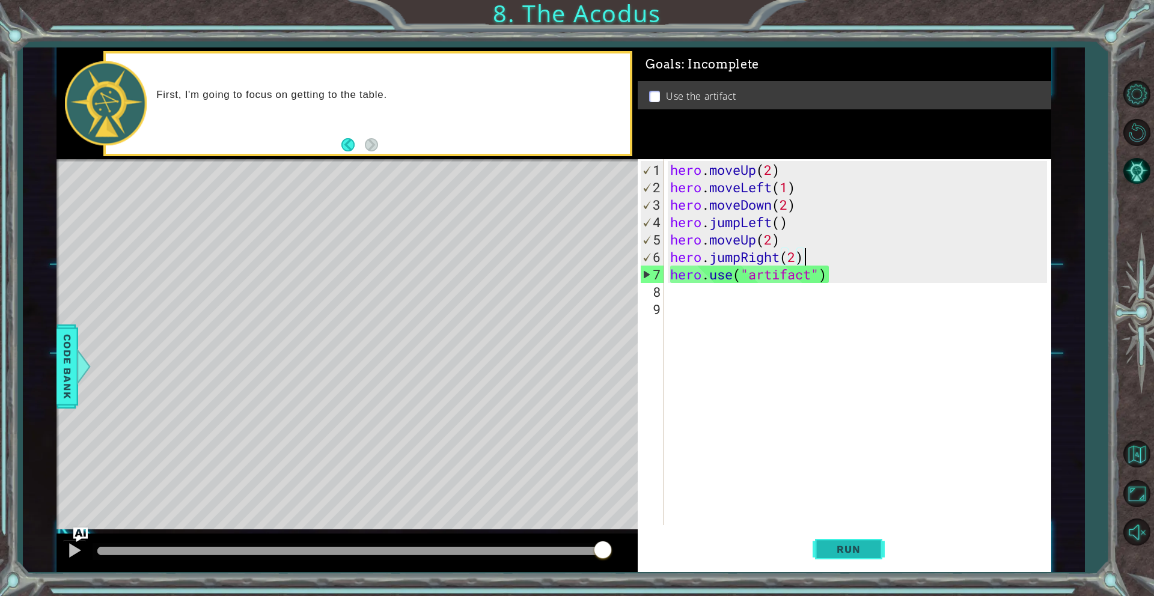
click at [874, 555] on button "Run" at bounding box center [848, 549] width 72 height 41
click at [739, 260] on div "hero . moveUp ( 2 ) hero . moveLeft ( 1 ) hero . moveDown ( 2 ) hero . jumpLeft…" at bounding box center [860, 361] width 385 height 401
click at [807, 254] on div "hero . moveUp ( 2 ) hero . moveLeft ( 1 ) hero . moveDown ( 2 ) hero . jumpLeft…" at bounding box center [860, 361] width 385 height 401
click at [796, 255] on div "hero . moveUp ( 2 ) hero . moveLeft ( 1 ) hero . moveDown ( 2 ) hero . jumpLeft…" at bounding box center [860, 361] width 385 height 401
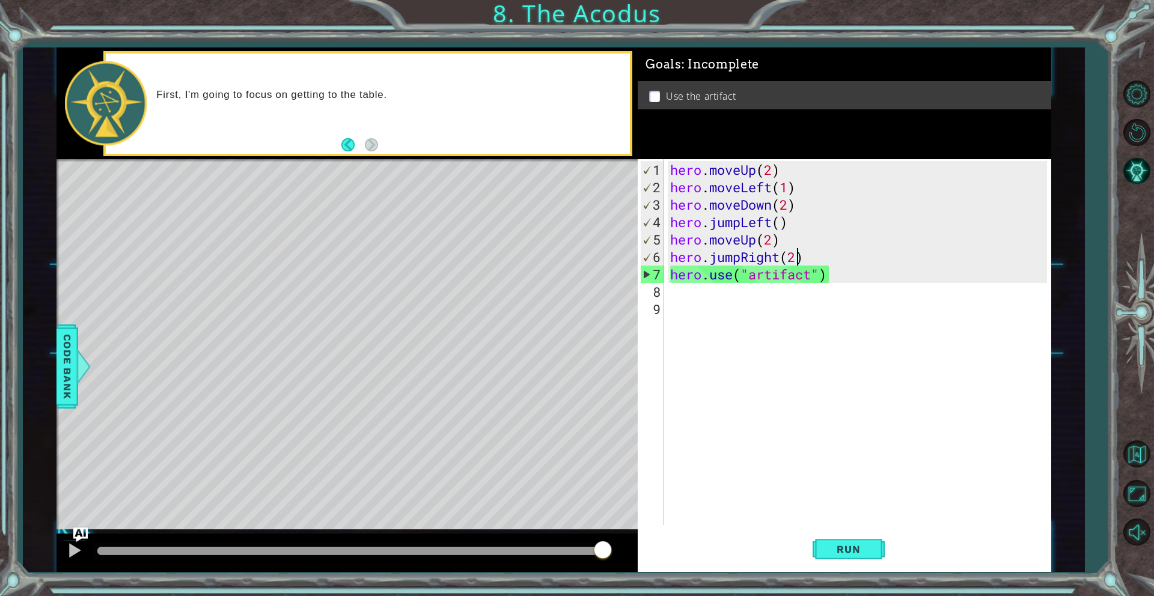
click at [794, 255] on div "hero . moveUp ( 2 ) hero . moveLeft ( 1 ) hero . moveDown ( 2 ) hero . jumpLeft…" at bounding box center [860, 361] width 385 height 401
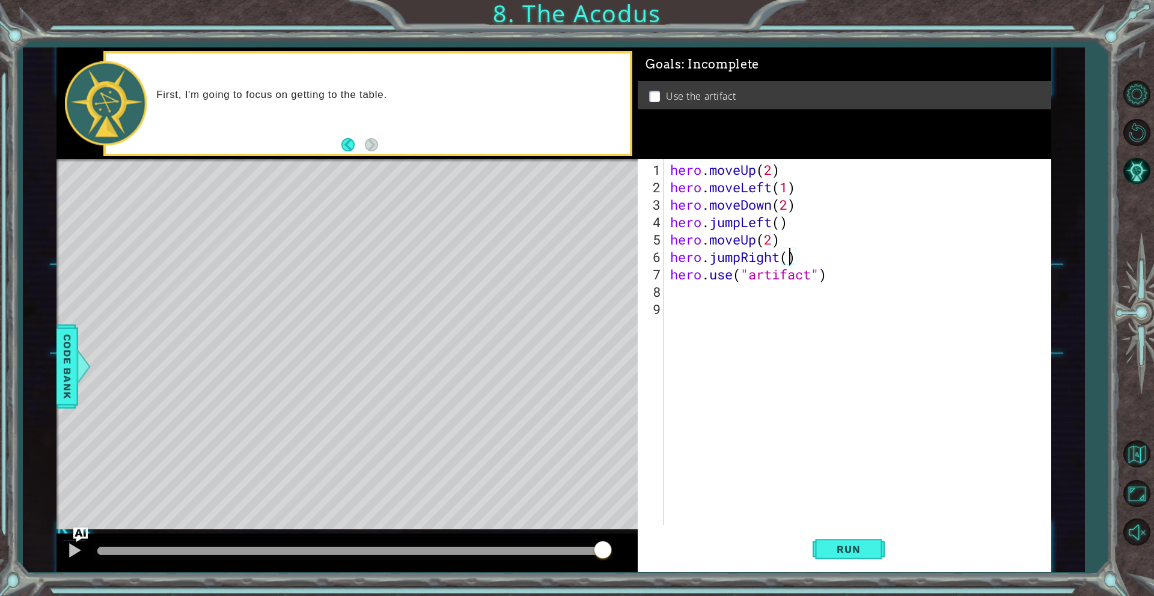
scroll to position [0, 5]
click at [740, 258] on div "hero . moveUp ( 2 ) hero . moveLeft ( 1 ) hero . moveDown ( 2 ) hero . jumpLeft…" at bounding box center [860, 361] width 385 height 401
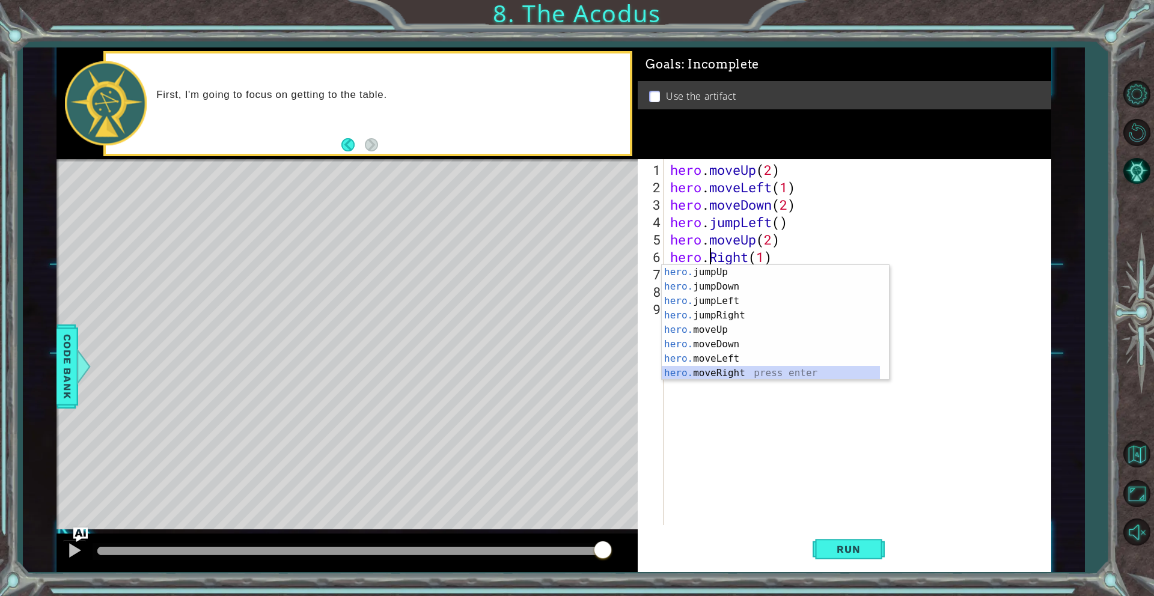
click at [713, 369] on div "hero. jumpUp press enter hero. jumpDown press enter hero. jumpLeft press enter …" at bounding box center [771, 337] width 218 height 144
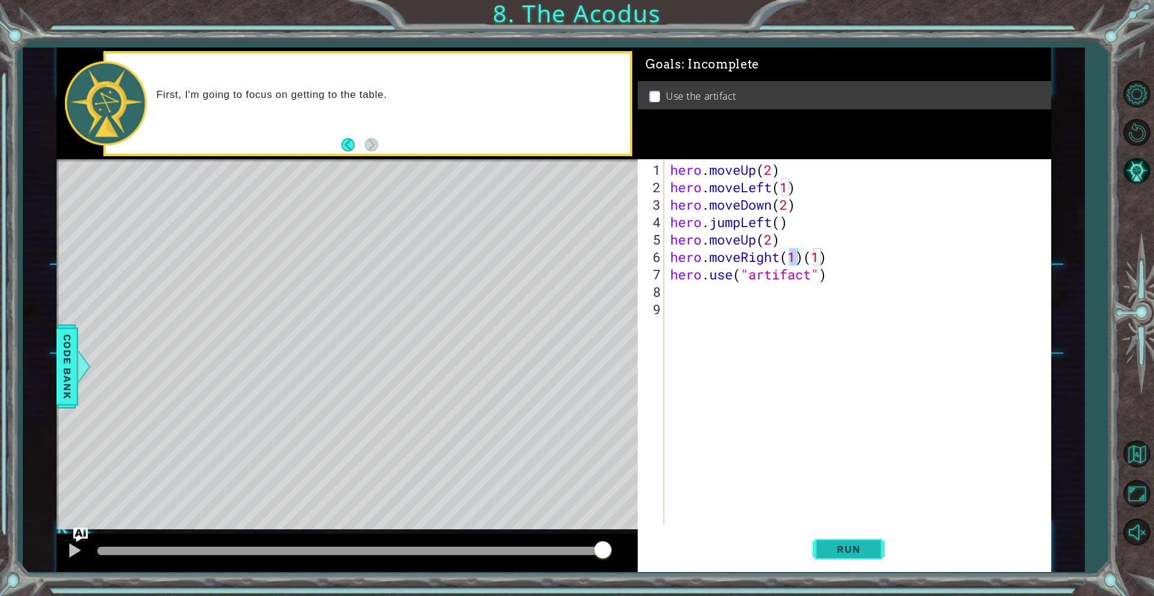
click at [838, 544] on span "Run" at bounding box center [848, 549] width 47 height 12
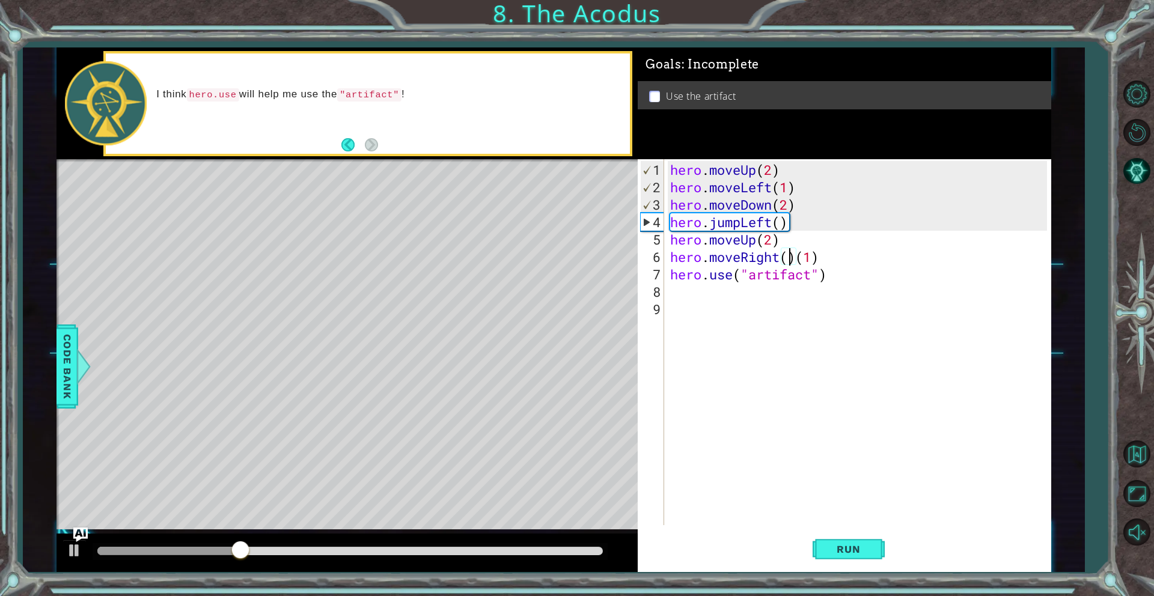
click at [799, 261] on div "hero . moveUp ( 2 ) hero . moveLeft ( 1 ) hero . moveDown ( 2 ) hero . jumpLeft…" at bounding box center [860, 361] width 385 height 401
type textarea "hero.moveRight(1)"
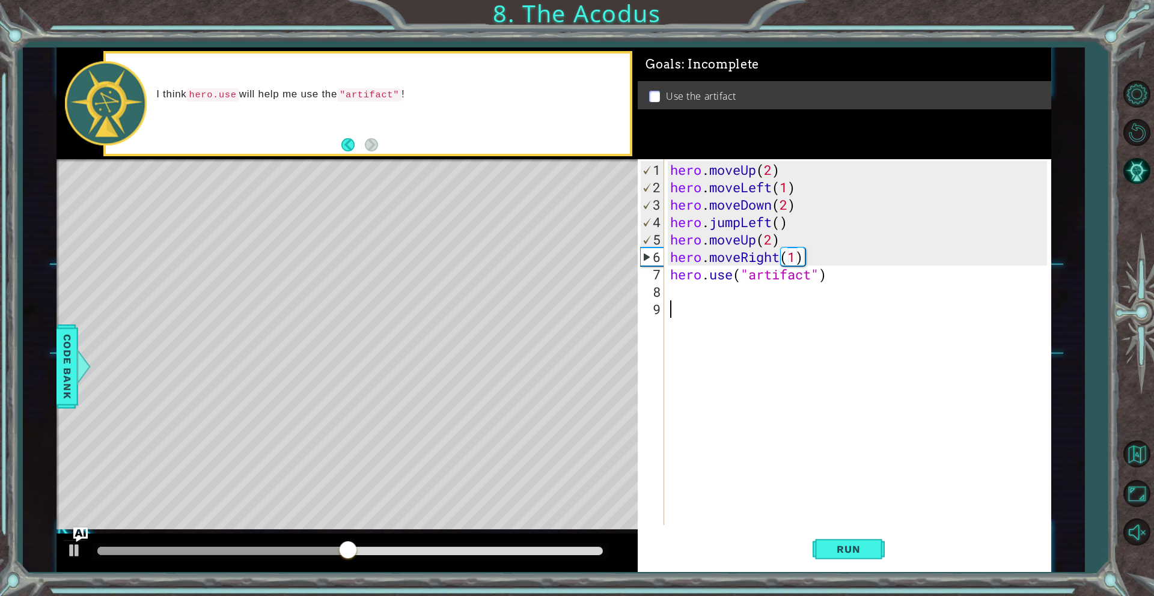
click at [973, 412] on div "hero . moveUp ( 2 ) hero . moveLeft ( 1 ) hero . moveDown ( 2 ) hero . jumpLeft…" at bounding box center [860, 361] width 385 height 401
click at [835, 548] on span "Run" at bounding box center [848, 549] width 47 height 12
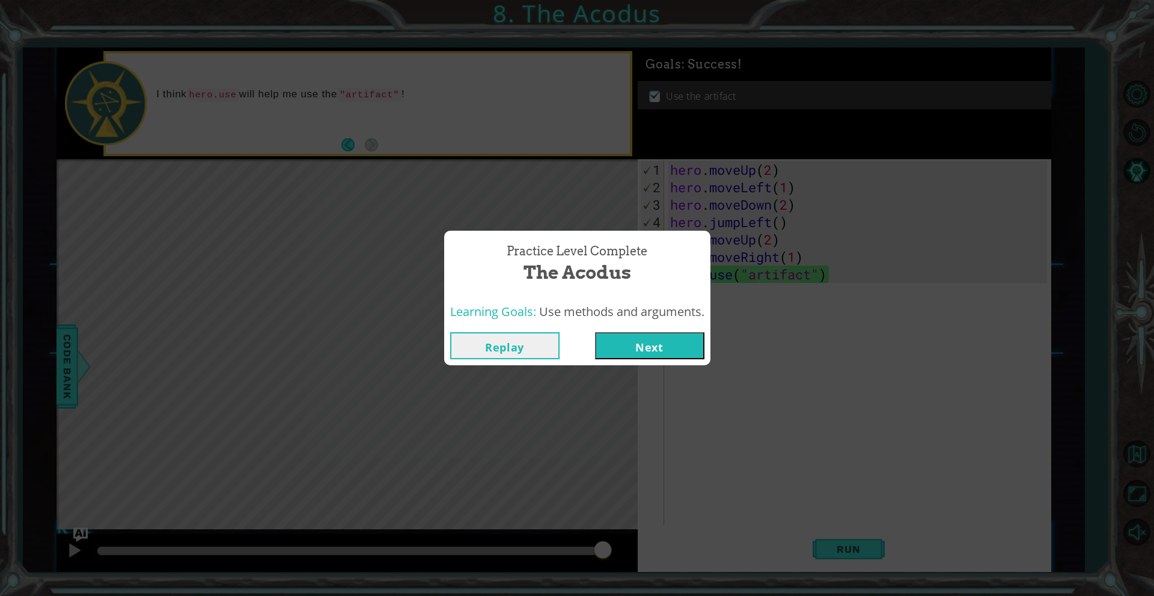
click at [672, 341] on button "Next" at bounding box center [649, 345] width 109 height 27
